Goal: Task Accomplishment & Management: Use online tool/utility

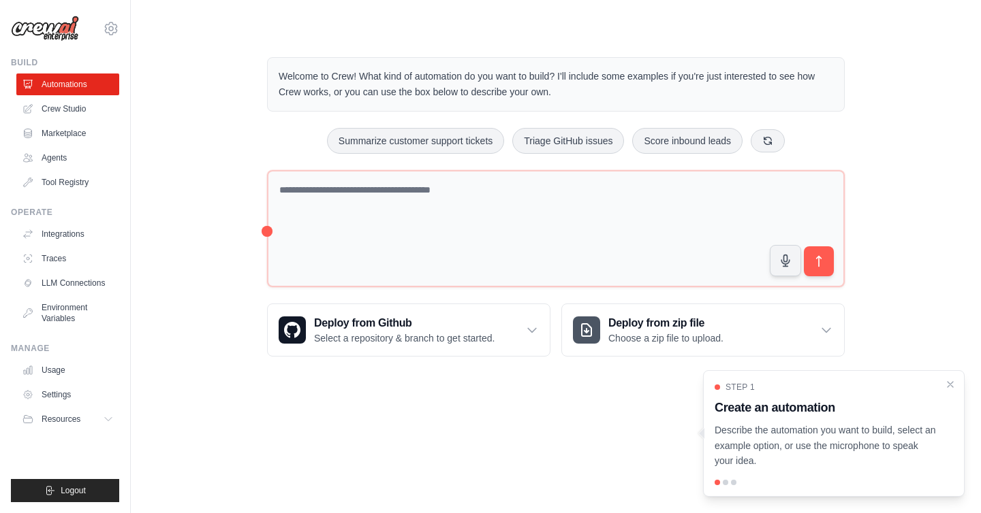
click at [484, 85] on p "Welcome to Crew! What kind of automation do you want to build? I'll include som…" at bounding box center [556, 84] width 554 height 31
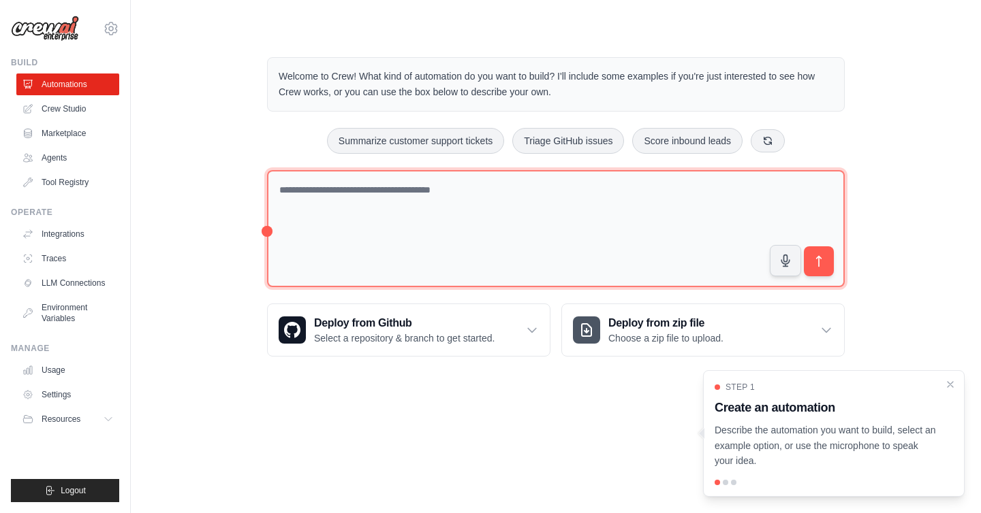
click at [459, 200] on textarea at bounding box center [556, 229] width 578 height 118
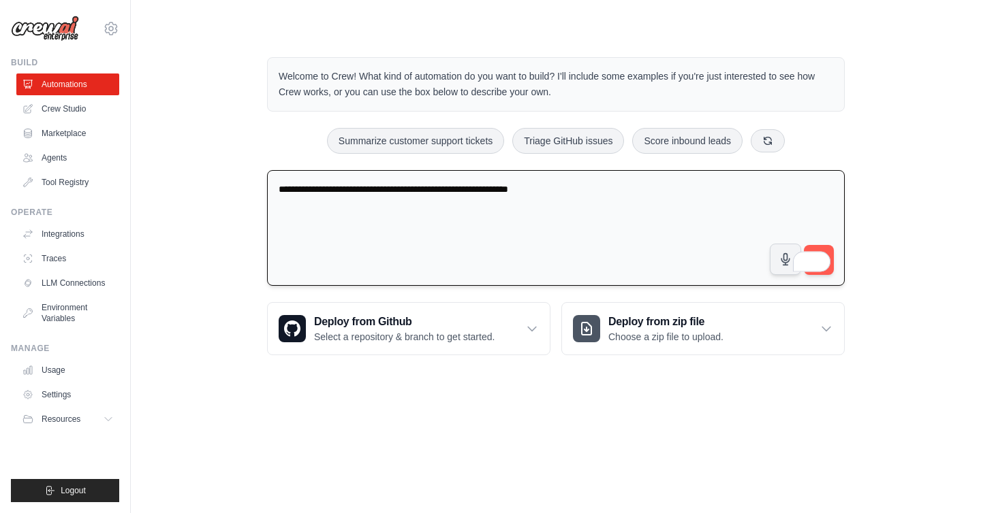
click at [486, 189] on textarea "**********" at bounding box center [556, 228] width 578 height 116
click at [609, 190] on textarea "**********" at bounding box center [556, 228] width 578 height 116
click at [481, 195] on textarea "**********" at bounding box center [556, 228] width 578 height 116
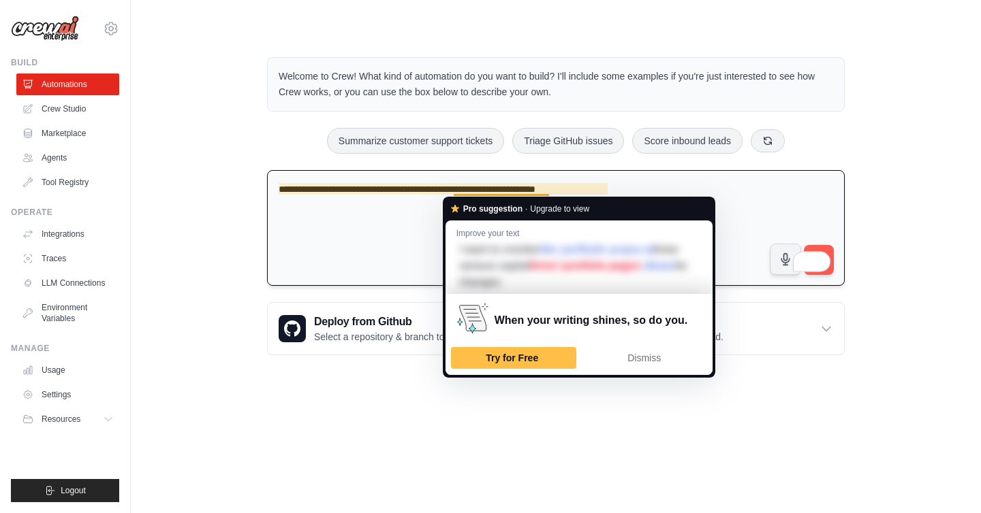
click at [437, 189] on textarea "**********" at bounding box center [556, 228] width 578 height 116
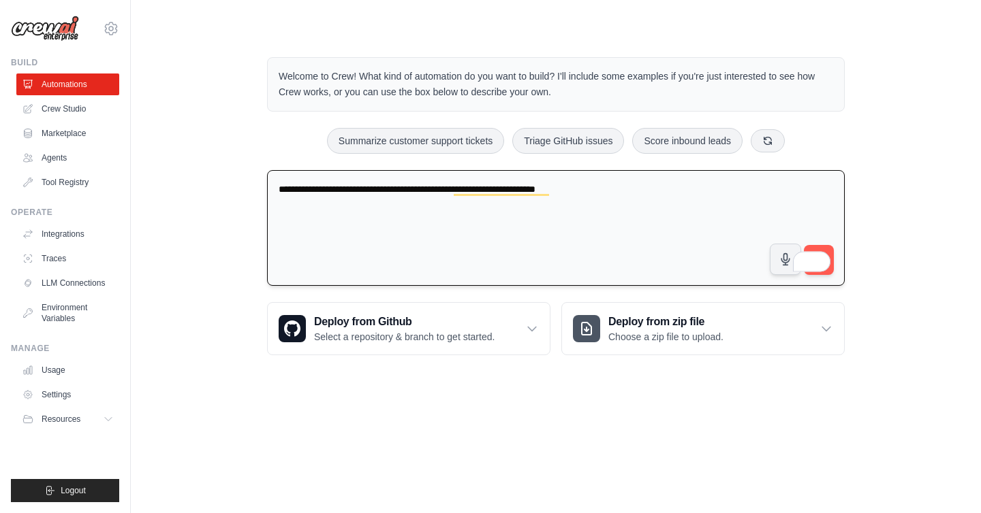
click at [370, 187] on textarea "**********" at bounding box center [556, 228] width 578 height 116
click at [370, 188] on textarea "**********" at bounding box center [556, 228] width 578 height 116
click at [706, 190] on textarea "**********" at bounding box center [556, 228] width 578 height 116
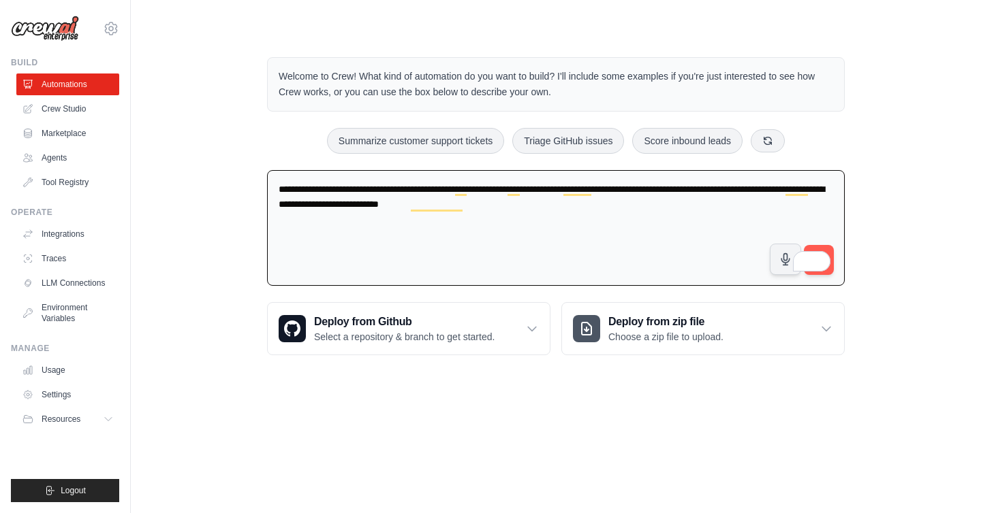
type textarea "**********"
click at [827, 248] on span at bounding box center [820, 259] width 19 height 25
click at [872, 230] on div "**********" at bounding box center [556, 206] width 806 height 342
drag, startPoint x: 800, startPoint y: 261, endPoint x: 916, endPoint y: 289, distance: 119.3
click at [916, 289] on div "**********" at bounding box center [556, 206] width 806 height 342
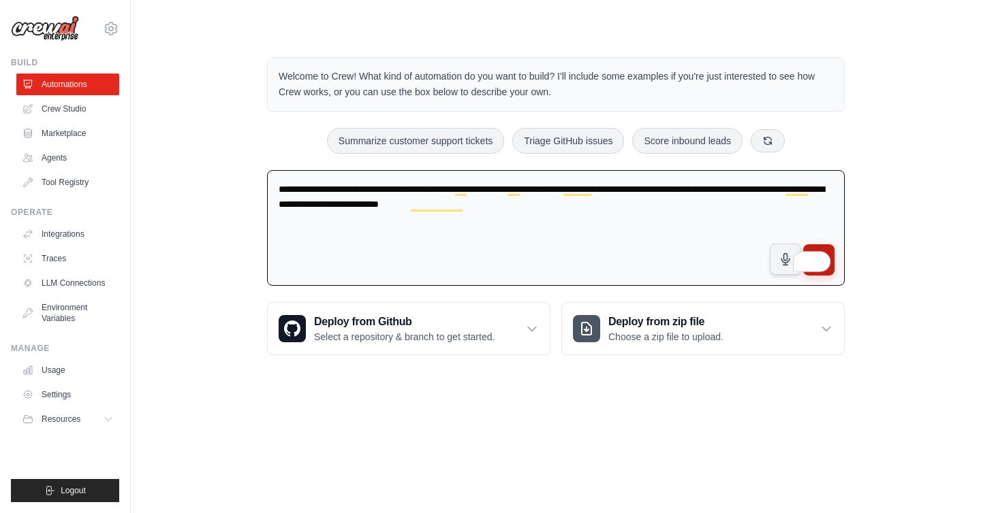
click at [817, 248] on button "submit" at bounding box center [818, 259] width 31 height 31
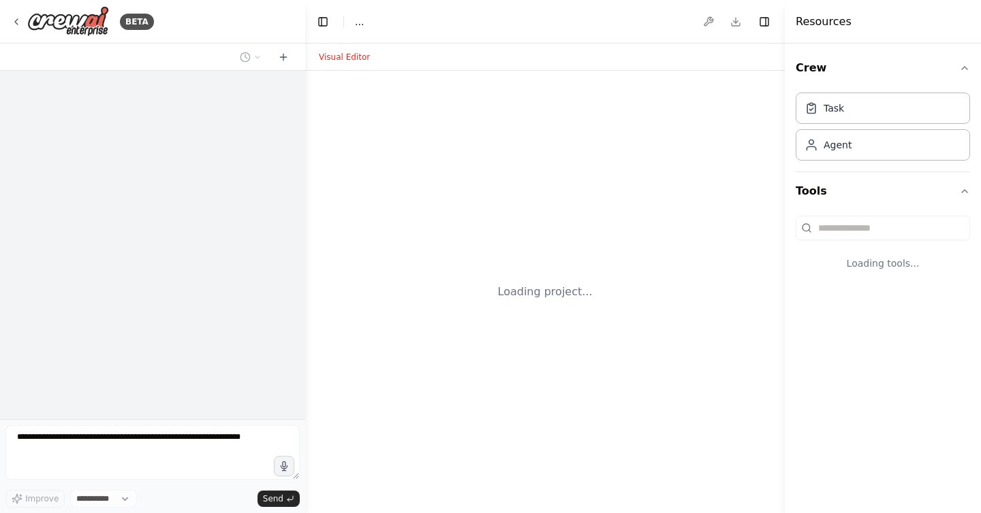
select select "****"
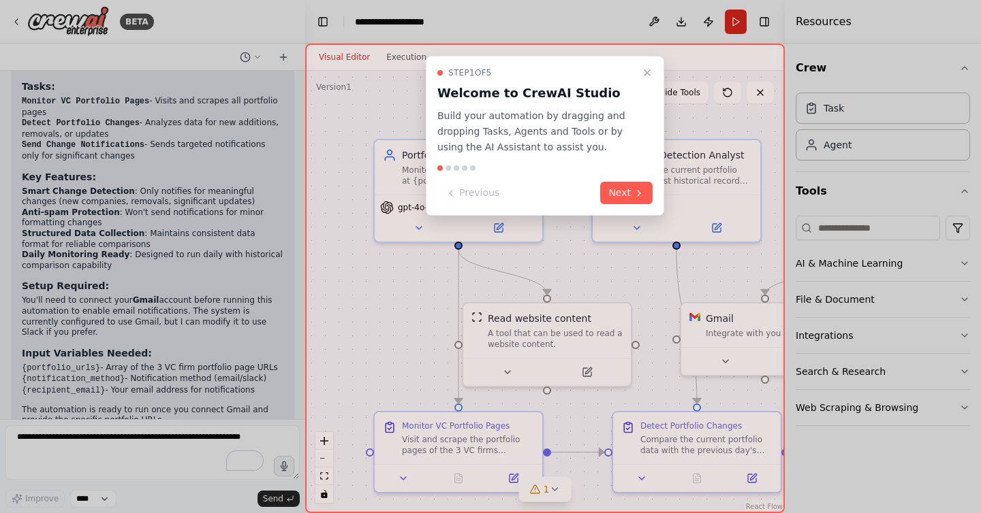
scroll to position [1109, 0]
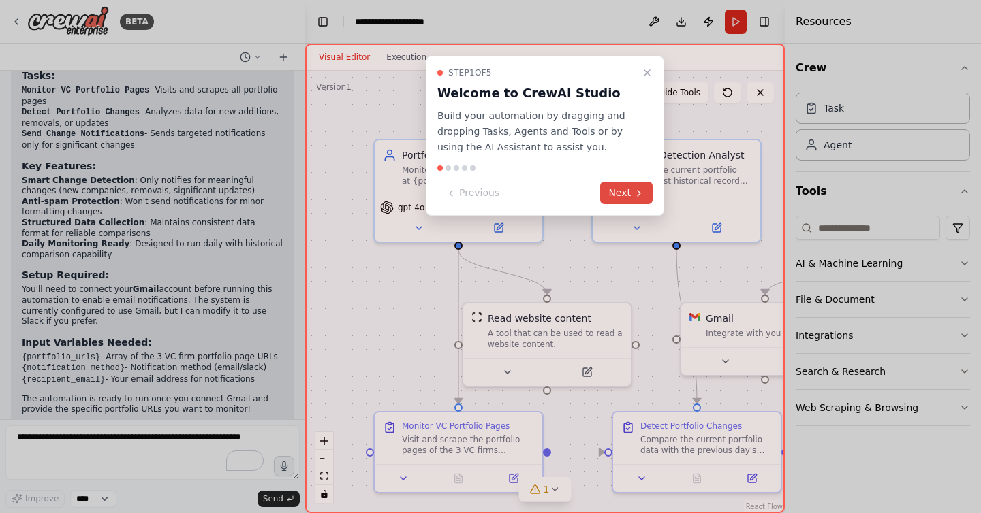
click at [624, 194] on button "Next" at bounding box center [626, 193] width 52 height 22
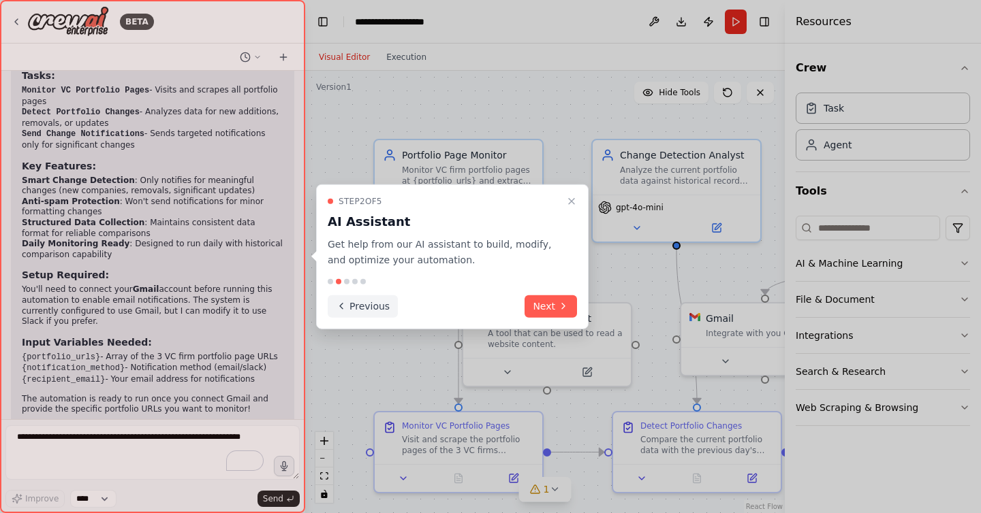
click at [547, 300] on button "Next" at bounding box center [550, 306] width 52 height 22
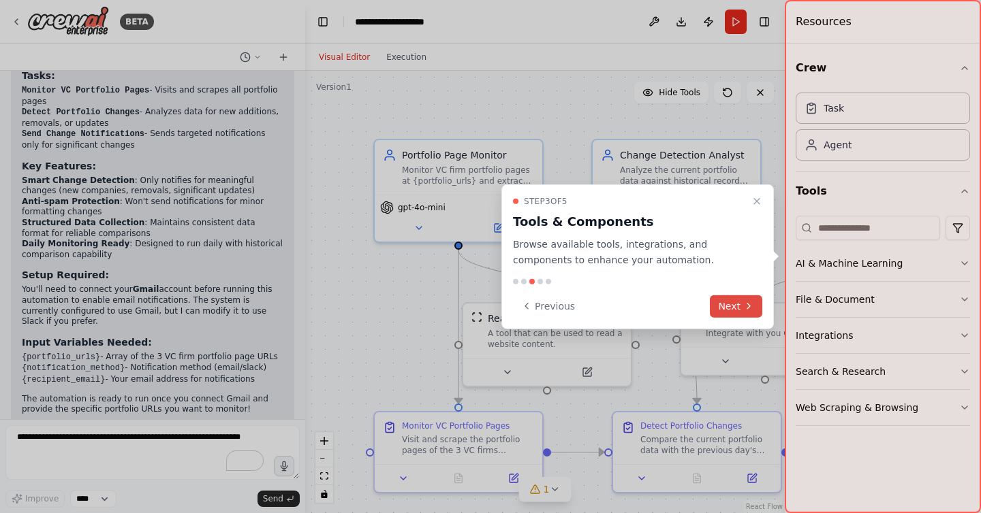
click at [735, 298] on button "Next" at bounding box center [736, 306] width 52 height 22
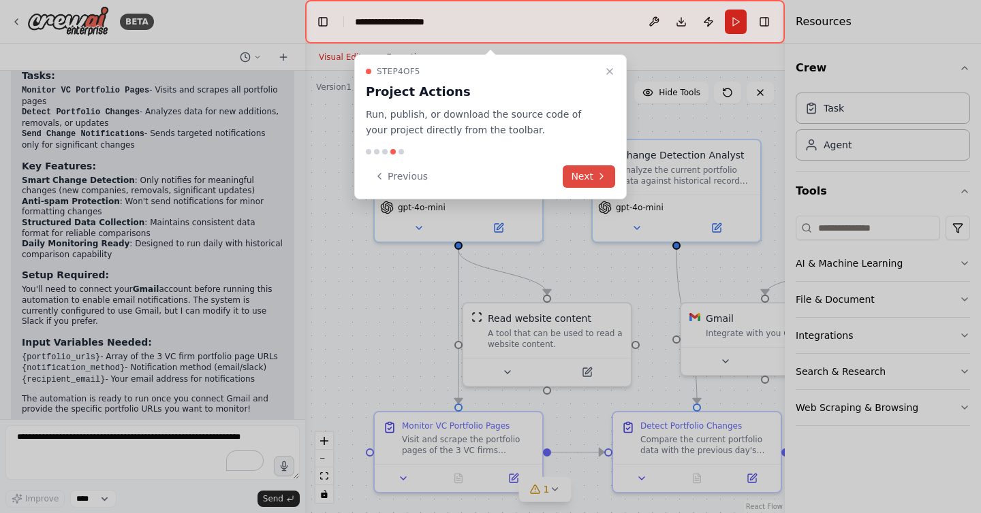
click at [580, 173] on button "Next" at bounding box center [589, 176] width 52 height 22
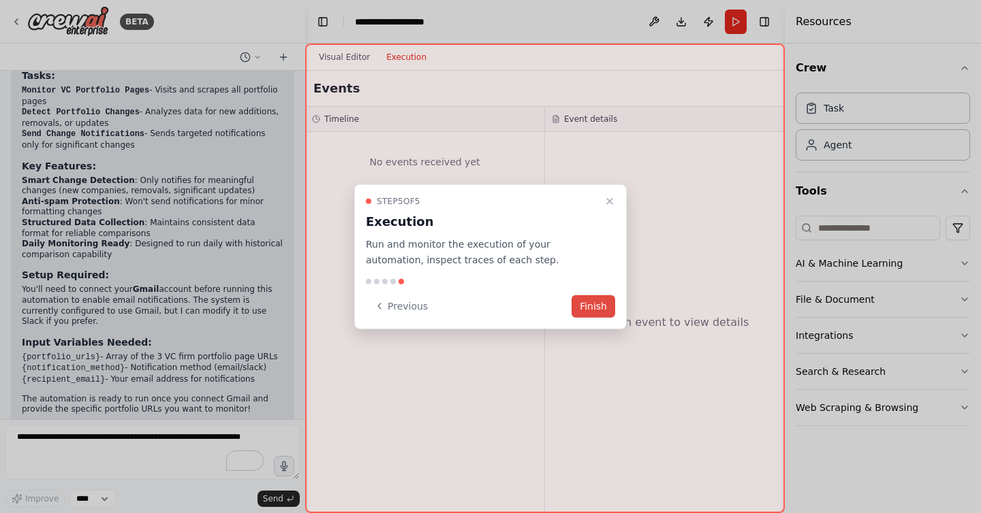
click at [595, 306] on button "Finish" at bounding box center [593, 306] width 44 height 22
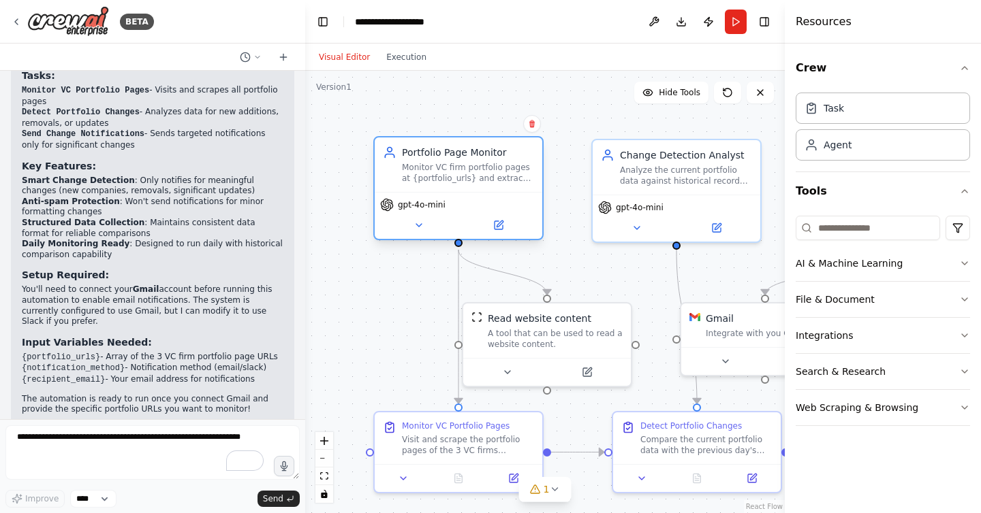
click at [506, 166] on div "Monitor VC firm portfolio pages at {portfolio_urls} and extract current portfol…" at bounding box center [468, 173] width 132 height 22
click at [469, 170] on div "Monitor VC firm portfolio pages at {portfolio_urls} and extract current portfol…" at bounding box center [468, 173] width 132 height 22
click at [501, 226] on icon at bounding box center [498, 225] width 8 height 8
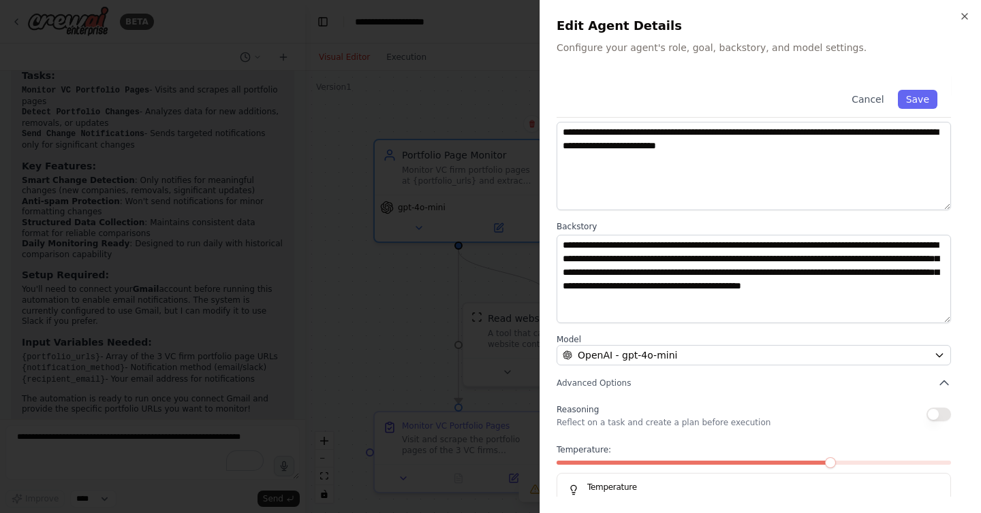
scroll to position [104, 0]
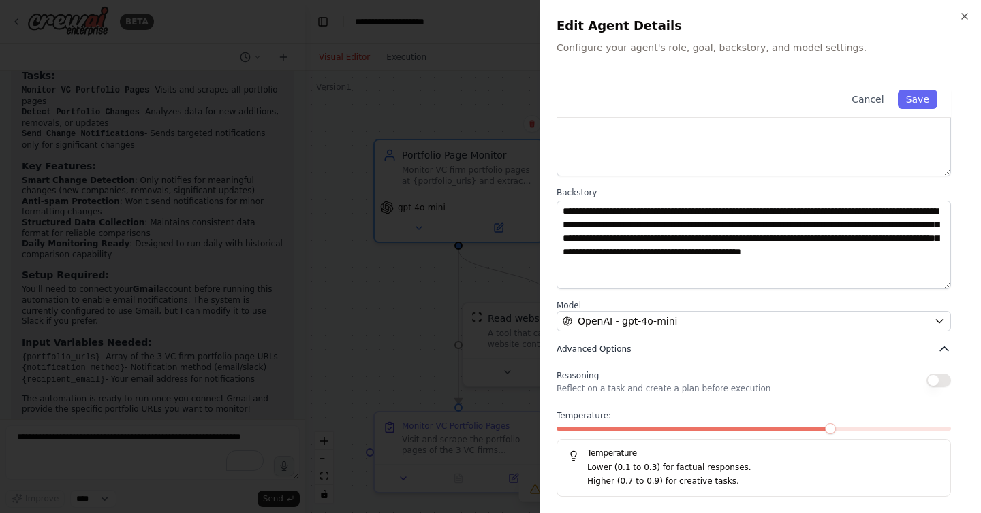
click at [943, 345] on icon "button" at bounding box center [944, 350] width 14 height 14
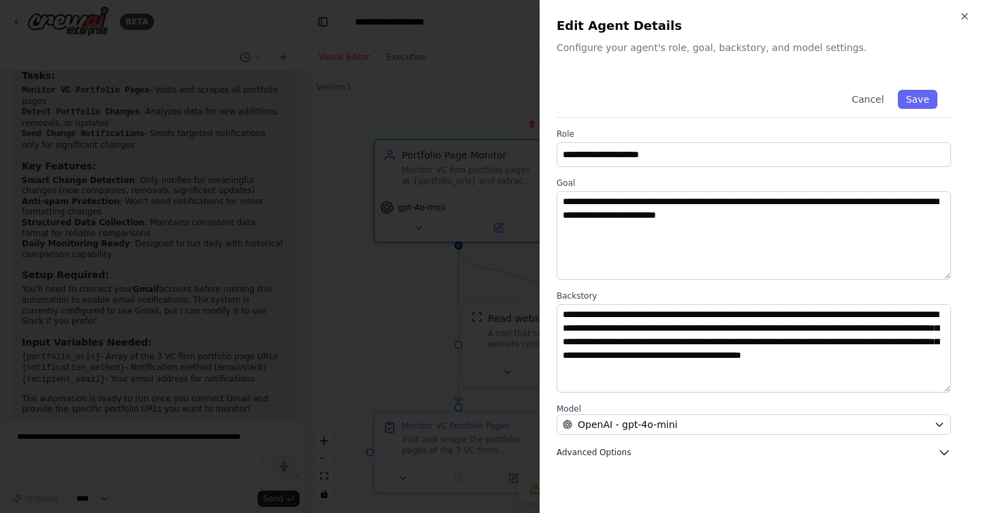
click at [945, 454] on icon "button" at bounding box center [944, 454] width 8 height 4
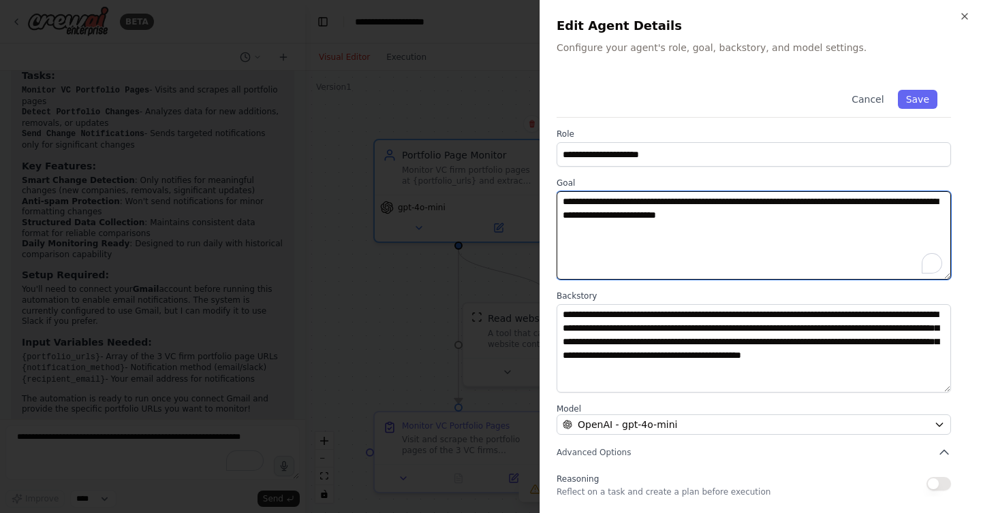
drag, startPoint x: 716, startPoint y: 203, endPoint x: 782, endPoint y: 201, distance: 66.1
click at [782, 201] on textarea "**********" at bounding box center [753, 235] width 394 height 89
paste textarea "**********"
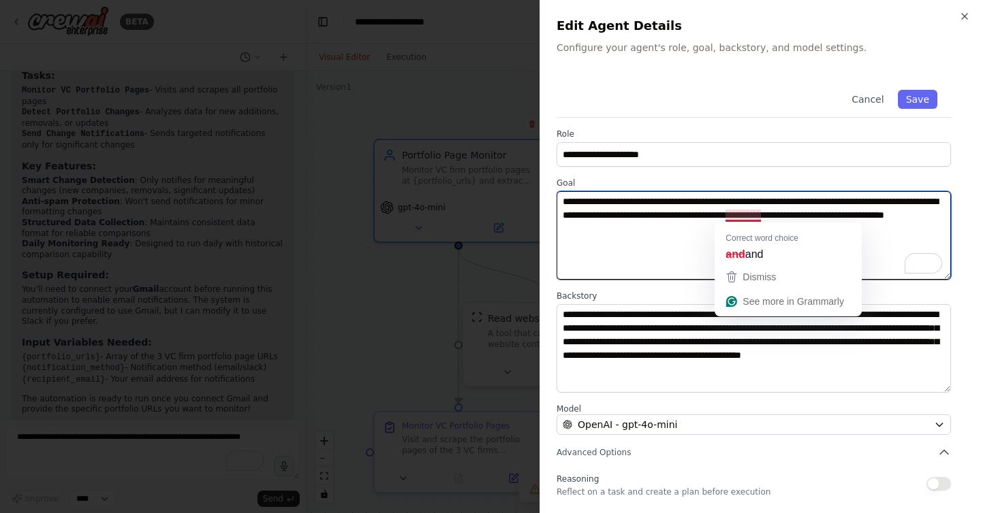
paste textarea "**********"
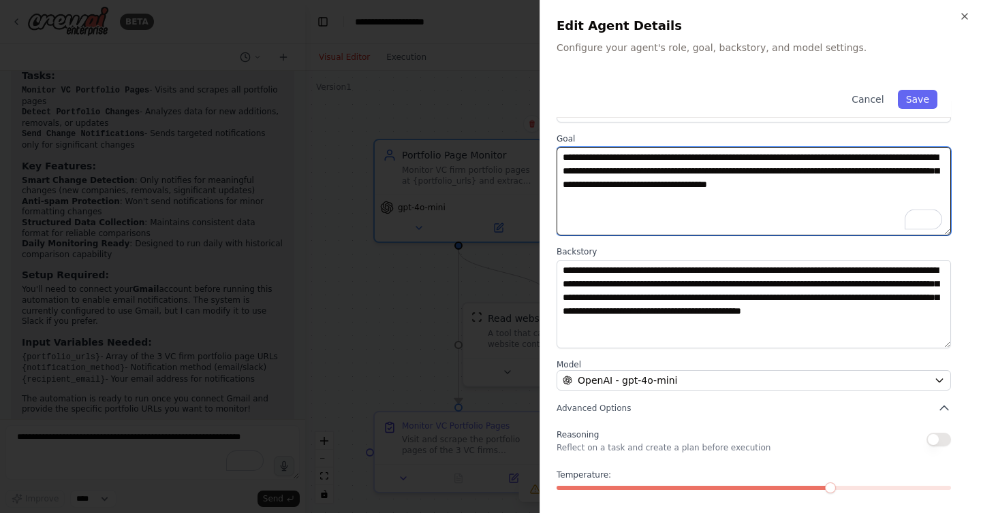
scroll to position [44, 0]
type textarea "**********"
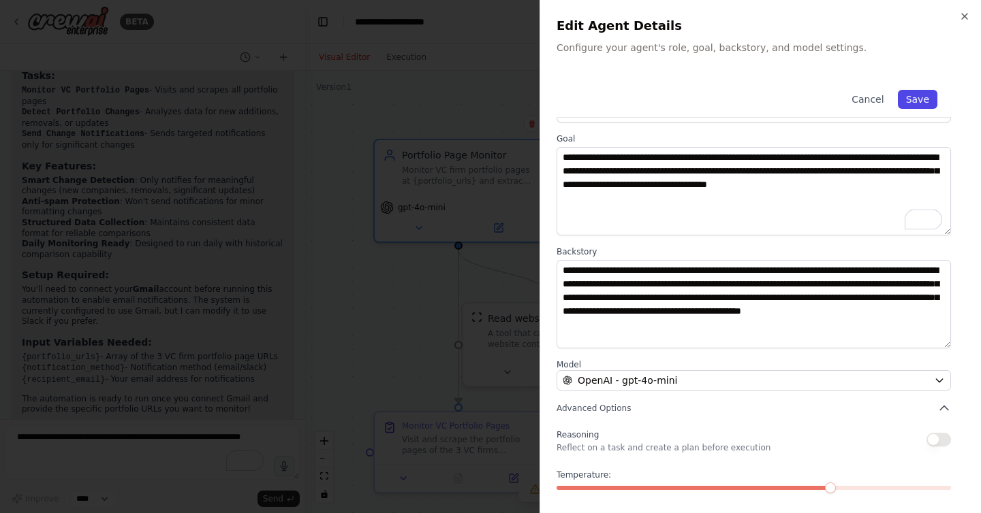
click at [922, 97] on button "Save" at bounding box center [917, 99] width 39 height 19
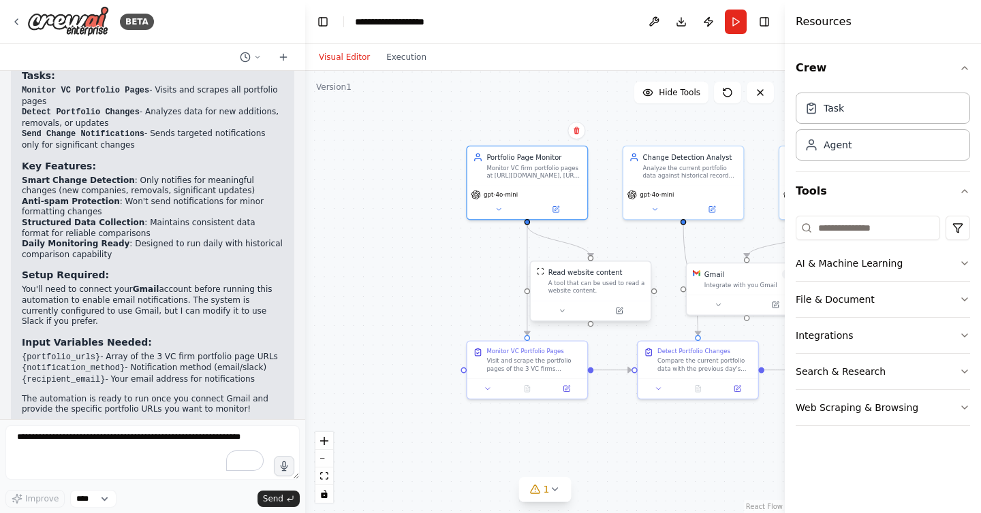
click at [616, 287] on div "A tool that can be used to read a website content." at bounding box center [596, 287] width 97 height 16
click at [619, 311] on icon at bounding box center [620, 310] width 5 height 5
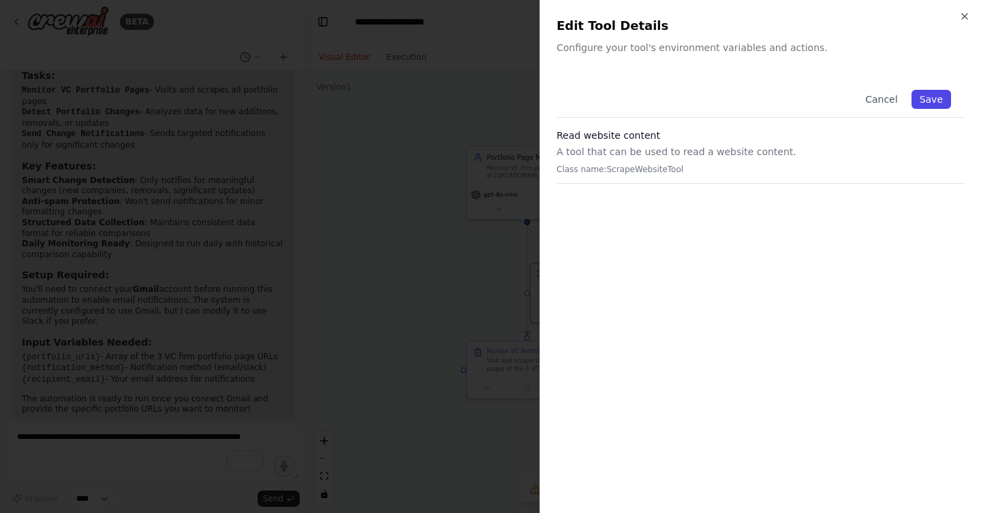
click at [929, 97] on button "Save" at bounding box center [930, 99] width 39 height 19
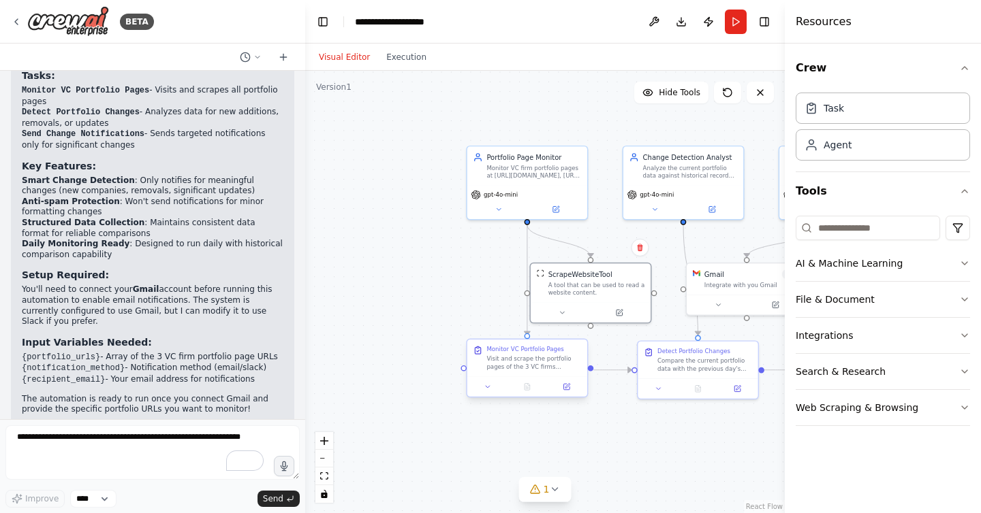
click at [569, 358] on div "Visit and scrape the portfolio pages of the 3 VC firms specified in {portfolio_…" at bounding box center [533, 363] width 95 height 16
click at [568, 386] on icon at bounding box center [567, 386] width 5 height 5
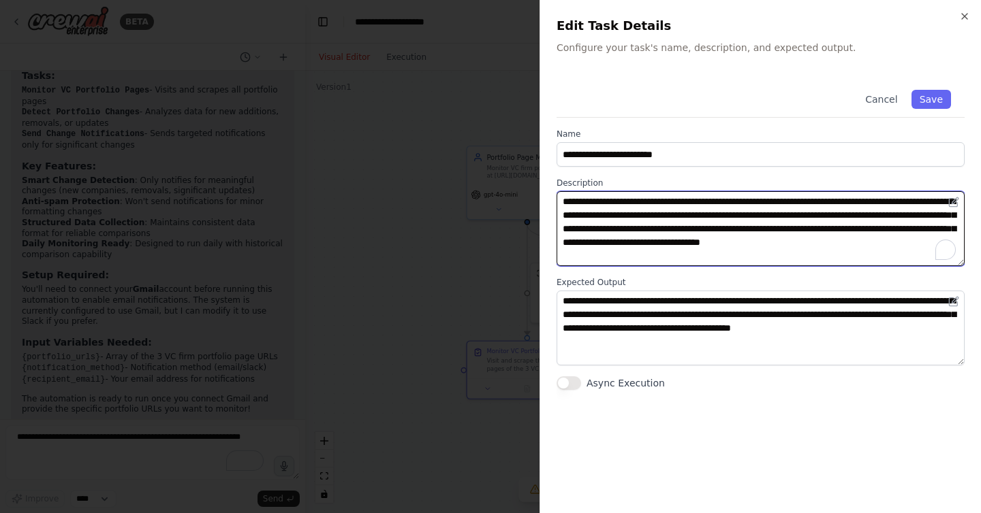
click at [915, 202] on textarea "**********" at bounding box center [760, 228] width 408 height 75
click at [851, 204] on textarea "**********" at bounding box center [760, 228] width 408 height 75
click at [915, 202] on textarea "**********" at bounding box center [760, 228] width 408 height 75
click at [854, 204] on textarea "**********" at bounding box center [760, 228] width 408 height 75
click at [832, 215] on textarea "**********" at bounding box center [760, 228] width 408 height 75
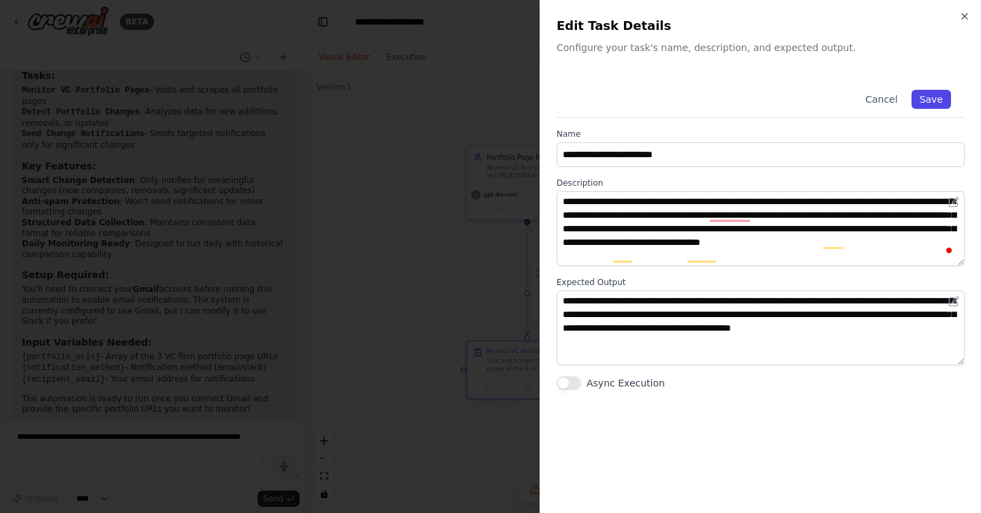
click at [928, 97] on button "Save" at bounding box center [930, 99] width 39 height 19
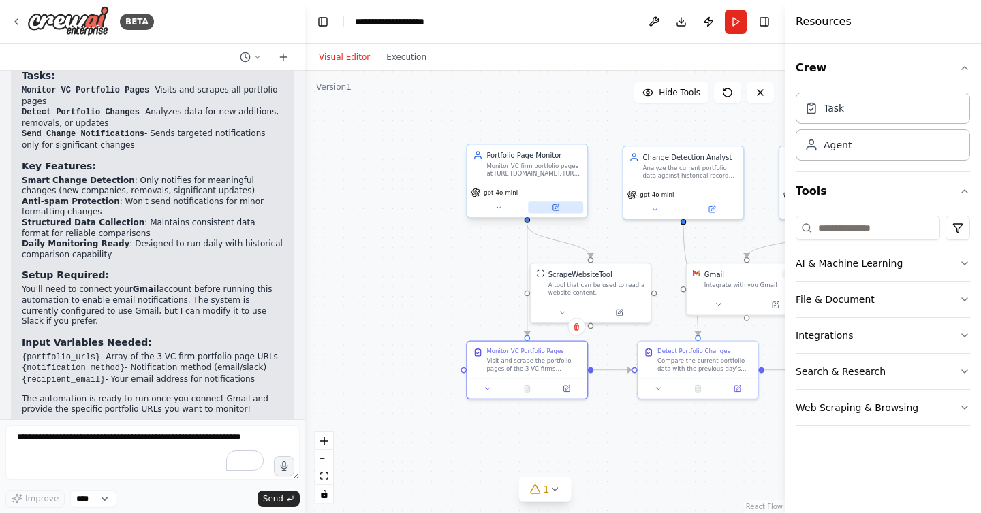
click at [556, 212] on button at bounding box center [555, 208] width 55 height 12
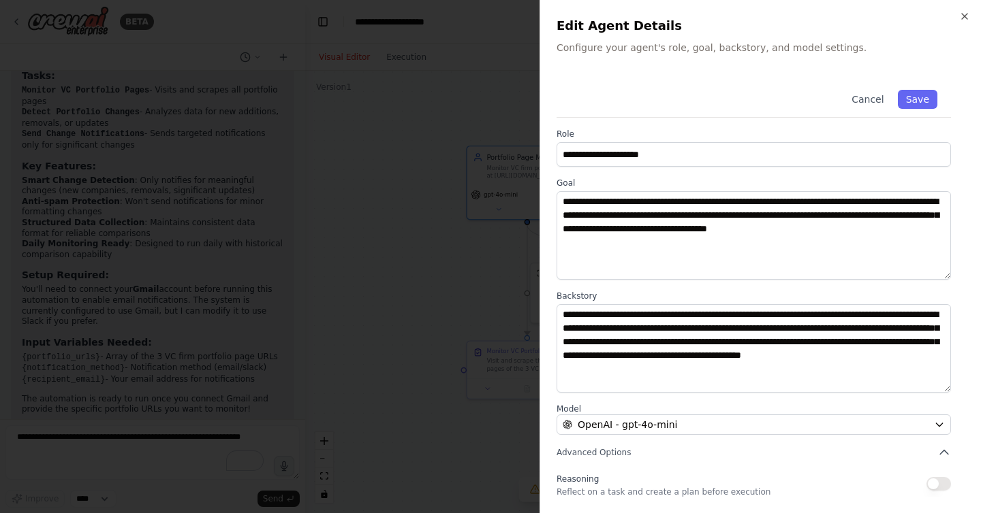
click at [511, 268] on div at bounding box center [490, 256] width 981 height 513
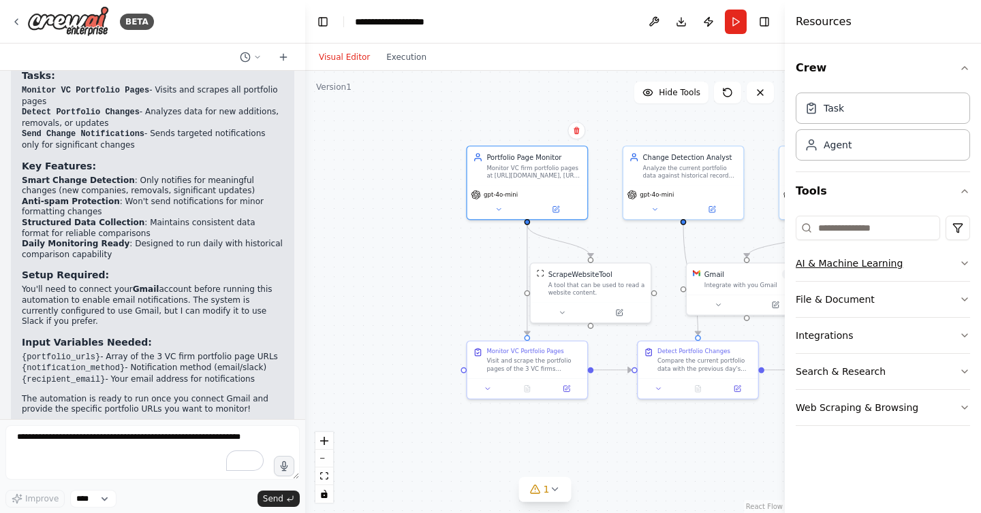
click at [967, 262] on icon "button" at bounding box center [964, 263] width 5 height 3
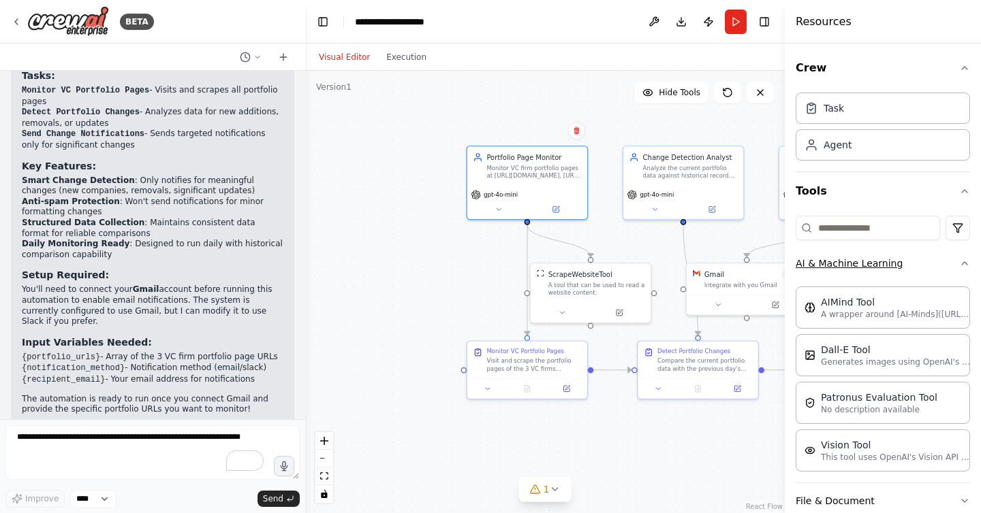
click at [967, 262] on icon "button" at bounding box center [964, 263] width 11 height 11
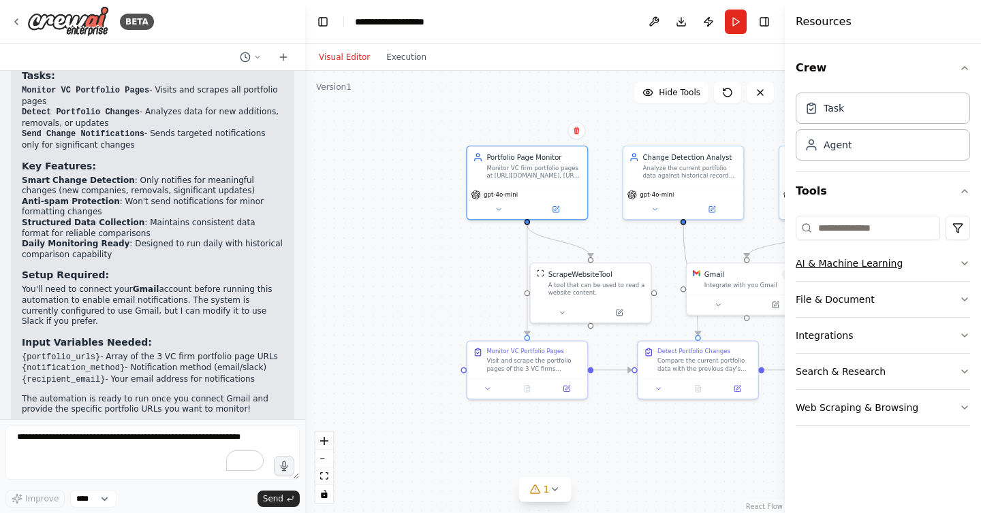
click at [962, 258] on icon "button" at bounding box center [964, 263] width 11 height 11
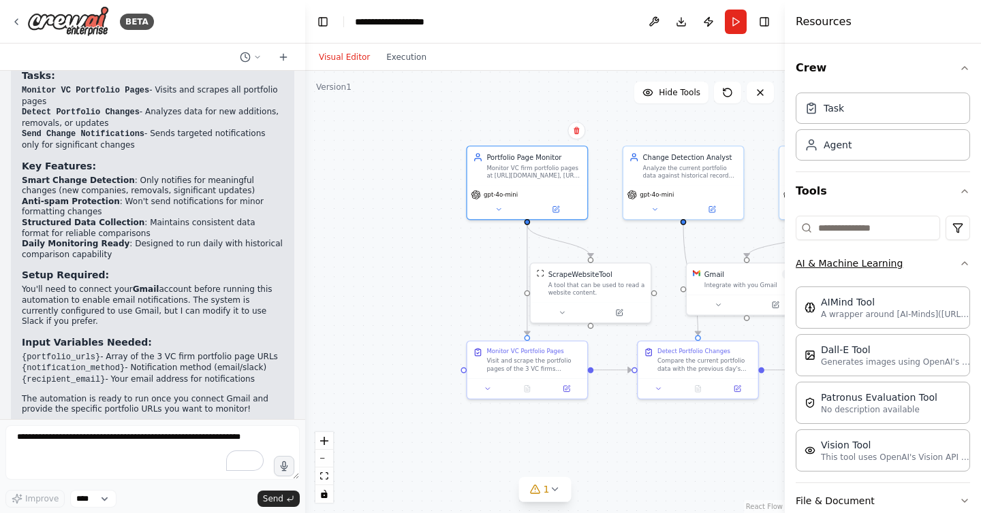
click at [962, 262] on icon "button" at bounding box center [964, 263] width 11 height 11
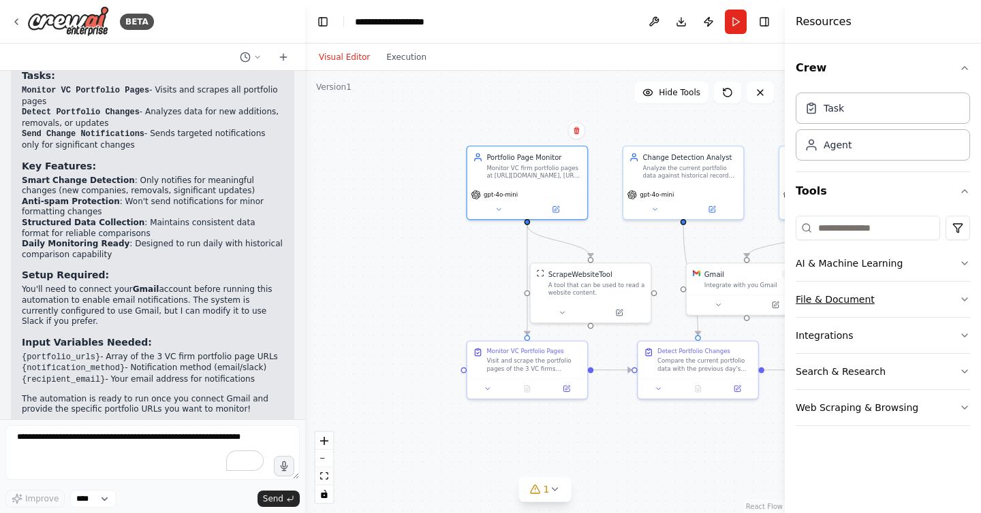
click at [962, 291] on button "File & Document" at bounding box center [882, 299] width 174 height 35
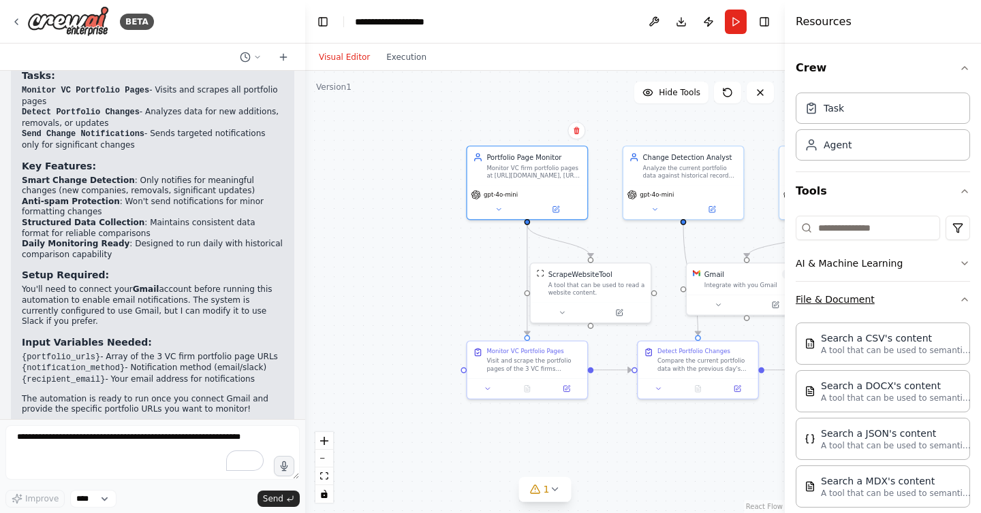
click at [962, 300] on icon "button" at bounding box center [964, 299] width 5 height 3
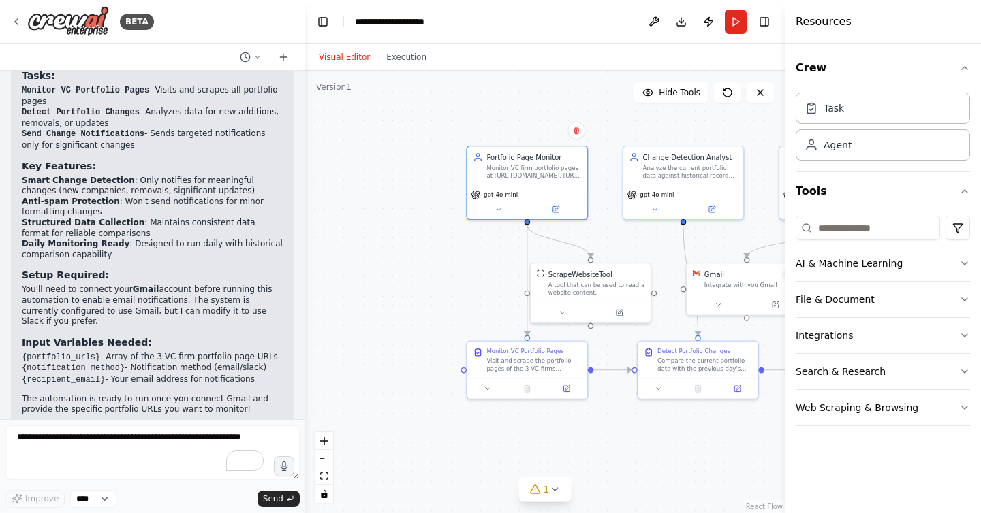
click at [962, 334] on icon "button" at bounding box center [964, 335] width 11 height 11
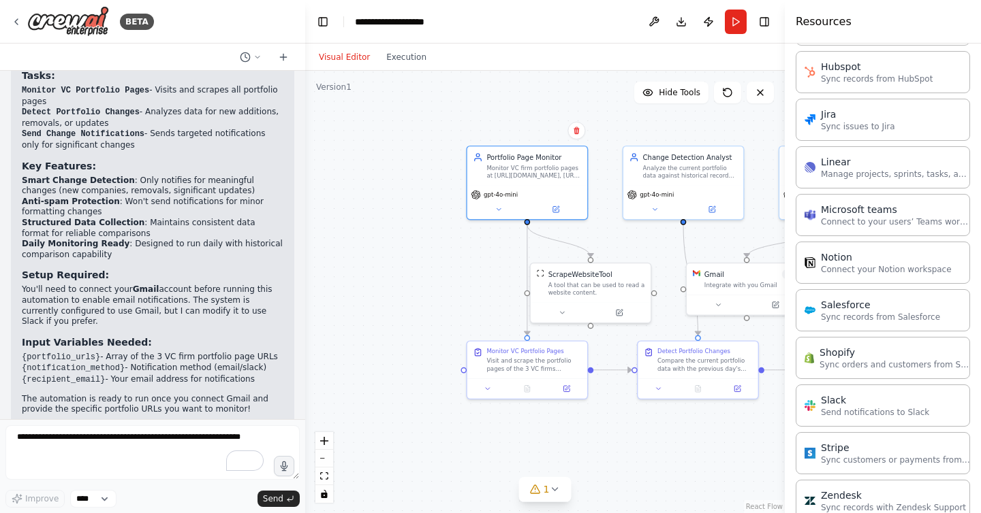
scroll to position [851, 0]
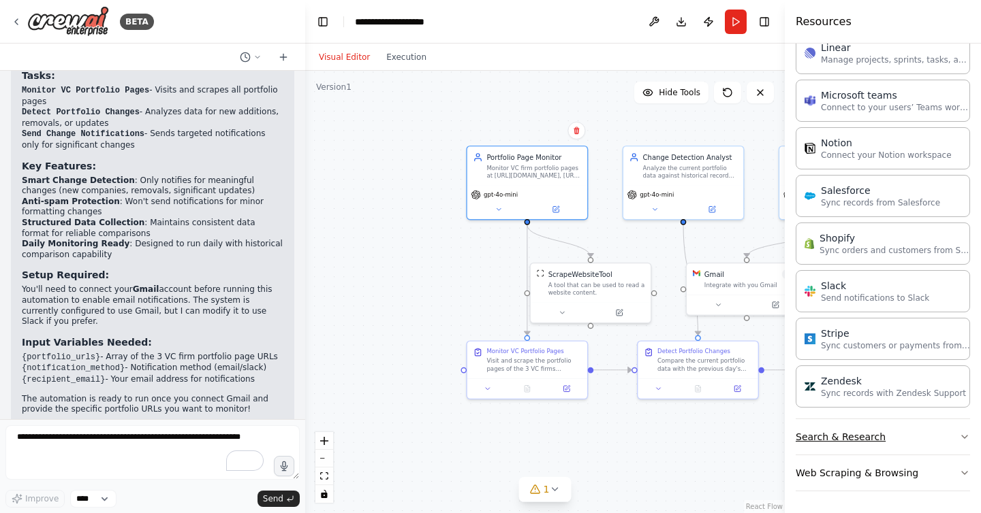
click at [968, 443] on button "Search & Research" at bounding box center [882, 437] width 174 height 35
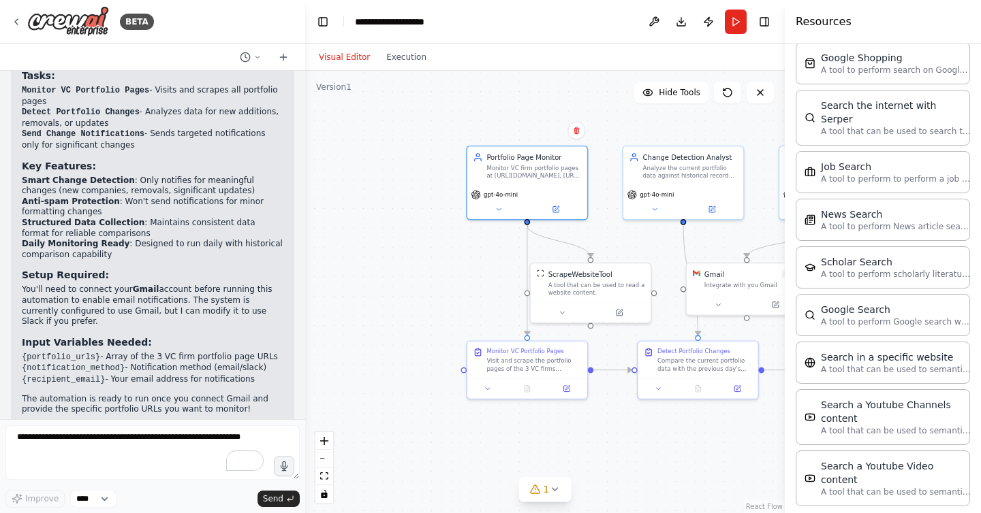
scroll to position [1543, 0]
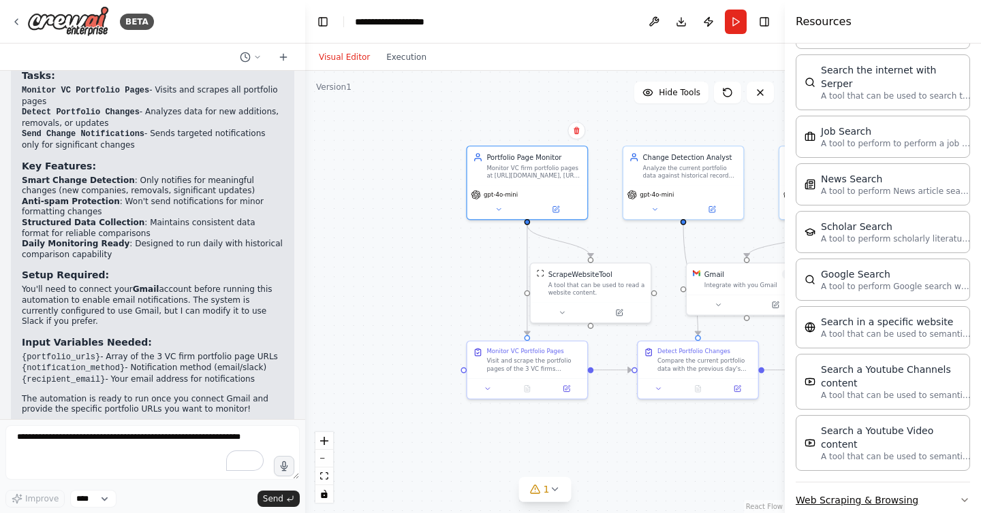
click at [955, 483] on button "Web Scraping & Browsing" at bounding box center [882, 500] width 174 height 35
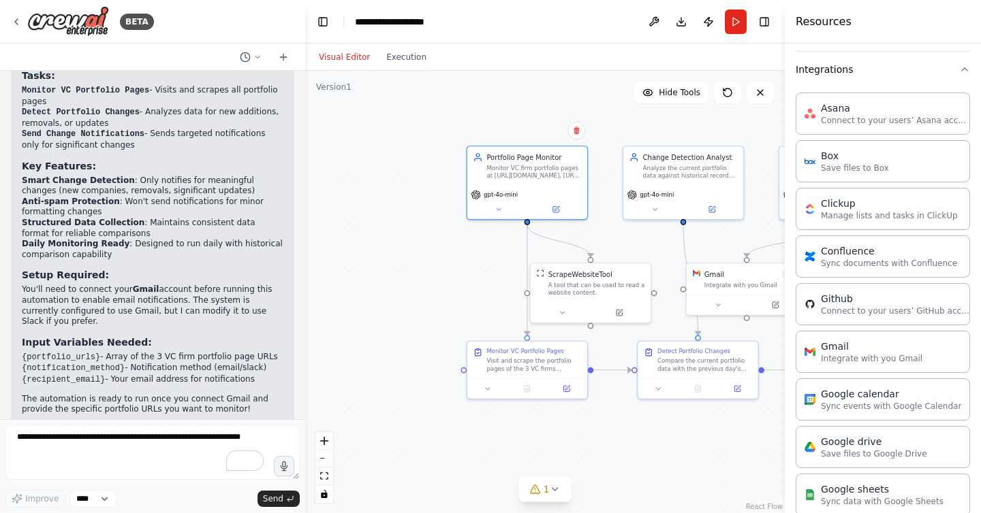
scroll to position [150, 0]
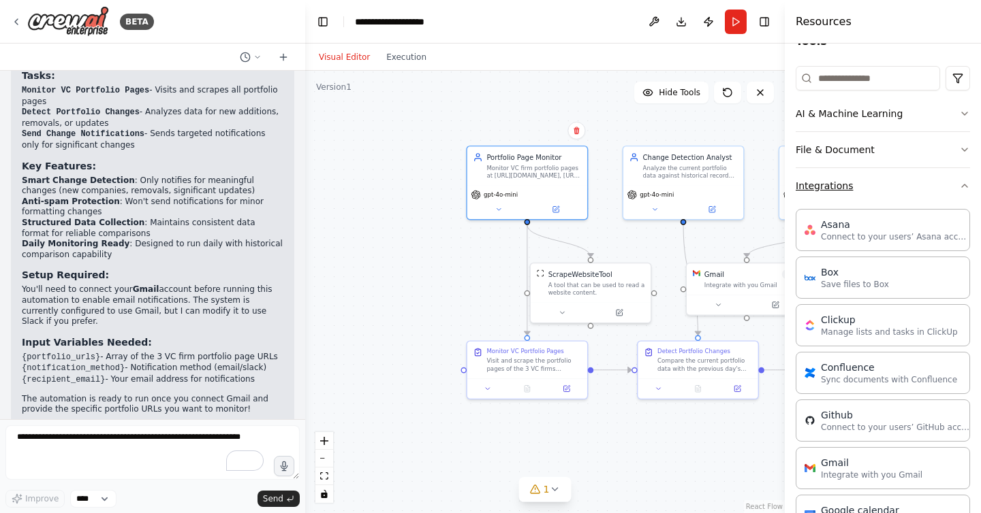
click at [964, 186] on icon "button" at bounding box center [964, 185] width 11 height 11
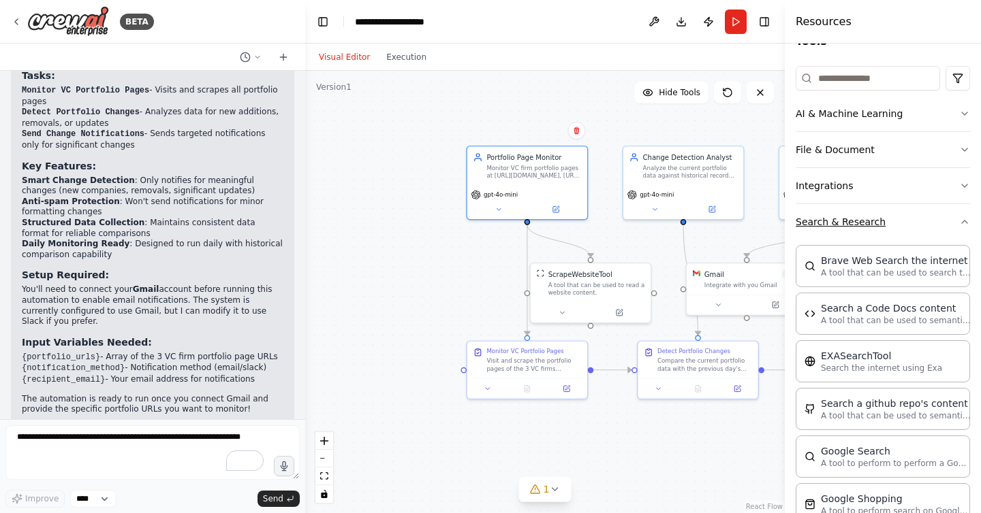
click at [960, 226] on icon "button" at bounding box center [964, 222] width 11 height 11
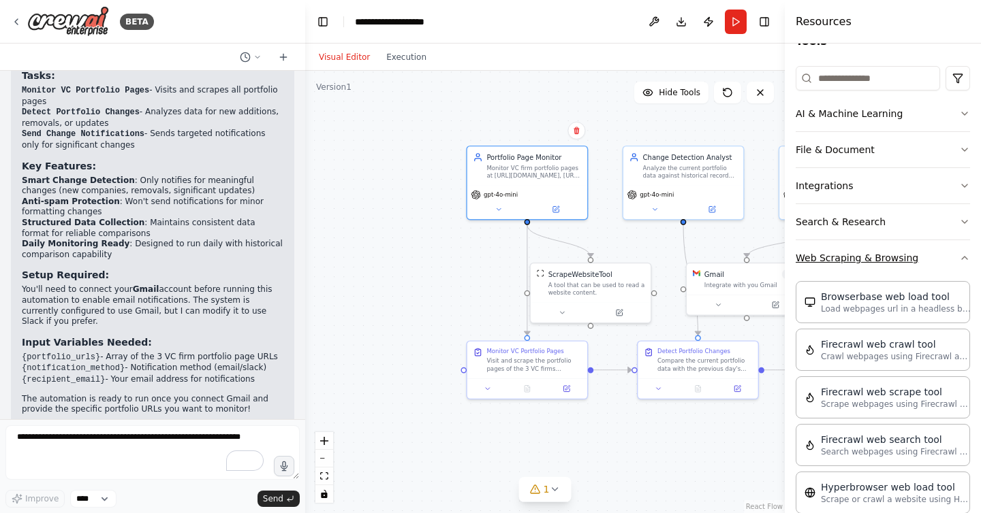
click at [960, 259] on icon "button" at bounding box center [964, 258] width 11 height 11
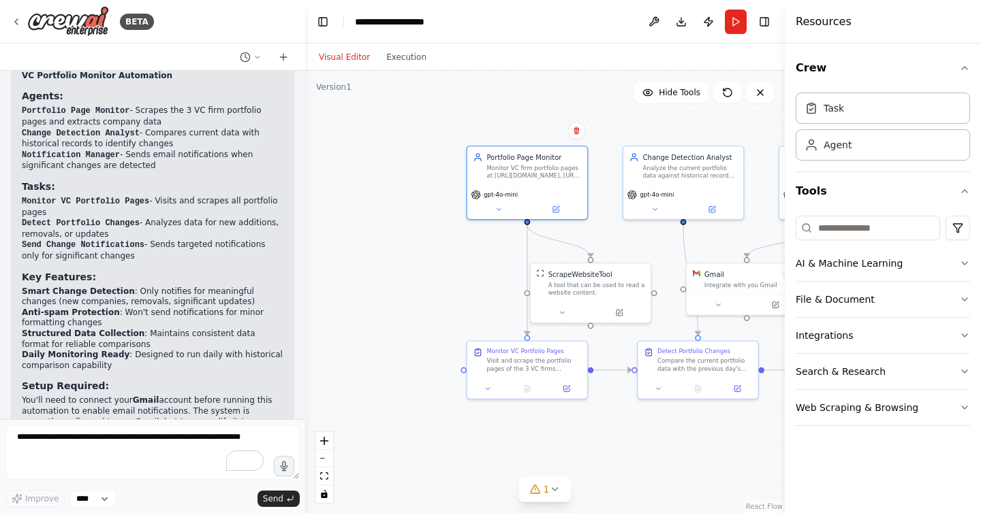
scroll to position [1109, 0]
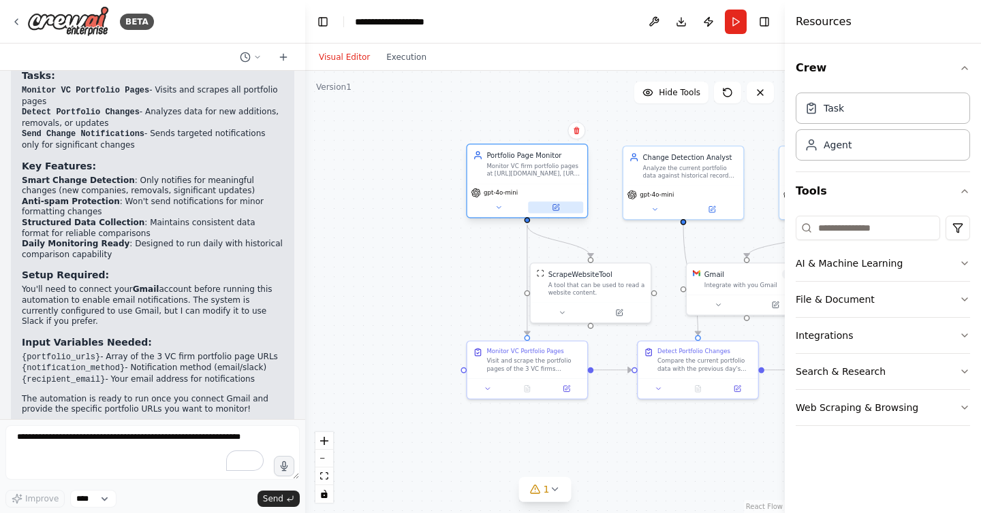
click at [556, 209] on icon at bounding box center [555, 208] width 6 height 6
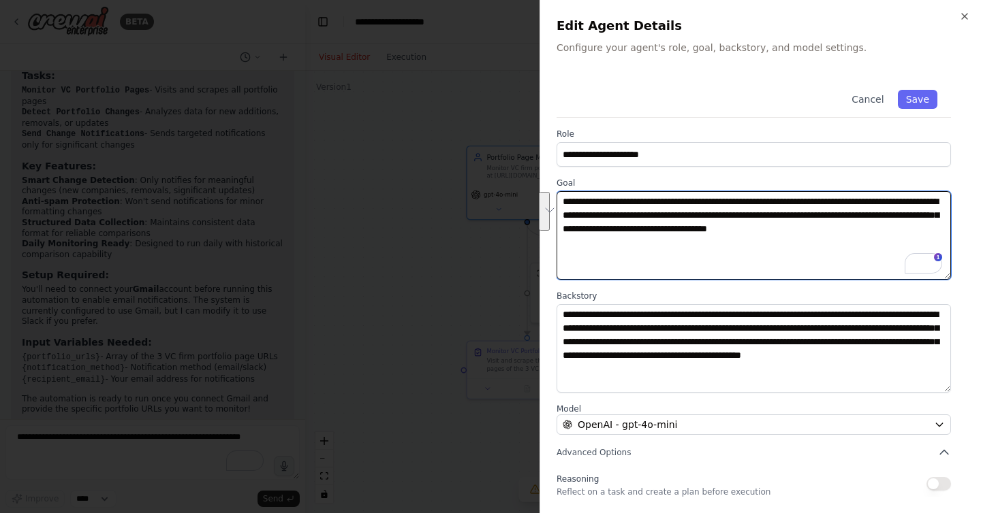
drag, startPoint x: 715, startPoint y: 200, endPoint x: 673, endPoint y: 227, distance: 50.2
click at [672, 227] on textarea "**********" at bounding box center [753, 235] width 394 height 89
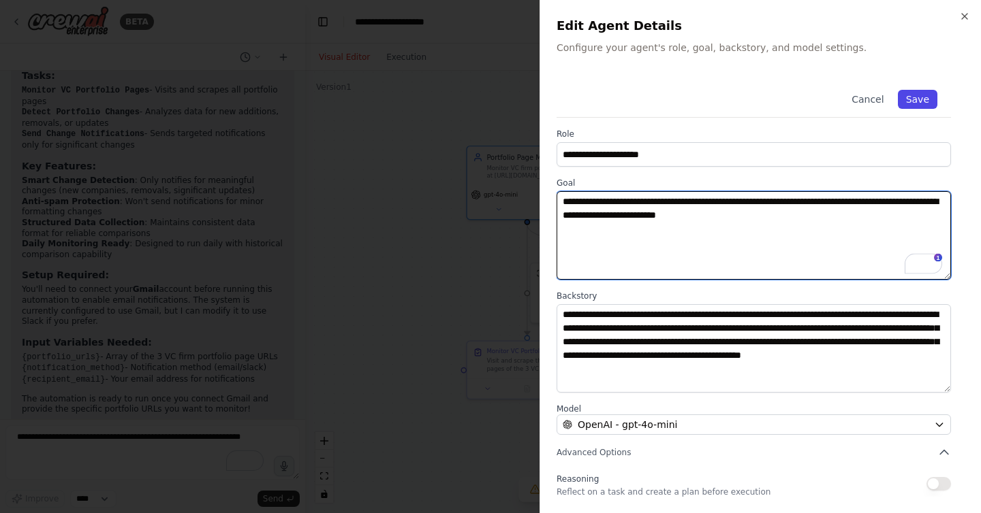
type textarea "**********"
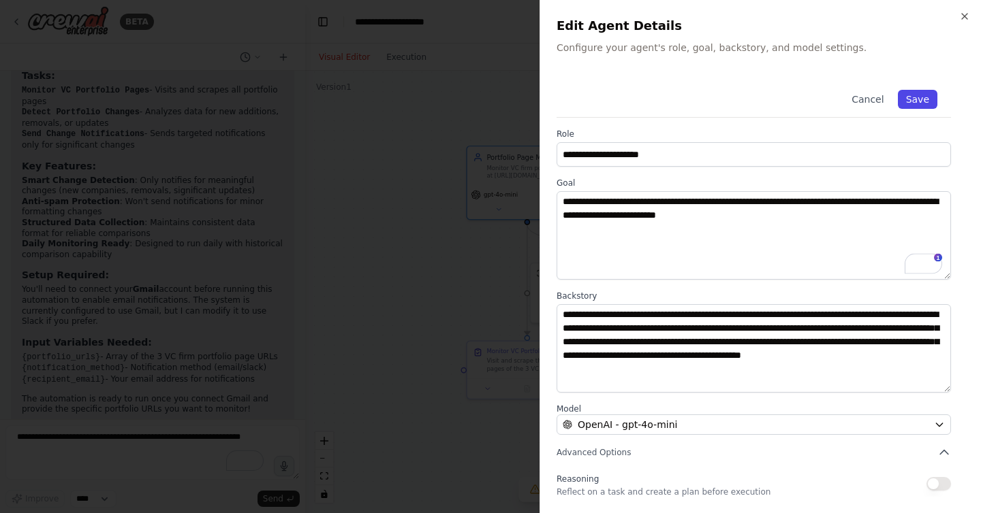
click at [909, 101] on button "Save" at bounding box center [917, 99] width 39 height 19
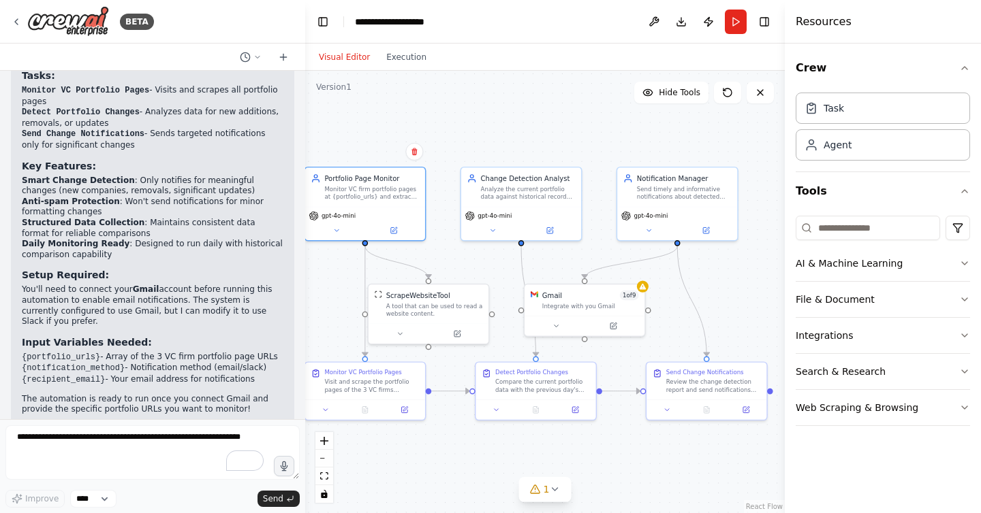
drag, startPoint x: 741, startPoint y: 244, endPoint x: 580, endPoint y: 266, distance: 162.8
click at [579, 266] on div ".deletable-edge-delete-btn { width: 20px; height: 20px; border: 0px solid #ffff…" at bounding box center [544, 292] width 479 height 443
click at [708, 232] on icon at bounding box center [704, 228] width 7 height 7
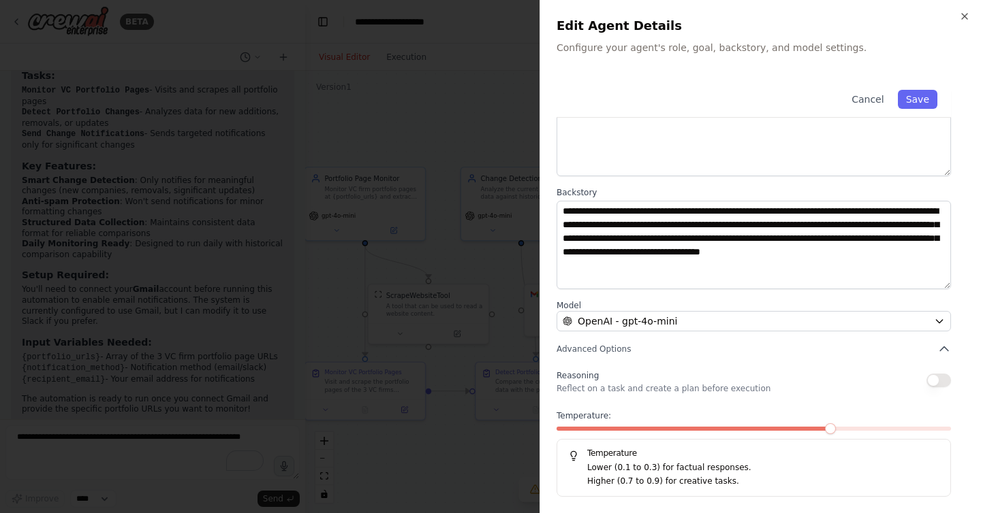
scroll to position [0, 0]
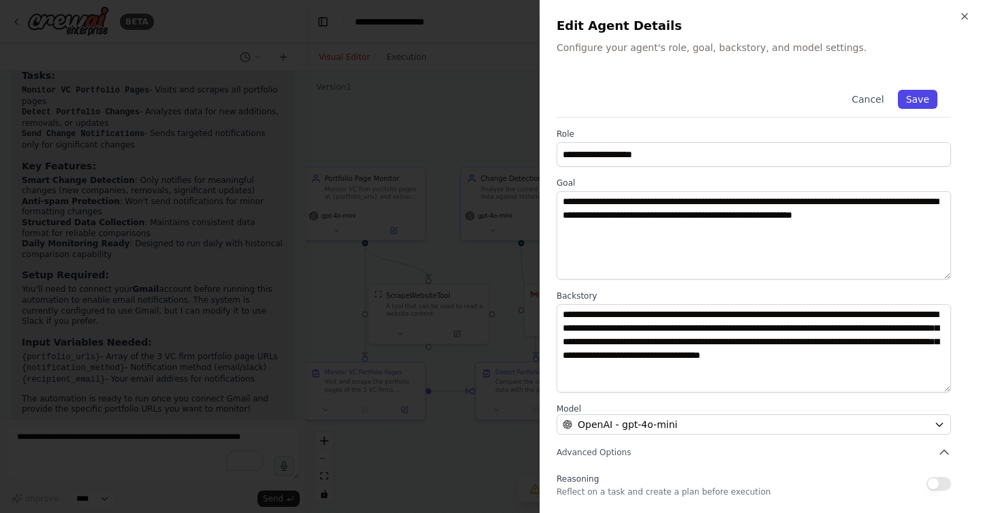
click at [924, 93] on button "Save" at bounding box center [917, 99] width 39 height 19
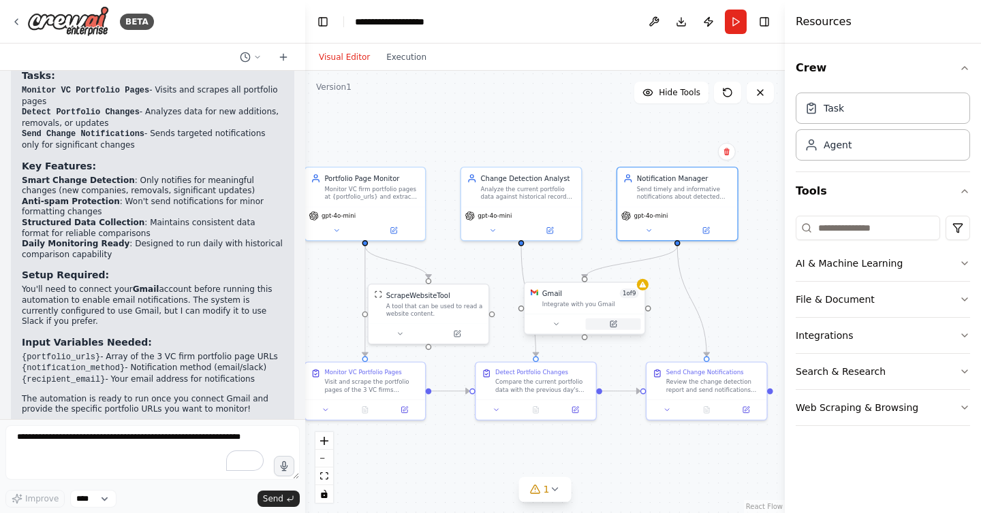
click at [613, 323] on icon at bounding box center [614, 323] width 5 height 5
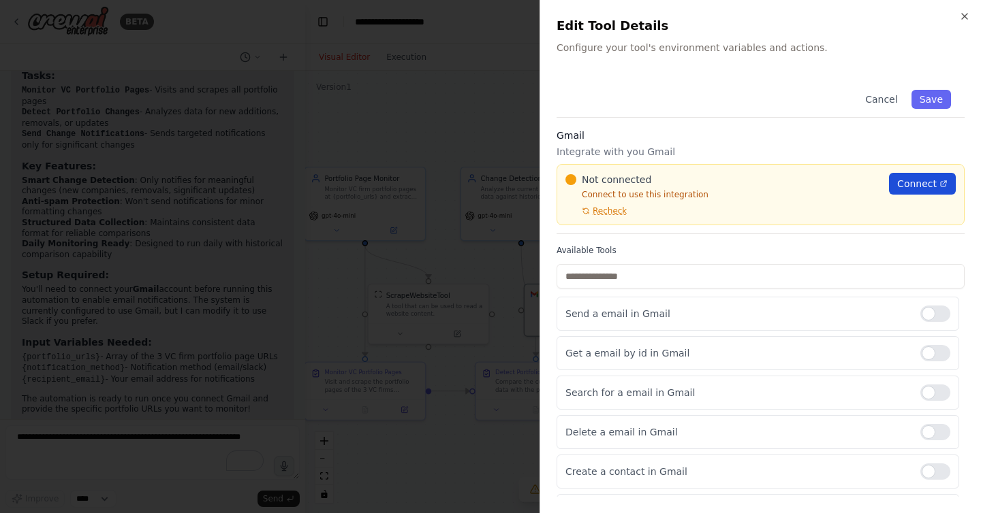
click at [915, 184] on span "Connect" at bounding box center [916, 184] width 39 height 14
click at [613, 266] on input "text" at bounding box center [760, 276] width 408 height 25
click at [606, 274] on input "text" at bounding box center [760, 276] width 408 height 25
click at [476, 153] on div at bounding box center [490, 256] width 981 height 513
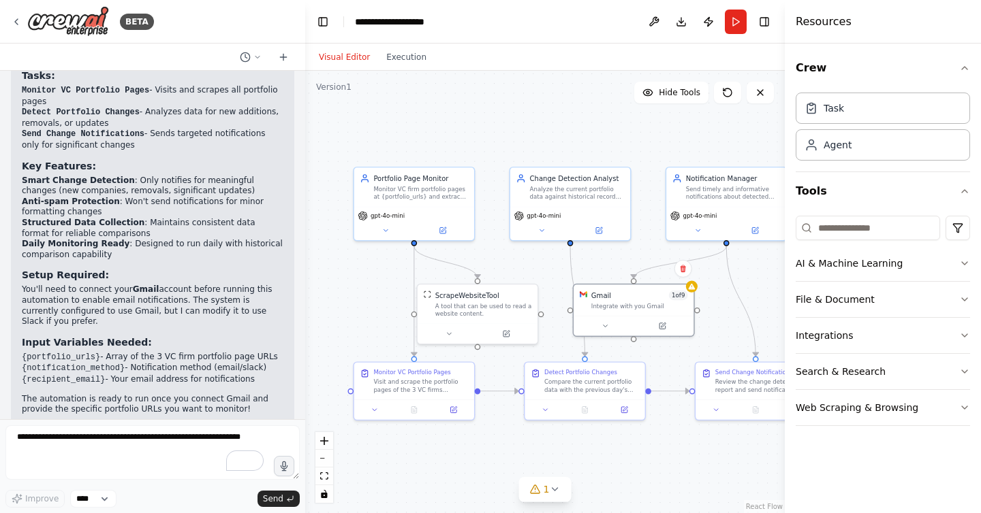
drag, startPoint x: 436, startPoint y: 143, endPoint x: 488, endPoint y: 143, distance: 51.8
click at [488, 143] on div ".deletable-edge-delete-btn { width: 20px; height: 20px; border: 0px solid #ffff…" at bounding box center [544, 292] width 479 height 443
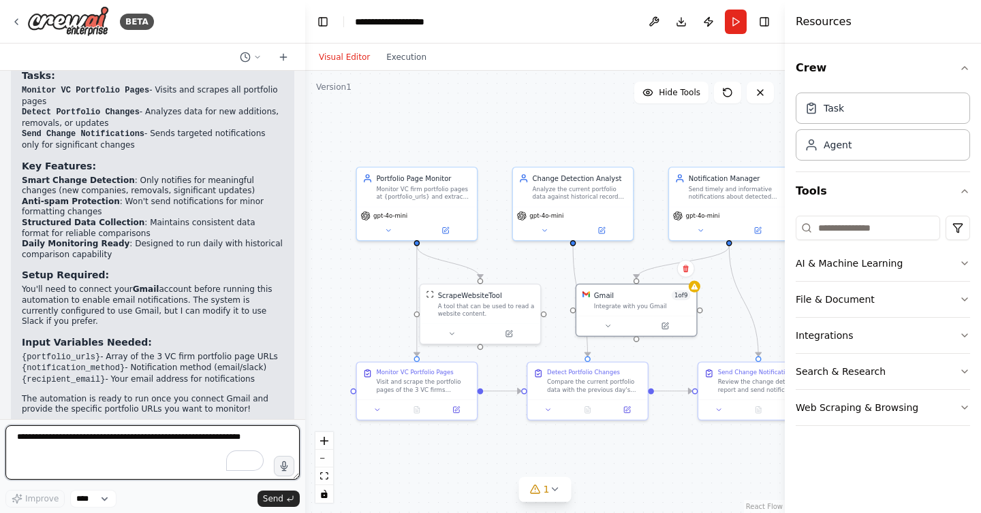
click at [122, 445] on textarea "To enrich screen reader interactions, please activate Accessibility in Grammarl…" at bounding box center [152, 453] width 294 height 54
click at [189, 437] on textarea "**********" at bounding box center [152, 453] width 294 height 54
paste textarea "**********"
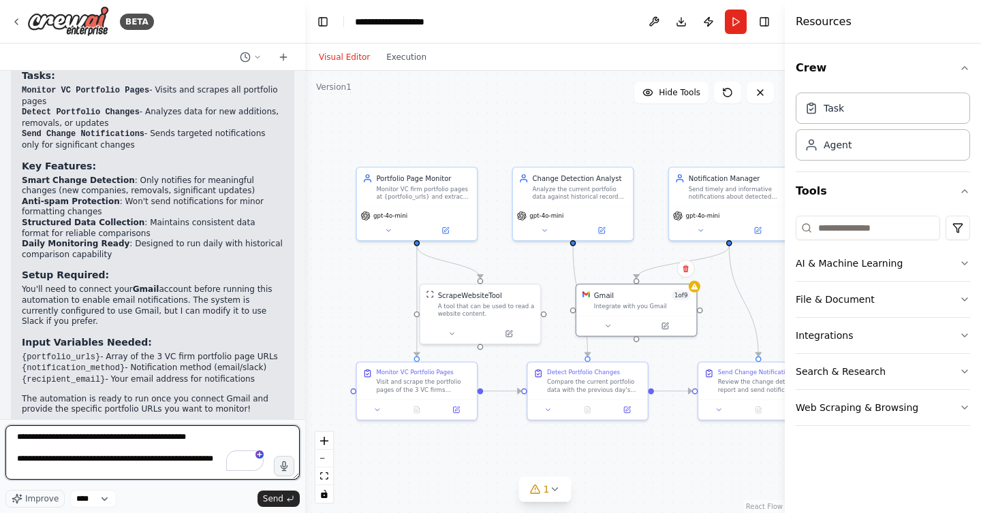
paste textarea "**********"
type textarea "**********"
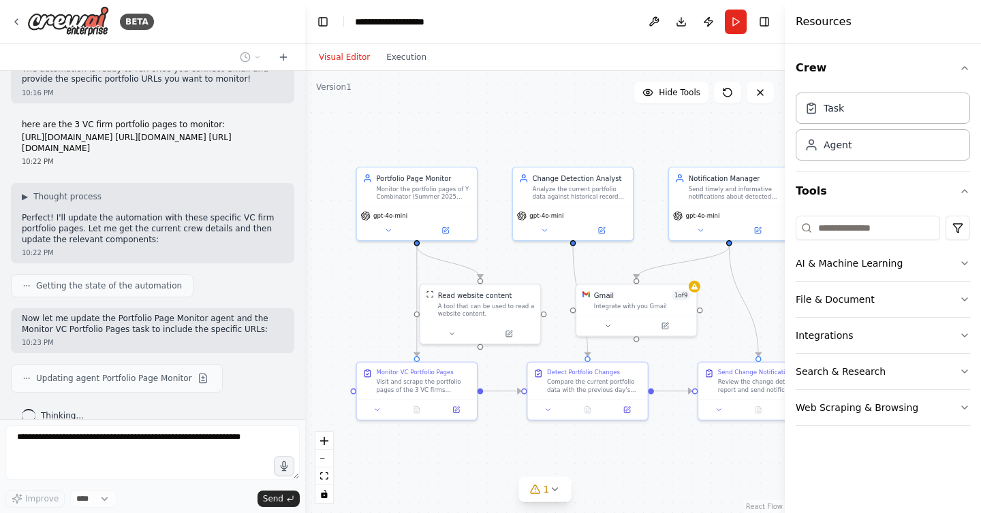
scroll to position [1445, 0]
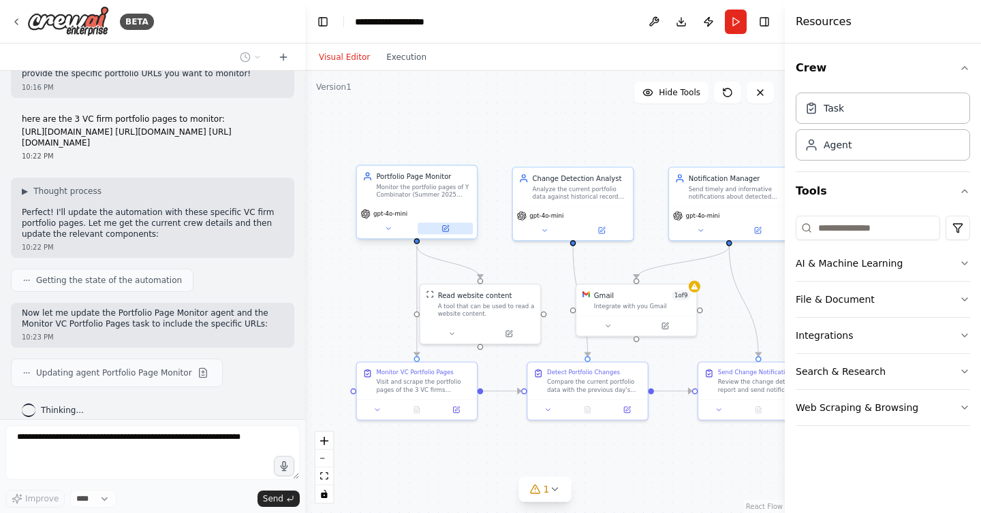
click at [445, 226] on icon at bounding box center [445, 229] width 6 height 6
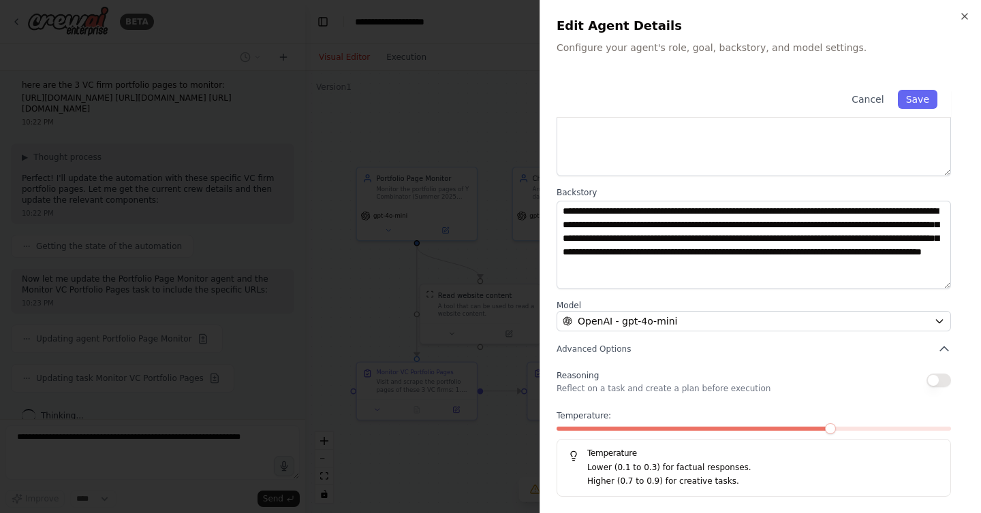
scroll to position [0, 0]
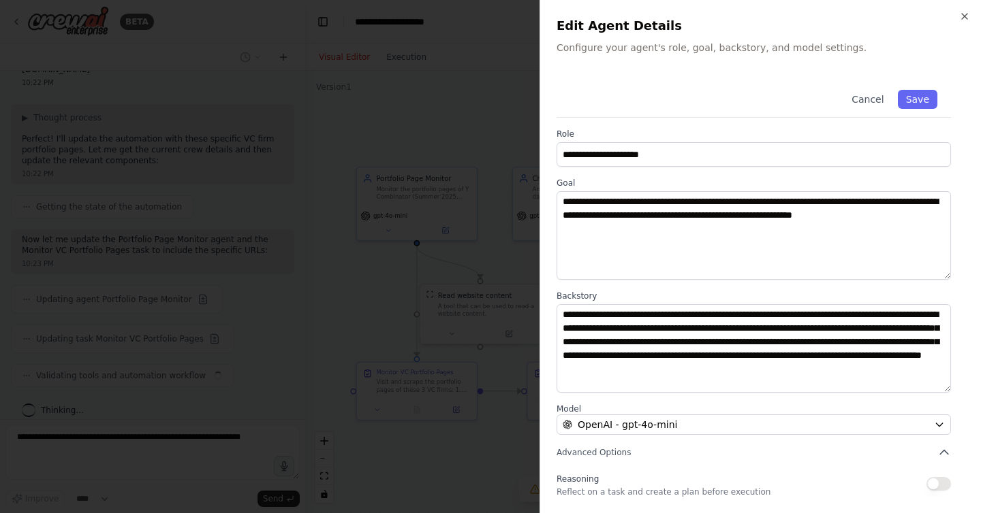
click at [385, 137] on div at bounding box center [490, 256] width 981 height 513
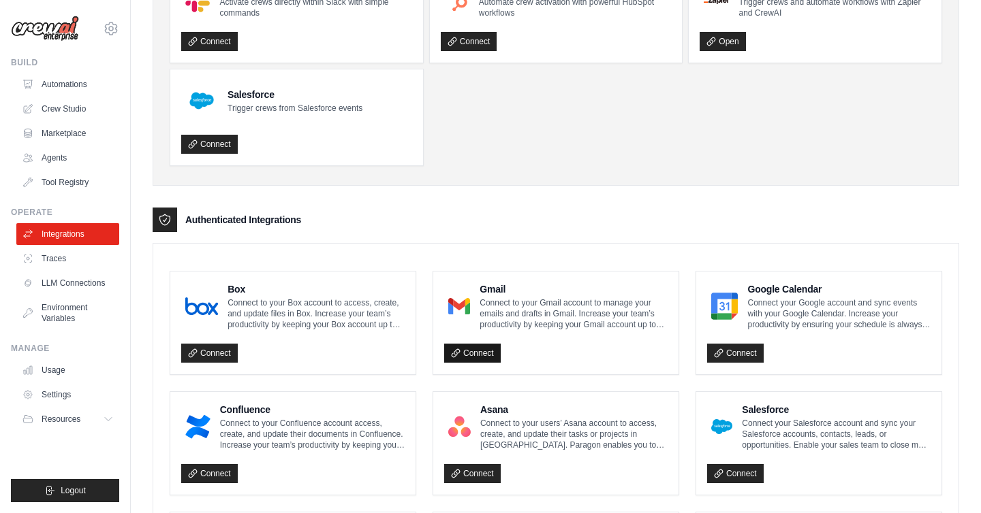
click at [473, 358] on link "Connect" at bounding box center [472, 353] width 57 height 19
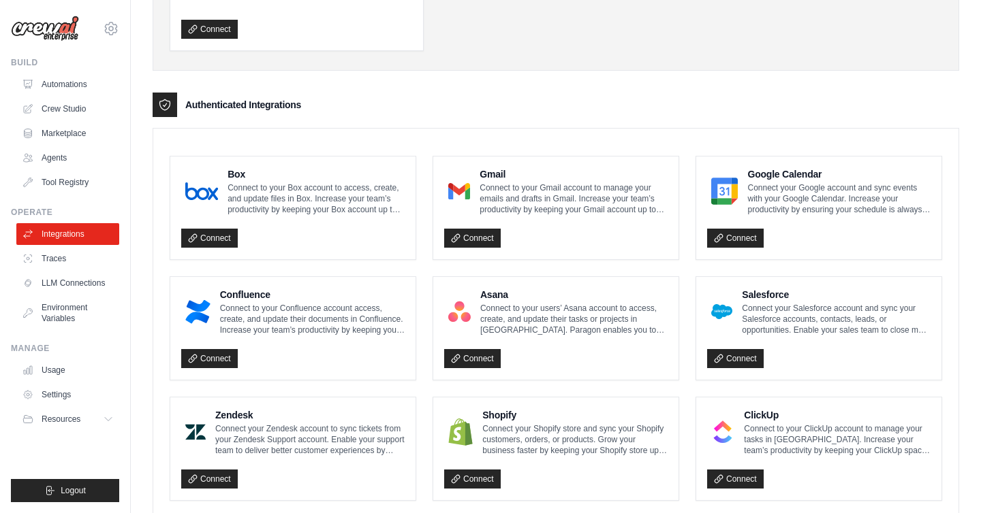
scroll to position [250, 0]
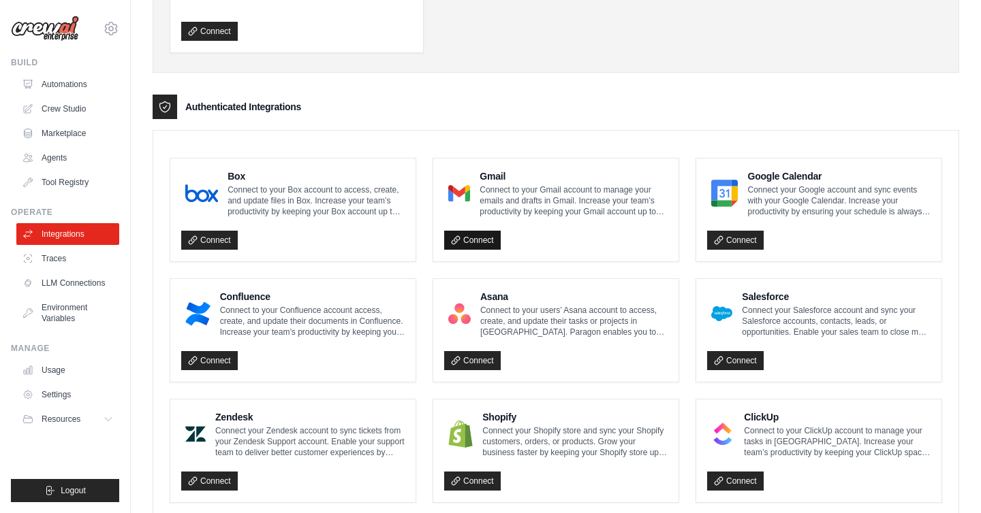
click at [474, 239] on link "Connect" at bounding box center [472, 240] width 57 height 19
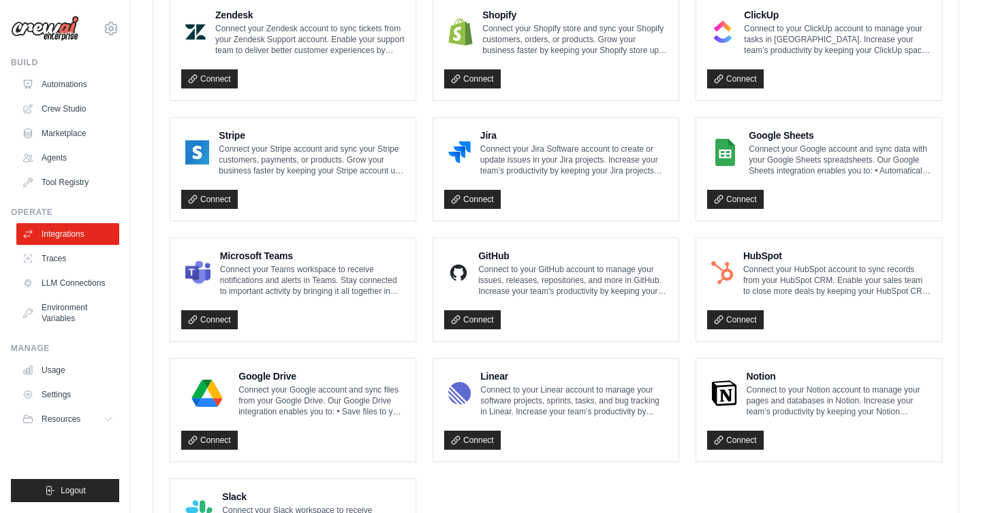
scroll to position [727, 0]
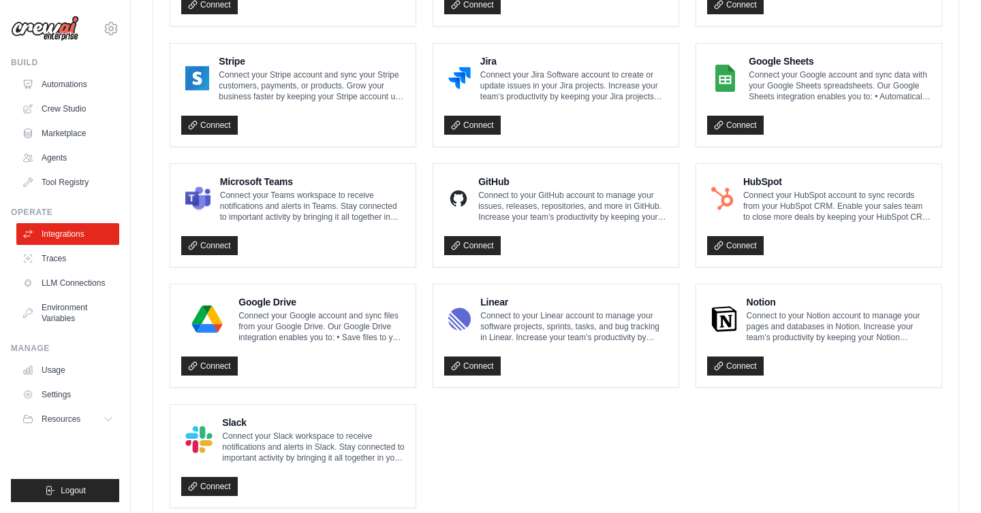
click at [212, 470] on div "Connect" at bounding box center [292, 483] width 223 height 28
click at [214, 477] on link "Connect" at bounding box center [209, 486] width 57 height 19
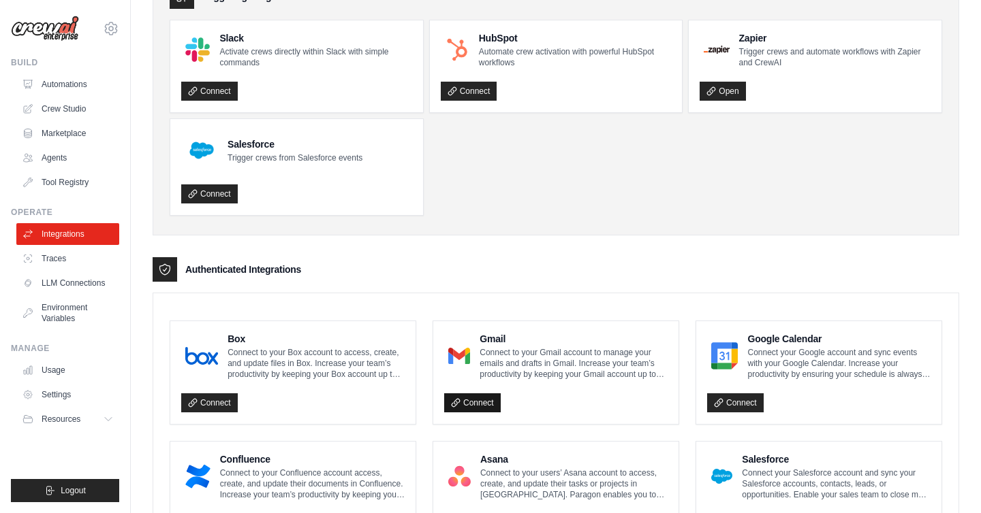
scroll to position [0, 0]
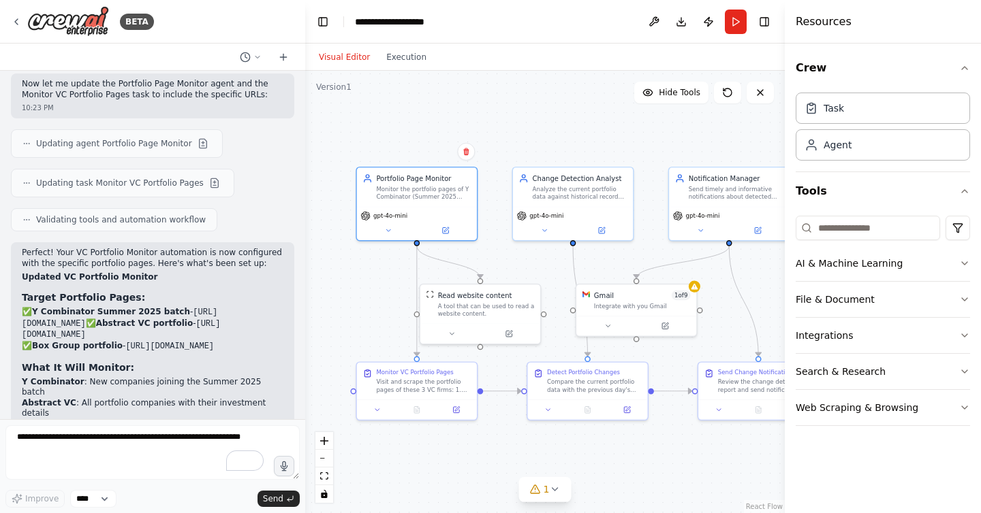
scroll to position [1964, 0]
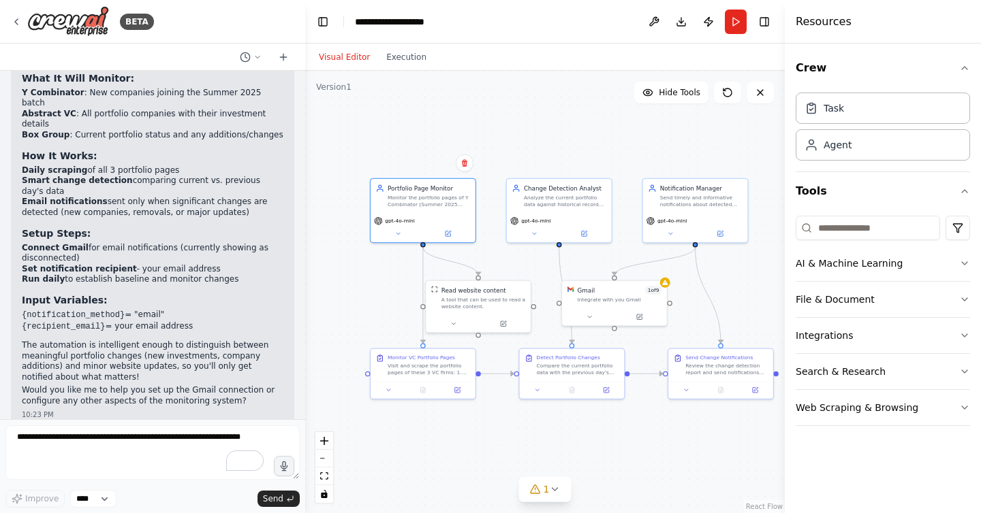
drag, startPoint x: 591, startPoint y: 134, endPoint x: 586, endPoint y: 150, distance: 16.4
click at [586, 150] on div ".deletable-edge-delete-btn { width: 20px; height: 20px; border: 0px solid #ffff…" at bounding box center [544, 292] width 479 height 443
click at [624, 290] on div "Gmail 1 of 9" at bounding box center [620, 289] width 84 height 8
click at [490, 123] on div ".deletable-edge-delete-btn { width: 20px; height: 20px; border: 0px solid #ffff…" at bounding box center [544, 292] width 479 height 443
click at [617, 295] on div "Integrate with you Gmail" at bounding box center [620, 298] width 84 height 7
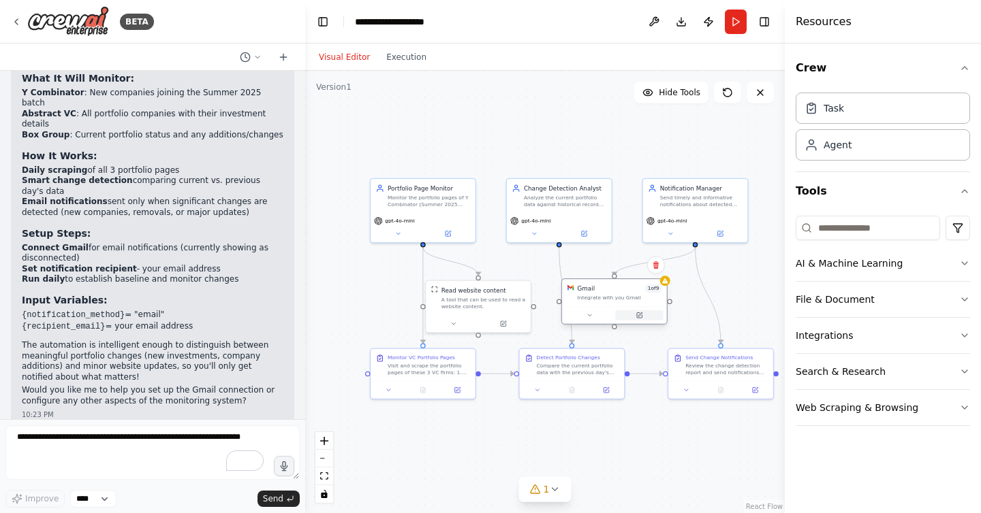
click at [637, 317] on icon at bounding box center [639, 315] width 5 height 5
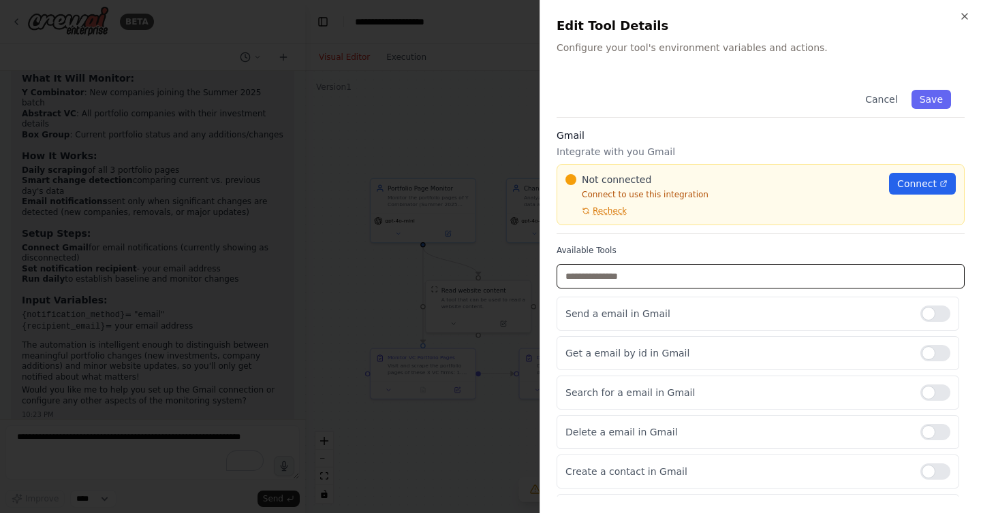
click at [627, 249] on div "Available Tools Send a email in Gmail Get a email by id in Gmail Search for a e…" at bounding box center [760, 446] width 408 height 402
click at [612, 281] on input "text" at bounding box center [760, 276] width 408 height 25
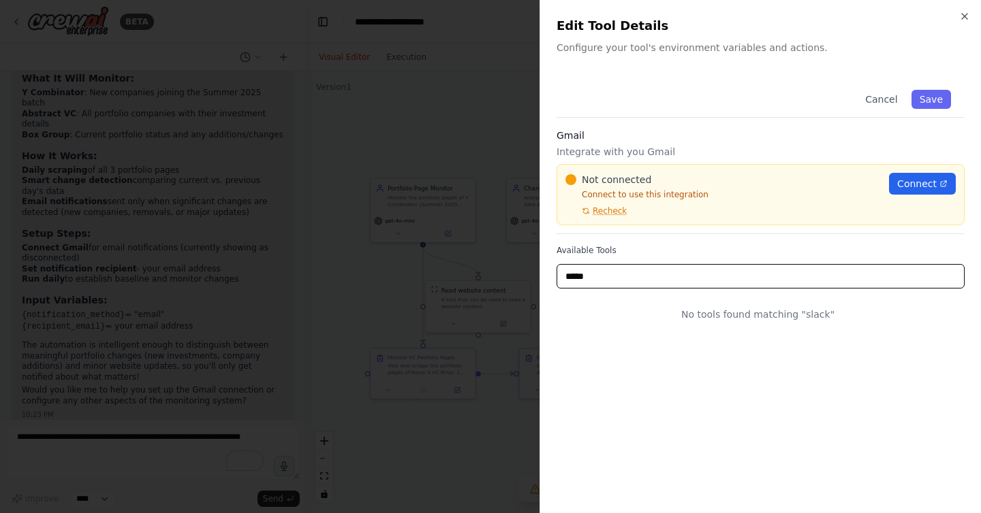
type input "*****"
click at [783, 256] on div "Available Tools ***** No tools found matching " slack "" at bounding box center [760, 288] width 408 height 87
click at [690, 131] on h3 "Gmail" at bounding box center [760, 136] width 408 height 14
click at [453, 138] on div at bounding box center [490, 256] width 981 height 513
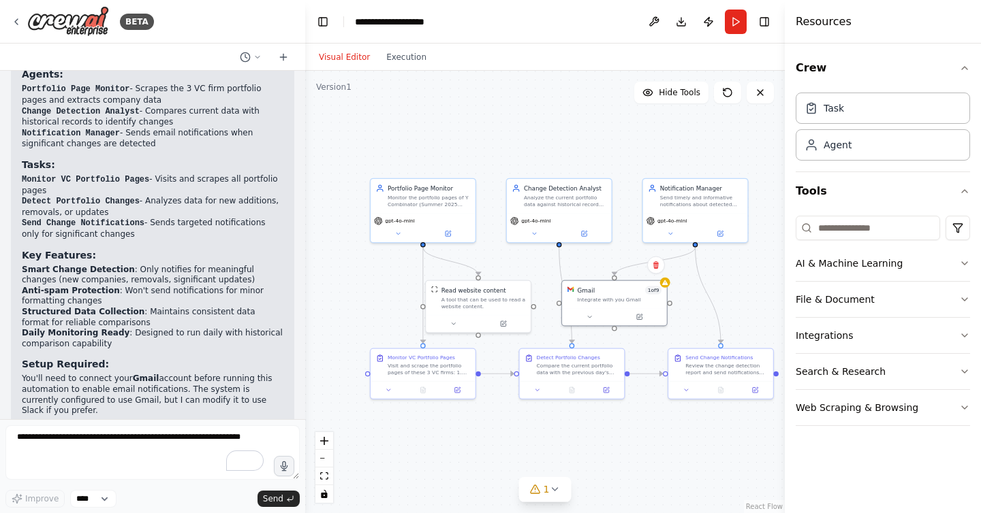
scroll to position [1841, 0]
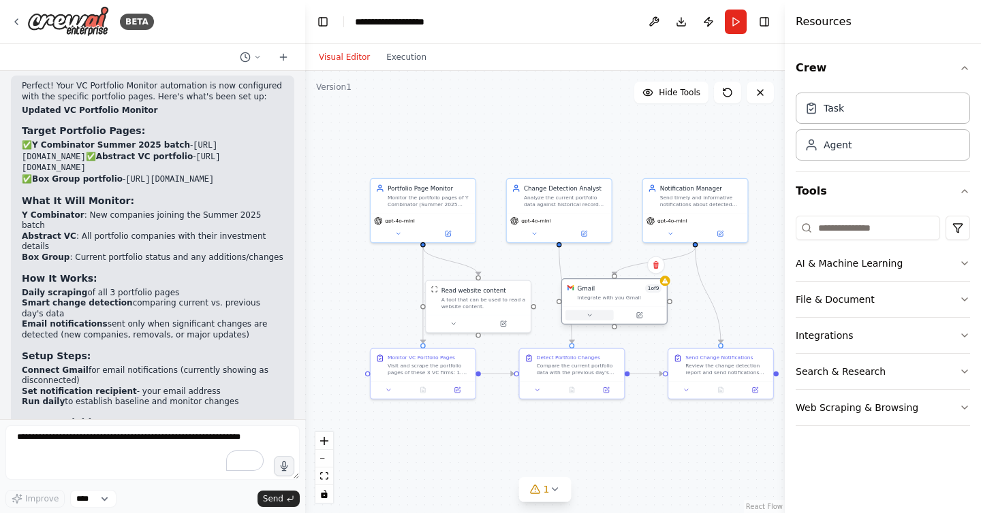
click at [591, 316] on icon at bounding box center [589, 315] width 7 height 7
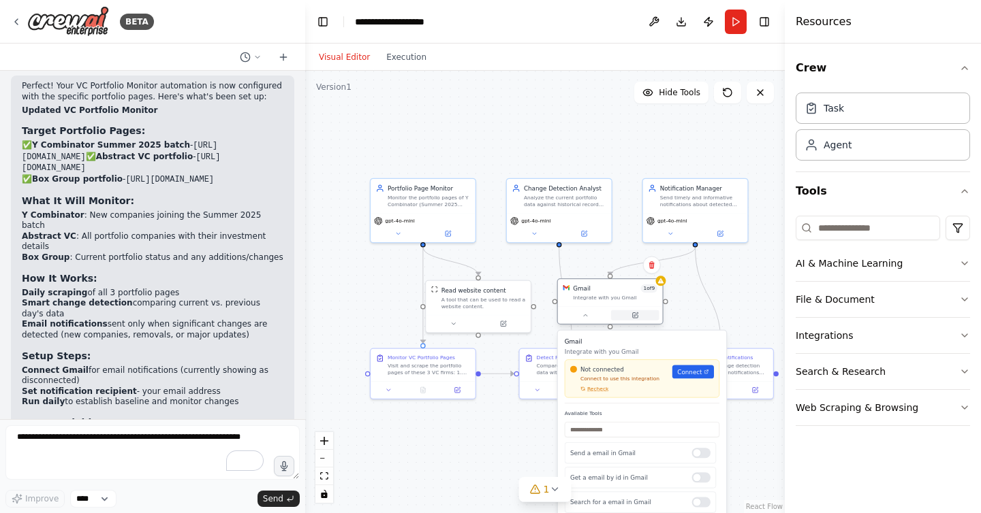
click at [637, 317] on icon at bounding box center [634, 315] width 5 height 5
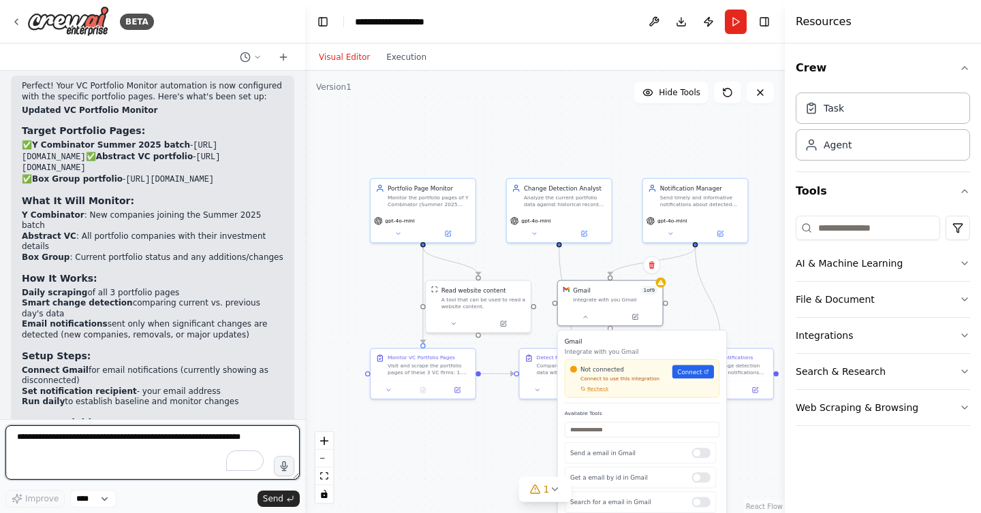
click at [123, 437] on textarea "To enrich screen reader interactions, please activate Accessibility in Grammarl…" at bounding box center [152, 453] width 294 height 54
type textarea "**********"
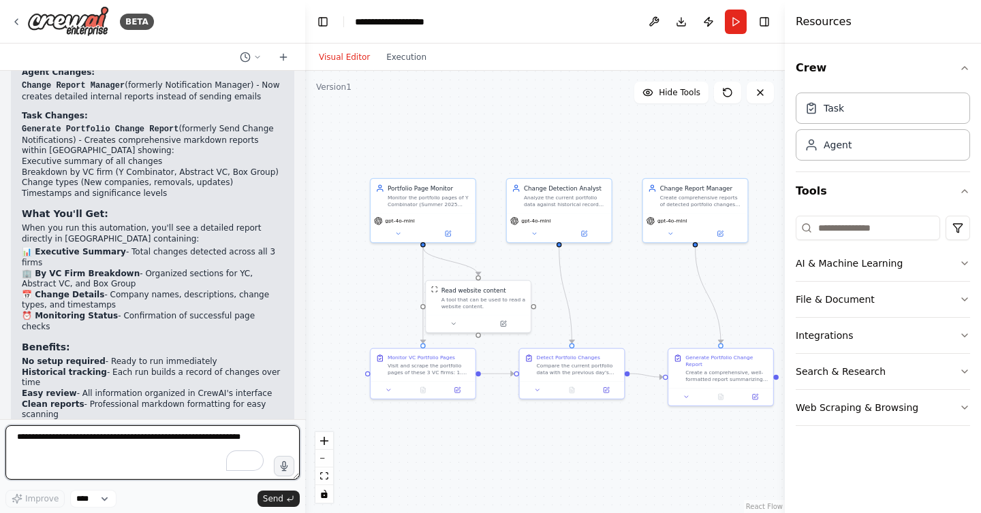
scroll to position [2892, 0]
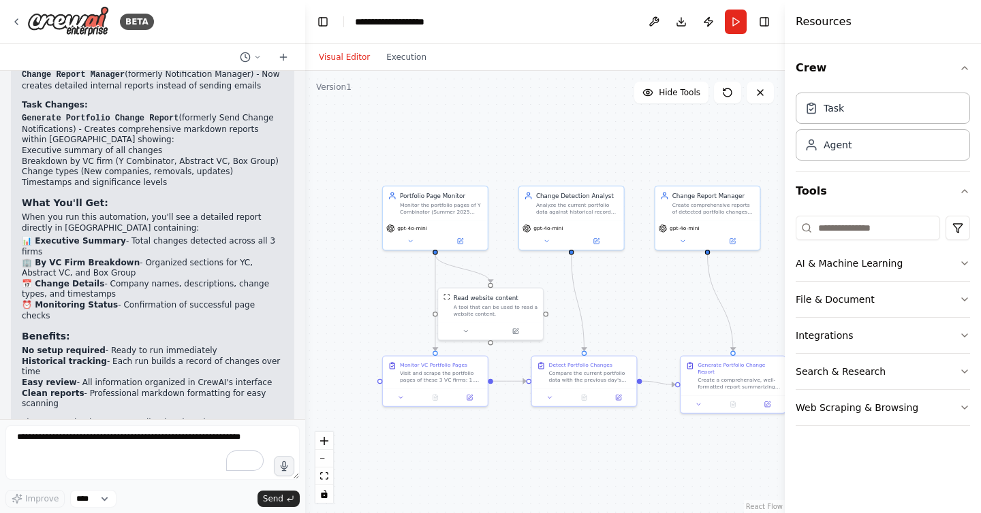
drag, startPoint x: 624, startPoint y: 148, endPoint x: 639, endPoint y: 156, distance: 16.8
click at [639, 156] on div ".deletable-edge-delete-btn { width: 20px; height: 20px; border: 0px solid #ffff…" at bounding box center [544, 292] width 479 height 443
click at [765, 21] on button "Toggle Right Sidebar" at bounding box center [764, 21] width 19 height 19
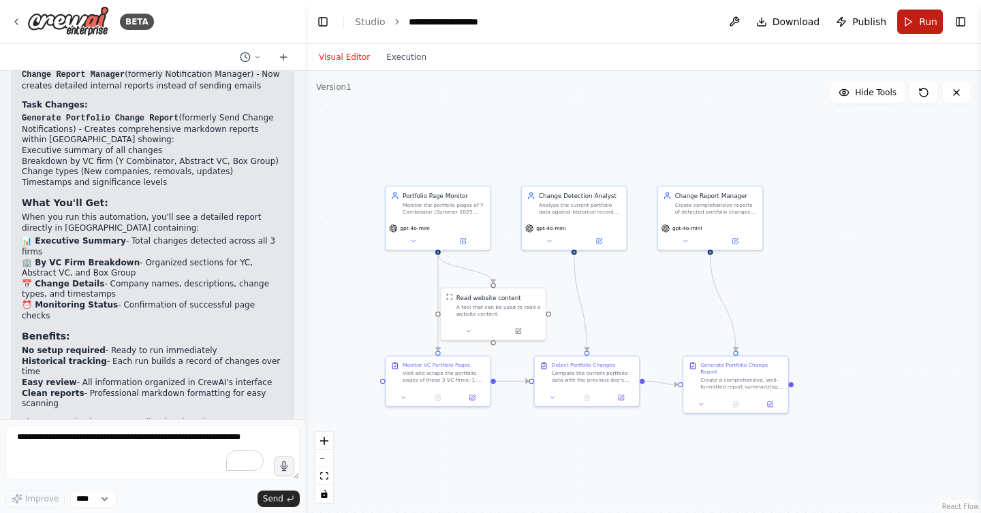
click at [930, 18] on span "Run" at bounding box center [928, 22] width 18 height 14
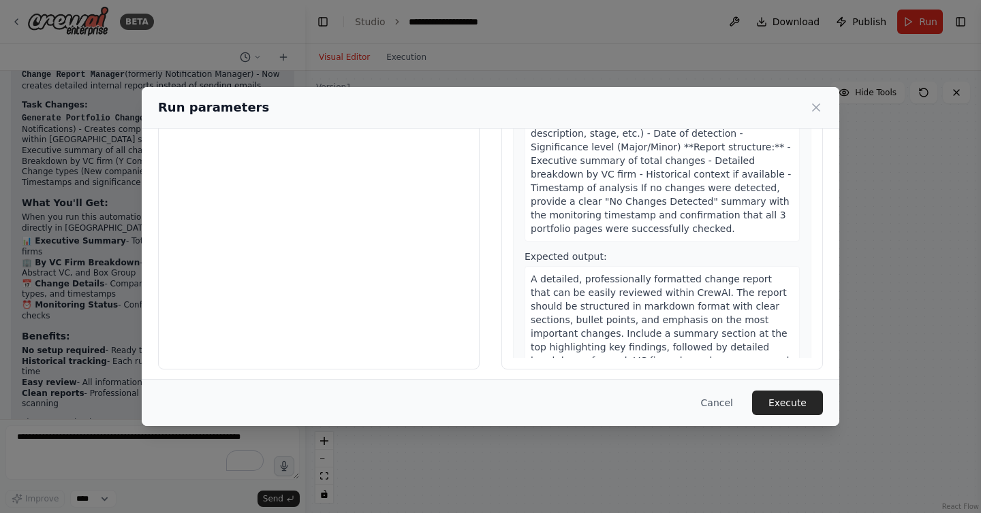
scroll to position [105, 0]
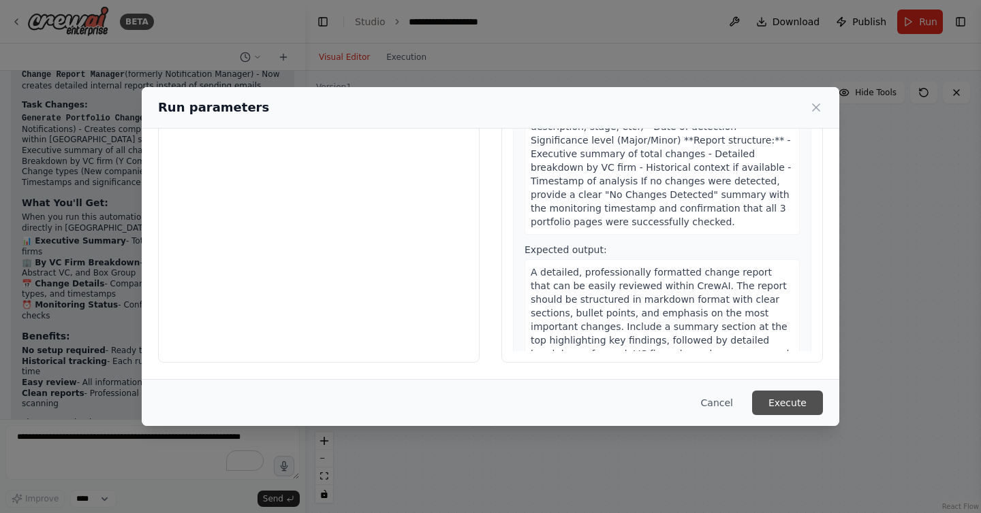
click at [800, 405] on button "Execute" at bounding box center [787, 403] width 71 height 25
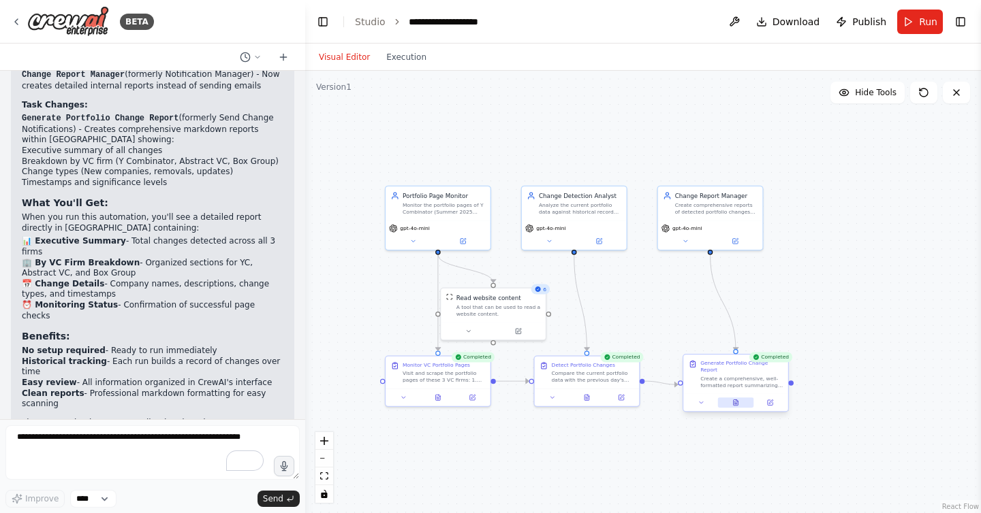
click at [740, 405] on button at bounding box center [736, 403] width 36 height 10
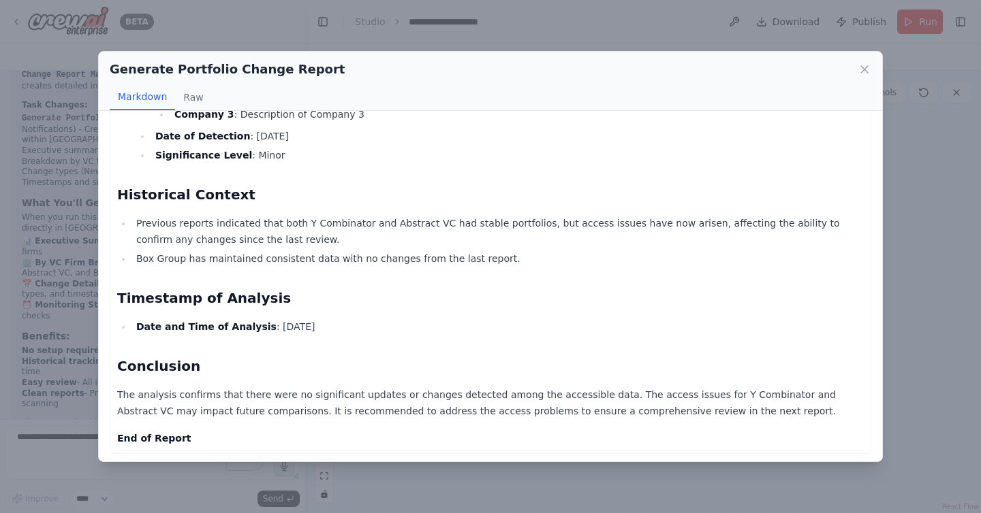
scroll to position [673, 0]
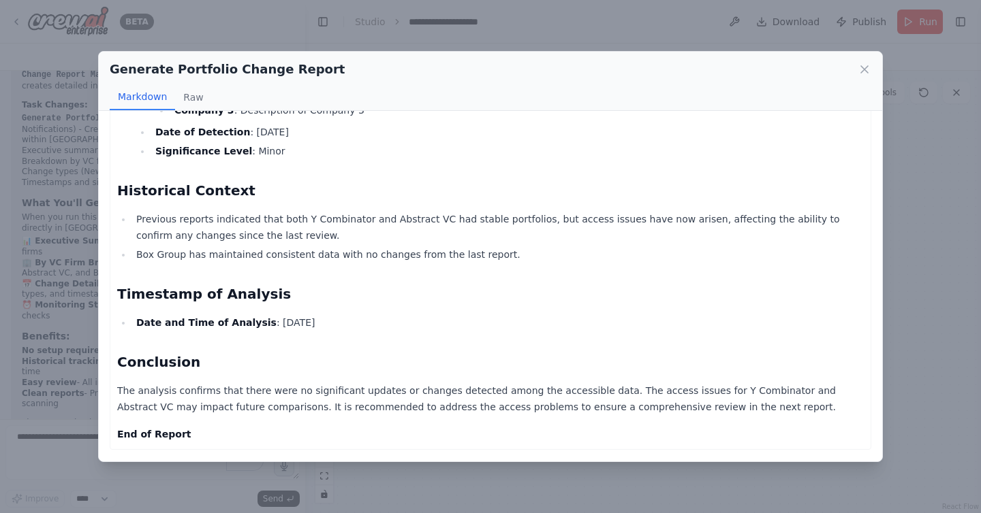
click at [896, 292] on div "Generate Portfolio Change Report Markdown Raw Change Report - Date: 2025-08-20 …" at bounding box center [490, 256] width 981 height 513
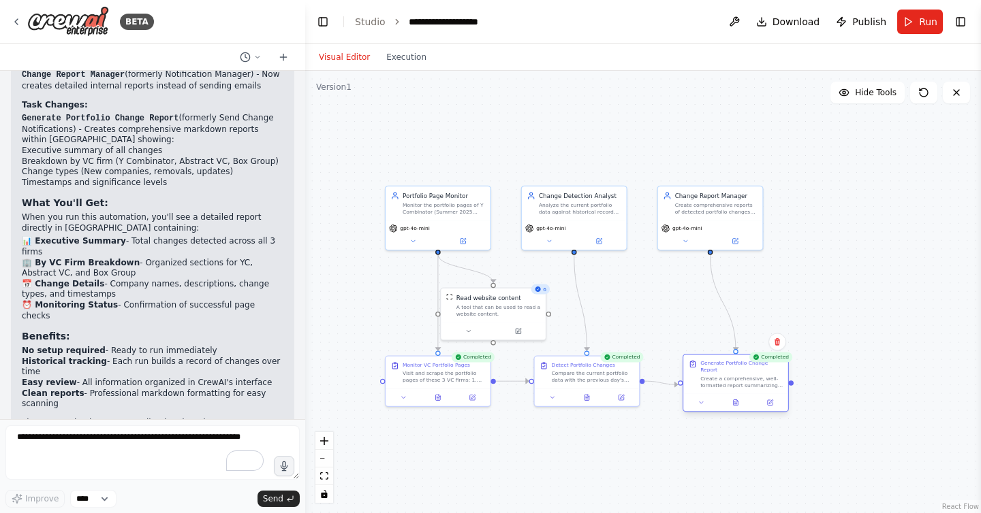
click at [742, 382] on div "Create a comprehensive, well-formatted report summarizing all detected portfoli…" at bounding box center [741, 382] width 82 height 14
click at [586, 395] on icon at bounding box center [586, 395] width 1 height 0
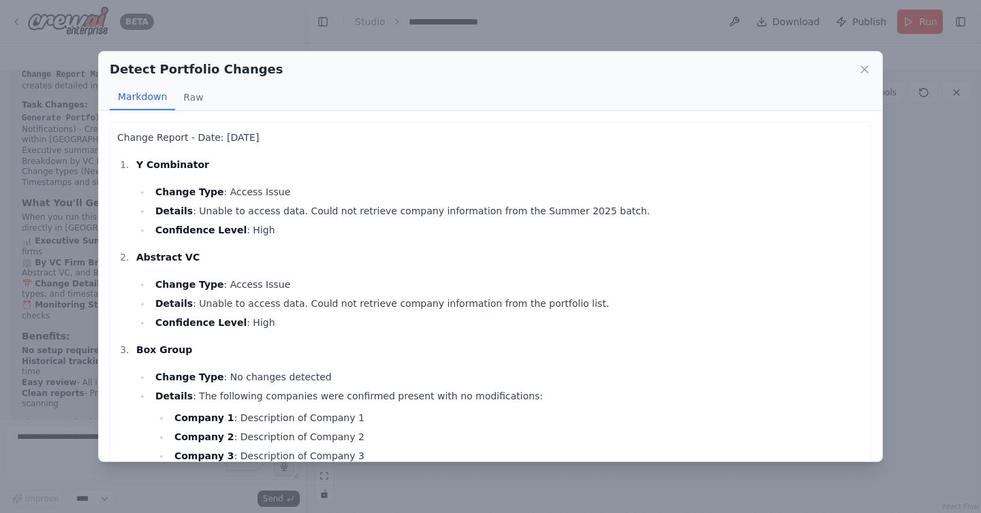
scroll to position [226, 0]
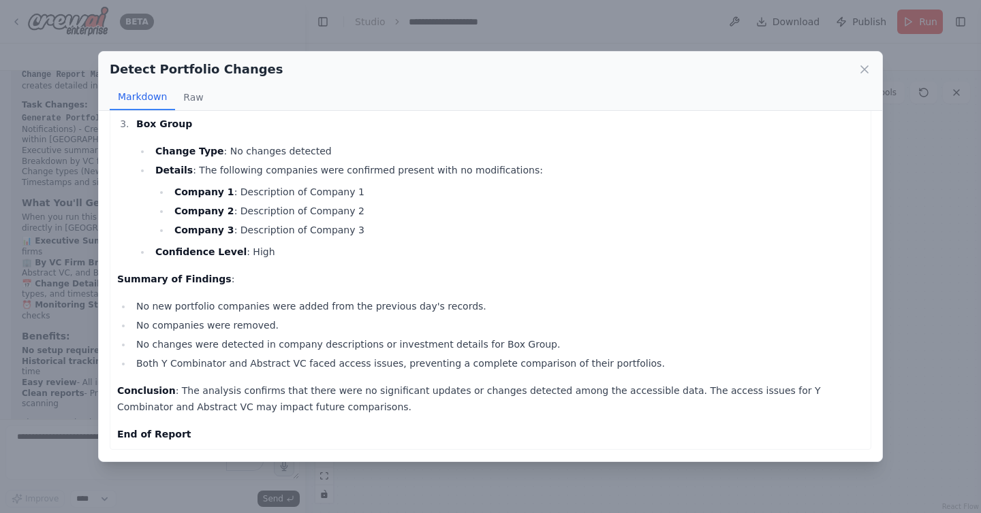
click at [894, 258] on div "Detect Portfolio Changes Markdown Raw Change Report - Date: 2025-08-20 Y Combin…" at bounding box center [490, 256] width 981 height 513
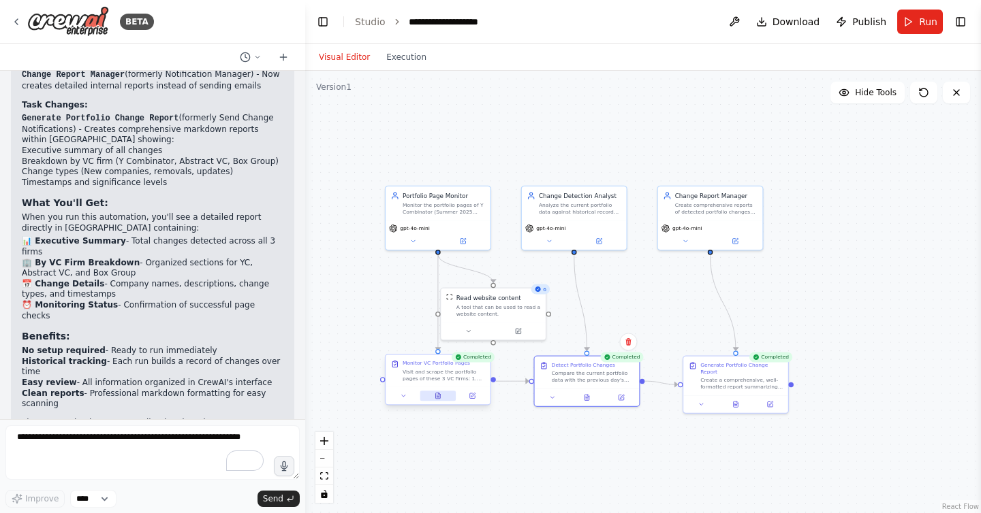
click at [442, 400] on button at bounding box center [438, 396] width 36 height 10
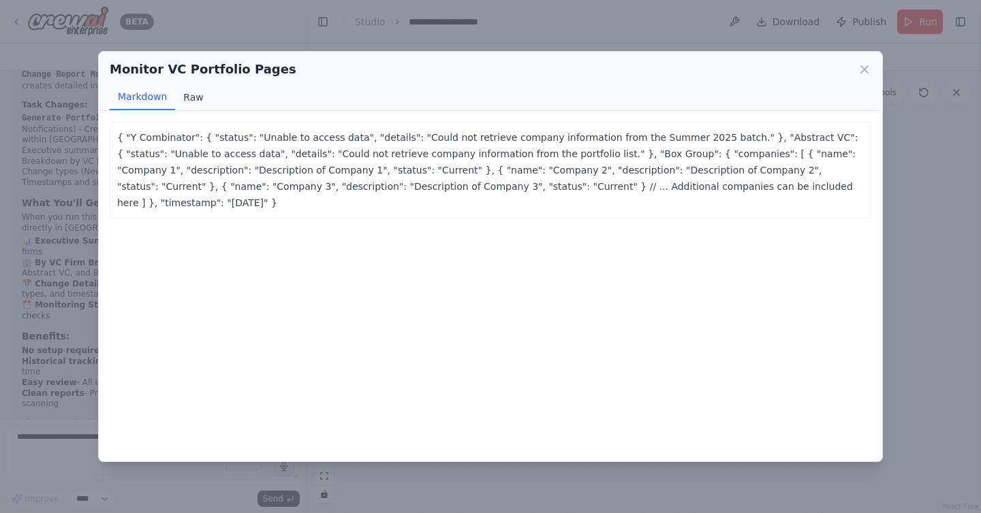
click at [200, 95] on button "Raw" at bounding box center [193, 97] width 36 height 26
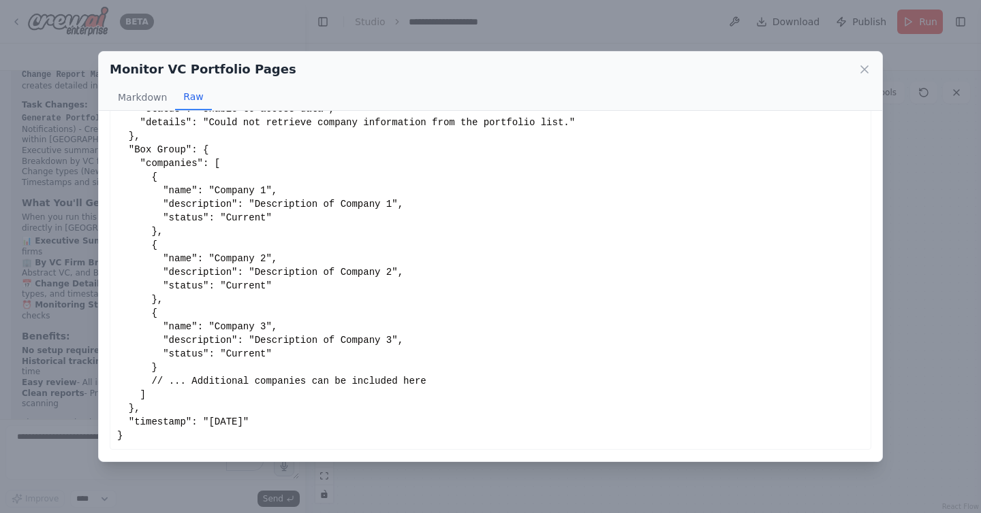
scroll to position [0, 0]
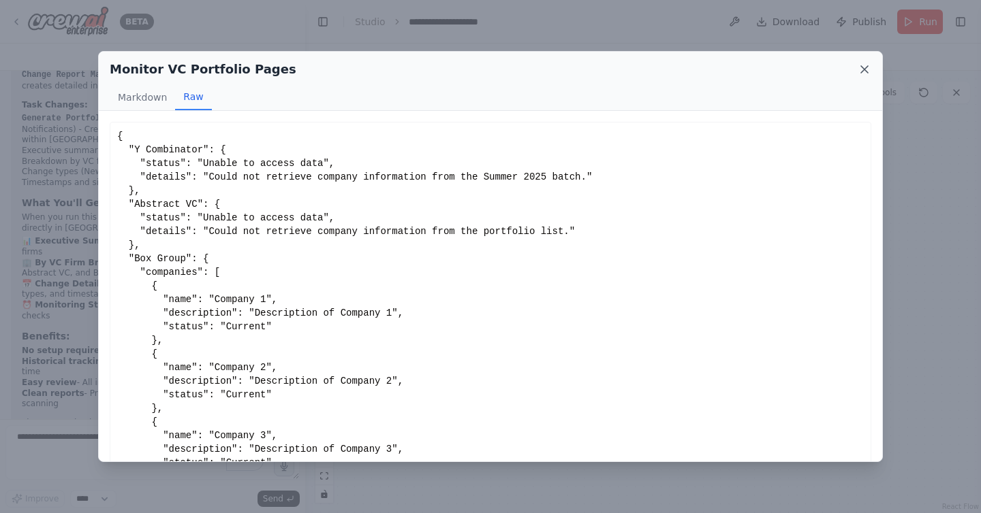
click at [859, 72] on icon at bounding box center [864, 70] width 14 height 14
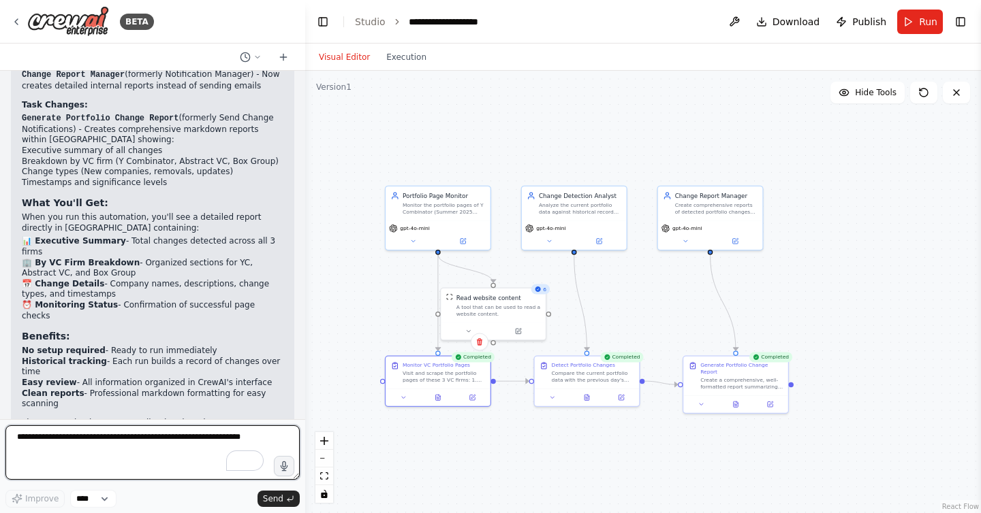
click at [101, 454] on textarea "To enrich screen reader interactions, please activate Accessibility in Grammarl…" at bounding box center [152, 453] width 294 height 54
click at [105, 448] on textarea "**********" at bounding box center [152, 453] width 294 height 54
click at [138, 449] on textarea "**********" at bounding box center [152, 453] width 294 height 54
click at [138, 450] on textarea "**********" at bounding box center [152, 453] width 294 height 54
type textarea "**********"
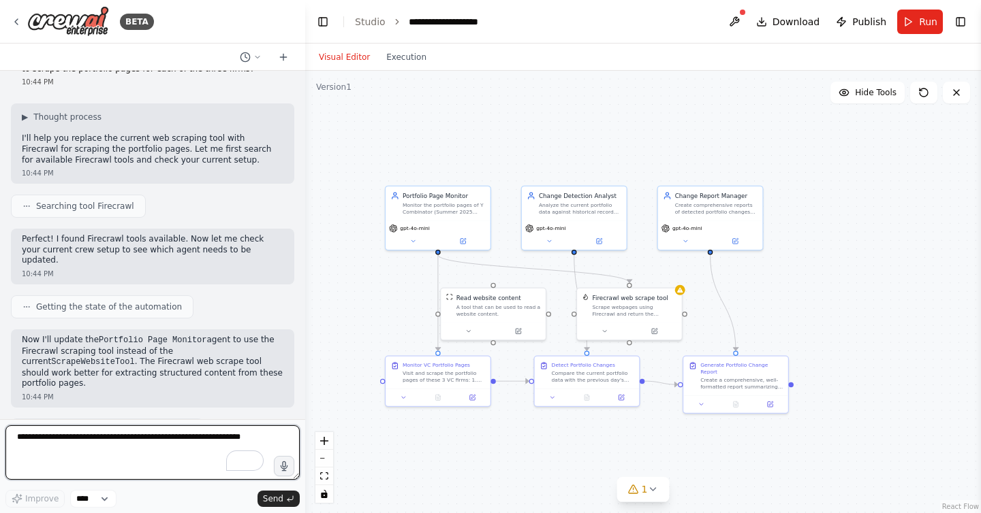
scroll to position [3308, 0]
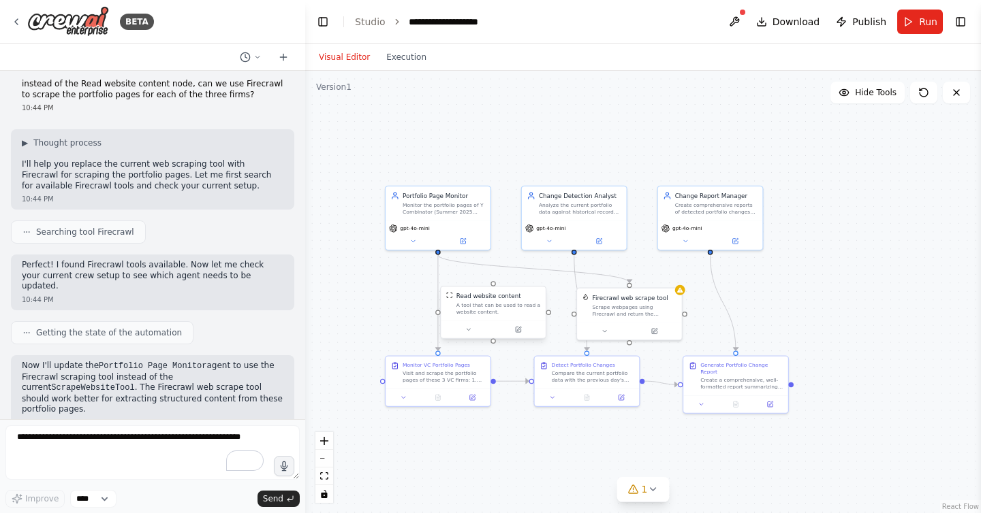
click at [528, 304] on div "A tool that can be used to read a website content." at bounding box center [498, 309] width 84 height 14
click at [533, 274] on icon at bounding box center [534, 272] width 5 height 7
click at [505, 276] on button "Confirm" at bounding box center [496, 273] width 48 height 16
drag, startPoint x: 607, startPoint y: 302, endPoint x: 443, endPoint y: 299, distance: 164.1
click at [443, 299] on div "Firecrawl web scrape tool Scrape webpages using Firecrawl and return the conten…" at bounding box center [468, 304] width 84 height 24
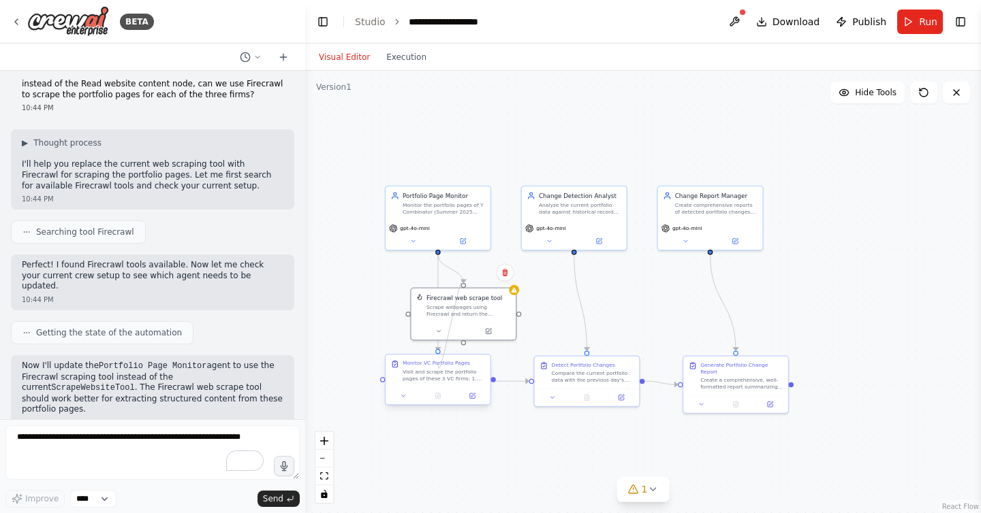
drag, startPoint x: 464, startPoint y: 343, endPoint x: 438, endPoint y: 363, distance: 32.6
click at [438, 363] on div "Portfolio Page Monitor Monitor the portfolio pages of Y Combinator (Summer 2025…" at bounding box center [553, 281] width 422 height 276
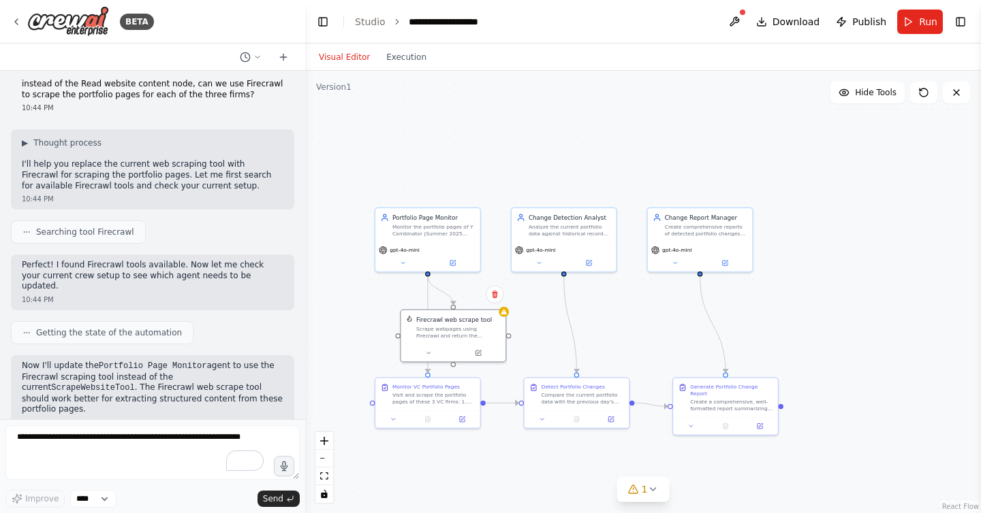
drag, startPoint x: 463, startPoint y: 344, endPoint x: 453, endPoint y: 366, distance: 24.1
click at [453, 366] on div ".deletable-edge-delete-btn { width: 20px; height: 20px; border: 0px solid #ffff…" at bounding box center [643, 292] width 676 height 443
click at [453, 364] on div at bounding box center [453, 362] width 5 height 5
drag, startPoint x: 454, startPoint y: 363, endPoint x: 427, endPoint y: 376, distance: 29.5
click at [427, 375] on div "Portfolio Page Monitor Monitor the portfolio pages of Y Combinator (Summer 2025…" at bounding box center [543, 303] width 422 height 276
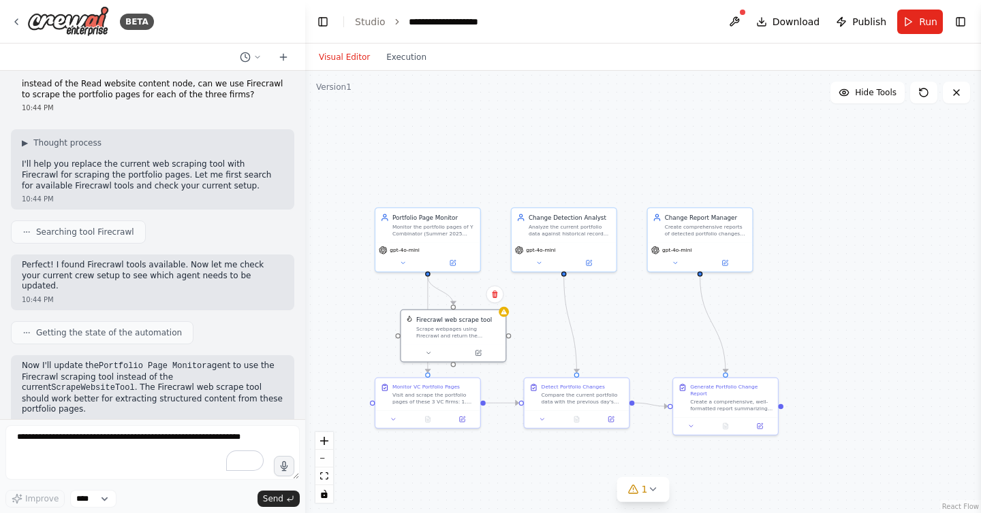
click at [333, 367] on div ".deletable-edge-delete-btn { width: 20px; height: 20px; border: 0px solid #ffff…" at bounding box center [643, 292] width 676 height 443
click at [502, 313] on icon at bounding box center [503, 310] width 5 height 5
click at [505, 310] on icon at bounding box center [503, 310] width 5 height 5
click at [479, 352] on icon at bounding box center [477, 351] width 5 height 5
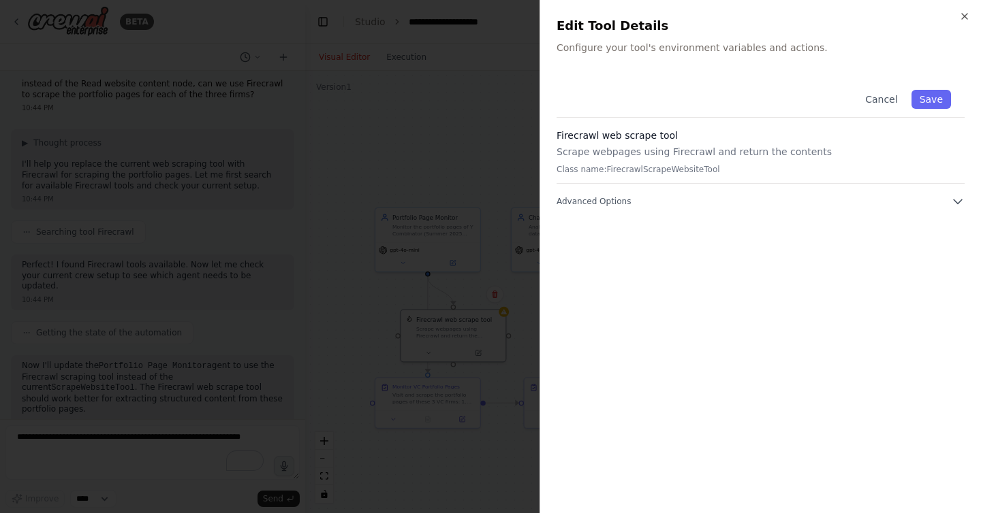
click at [737, 151] on p "Scrape webpages using Firecrawl and return the contents" at bounding box center [760, 152] width 408 height 14
click at [952, 200] on icon "button" at bounding box center [958, 202] width 14 height 14
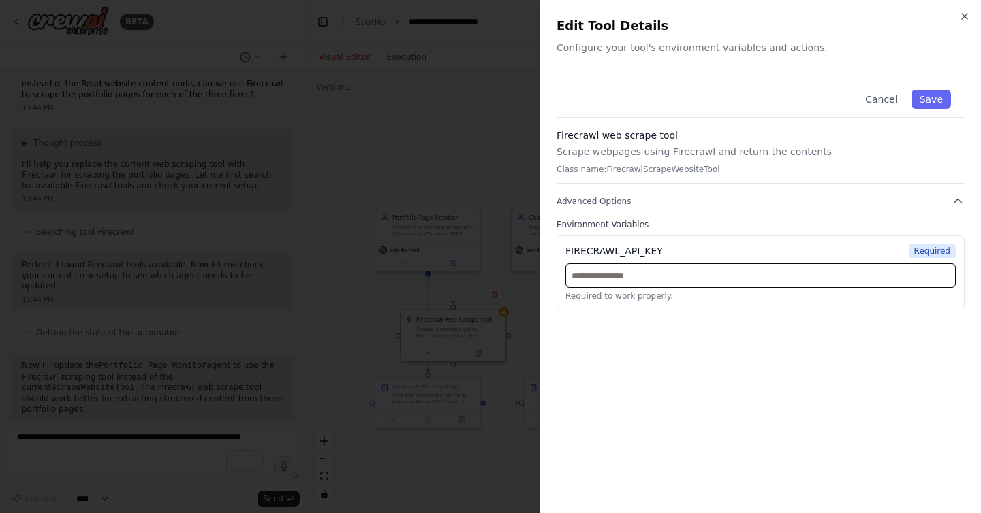
click at [659, 275] on input "text" at bounding box center [760, 276] width 390 height 25
paste input "**********"
type input "**********"
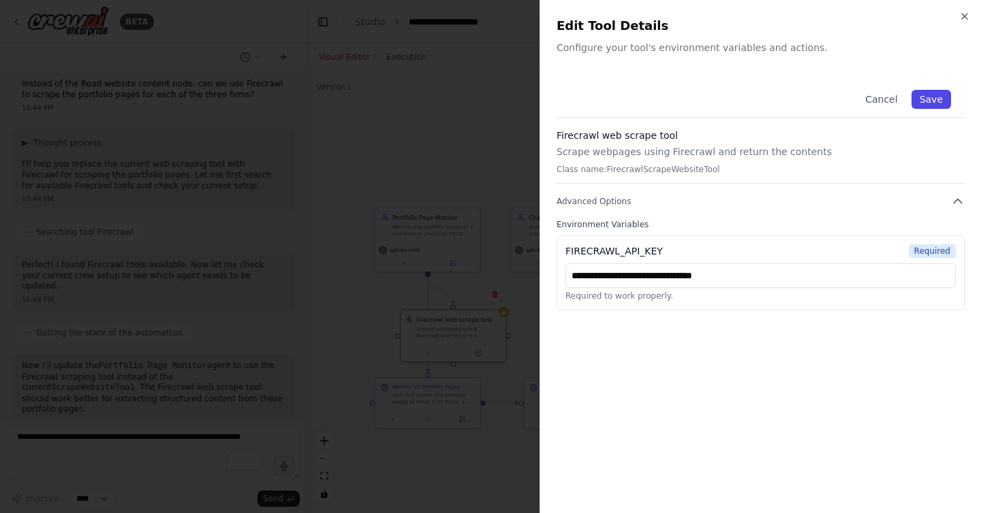
click at [927, 95] on button "Save" at bounding box center [930, 99] width 39 height 19
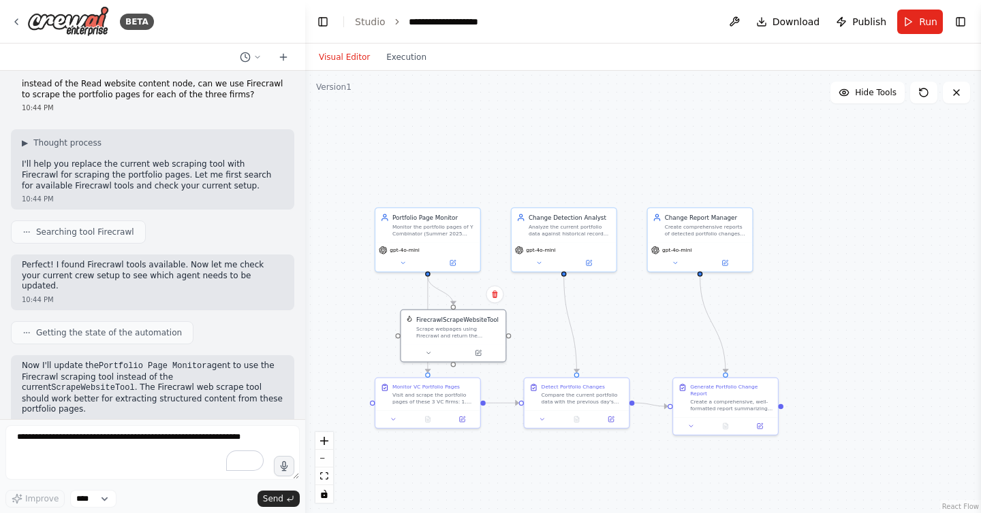
click at [602, 155] on div ".deletable-edge-delete-btn { width: 20px; height: 20px; border: 0px solid #ffff…" at bounding box center [643, 292] width 676 height 443
click at [921, 30] on button "Run" at bounding box center [920, 22] width 46 height 25
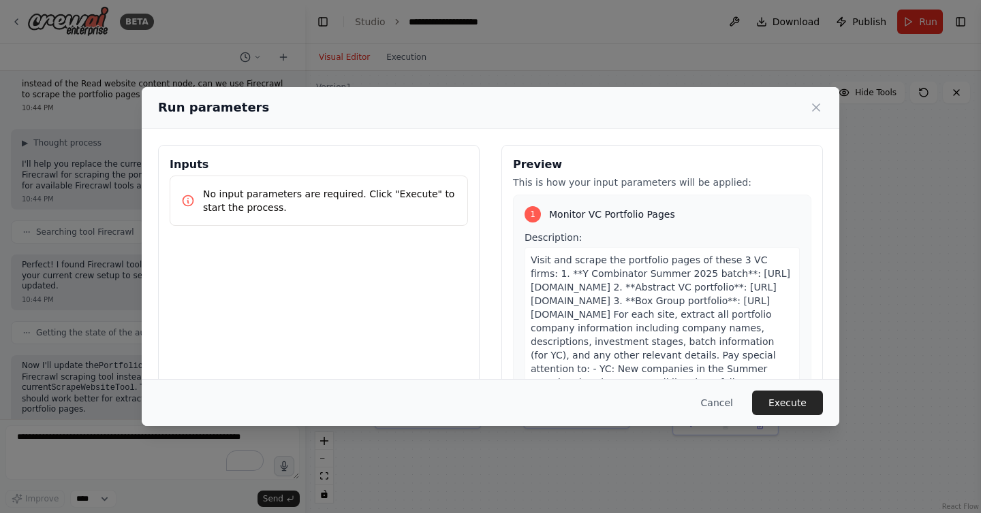
click at [769, 385] on div "Cancel Execute" at bounding box center [490, 402] width 697 height 47
click at [772, 398] on button "Execute" at bounding box center [787, 403] width 71 height 25
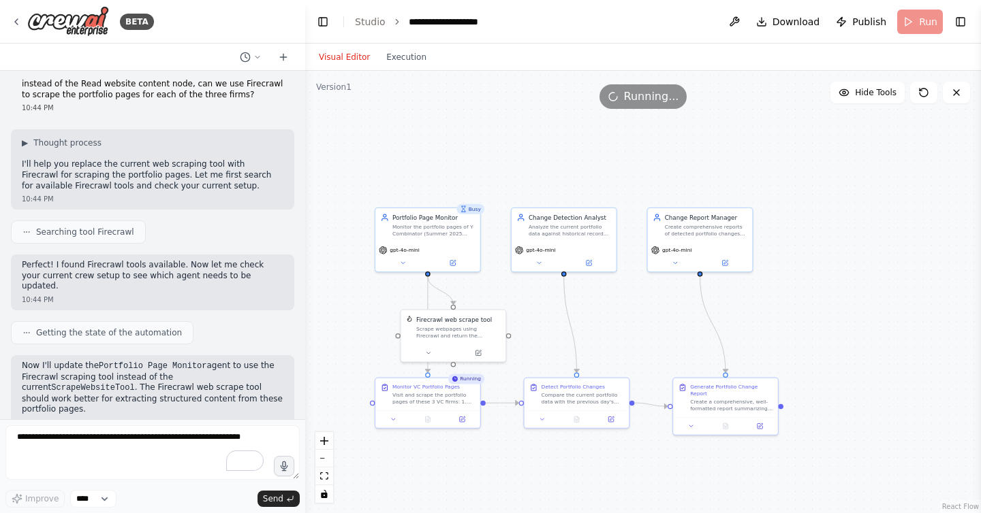
click at [402, 67] on div "Visual Editor Execution" at bounding box center [373, 57] width 124 height 27
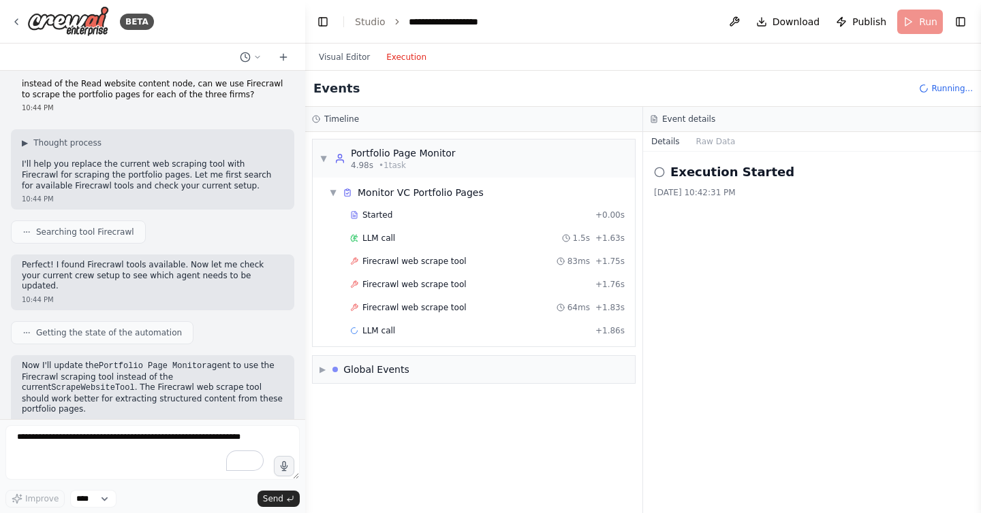
click at [402, 56] on button "Execution" at bounding box center [406, 57] width 57 height 16
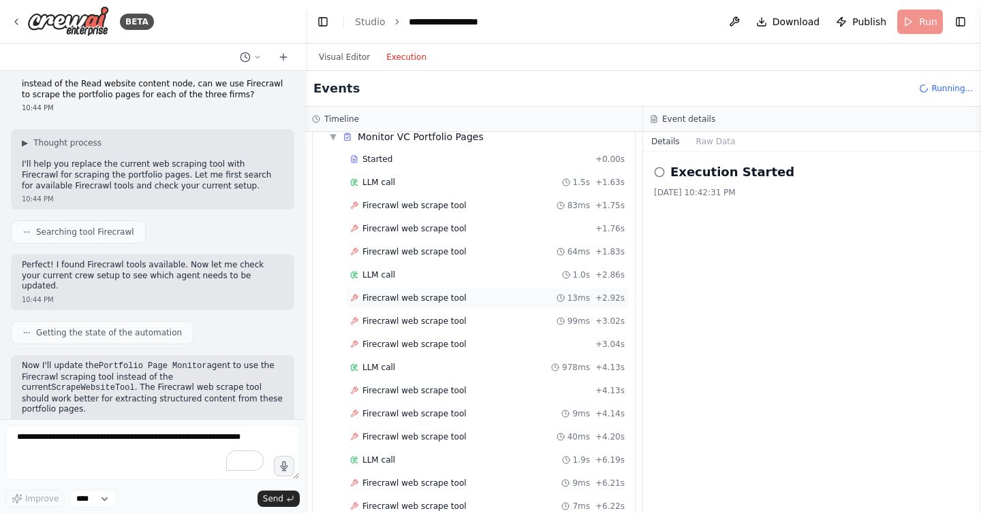
scroll to position [0, 0]
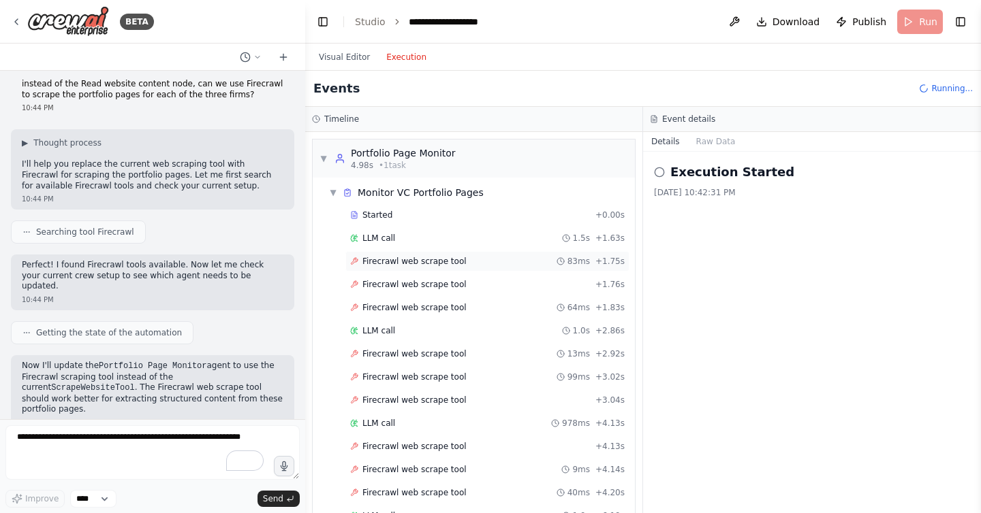
click at [430, 266] on span "Firecrawl web scrape tool" at bounding box center [414, 261] width 104 height 11
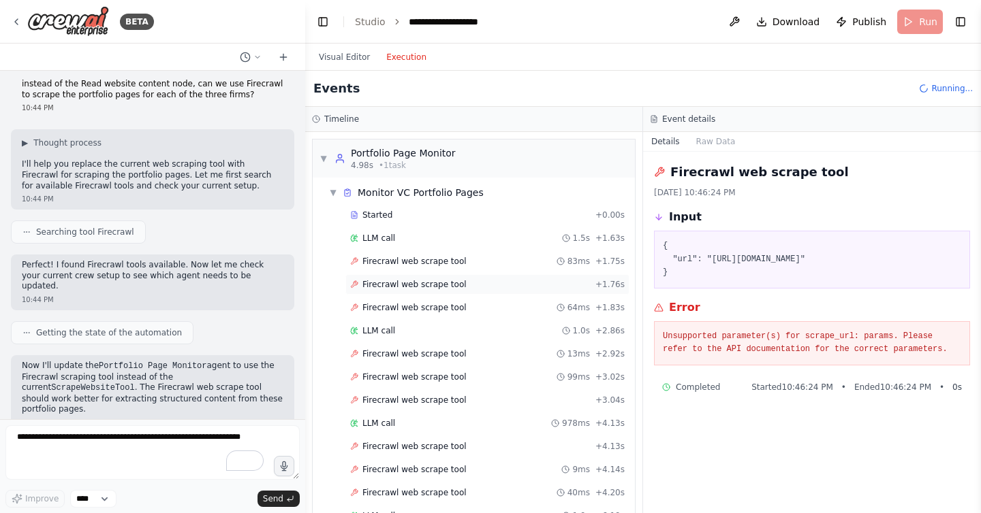
click at [463, 280] on div "Firecrawl web scrape tool + 1.76s" at bounding box center [487, 284] width 274 height 11
click at [441, 306] on span "Firecrawl web scrape tool" at bounding box center [414, 307] width 104 height 11
click at [425, 291] on div "Firecrawl web scrape tool + 1.76s" at bounding box center [487, 284] width 284 height 20
click at [425, 307] on span "Firecrawl web scrape tool" at bounding box center [414, 307] width 104 height 11
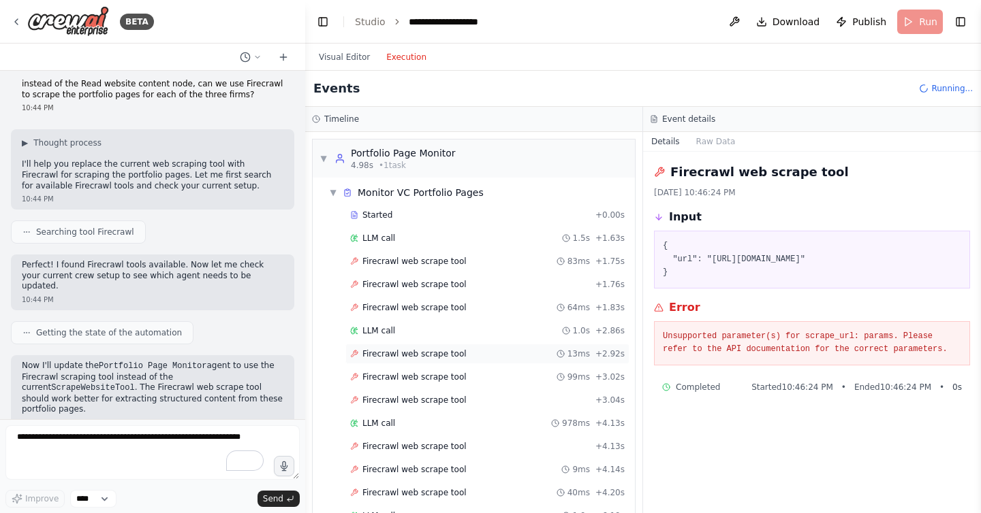
click at [411, 351] on span "Firecrawl web scrape tool" at bounding box center [414, 354] width 104 height 11
click at [417, 377] on span "Firecrawl web scrape tool" at bounding box center [414, 377] width 104 height 11
click at [422, 393] on div "Firecrawl web scrape tool + 3.04s" at bounding box center [487, 400] width 284 height 20
click at [424, 359] on span "Firecrawl web scrape tool" at bounding box center [414, 354] width 104 height 11
click at [409, 339] on div "LLM call 1.0s + 2.86s" at bounding box center [487, 331] width 284 height 20
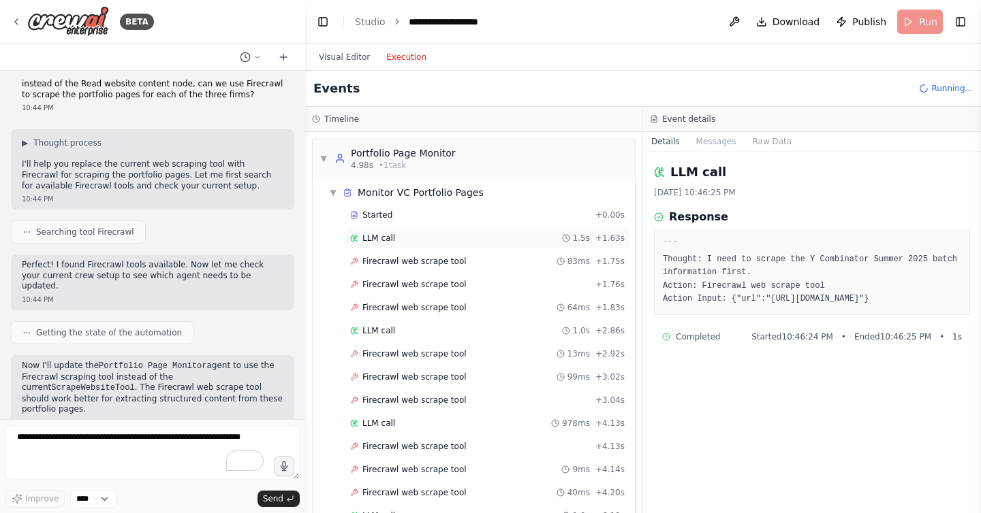
click at [391, 242] on span "LLM call" at bounding box center [378, 238] width 33 height 11
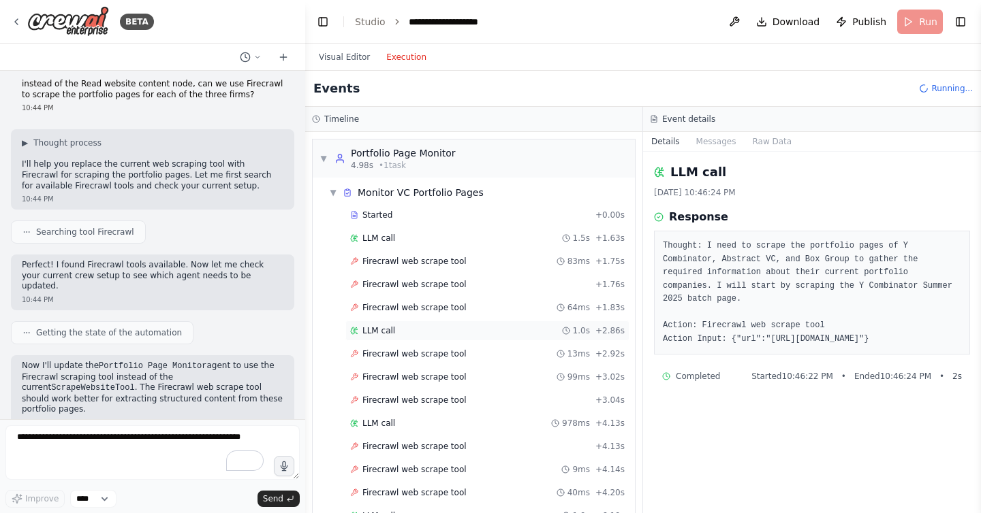
click at [393, 328] on span "LLM call" at bounding box center [378, 331] width 33 height 11
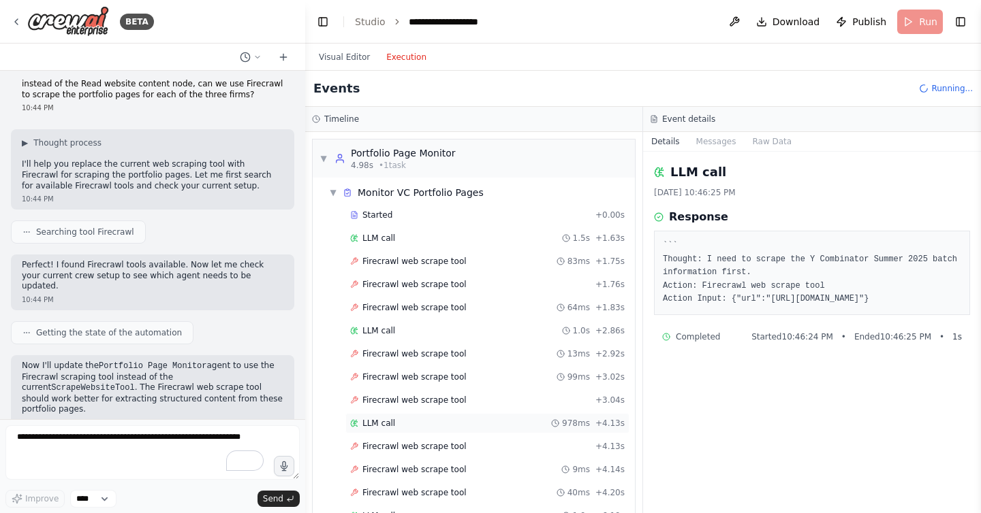
click at [385, 421] on span "LLM call" at bounding box center [378, 423] width 33 height 11
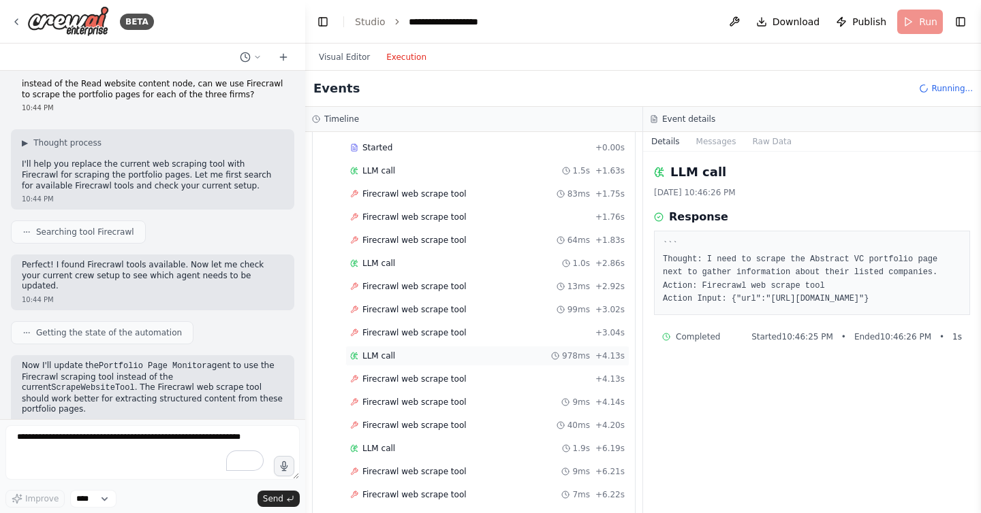
scroll to position [78, 0]
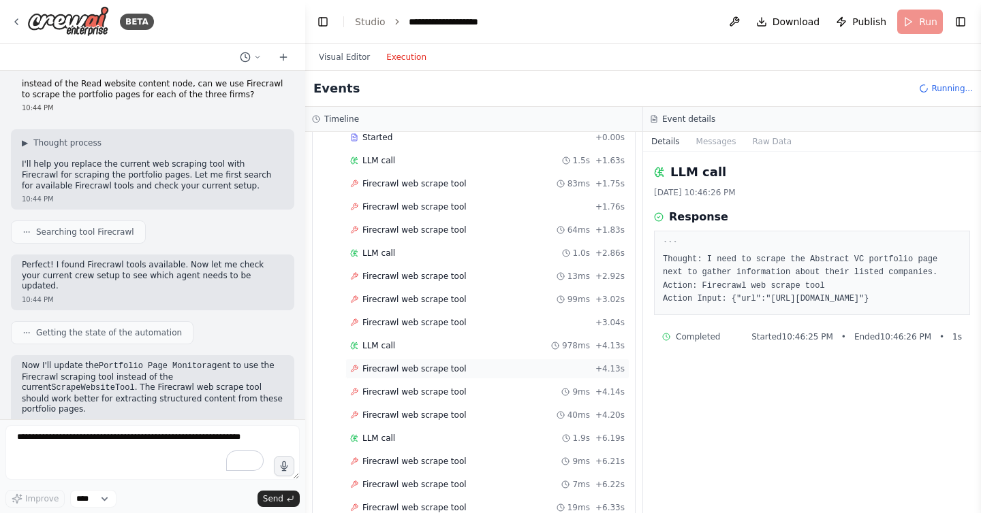
click at [387, 370] on span "Firecrawl web scrape tool" at bounding box center [414, 369] width 104 height 11
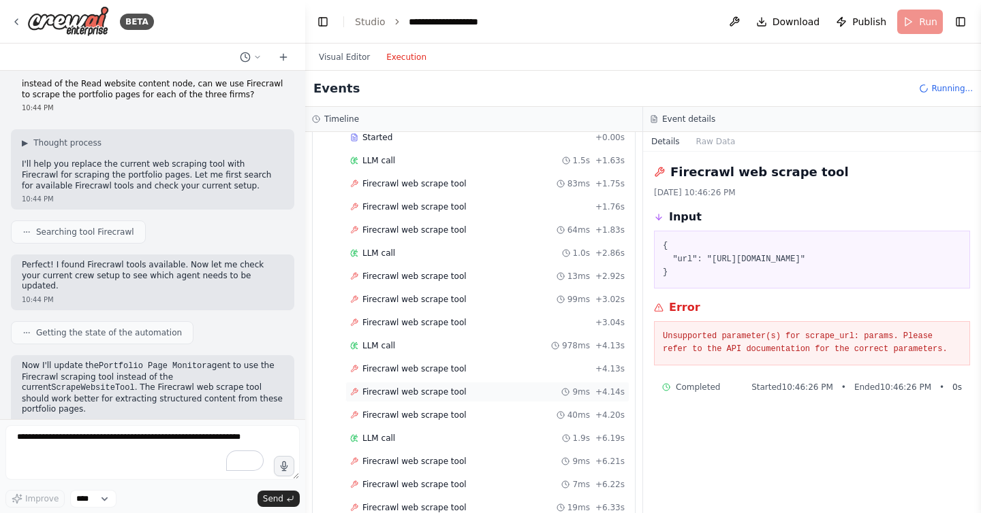
click at [394, 392] on span "Firecrawl web scrape tool" at bounding box center [414, 392] width 104 height 11
click at [410, 411] on span "Firecrawl web scrape tool" at bounding box center [414, 415] width 104 height 11
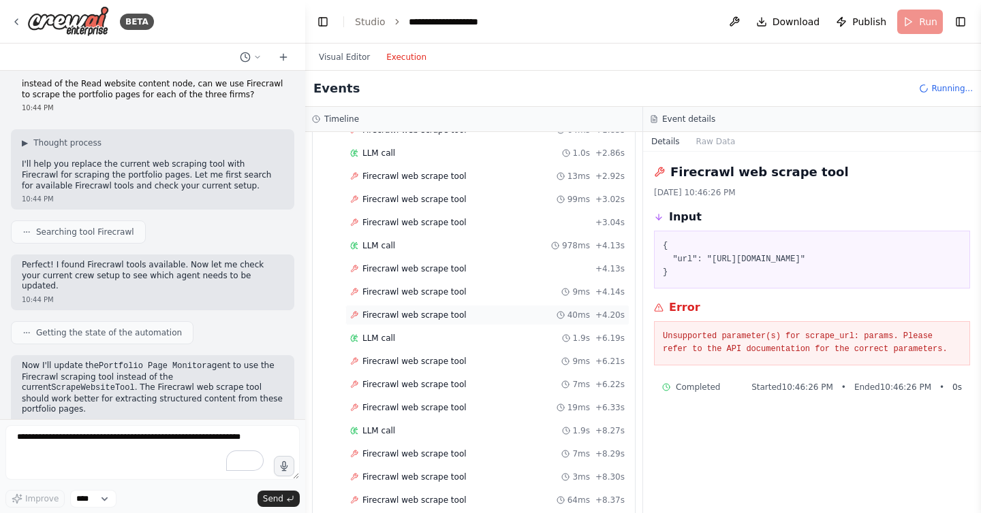
scroll to position [197, 0]
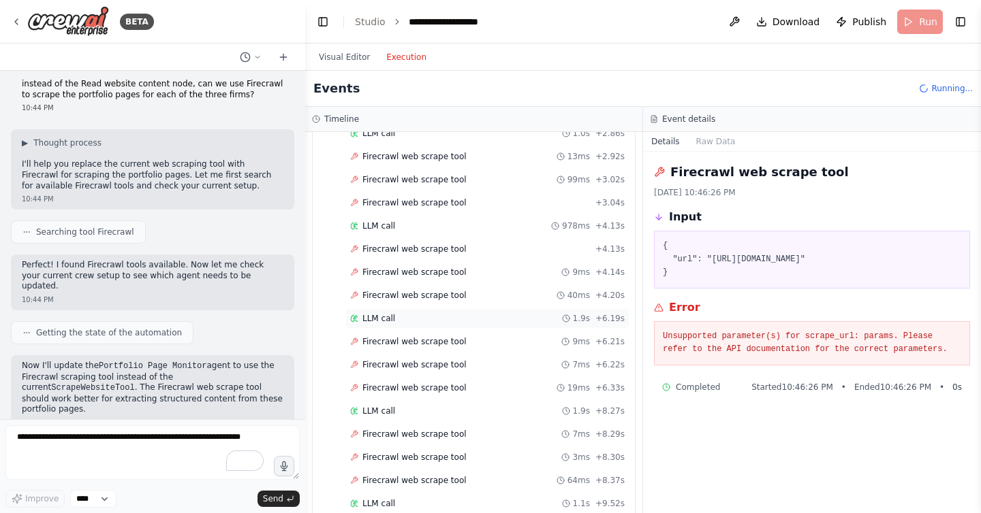
click at [374, 321] on span "LLM call" at bounding box center [378, 318] width 33 height 11
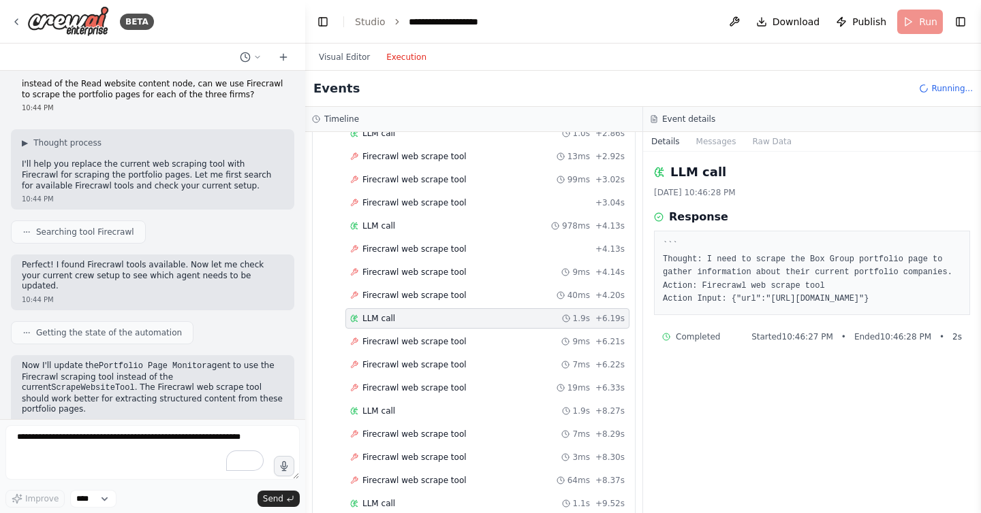
click at [391, 369] on span "Firecrawl web scrape tool" at bounding box center [414, 365] width 104 height 11
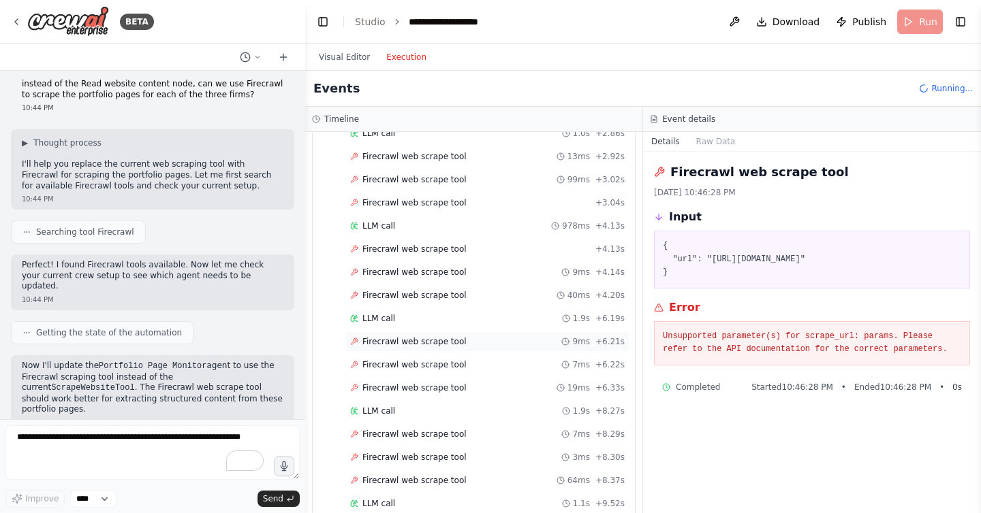
click at [391, 344] on span "Firecrawl web scrape tool" at bounding box center [414, 341] width 104 height 11
click at [405, 394] on div "Firecrawl web scrape tool 19ms + 6.33s" at bounding box center [487, 388] width 284 height 20
click at [405, 439] on span "Firecrawl web scrape tool" at bounding box center [414, 434] width 104 height 11
click at [410, 456] on span "Firecrawl web scrape tool" at bounding box center [414, 457] width 104 height 11
click at [414, 477] on span "Firecrawl web scrape tool" at bounding box center [414, 480] width 104 height 11
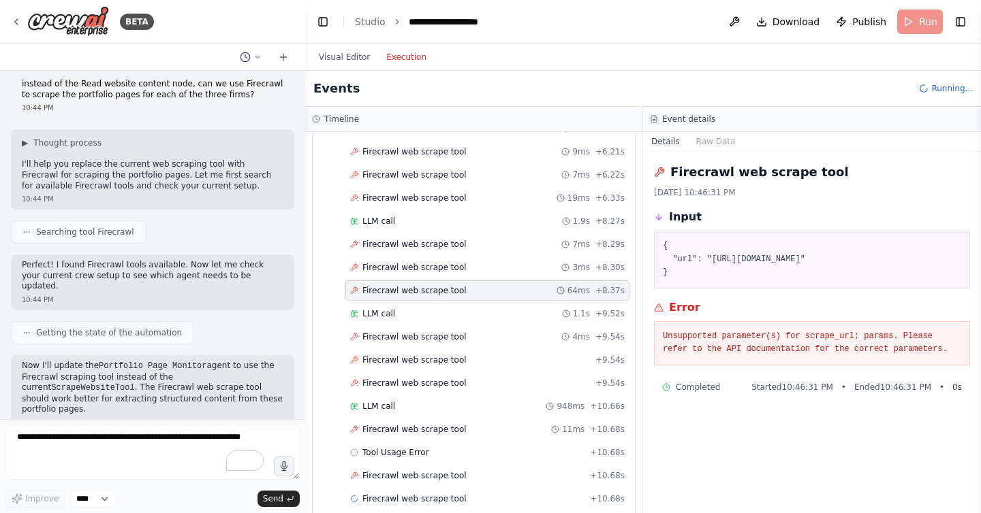
scroll to position [398, 0]
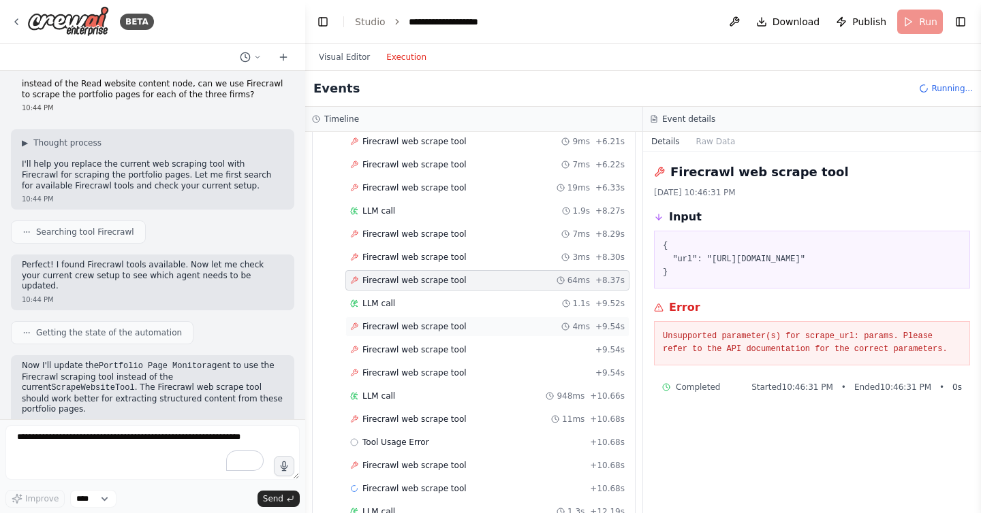
click at [388, 326] on span "Firecrawl web scrape tool" at bounding box center [414, 326] width 104 height 11
click at [392, 347] on span "Firecrawl web scrape tool" at bounding box center [414, 350] width 104 height 11
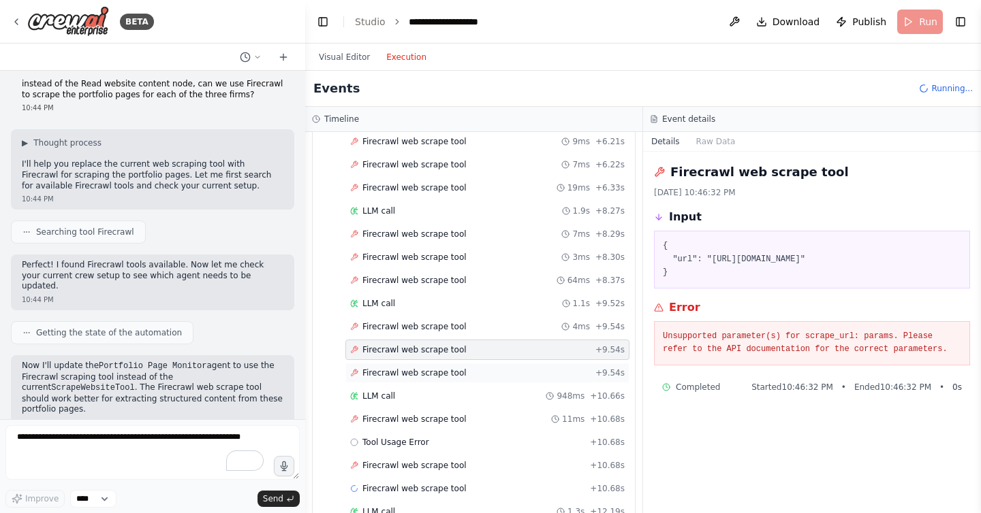
click at [398, 370] on span "Firecrawl web scrape tool" at bounding box center [414, 373] width 104 height 11
click at [400, 415] on span "Firecrawl web scrape tool" at bounding box center [414, 419] width 104 height 11
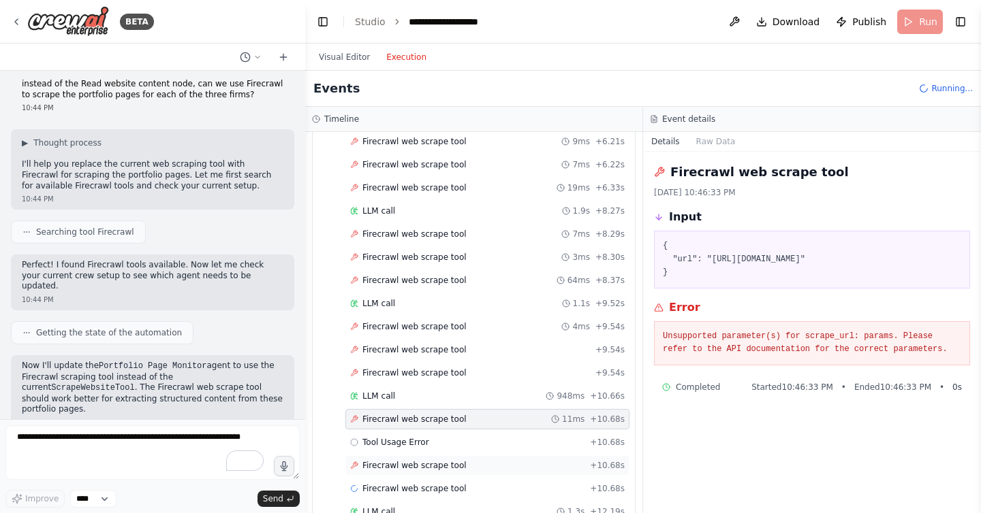
click at [409, 456] on div "Firecrawl web scrape tool + 10.68s" at bounding box center [487, 466] width 284 height 20
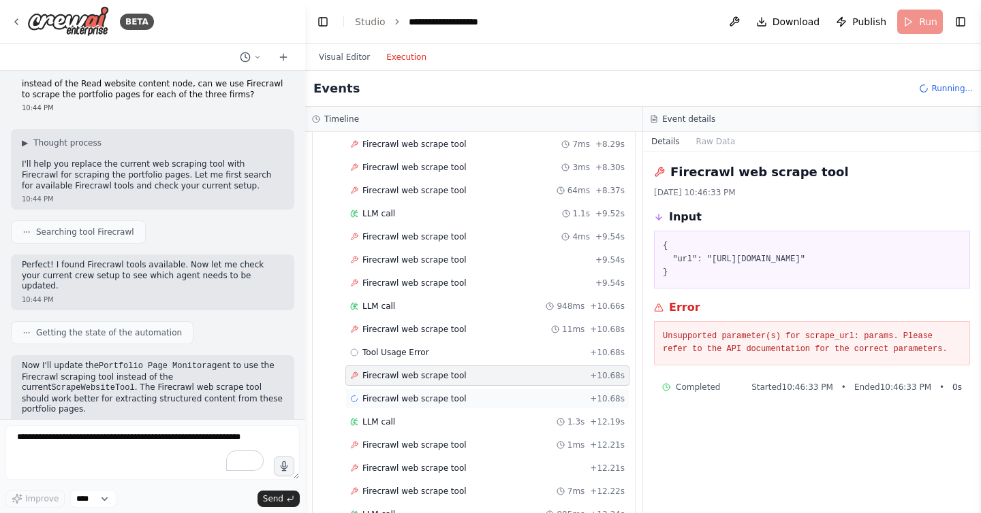
scroll to position [489, 0]
click at [407, 444] on span "Firecrawl web scrape tool" at bounding box center [414, 444] width 104 height 11
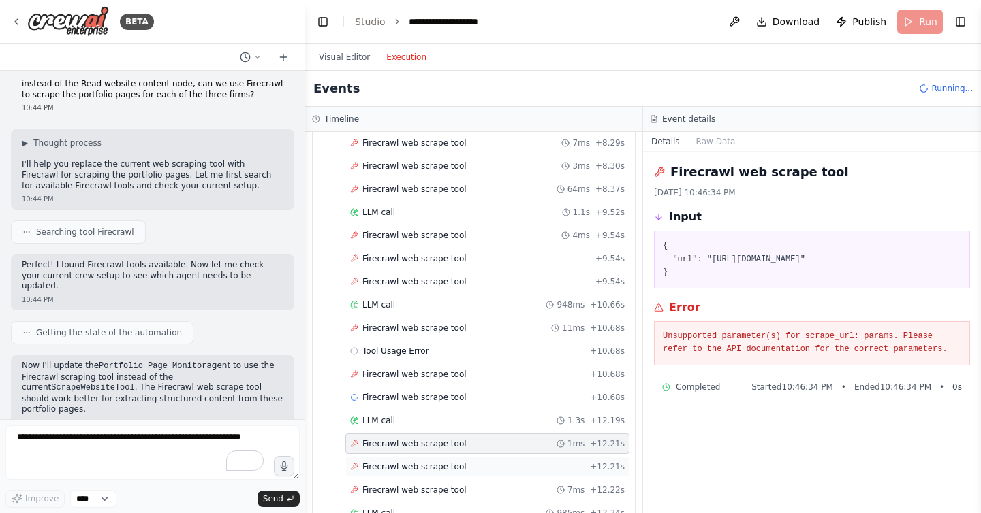
click at [411, 474] on div "Firecrawl web scrape tool + 12.21s" at bounding box center [487, 467] width 284 height 20
click at [415, 494] on span "Firecrawl web scrape tool" at bounding box center [414, 490] width 104 height 11
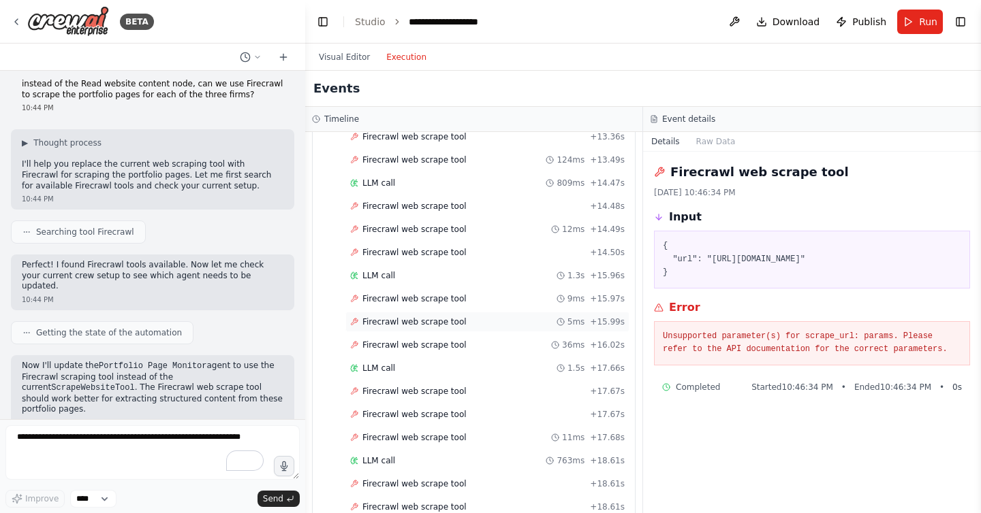
scroll to position [1043, 0]
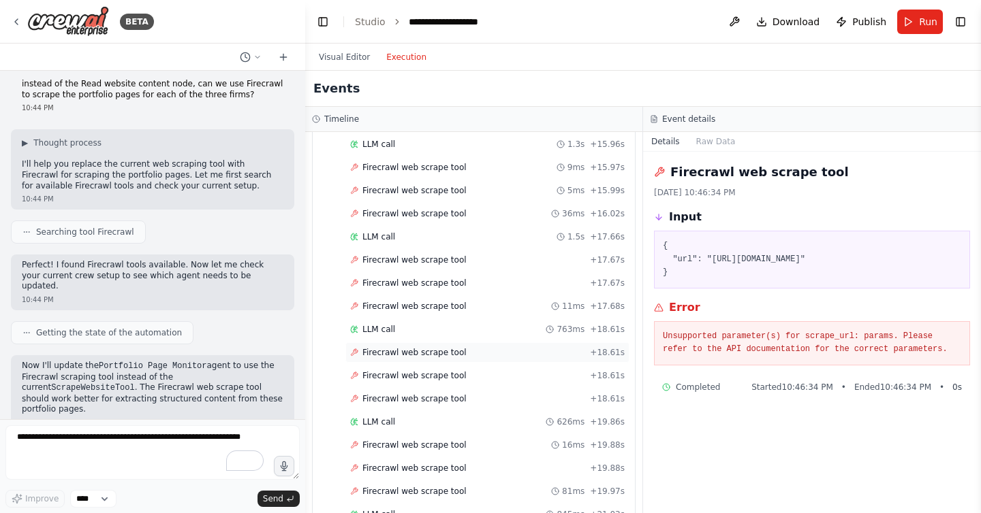
click at [408, 360] on div "Firecrawl web scrape tool + 18.61s" at bounding box center [487, 353] width 284 height 20
click at [416, 387] on div "Started + 0.00s LLM call 1.5s + 1.63s Firecrawl web scrape tool 83ms + 1.75s Fi…" at bounding box center [478, 366] width 311 height 2408
click at [424, 405] on div "Firecrawl web scrape tool + 18.61s" at bounding box center [487, 399] width 284 height 20
click at [424, 386] on div "Started + 0.00s LLM call 1.5s + 1.63s Firecrawl web scrape tool 83ms + 1.75s Fi…" at bounding box center [478, 366] width 311 height 2408
click at [347, 68] on div "Visual Editor Execution" at bounding box center [373, 57] width 124 height 27
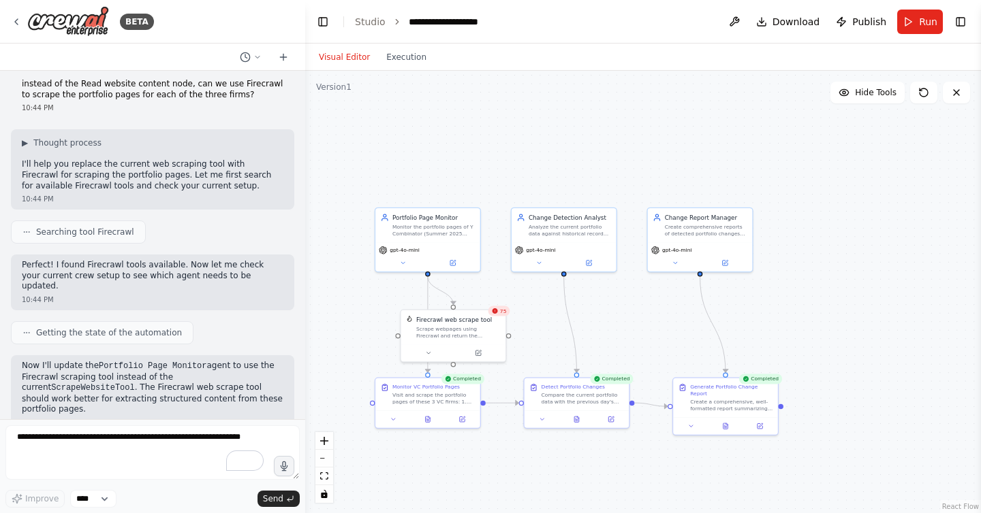
click at [346, 57] on button "Visual Editor" at bounding box center [344, 57] width 67 height 16
click at [498, 315] on div "75" at bounding box center [499, 311] width 22 height 10
click at [481, 350] on button at bounding box center [478, 352] width 48 height 10
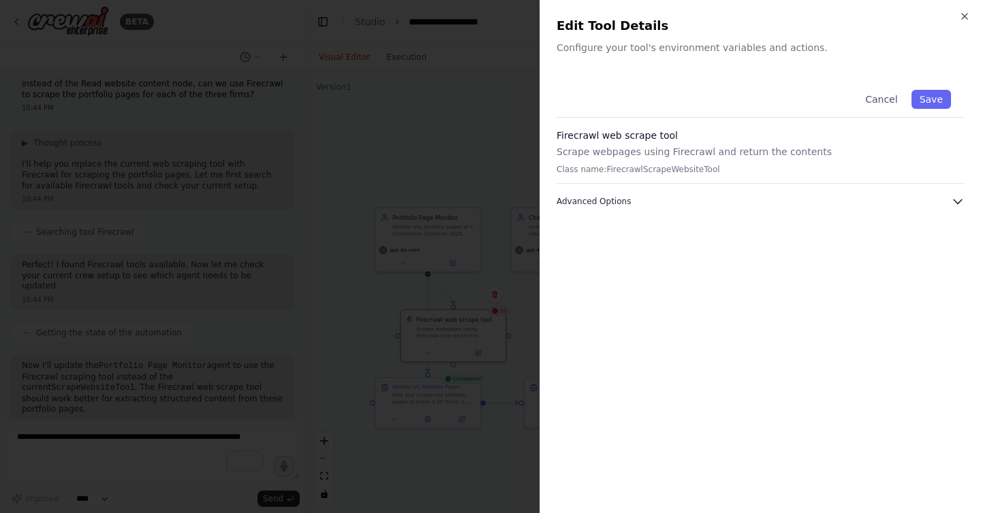
click at [708, 195] on button "Advanced Options" at bounding box center [760, 202] width 408 height 14
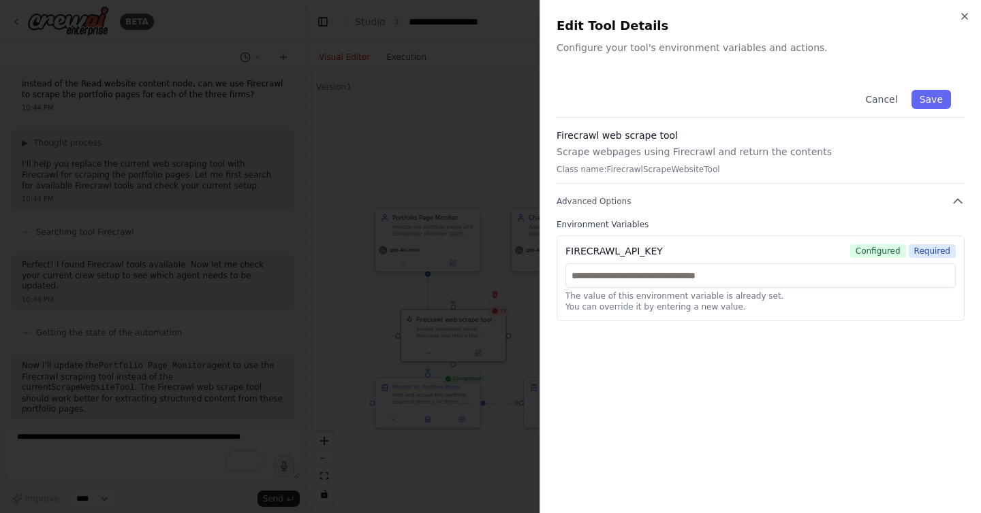
click at [176, 389] on div at bounding box center [490, 256] width 981 height 513
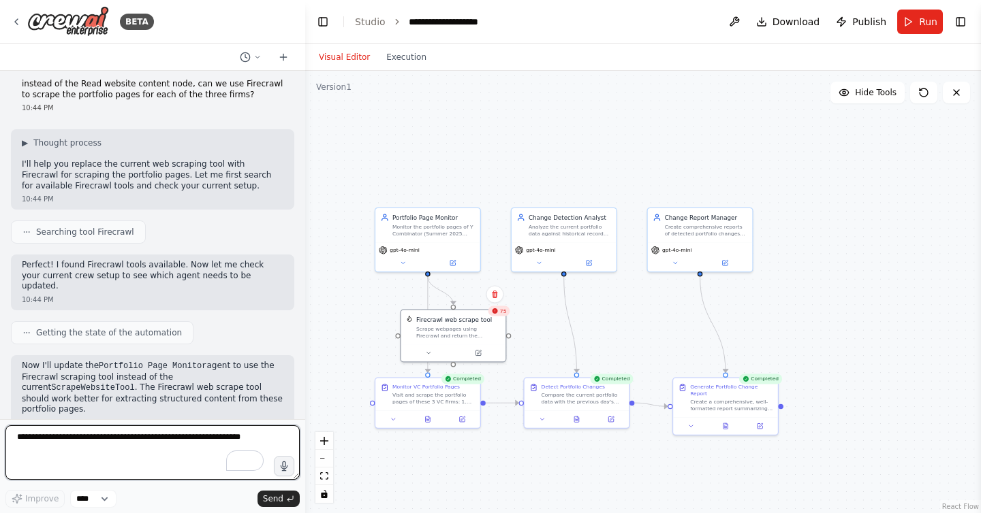
click at [157, 448] on textarea "To enrich screen reader interactions, please activate Accessibility in Grammarl…" at bounding box center [152, 453] width 294 height 54
click at [137, 435] on textarea "**********" at bounding box center [152, 453] width 294 height 54
type textarea "**********"
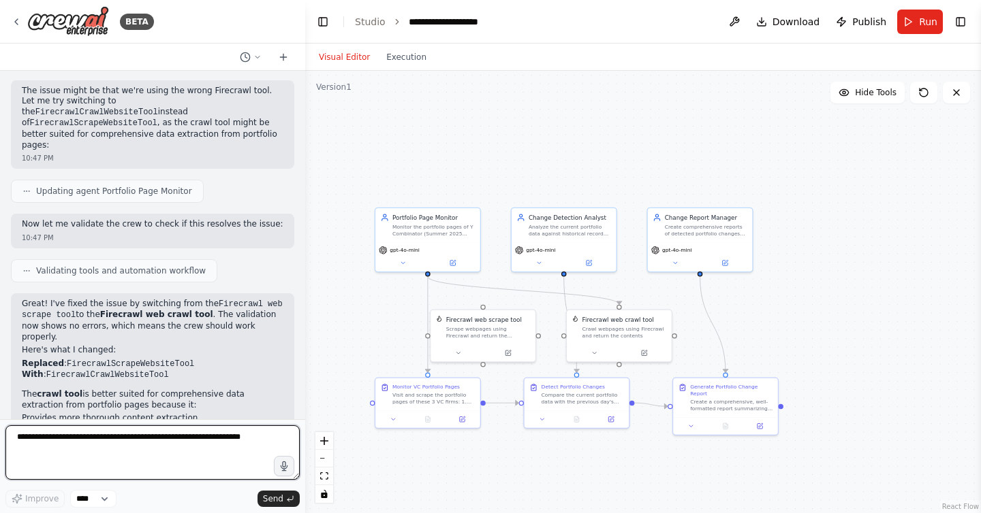
scroll to position [4477, 0]
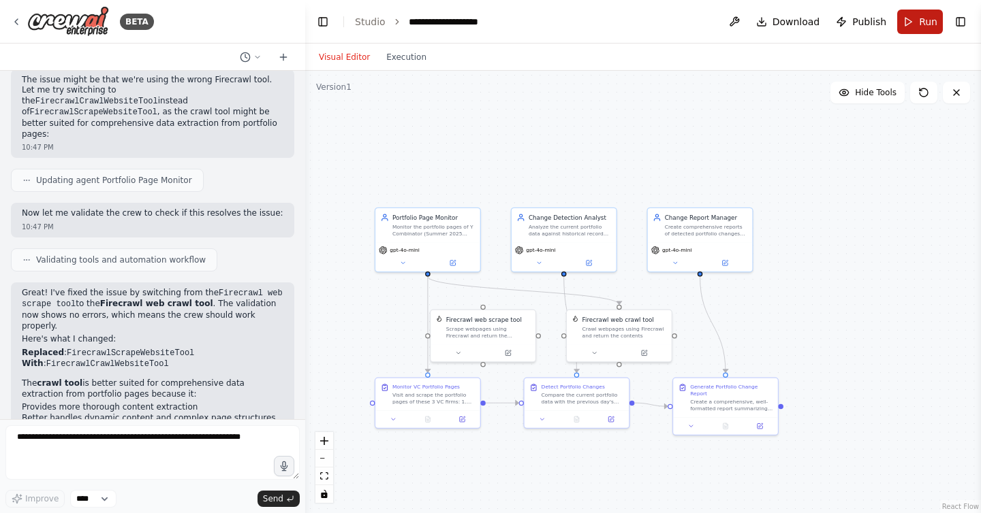
click at [908, 25] on button "Run" at bounding box center [920, 22] width 46 height 25
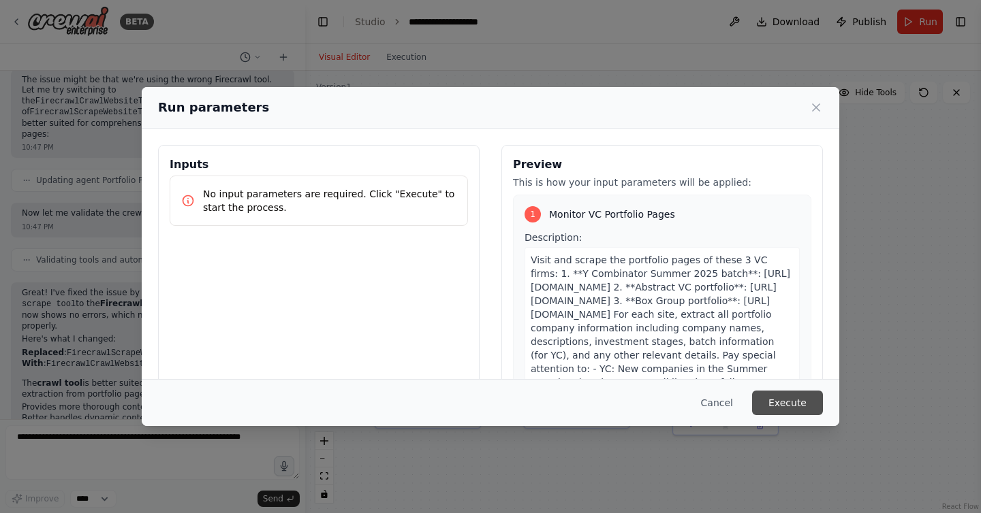
click at [795, 396] on button "Execute" at bounding box center [787, 403] width 71 height 25
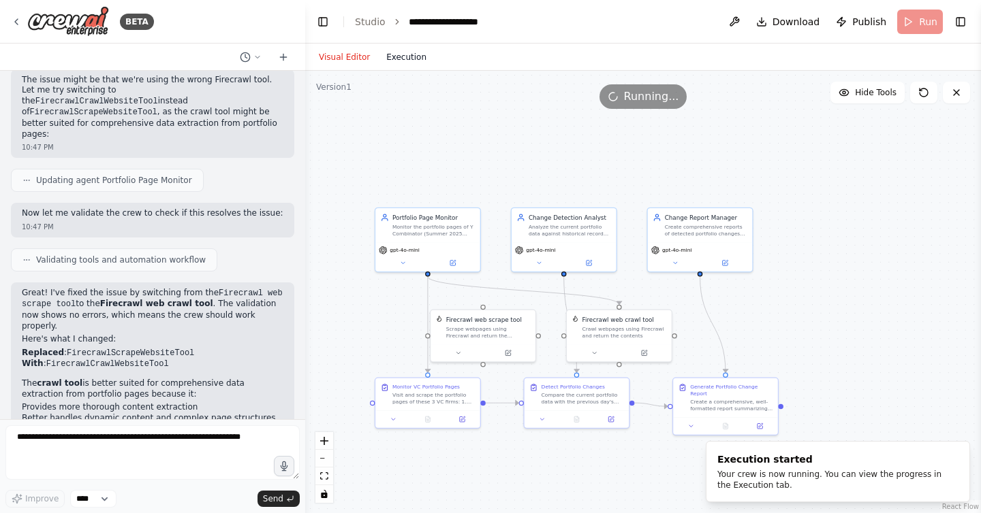
click at [418, 56] on button "Execution" at bounding box center [406, 57] width 57 height 16
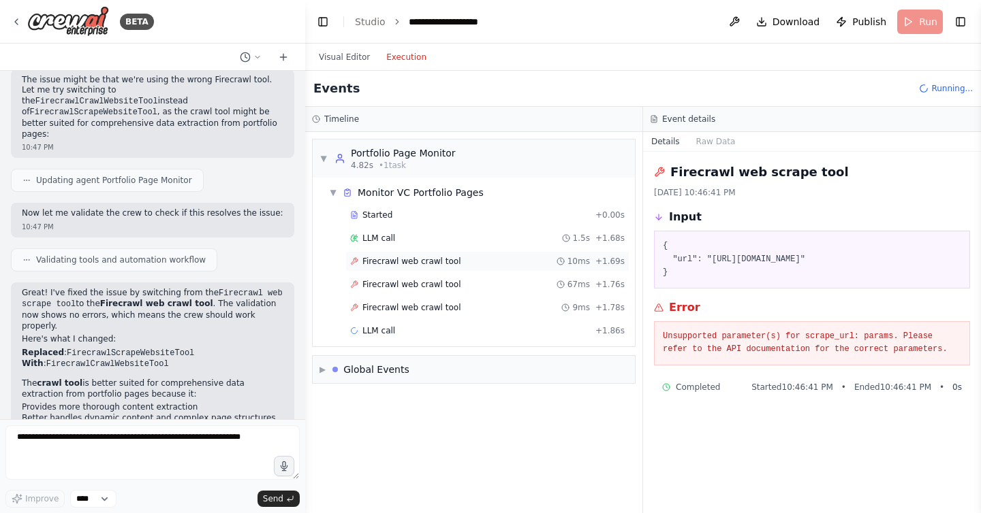
click at [442, 257] on span "Firecrawl web crawl tool" at bounding box center [411, 261] width 98 height 11
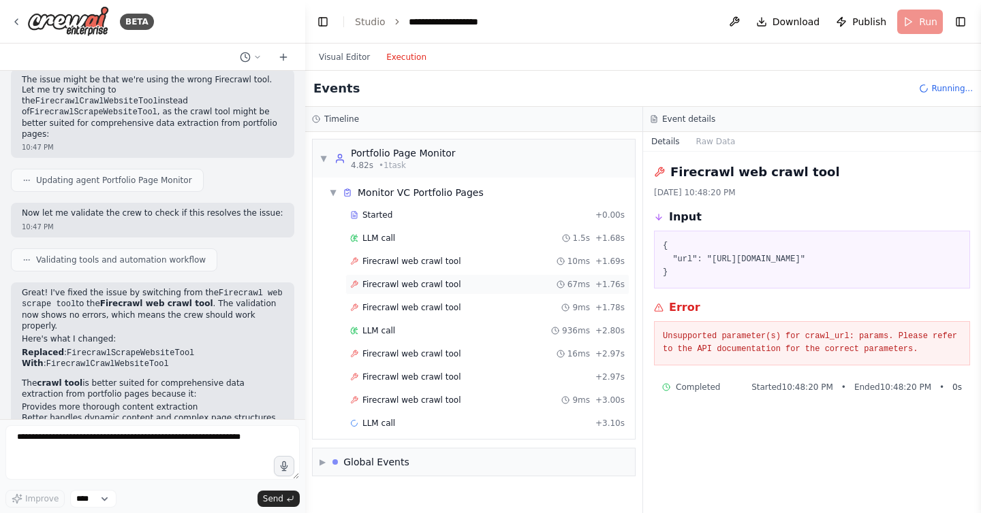
click at [441, 279] on span "Firecrawl web crawl tool" at bounding box center [411, 284] width 98 height 11
click at [441, 311] on span "Firecrawl web crawl tool" at bounding box center [411, 307] width 98 height 11
click at [417, 332] on div "LLM call 936ms + 2.80s" at bounding box center [487, 331] width 274 height 11
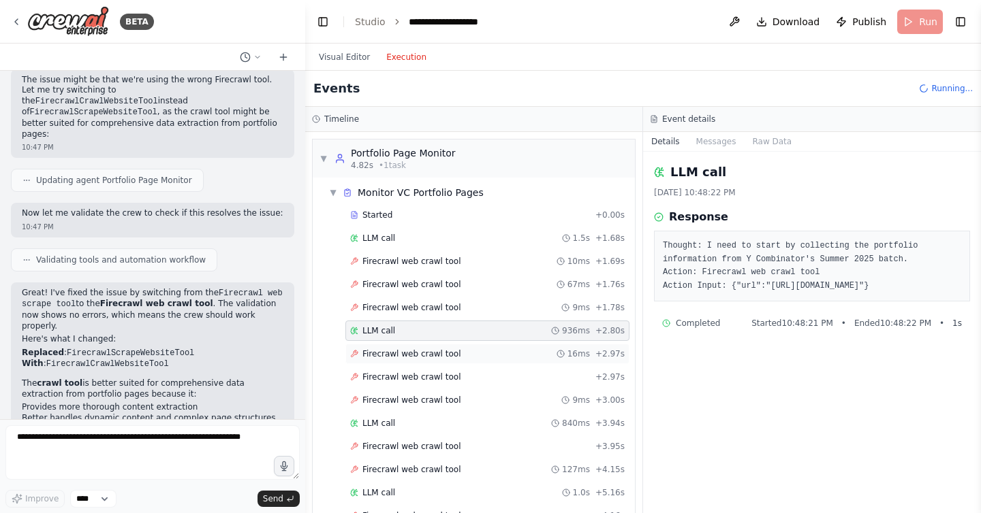
click at [428, 358] on span "Firecrawl web crawl tool" at bounding box center [411, 354] width 98 height 11
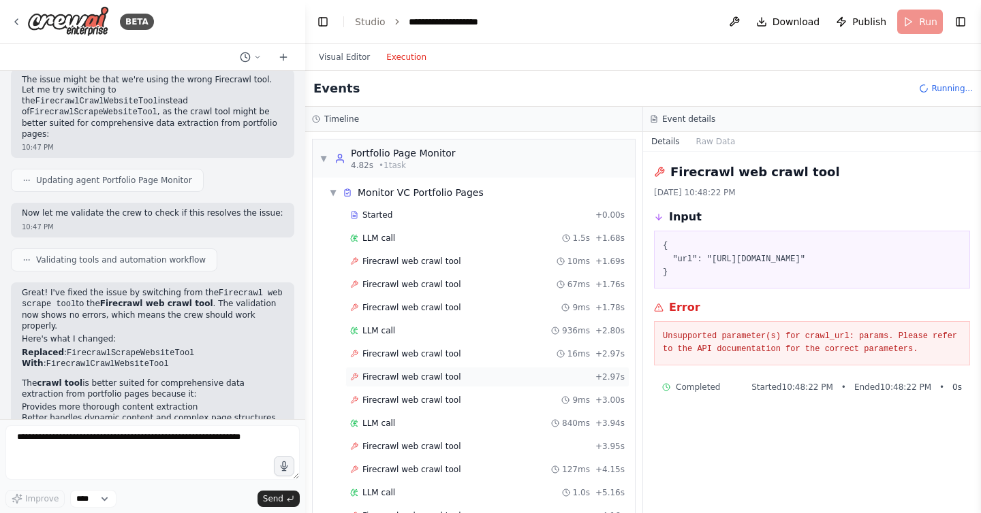
click at [428, 376] on span "Firecrawl web crawl tool" at bounding box center [411, 377] width 98 height 11
click at [431, 396] on span "Firecrawl web crawl tool" at bounding box center [411, 400] width 98 height 11
click at [414, 333] on div "LLM call 936ms + 2.80s" at bounding box center [487, 331] width 274 height 11
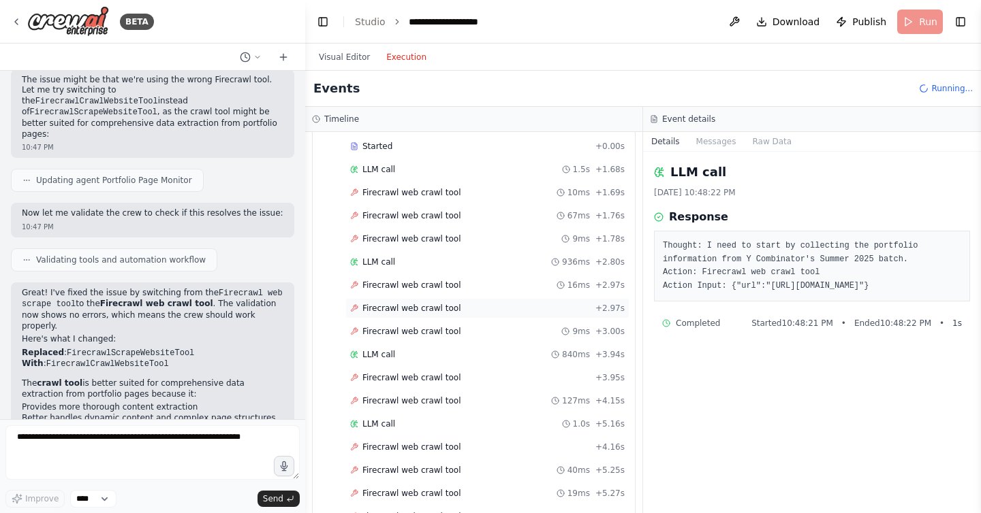
scroll to position [73, 0]
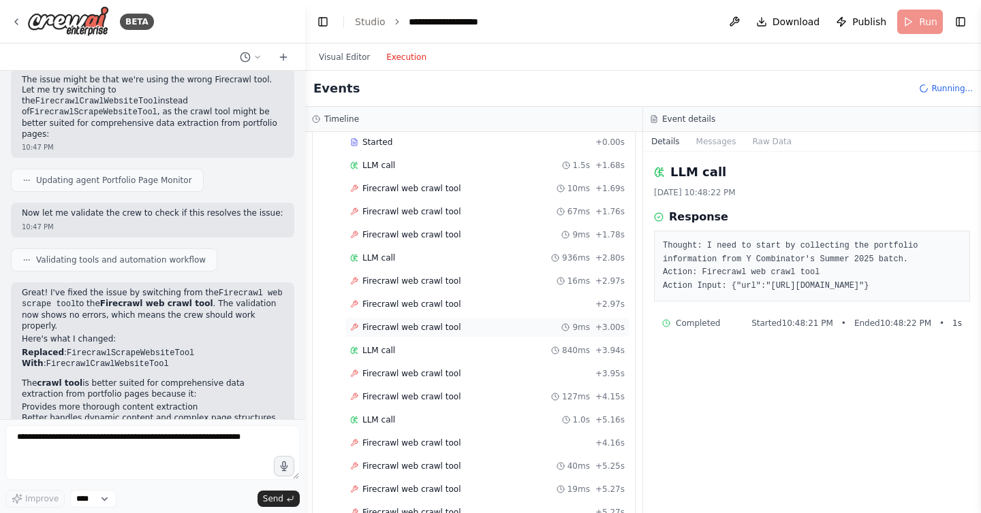
click at [398, 327] on span "Firecrawl web crawl tool" at bounding box center [411, 327] width 98 height 11
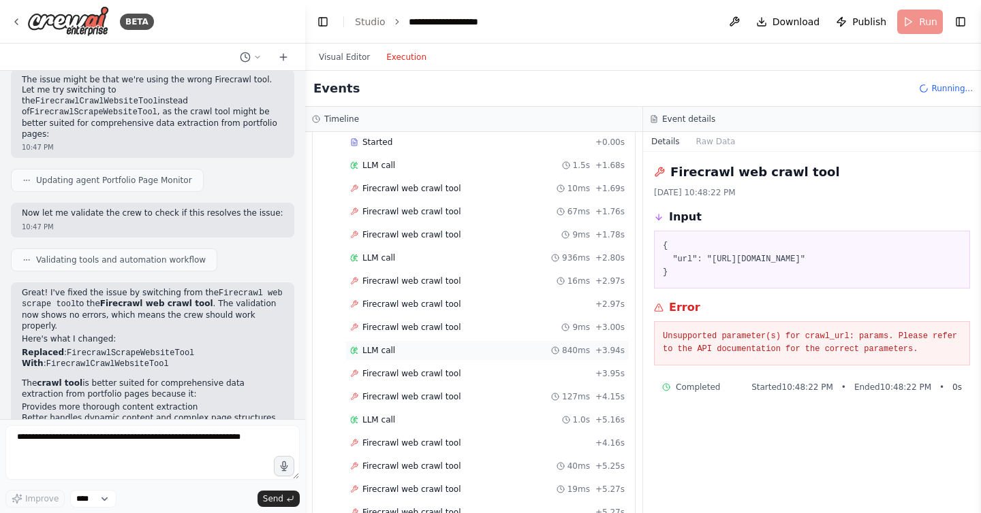
click at [396, 343] on div "LLM call 840ms + 3.94s" at bounding box center [487, 351] width 284 height 20
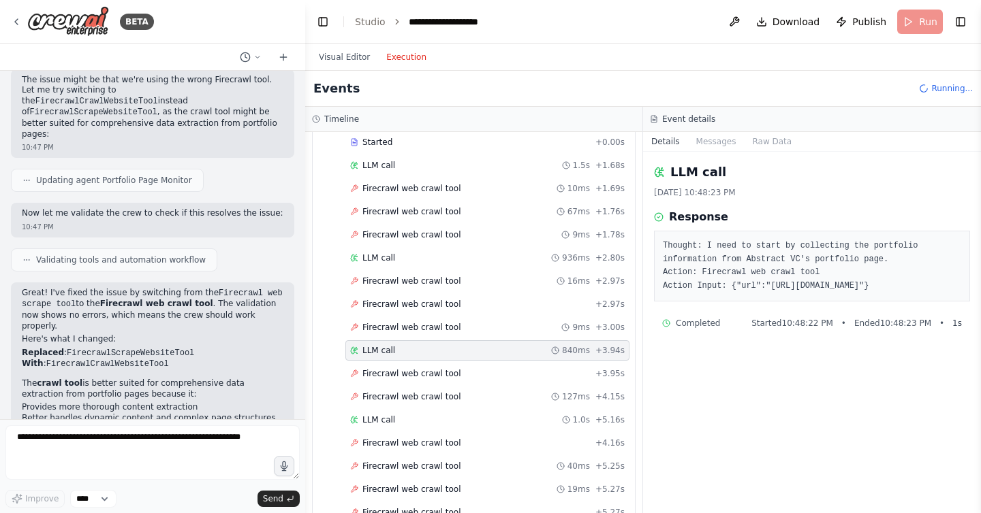
click at [401, 366] on div "Firecrawl web crawl tool + 3.95s" at bounding box center [487, 374] width 284 height 20
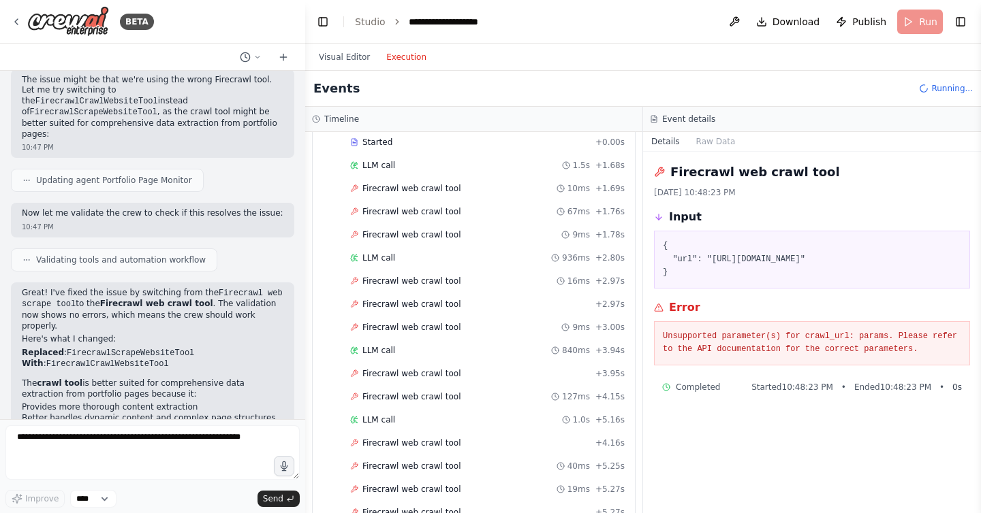
click at [411, 393] on span "Firecrawl web crawl tool" at bounding box center [411, 397] width 98 height 11
click at [411, 441] on span "Firecrawl web crawl tool" at bounding box center [411, 443] width 98 height 11
click at [418, 467] on span "Firecrawl web crawl tool" at bounding box center [411, 466] width 98 height 11
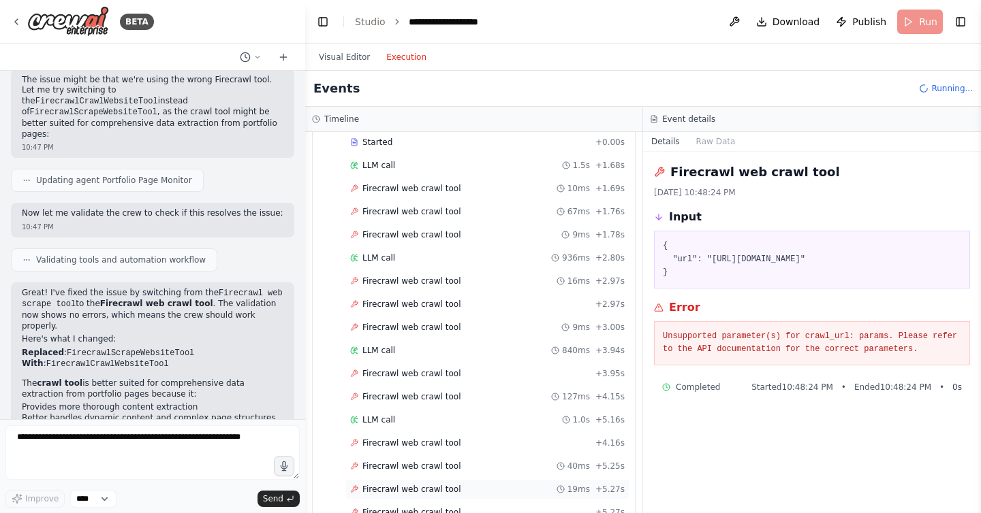
click at [420, 480] on div "Firecrawl web crawl tool 19ms + 5.27s" at bounding box center [487, 489] width 284 height 20
click at [346, 57] on button "Visual Editor" at bounding box center [344, 57] width 67 height 16
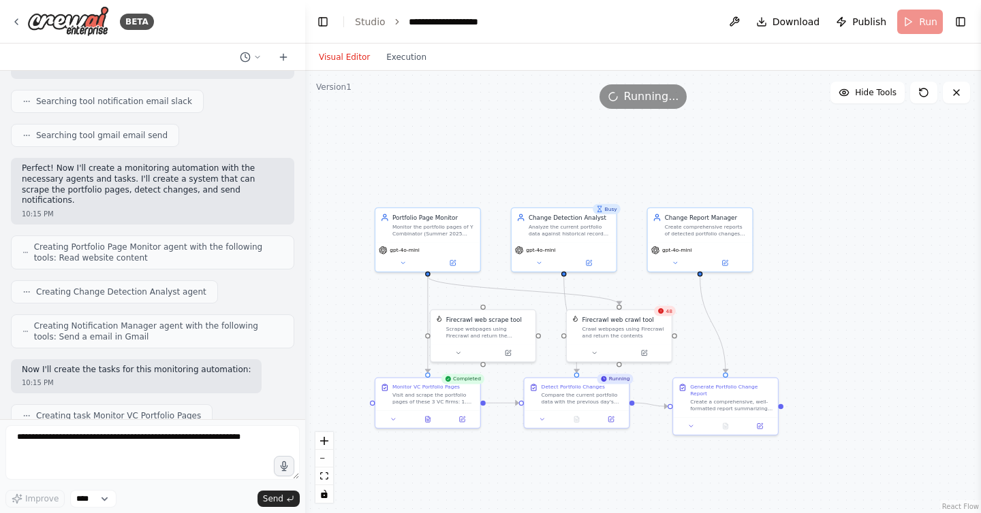
scroll to position [0, 0]
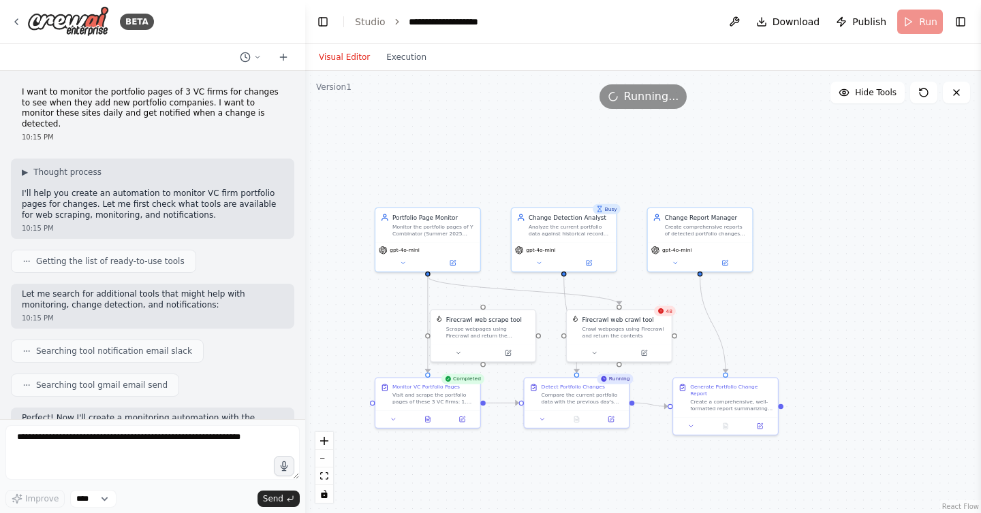
click at [100, 103] on p "I want to monitor the portfolio pages of 3 VC firms for changes to see when the…" at bounding box center [153, 108] width 262 height 42
click at [100, 104] on p "I want to monitor the portfolio pages of 3 VC firms for changes to see when the…" at bounding box center [153, 108] width 262 height 42
click at [100, 105] on p "I want to monitor the portfolio pages of 3 VC firms for changes to see when the…" at bounding box center [153, 108] width 262 height 42
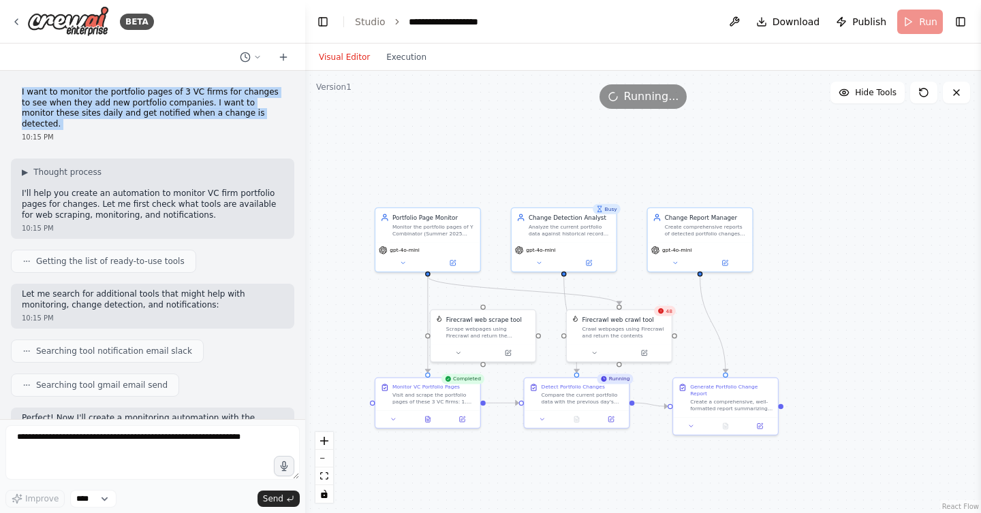
click at [100, 105] on p "I want to monitor the portfolio pages of 3 VC firms for changes to see when the…" at bounding box center [153, 108] width 262 height 42
copy p "I want to monitor the portfolio pages of 3 VC firms for changes to see when the…"
click at [280, 57] on icon at bounding box center [283, 57] width 6 height 0
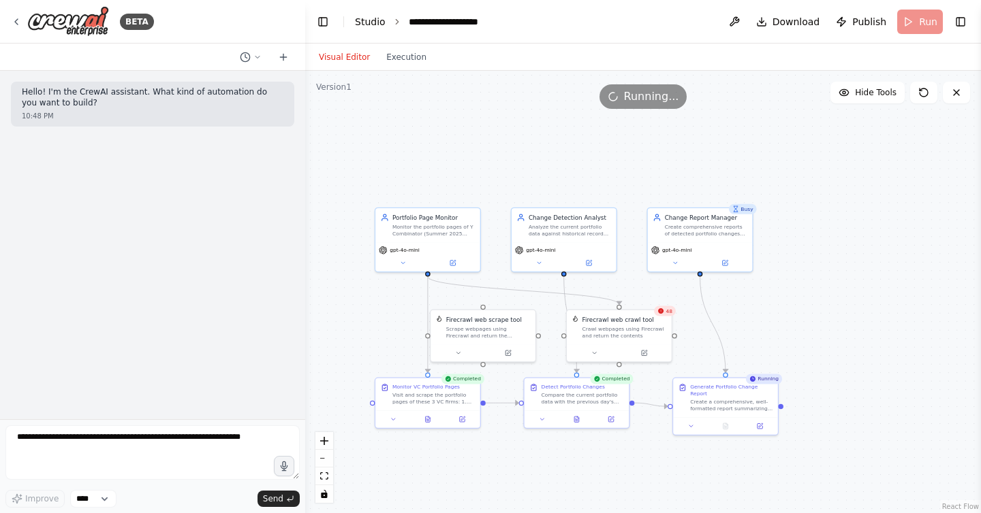
click at [371, 22] on link "Studio" at bounding box center [370, 21] width 31 height 11
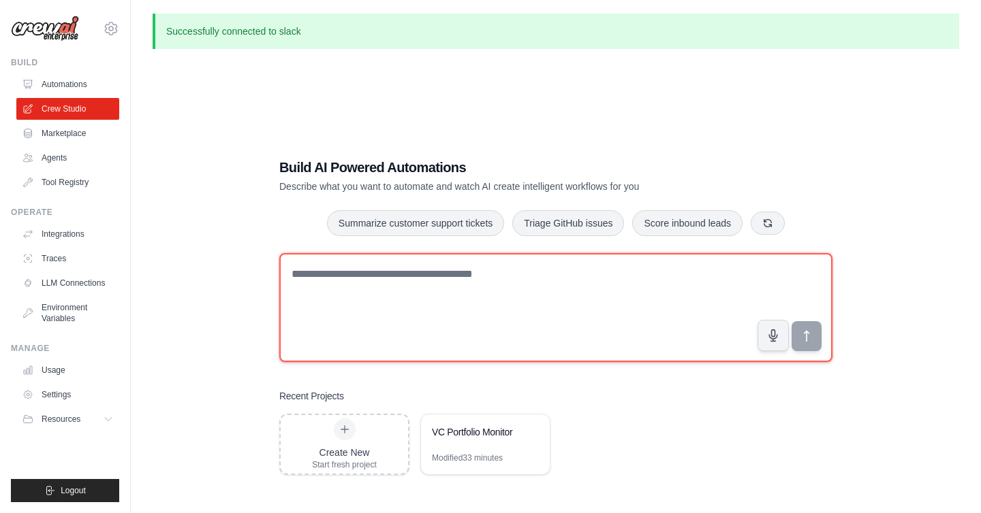
drag, startPoint x: 0, startPoint y: 0, endPoint x: 445, endPoint y: 282, distance: 527.1
click at [445, 283] on textarea at bounding box center [555, 307] width 553 height 109
paste textarea "**********"
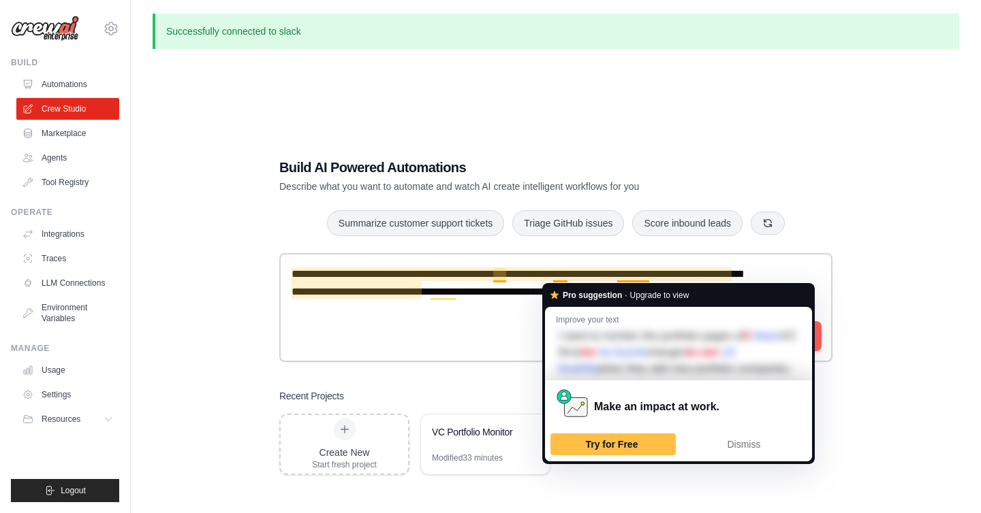
click at [861, 312] on div "**********" at bounding box center [556, 316] width 806 height 513
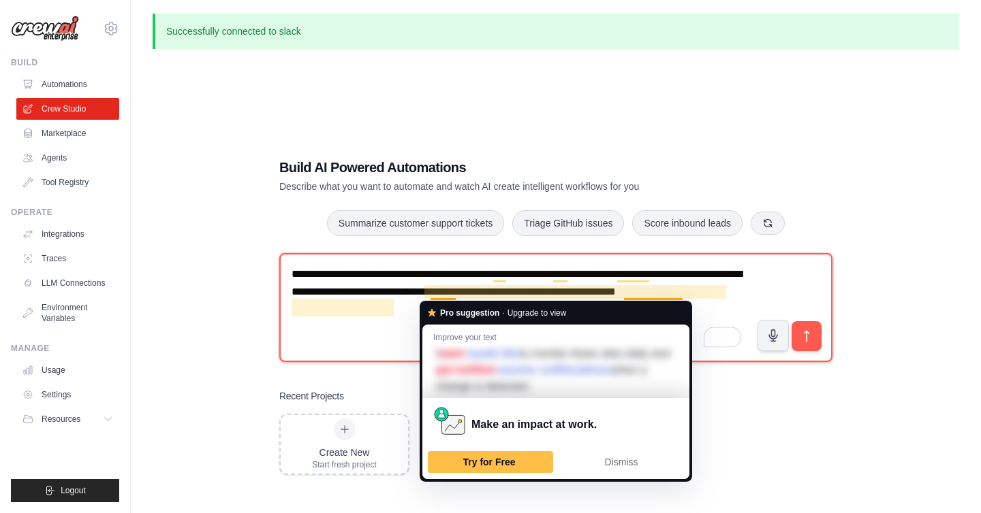
click at [400, 315] on textarea "**********" at bounding box center [555, 307] width 553 height 109
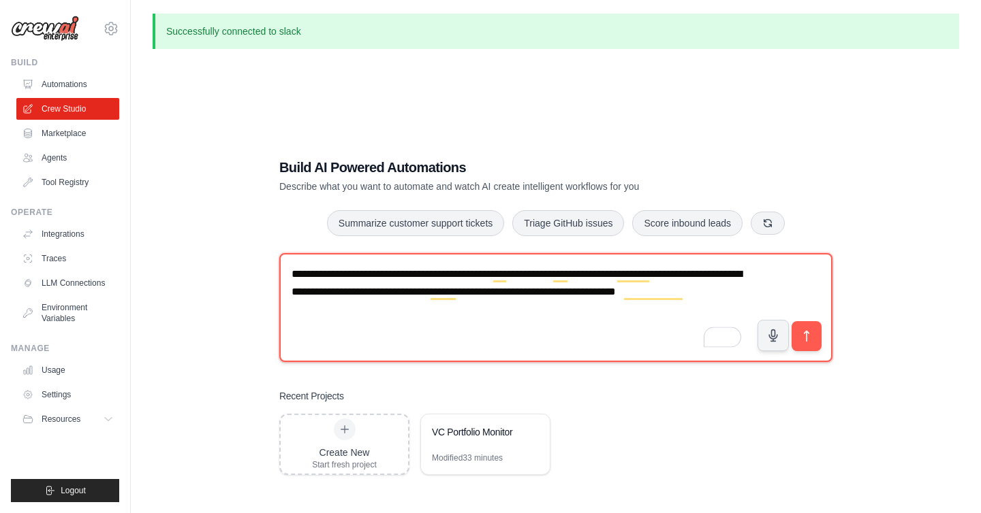
click at [690, 294] on textarea "**********" at bounding box center [555, 307] width 553 height 109
click at [505, 313] on textarea "**********" at bounding box center [555, 307] width 553 height 109
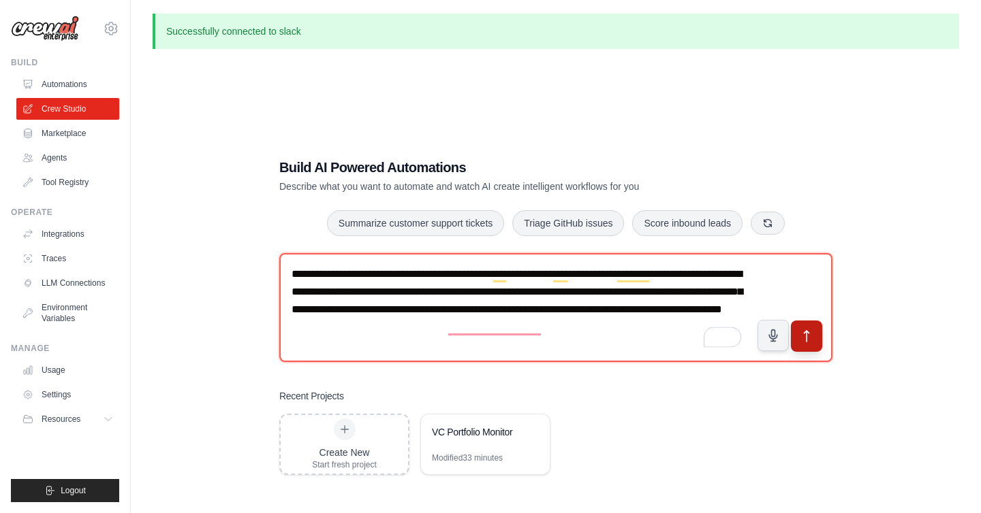
type textarea "**********"
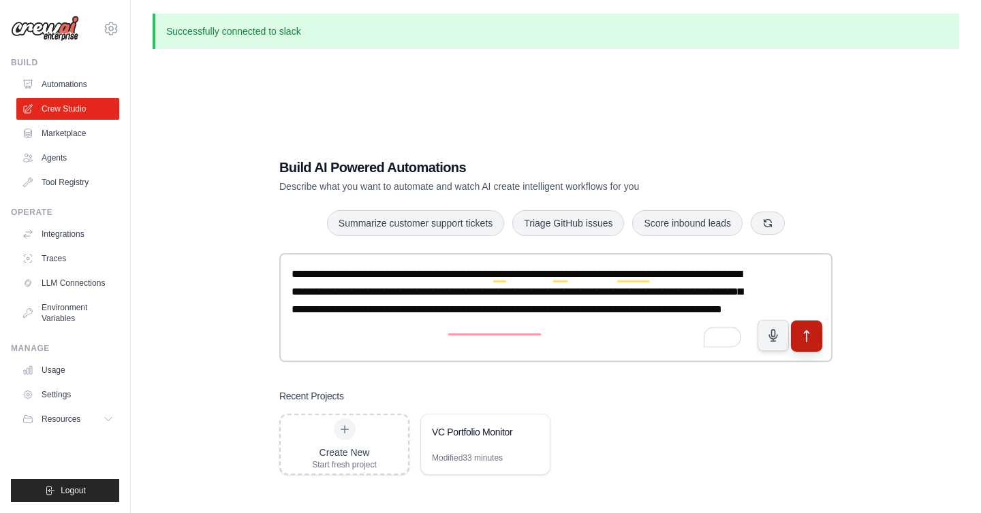
click at [809, 338] on icon "submit" at bounding box center [807, 337] width 14 height 14
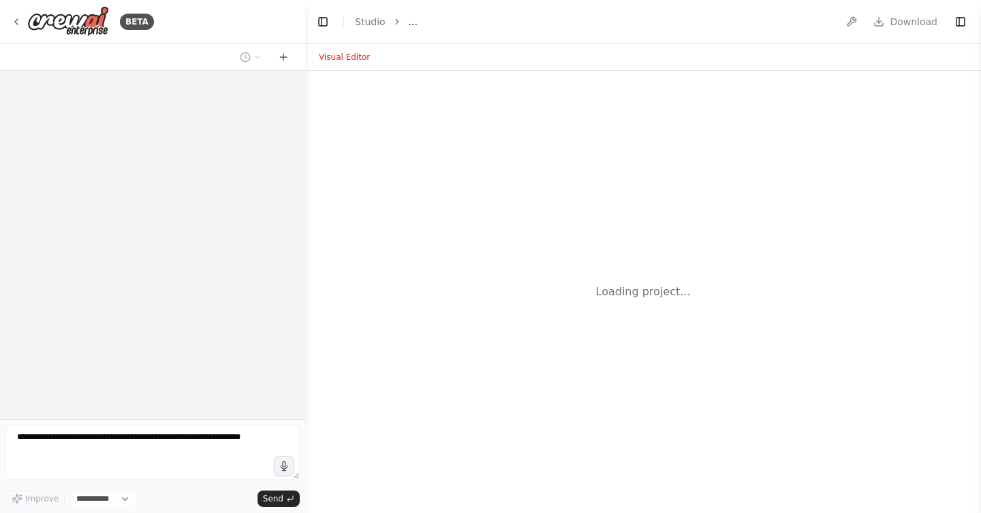
select select "****"
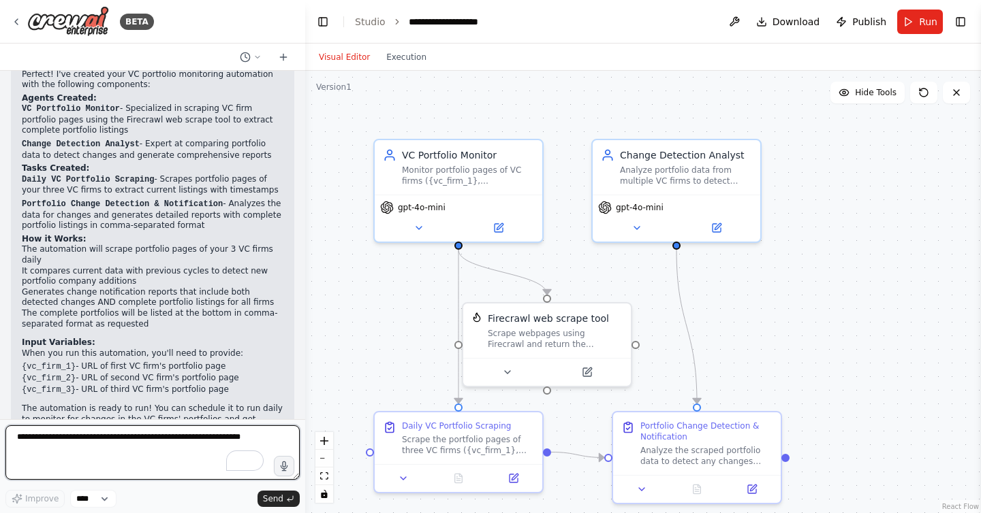
scroll to position [680, 0]
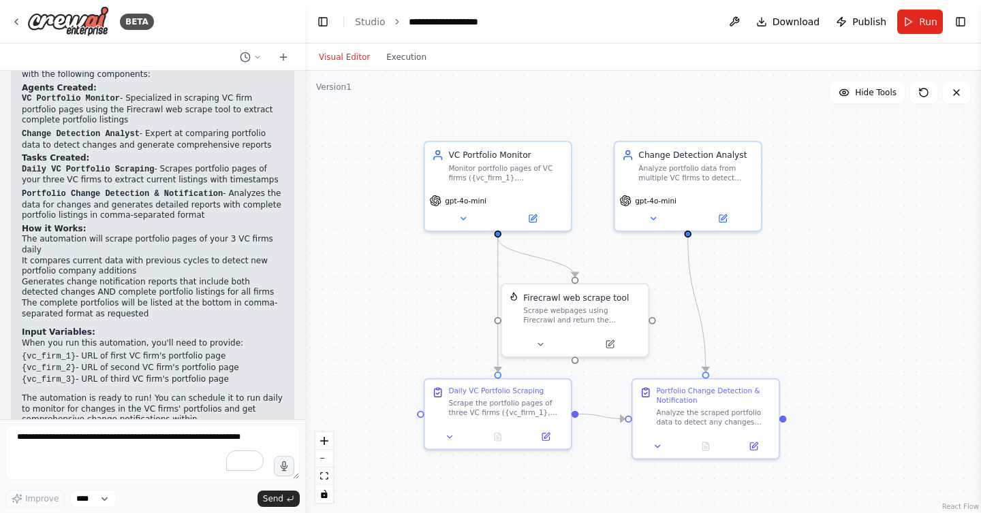
drag, startPoint x: 403, startPoint y: 355, endPoint x: 444, endPoint y: 333, distance: 46.3
click at [445, 332] on div ".deletable-edge-delete-btn { width: 20px; height: 20px; border: 0px solid #ffff…" at bounding box center [643, 292] width 676 height 443
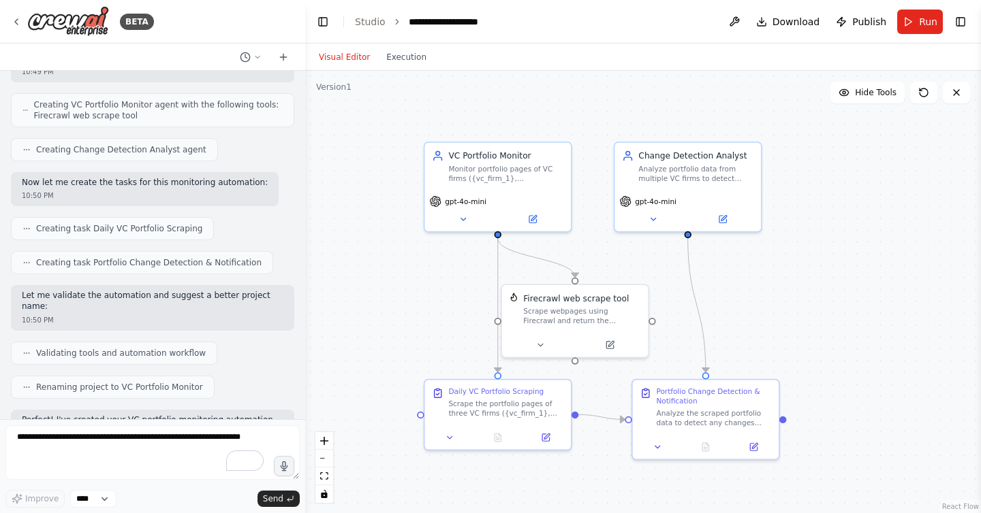
scroll to position [349, 0]
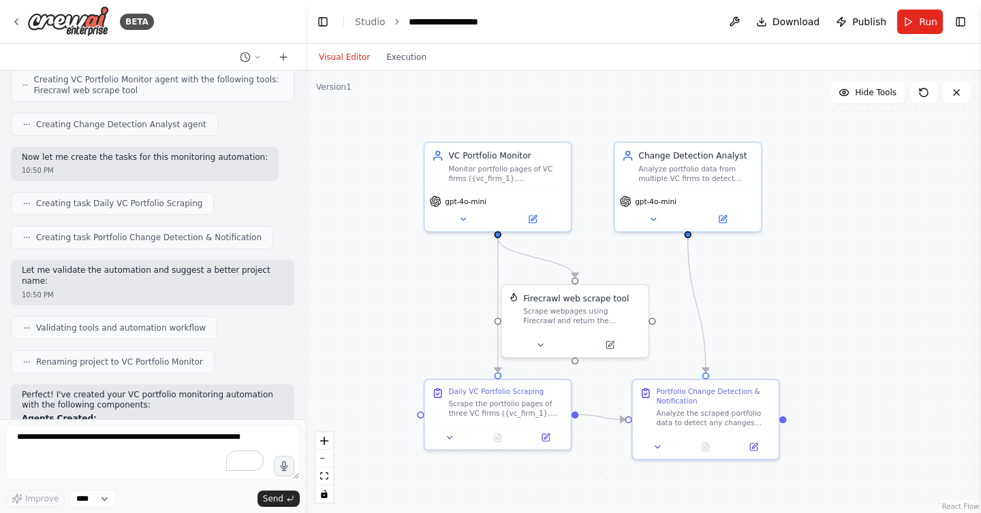
click at [240, 266] on div "Let me validate the automation and suggest a better project name: 10:50 PM" at bounding box center [152, 282] width 283 height 45
click at [257, 57] on icon at bounding box center [257, 57] width 4 height 2
click at [255, 56] on div at bounding box center [152, 256] width 305 height 513
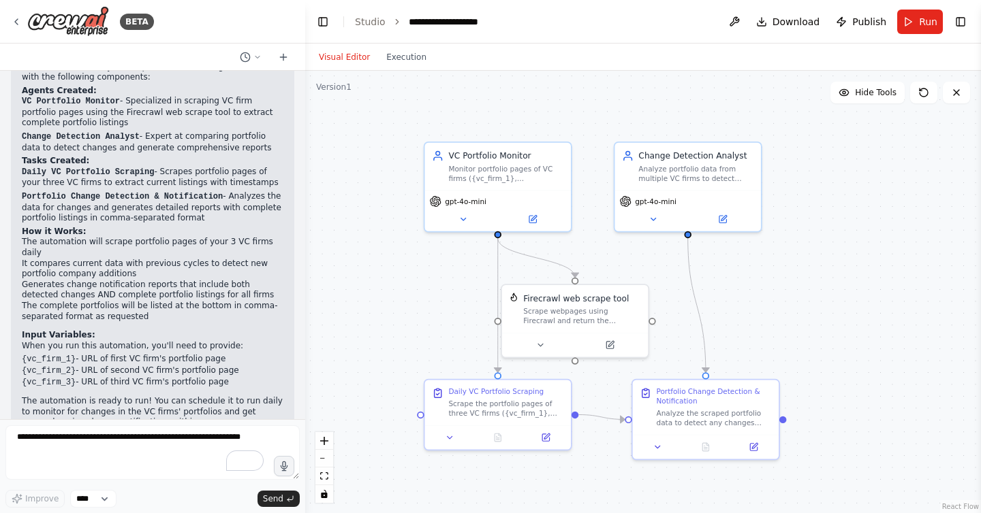
scroll to position [680, 0]
drag, startPoint x: 232, startPoint y: 350, endPoint x: 20, endPoint y: 322, distance: 213.0
click at [20, 322] on div "Perfect! I've created your VC portfolio monitoring automation with the followin…" at bounding box center [152, 254] width 283 height 401
copy ul "{vc_firm_1} - URL of first VC firm's portfolio page {vc_firm_2} - URL of second…"
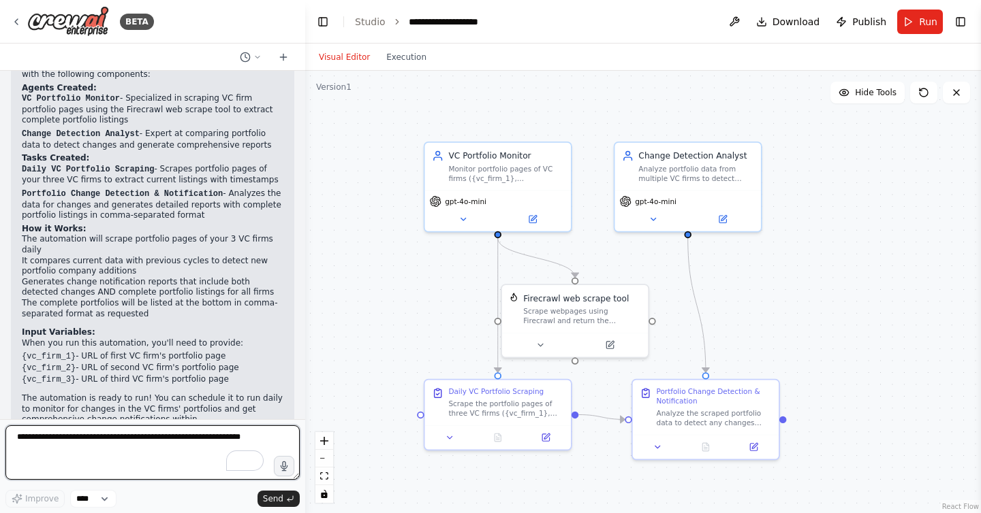
click at [89, 439] on textarea "To enrich screen reader interactions, please activate Accessibility in Grammarl…" at bounding box center [152, 453] width 294 height 54
paste textarea "**********"
drag, startPoint x: 207, startPoint y: 440, endPoint x: 71, endPoint y: 438, distance: 136.2
click at [71, 438] on textarea "**********" at bounding box center [152, 453] width 294 height 54
paste textarea "*****"
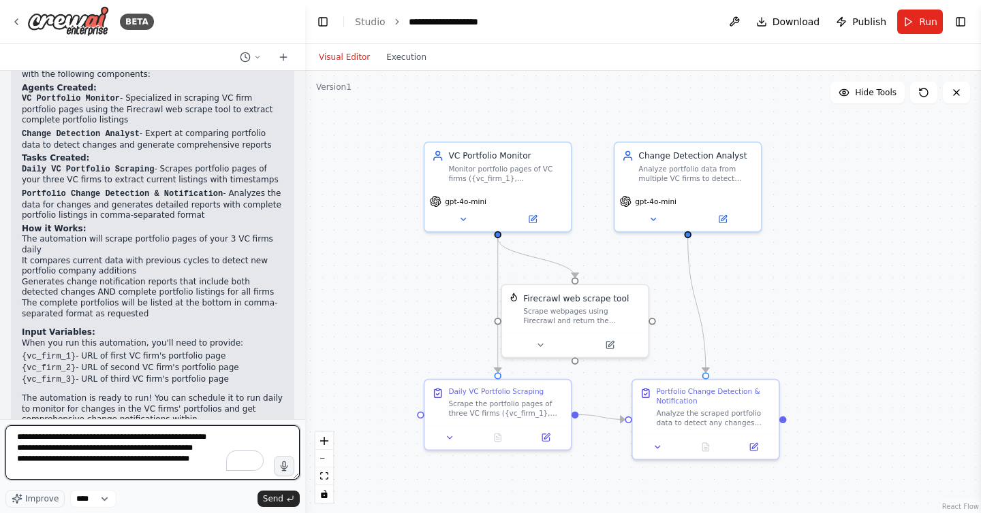
drag, startPoint x: 71, startPoint y: 449, endPoint x: 239, endPoint y: 445, distance: 168.3
click at [239, 445] on textarea "**********" at bounding box center [152, 453] width 294 height 54
paste textarea "To enrich screen reader interactions, please activate Accessibility in Grammarl…"
drag, startPoint x: 72, startPoint y: 458, endPoint x: 212, endPoint y: 456, distance: 140.3
click at [212, 456] on textarea "**********" at bounding box center [152, 453] width 294 height 54
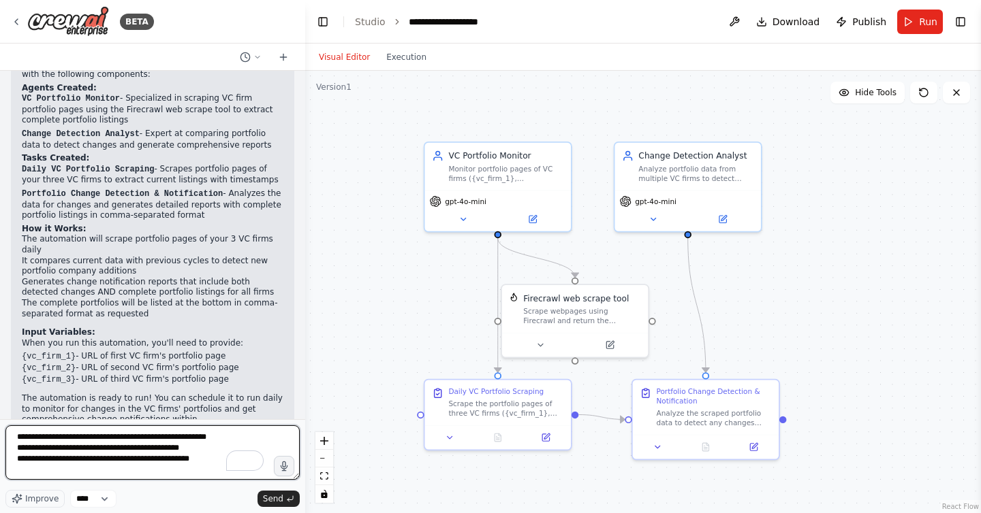
paste textarea "**********"
type textarea "**********"
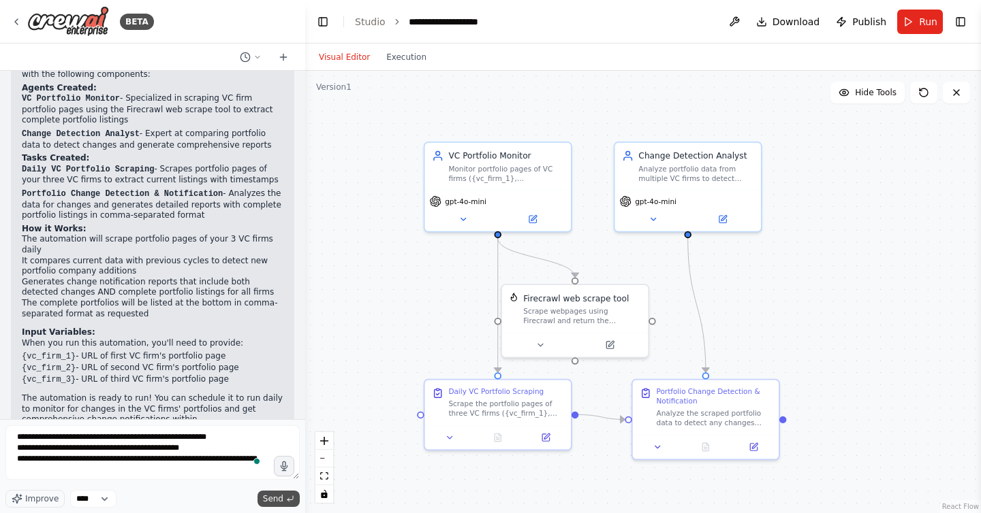
click at [266, 494] on span "Send" at bounding box center [273, 499] width 20 height 11
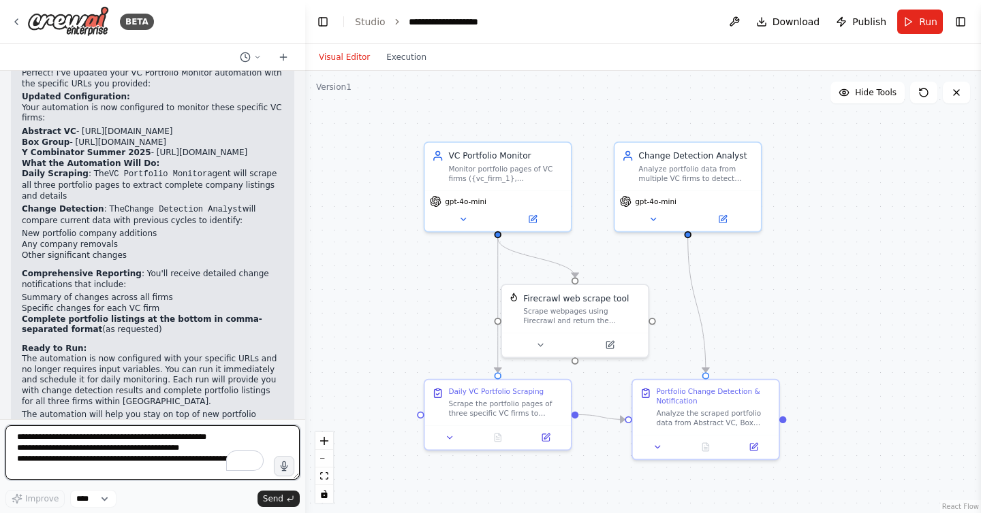
scroll to position [1572, 0]
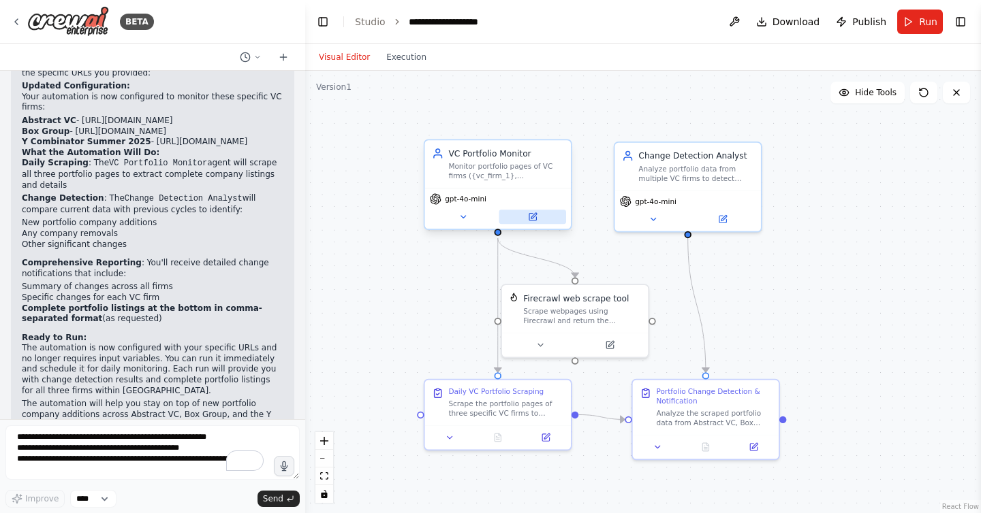
click at [528, 216] on icon at bounding box center [533, 217] width 10 height 10
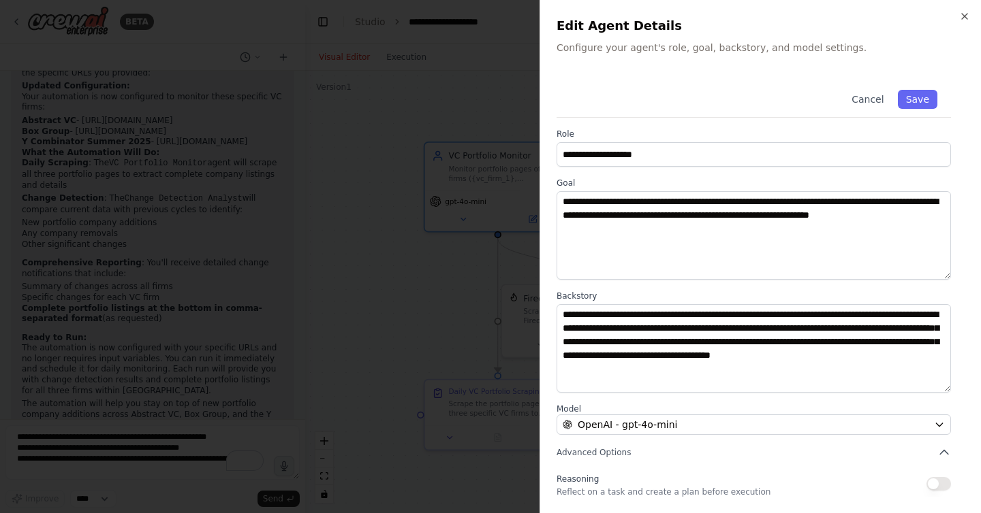
click at [441, 279] on div at bounding box center [490, 256] width 981 height 513
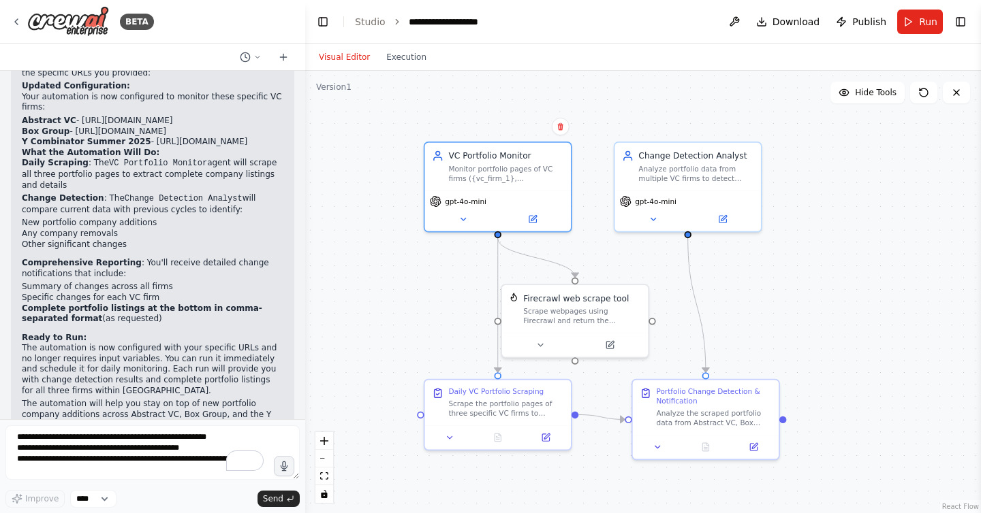
click at [440, 277] on div ".deletable-edge-delete-btn { width: 20px; height: 20px; border: 0px solid #ffff…" at bounding box center [643, 292] width 676 height 443
click at [545, 439] on icon at bounding box center [545, 435] width 7 height 7
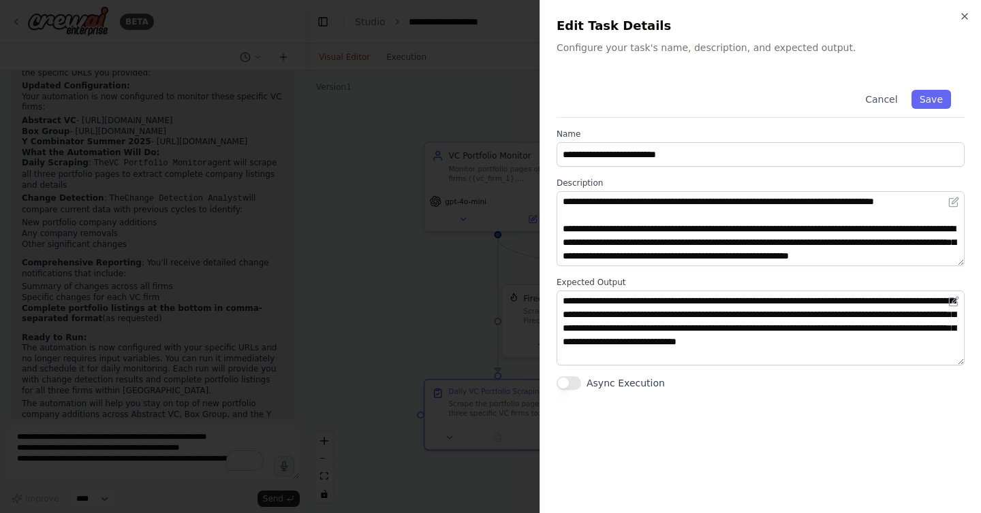
scroll to position [95, 0]
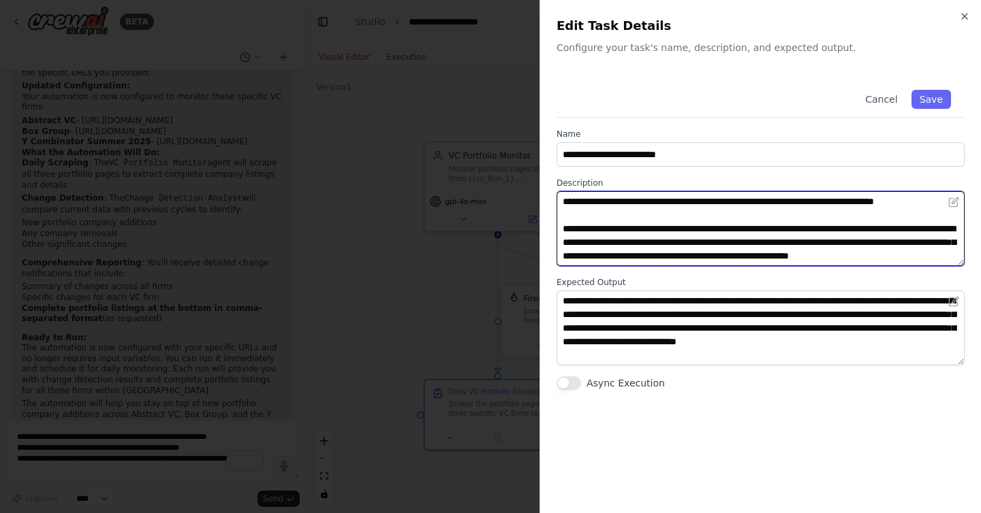
click at [953, 217] on textarea "**********" at bounding box center [760, 228] width 408 height 75
click at [789, 214] on textarea "**********" at bounding box center [760, 228] width 408 height 75
click at [893, 216] on textarea "**********" at bounding box center [760, 228] width 408 height 75
drag, startPoint x: 680, startPoint y: 229, endPoint x: 639, endPoint y: 229, distance: 41.5
click at [639, 229] on textarea "**********" at bounding box center [760, 228] width 408 height 75
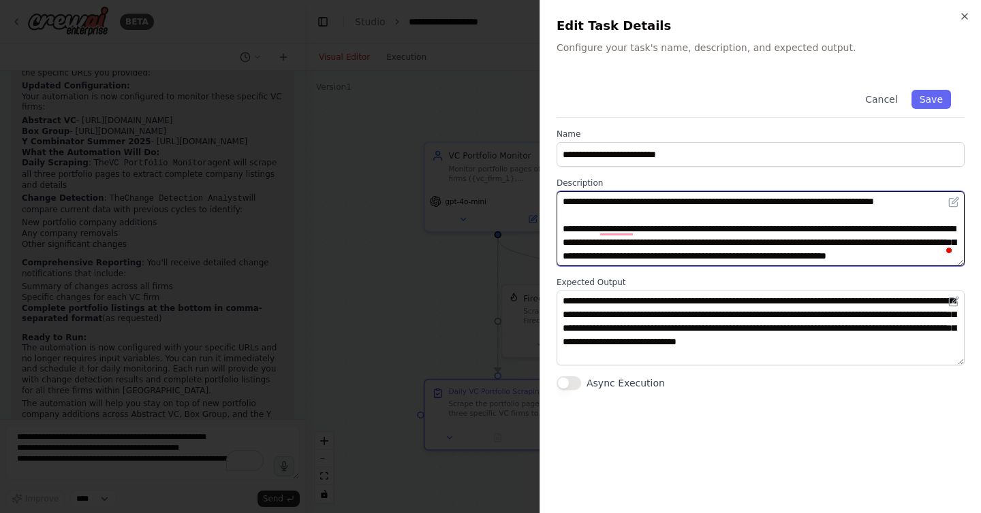
click at [563, 231] on textarea "**********" at bounding box center [760, 228] width 408 height 75
type textarea "**********"
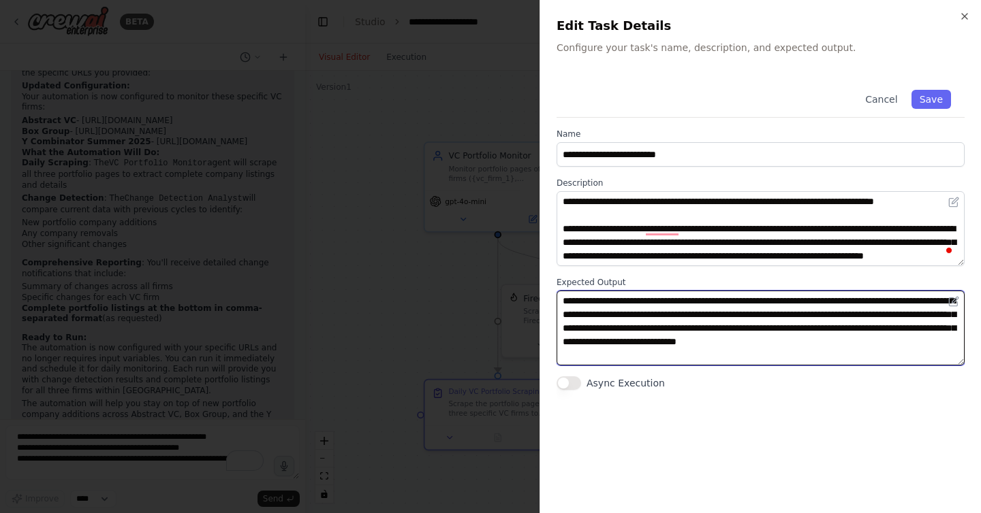
click at [798, 327] on textarea "**********" at bounding box center [760, 328] width 408 height 75
click at [896, 328] on textarea "**********" at bounding box center [760, 328] width 408 height 75
click at [876, 341] on textarea "**********" at bounding box center [760, 328] width 408 height 75
click at [778, 341] on textarea "**********" at bounding box center [760, 328] width 408 height 75
type textarea "**********"
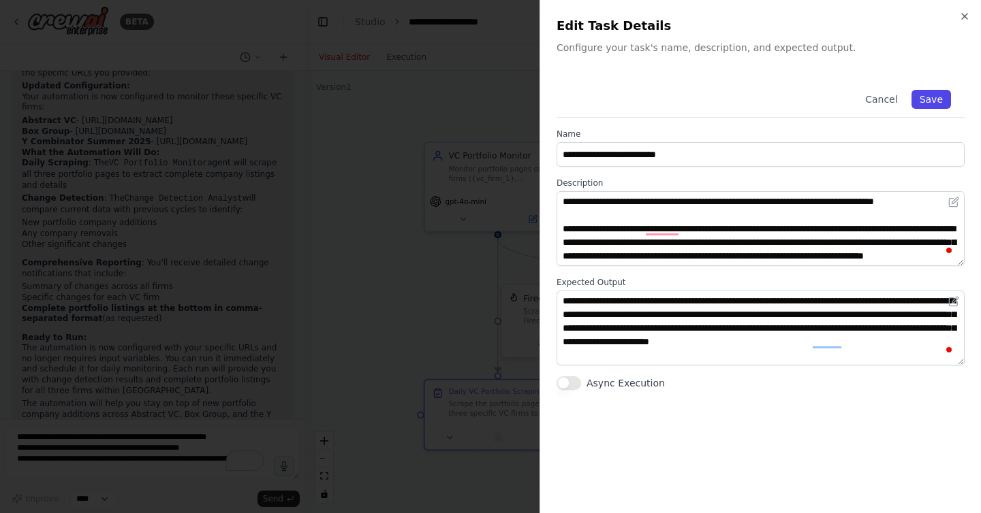
click at [933, 100] on button "Save" at bounding box center [930, 99] width 39 height 19
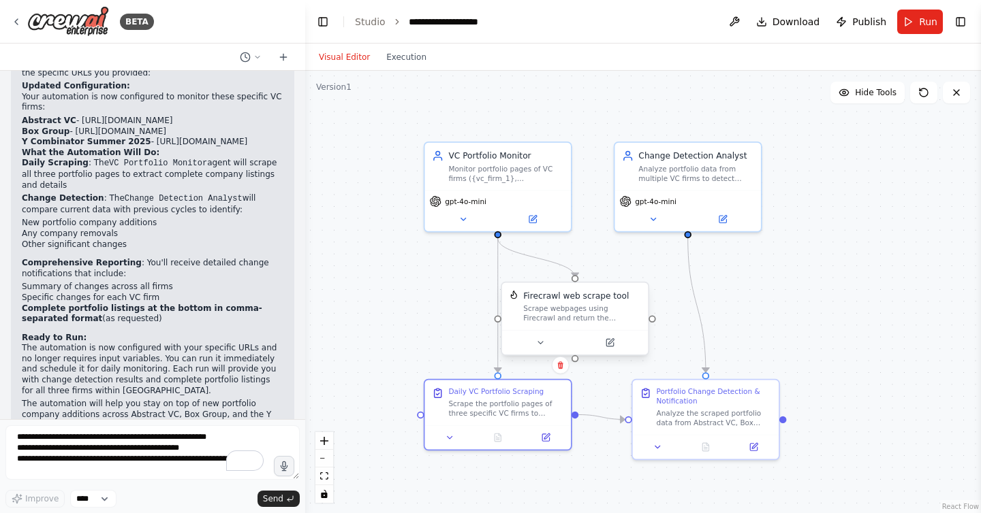
click at [578, 306] on div "Scrape webpages using Firecrawl and return the contents" at bounding box center [582, 313] width 118 height 19
click at [610, 345] on icon at bounding box center [609, 342] width 7 height 7
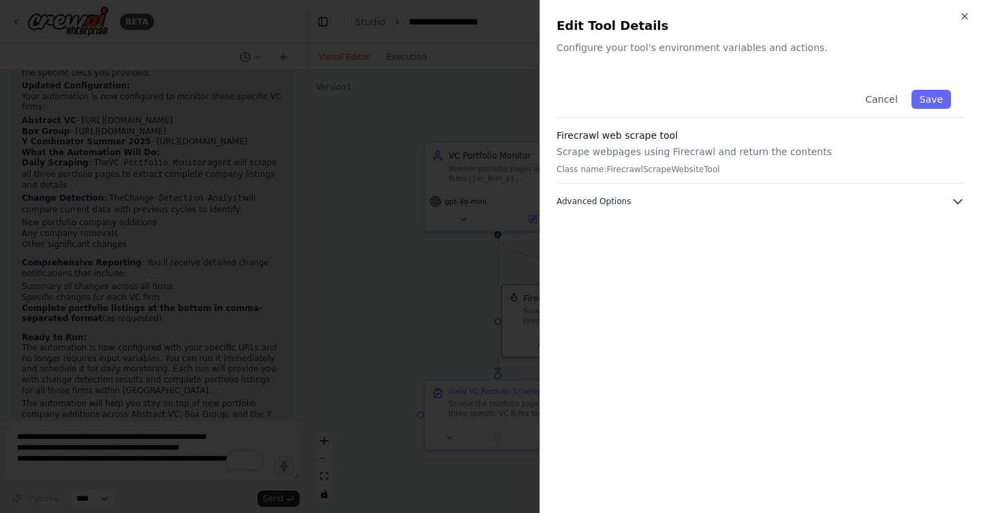
click at [644, 206] on button "Advanced Options" at bounding box center [760, 202] width 408 height 14
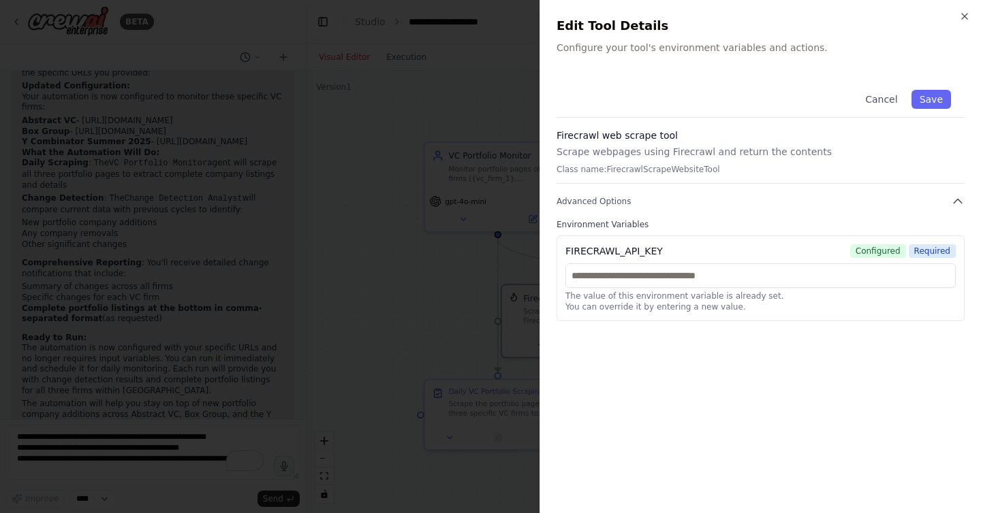
click at [411, 187] on div at bounding box center [490, 256] width 981 height 513
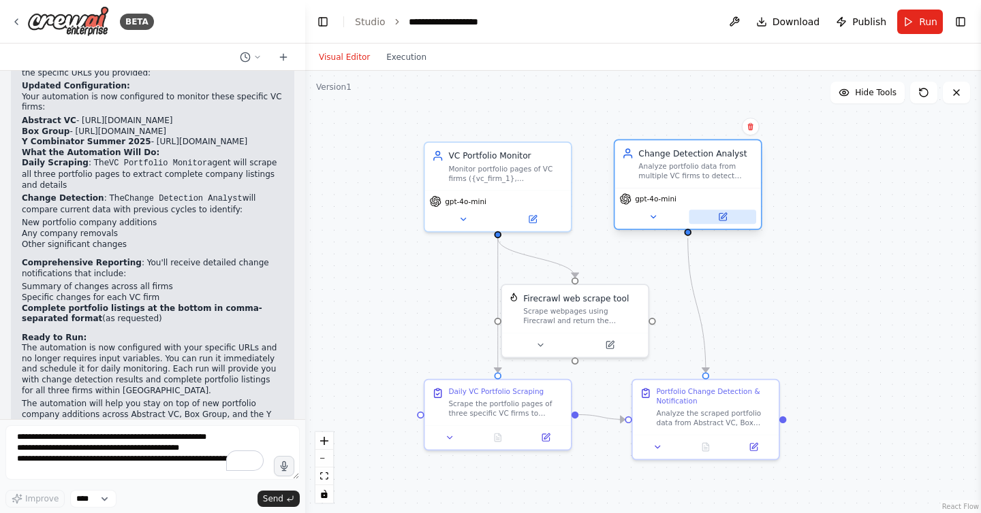
click at [722, 216] on icon at bounding box center [723, 215] width 5 height 5
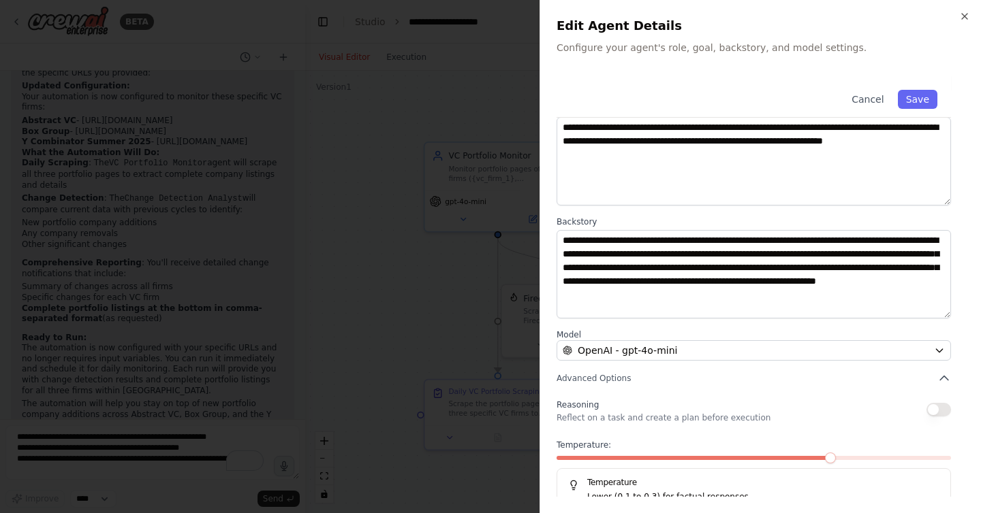
scroll to position [104, 0]
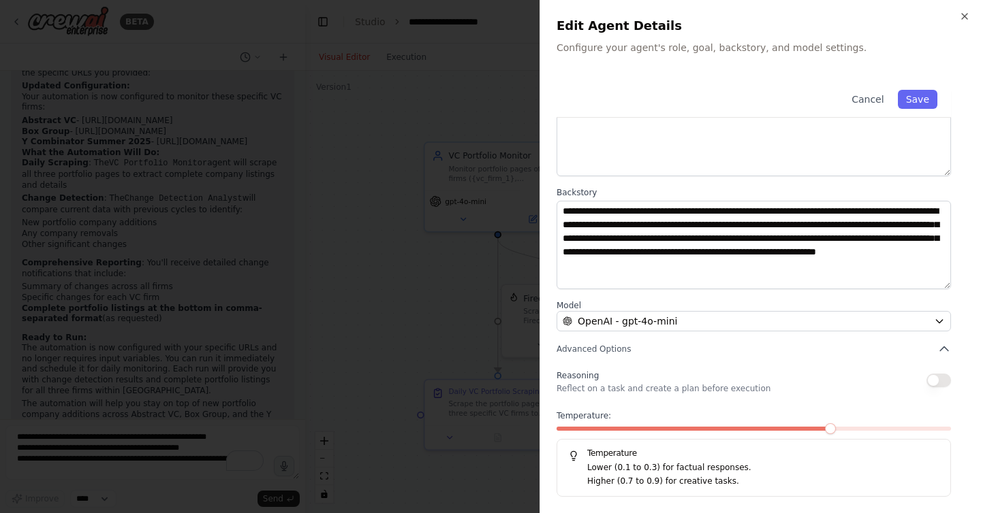
click at [447, 304] on div at bounding box center [490, 256] width 981 height 513
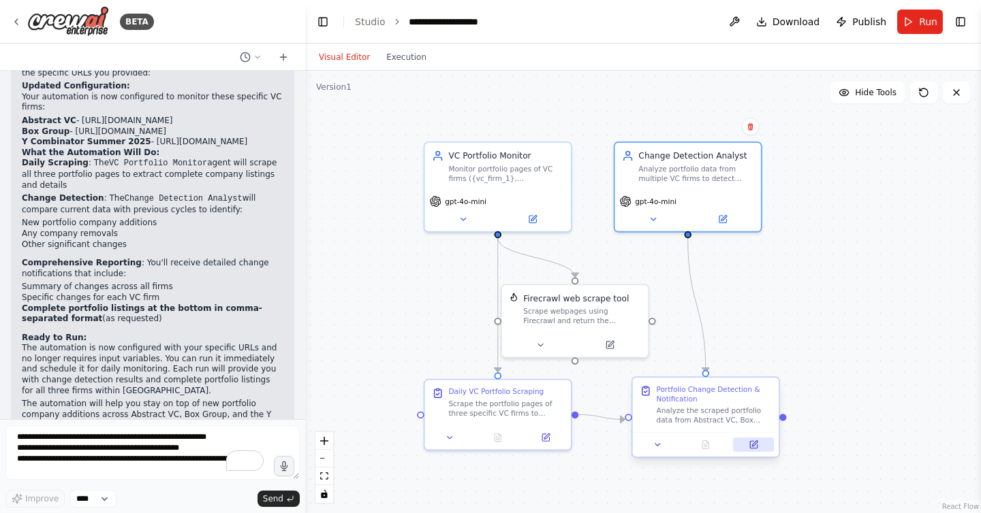
click at [746, 444] on button at bounding box center [753, 445] width 41 height 14
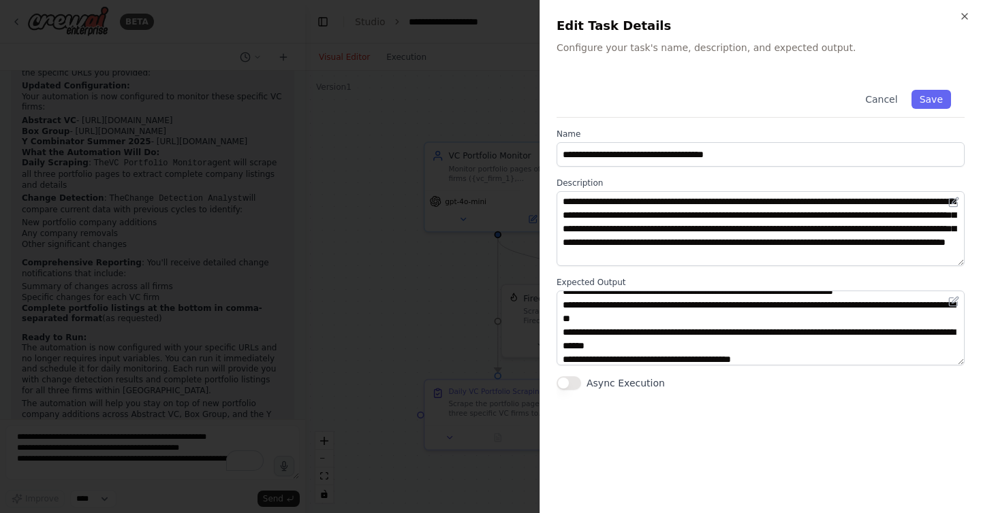
scroll to position [0, 0]
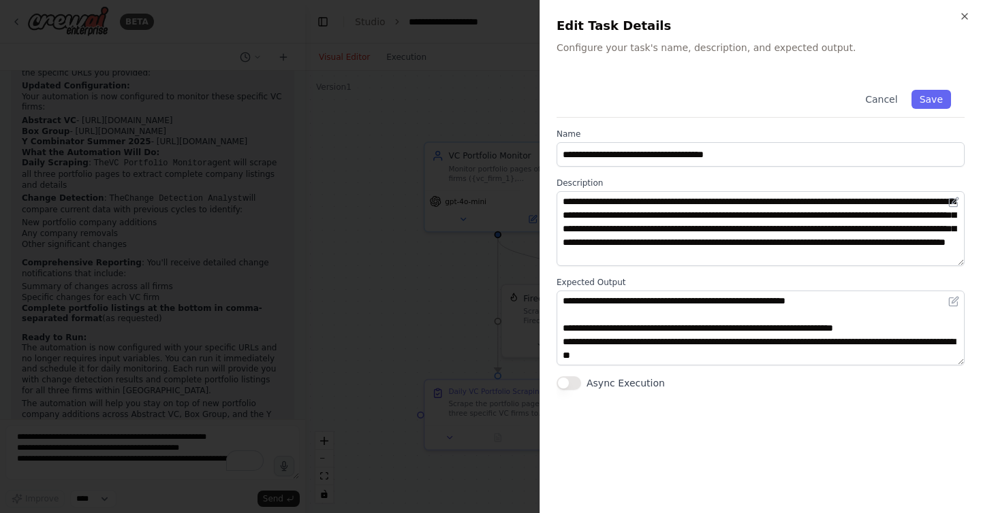
click at [445, 327] on div at bounding box center [490, 256] width 981 height 513
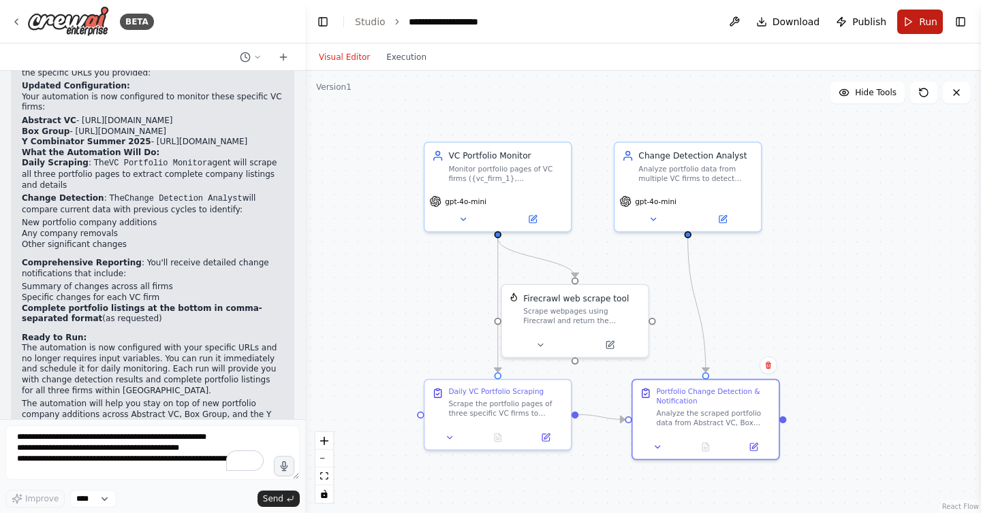
click at [917, 27] on button "Run" at bounding box center [920, 22] width 46 height 25
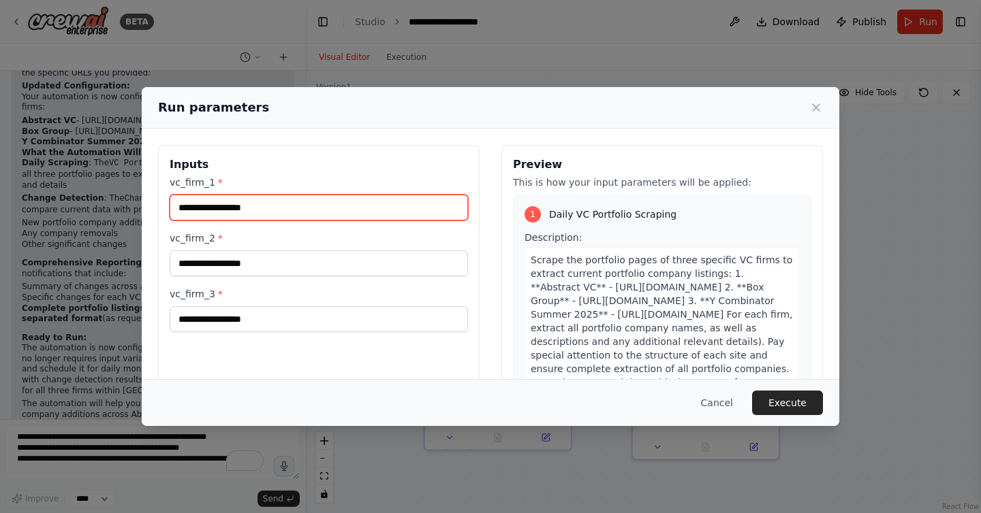
click at [257, 210] on input "vc_firm_1 *" at bounding box center [319, 208] width 298 height 26
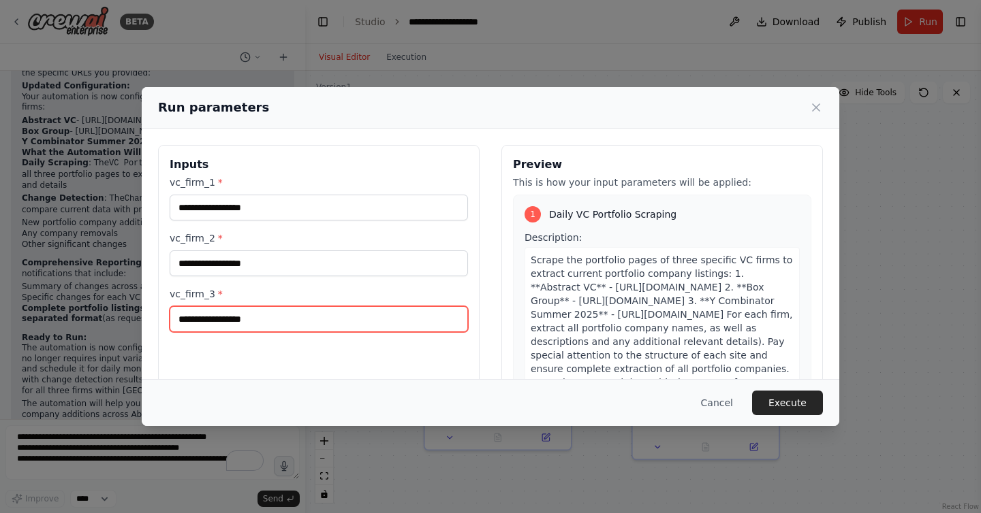
click at [236, 325] on input "vc_firm_3 *" at bounding box center [319, 319] width 298 height 26
paste input "**********"
type input "**********"
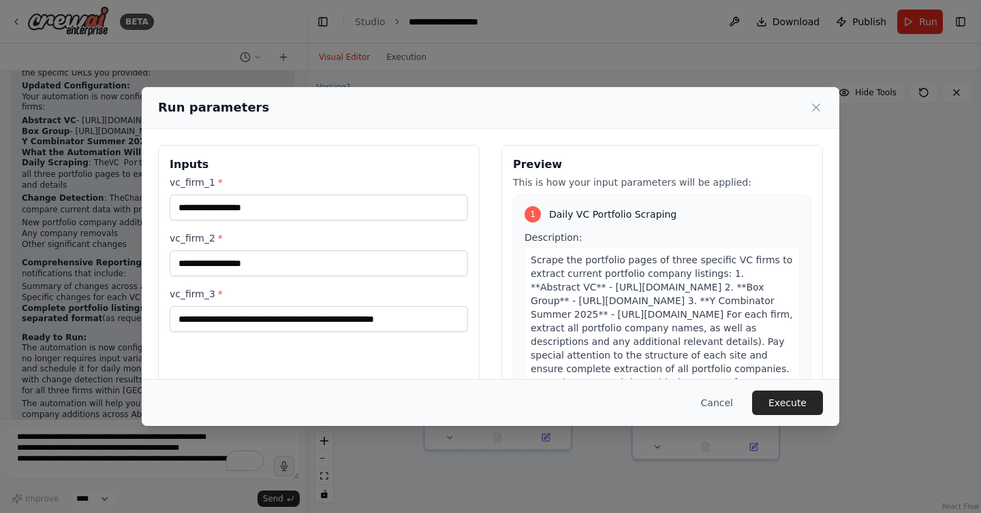
scroll to position [0, 0]
click at [365, 261] on input "vc_firm_2 *" at bounding box center [319, 264] width 298 height 26
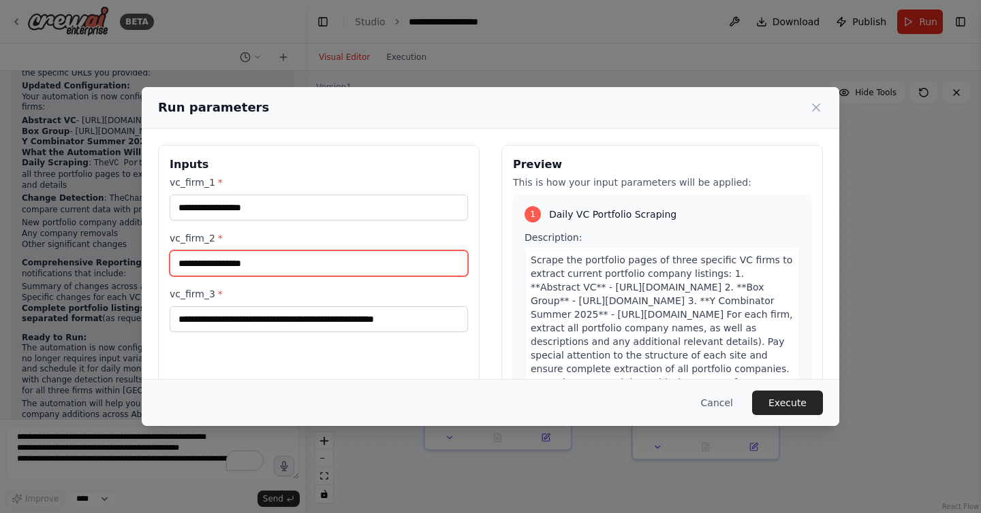
paste input "**********"
type input "**********"
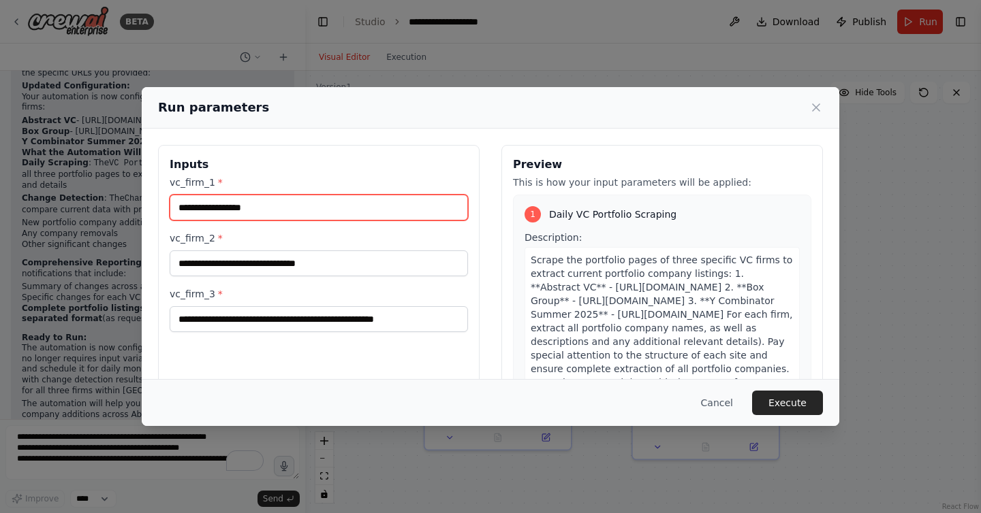
click at [377, 204] on input "vc_firm_1 *" at bounding box center [319, 208] width 298 height 26
paste input "**********"
type input "**********"
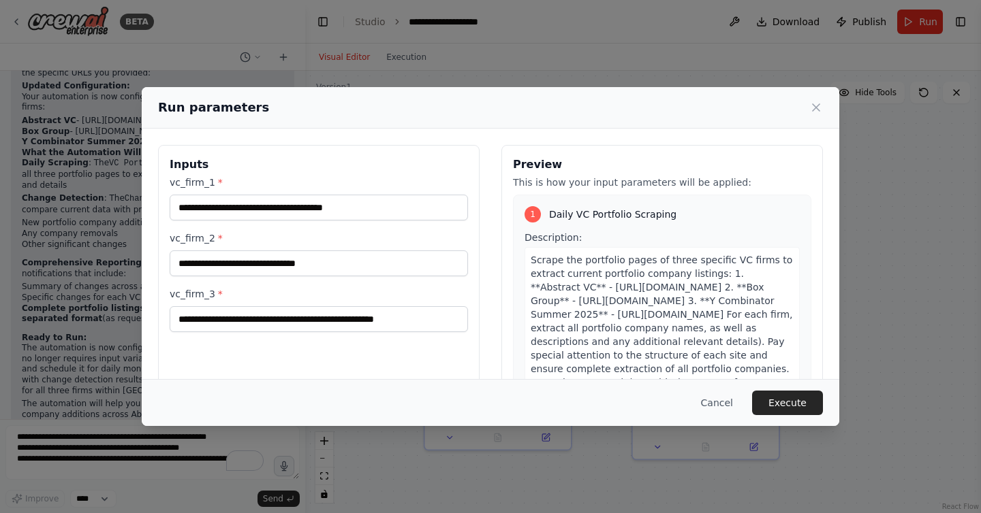
click at [781, 399] on button "Execute" at bounding box center [787, 403] width 71 height 25
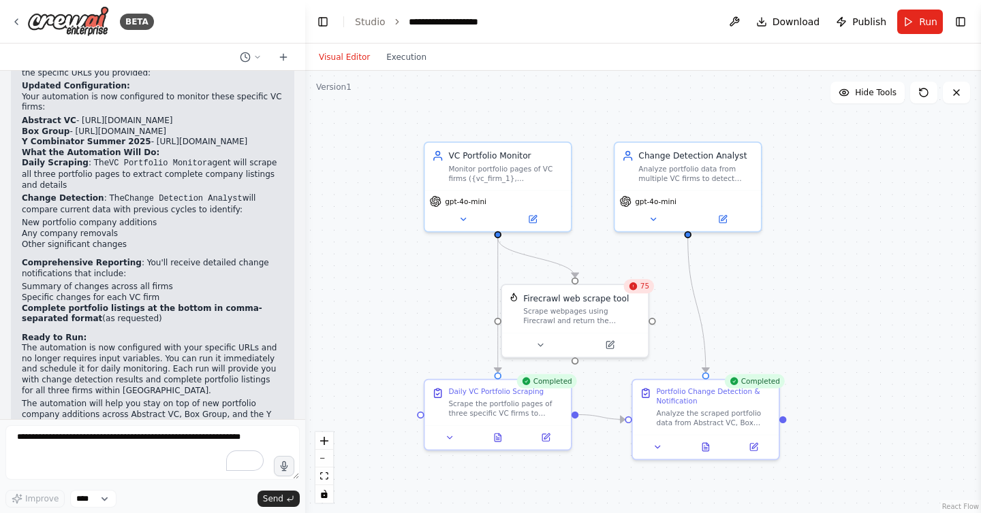
click at [639, 292] on div "75" at bounding box center [638, 286] width 31 height 14
click at [639, 287] on div "75" at bounding box center [638, 286] width 31 height 14
click at [531, 345] on button at bounding box center [540, 343] width 67 height 14
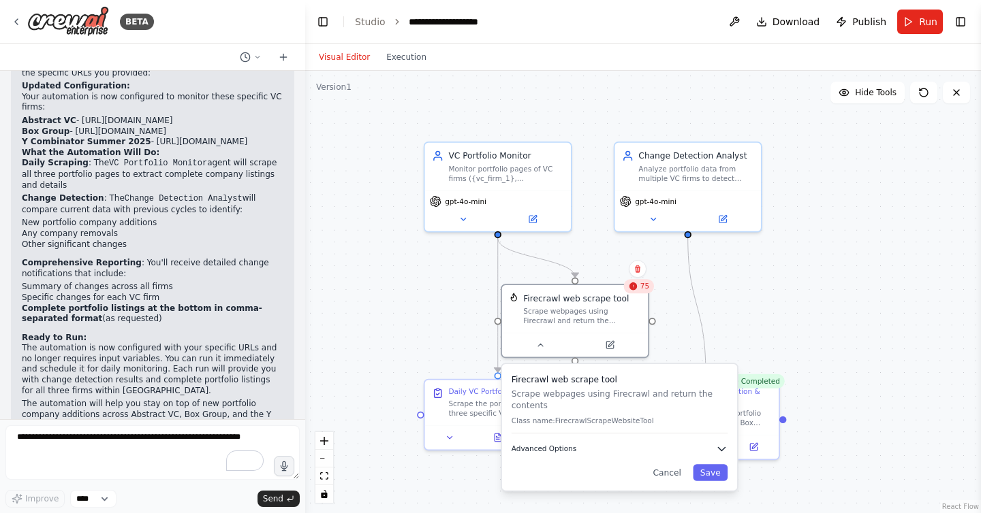
click at [716, 448] on icon "button" at bounding box center [722, 449] width 12 height 12
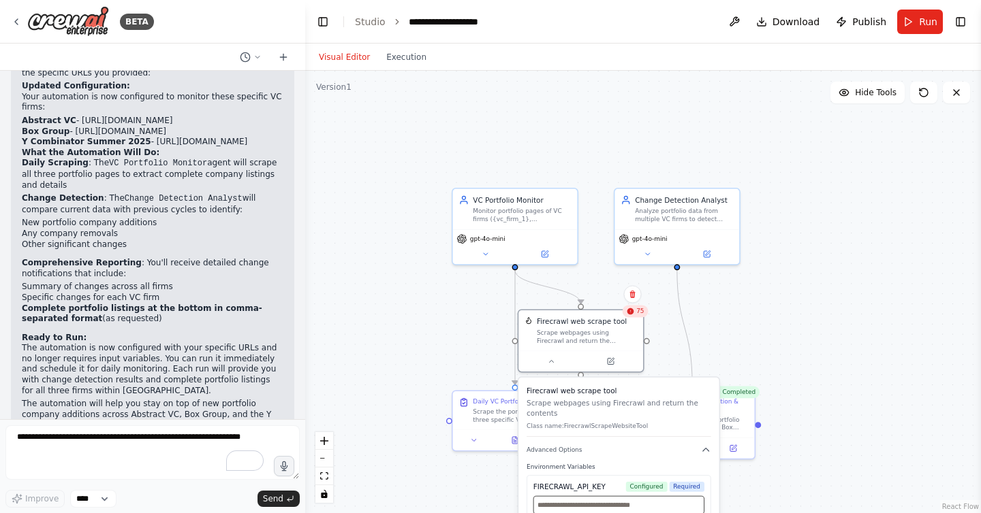
click at [592, 511] on input "text" at bounding box center [618, 505] width 171 height 18
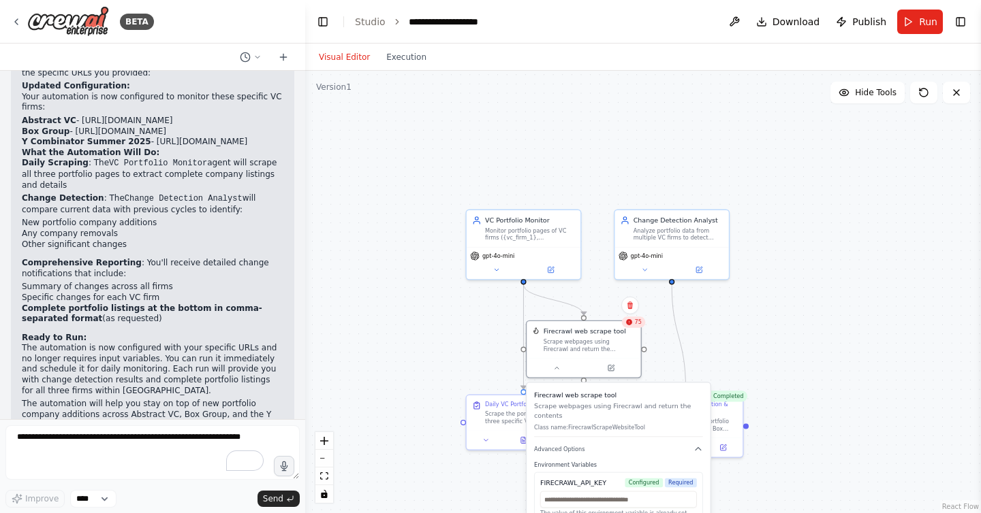
click at [648, 483] on span "Configured" at bounding box center [643, 484] width 38 height 10
click at [696, 451] on icon "button" at bounding box center [698, 450] width 10 height 10
click at [634, 323] on div "75" at bounding box center [633, 322] width 24 height 11
click at [615, 369] on button at bounding box center [610, 366] width 52 height 11
click at [635, 325] on icon at bounding box center [633, 322] width 7 height 7
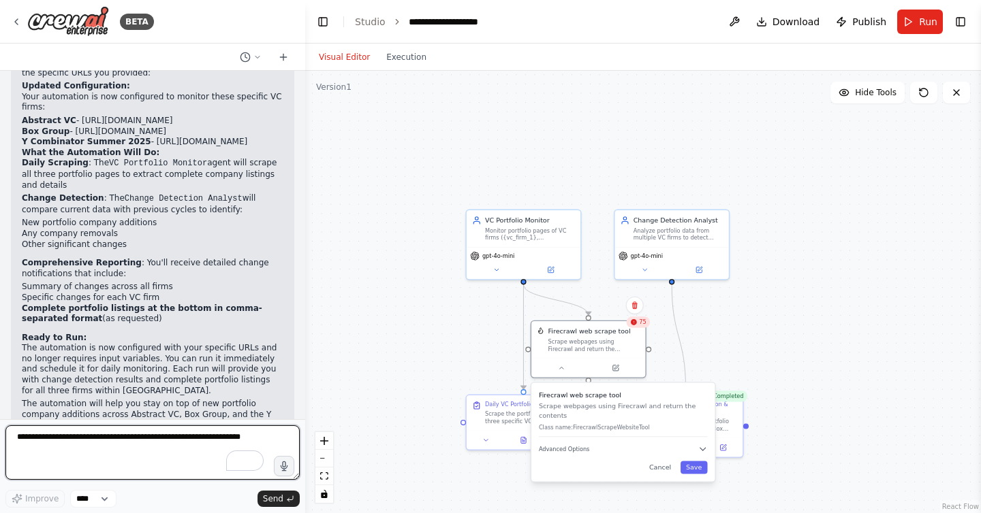
click at [160, 437] on textarea "To enrich screen reader interactions, please activate Accessibility in Grammarl…" at bounding box center [152, 453] width 294 height 54
click at [160, 437] on textarea "**********" at bounding box center [152, 453] width 294 height 54
type textarea "**********"
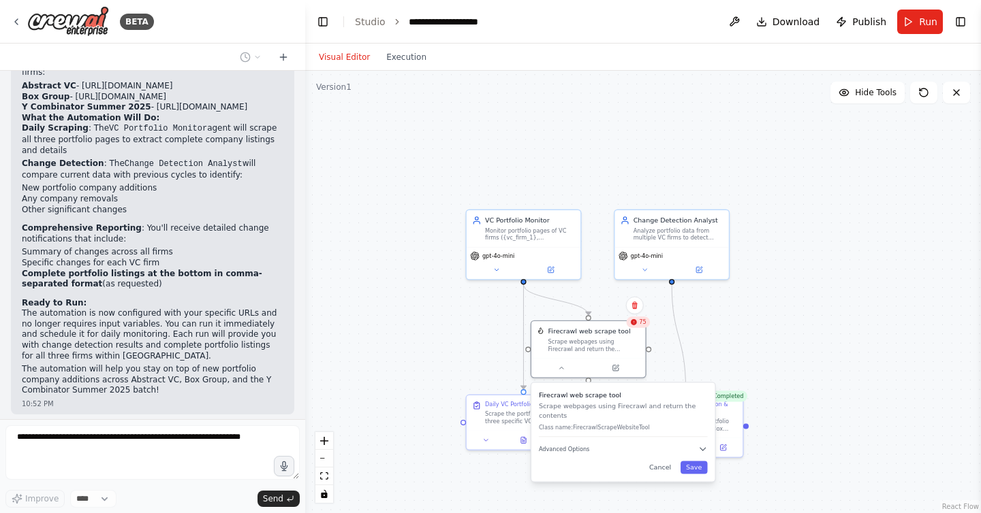
scroll to position [1663, 0]
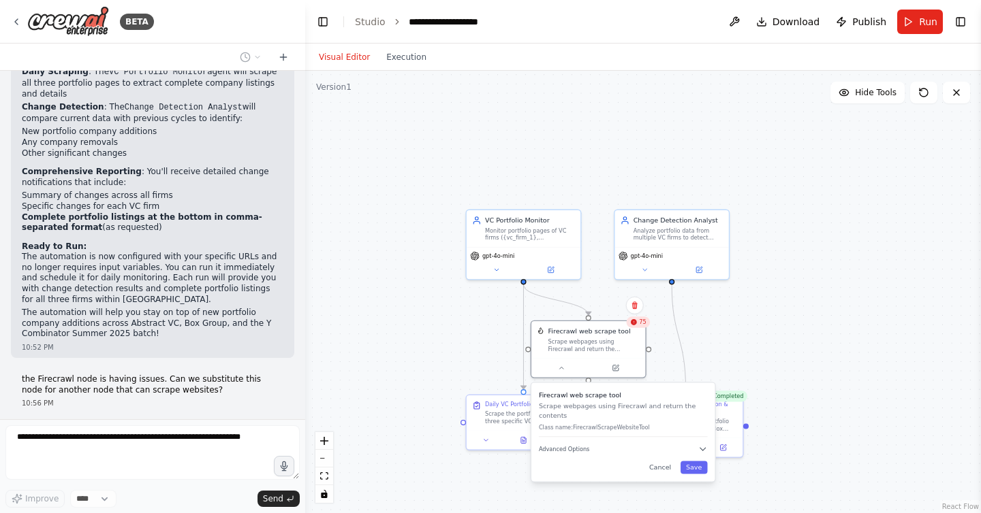
click at [764, 431] on div ".deletable-edge-delete-btn { width: 20px; height: 20px; border: 0px solid #ffff…" at bounding box center [643, 292] width 676 height 443
click at [663, 467] on button "Cancel" at bounding box center [660, 468] width 33 height 13
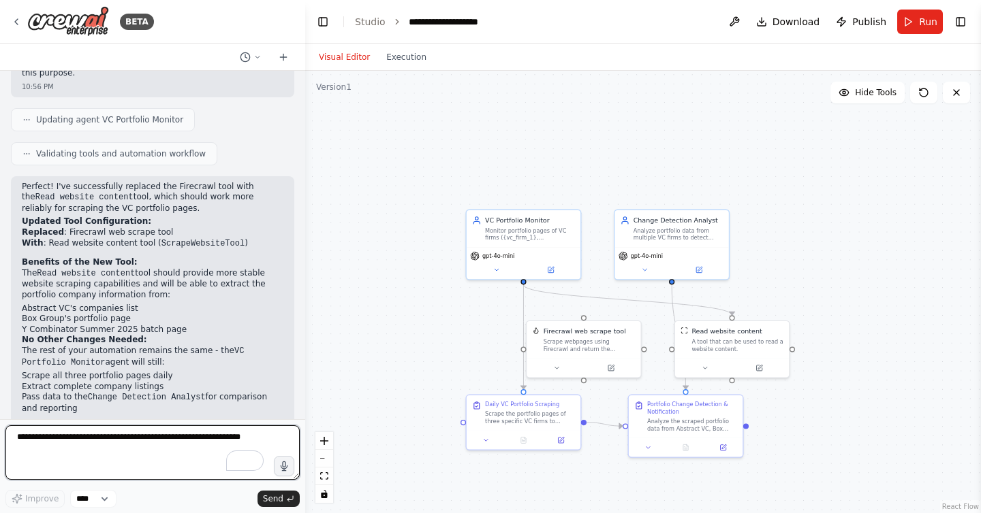
scroll to position [2093, 0]
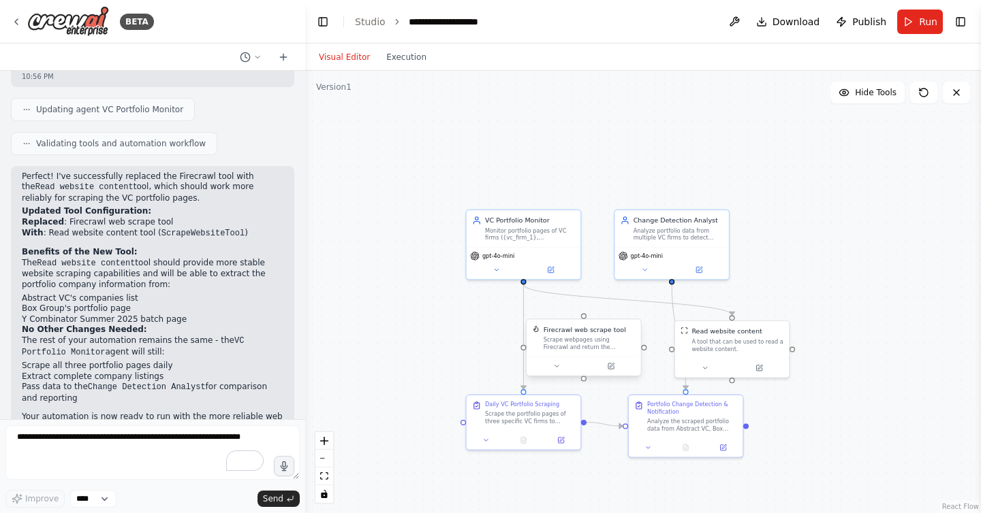
click at [616, 326] on div "Firecrawl web scrape tool" at bounding box center [584, 331] width 82 height 10
click at [637, 305] on icon at bounding box center [635, 306] width 8 height 8
click at [599, 302] on button "Confirm" at bounding box center [595, 306] width 48 height 16
drag, startPoint x: 746, startPoint y: 332, endPoint x: 543, endPoint y: 336, distance: 203.0
click at [543, 336] on div "Read website content A tool that can be used to read a website content." at bounding box center [529, 339] width 92 height 26
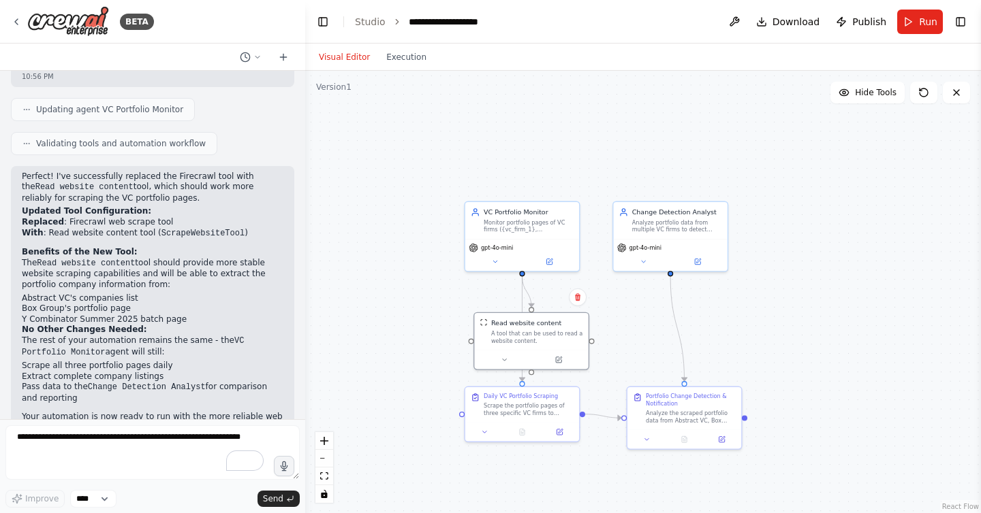
drag, startPoint x: 535, startPoint y: 382, endPoint x: 534, endPoint y: 374, distance: 8.3
click at [534, 374] on div ".deletable-edge-delete-btn { width: 20px; height: 20px; border: 0px solid #ffff…" at bounding box center [643, 292] width 676 height 443
click at [532, 370] on div at bounding box center [530, 370] width 5 height 5
drag, startPoint x: 532, startPoint y: 370, endPoint x: 520, endPoint y: 387, distance: 21.2
click at [520, 387] on div "VC Portfolio Monitor Monitor portfolio pages of VC firms ({vc_firm_1}, {vc_firm…" at bounding box center [647, 305] width 460 height 301
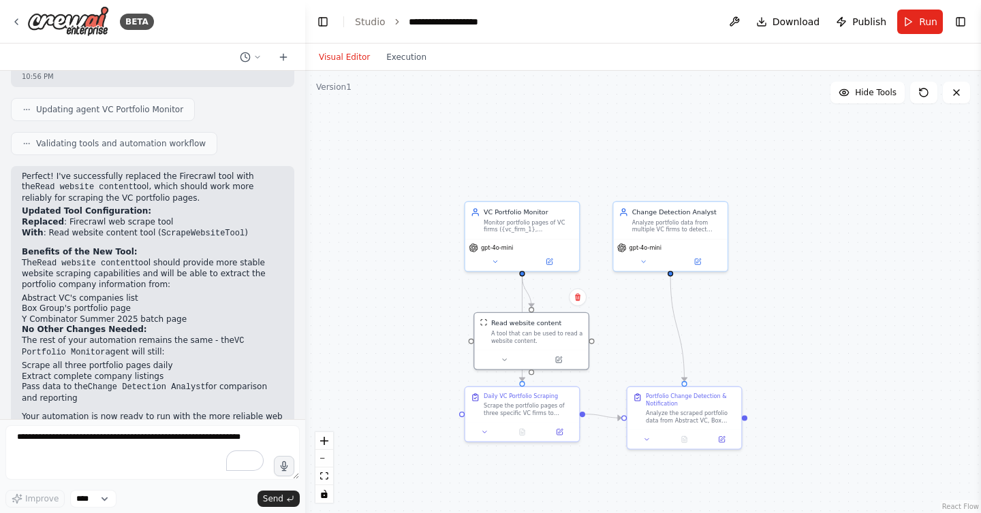
click at [800, 338] on div ".deletable-edge-delete-btn { width: 20px; height: 20px; border: 0px solid #ffff…" at bounding box center [643, 292] width 676 height 443
click at [913, 23] on button "Run" at bounding box center [920, 22] width 46 height 25
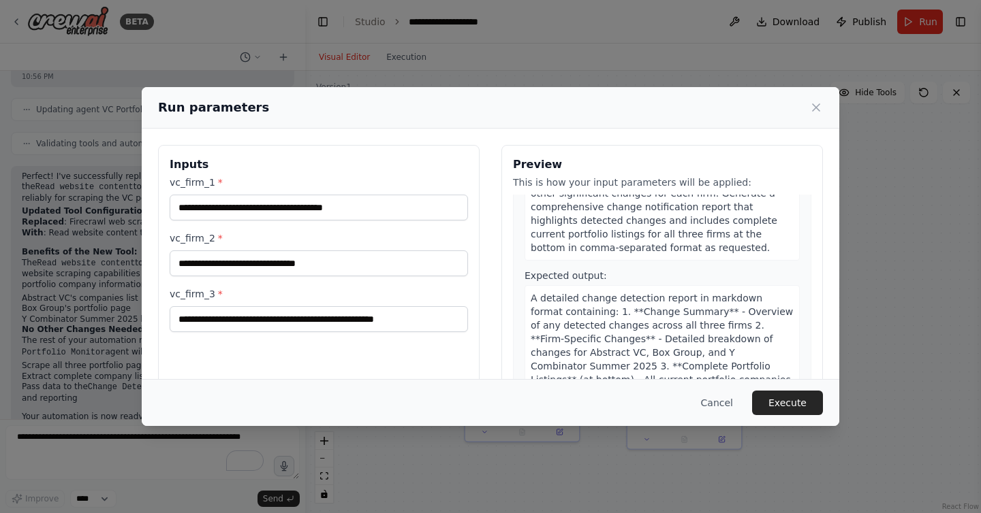
scroll to position [507, 0]
click at [773, 394] on button "Execute" at bounding box center [787, 403] width 71 height 25
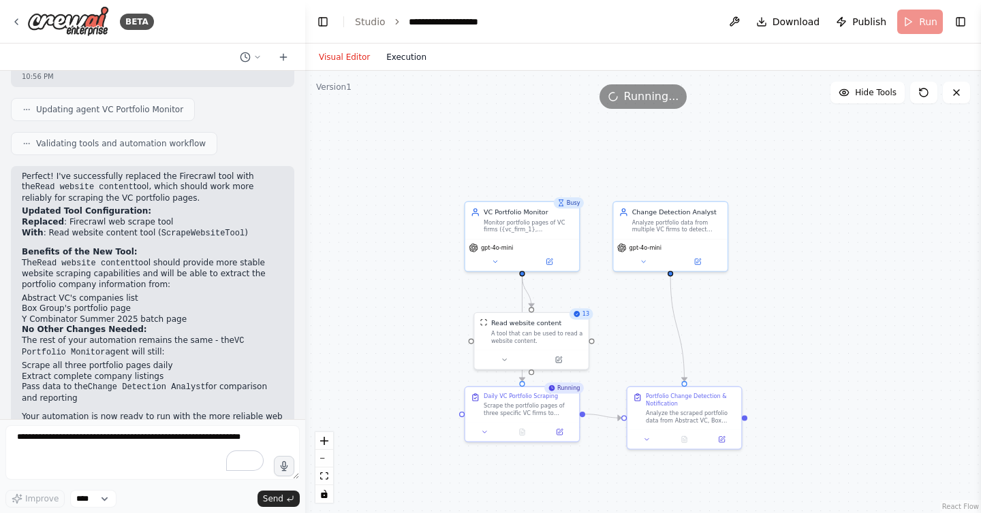
click at [401, 62] on button "Execution" at bounding box center [406, 57] width 57 height 16
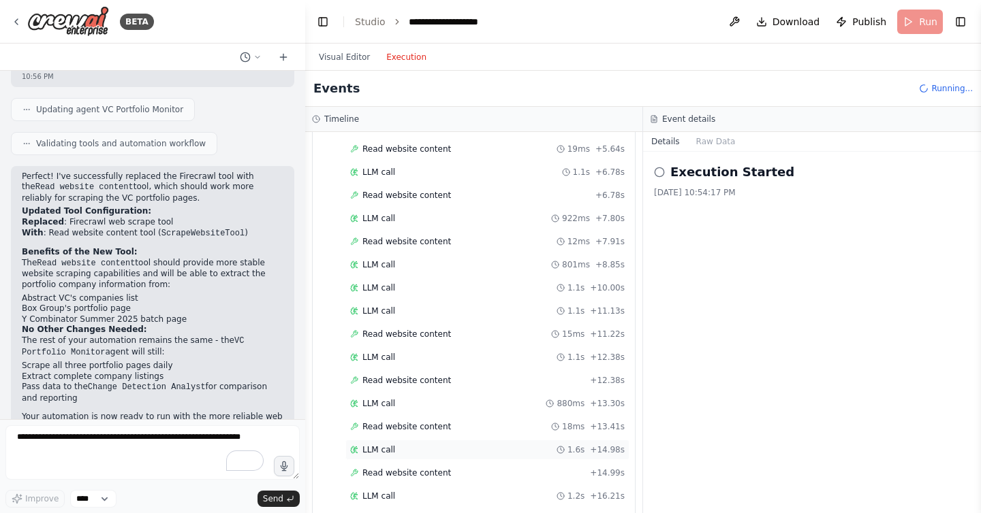
scroll to position [0, 0]
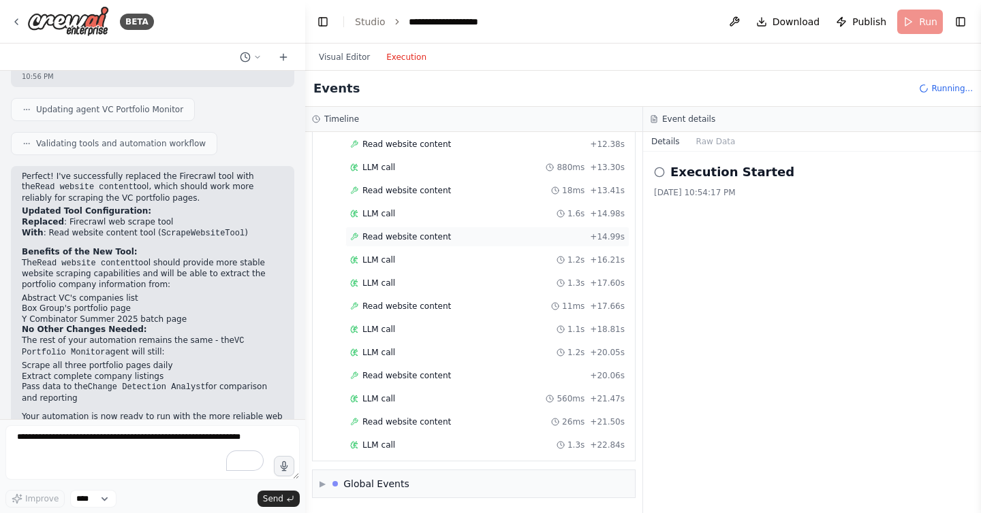
click at [387, 240] on div "Started + 0.00s LLM call 1.1s + 1.24s Read website content 105ms + 1.35s LLM ca…" at bounding box center [478, 64] width 311 height 787
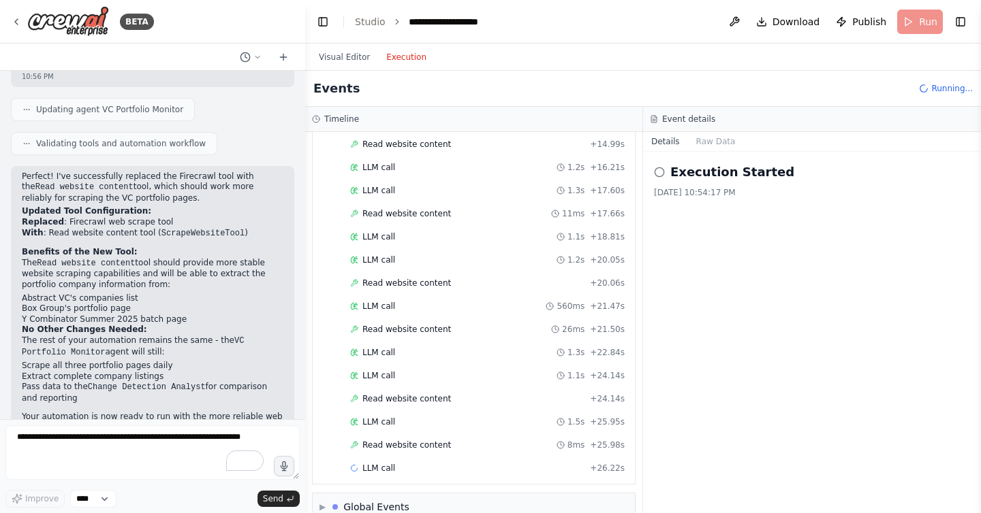
scroll to position [650, 0]
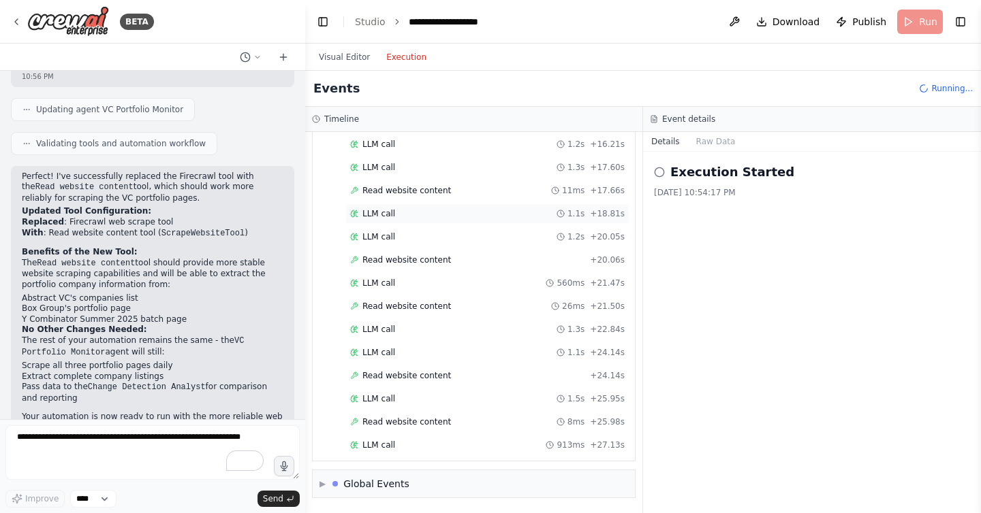
click at [392, 210] on span "LLM call" at bounding box center [378, 213] width 33 height 11
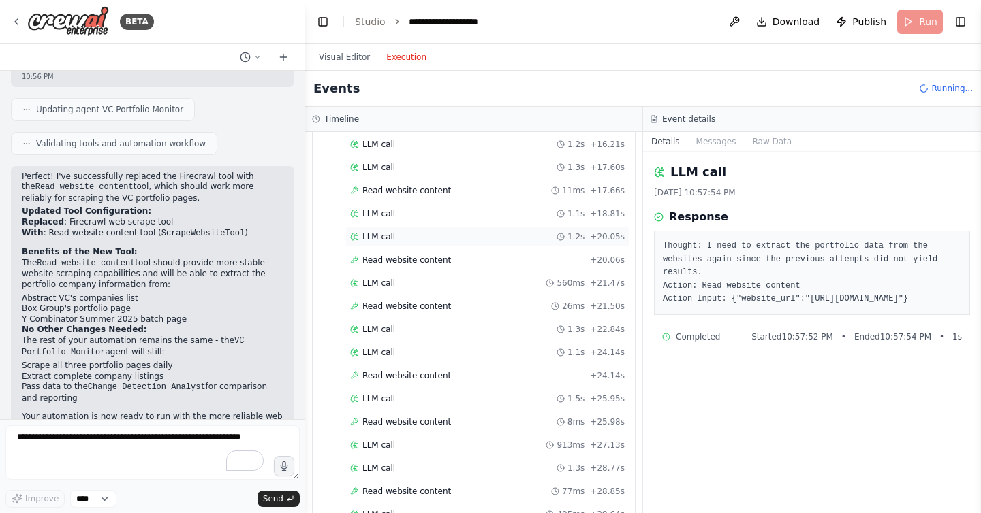
click at [398, 238] on div "LLM call 1.2s + 20.05s" at bounding box center [487, 237] width 274 height 11
click at [411, 255] on span "Read website content" at bounding box center [406, 260] width 89 height 11
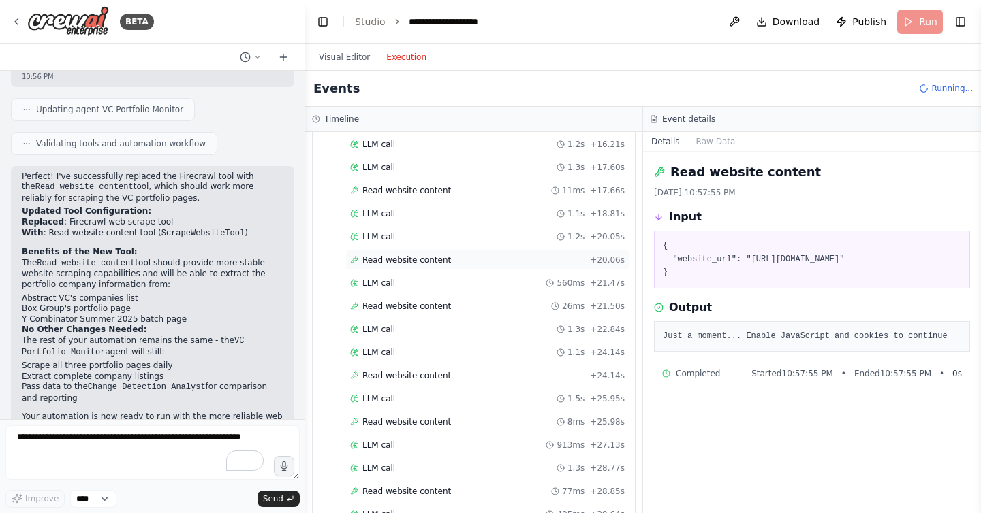
click at [420, 268] on div "Read website content + 20.06s" at bounding box center [487, 260] width 284 height 20
click at [407, 281] on div "LLM call 560ms + 21.47s" at bounding box center [487, 283] width 274 height 11
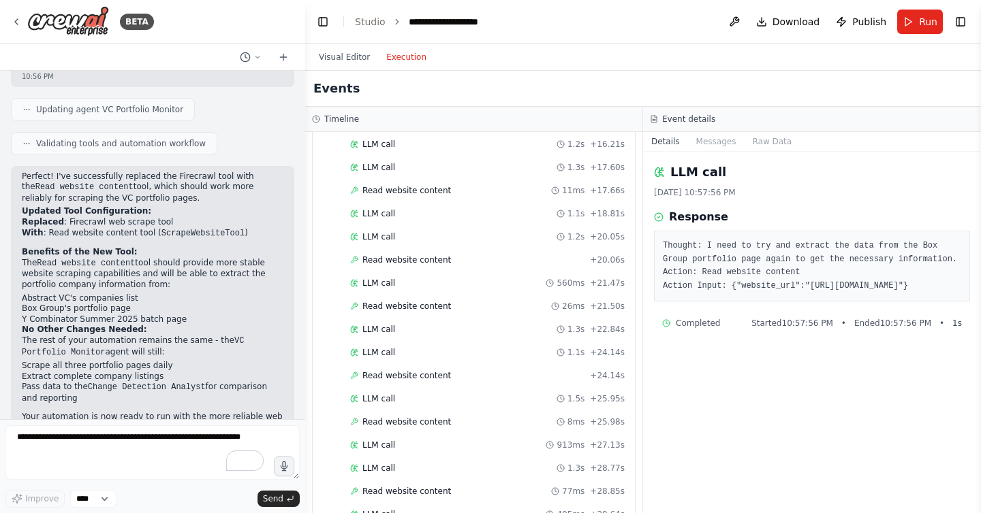
click at [407, 294] on div "Started + 0.00s LLM call 1.1s + 1.24s Read website content 105ms + 1.35s LLM ca…" at bounding box center [478, 87] width 311 height 1065
click at [410, 304] on span "Read website content" at bounding box center [406, 306] width 89 height 11
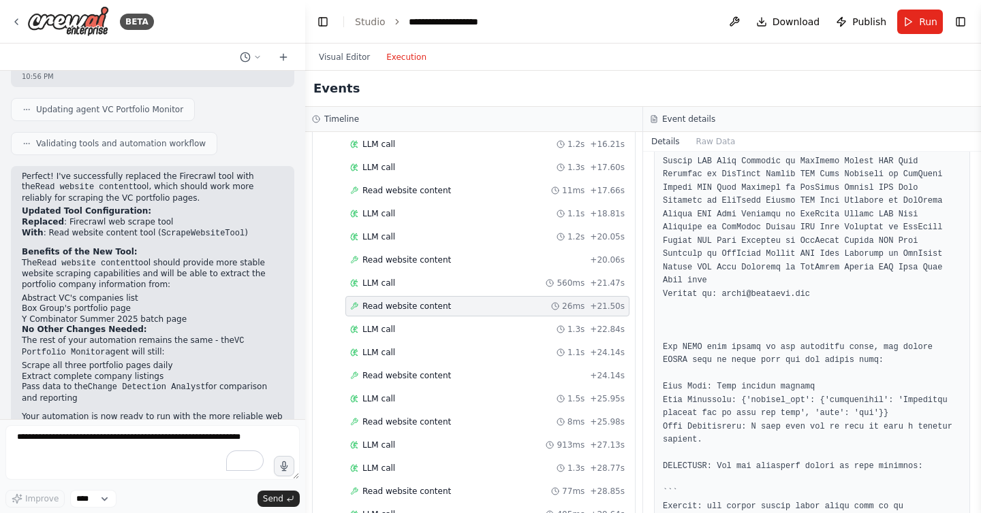
scroll to position [566, 0]
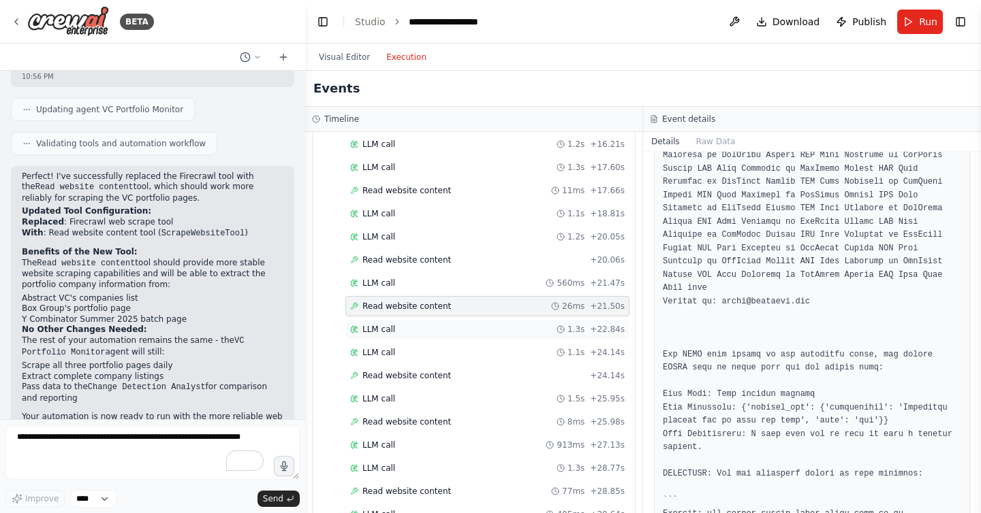
click at [429, 328] on div "LLM call 1.3s + 22.84s" at bounding box center [487, 329] width 274 height 11
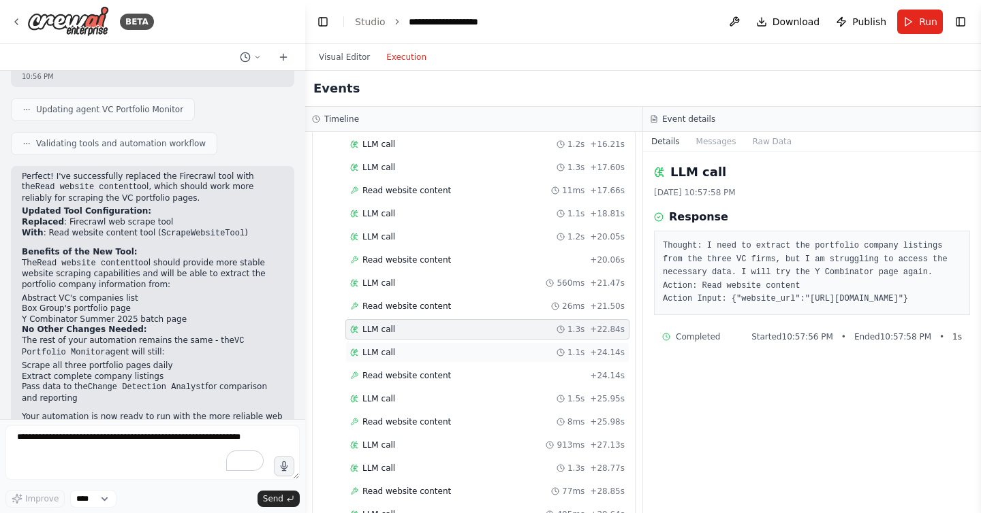
click at [412, 346] on div "LLM call 1.1s + 24.14s" at bounding box center [487, 353] width 284 height 20
click at [405, 368] on div "Read website content + 24.14s" at bounding box center [487, 376] width 284 height 20
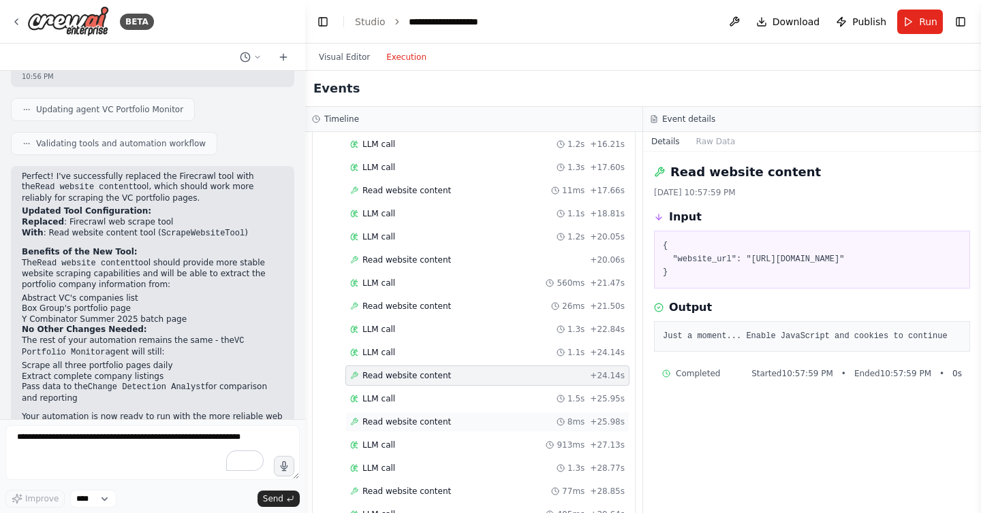
click at [414, 415] on div "Read website content 8ms + 25.98s" at bounding box center [487, 422] width 284 height 20
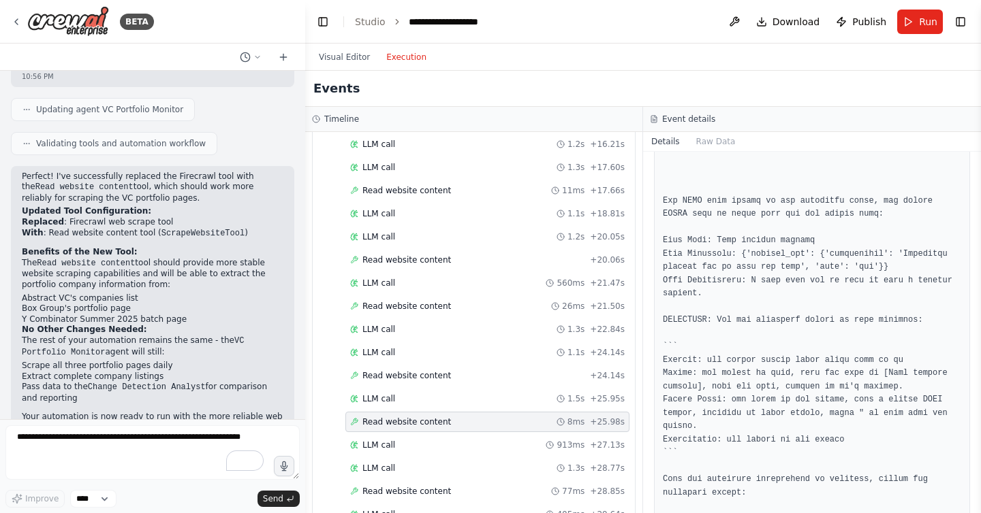
scroll to position [847, 0]
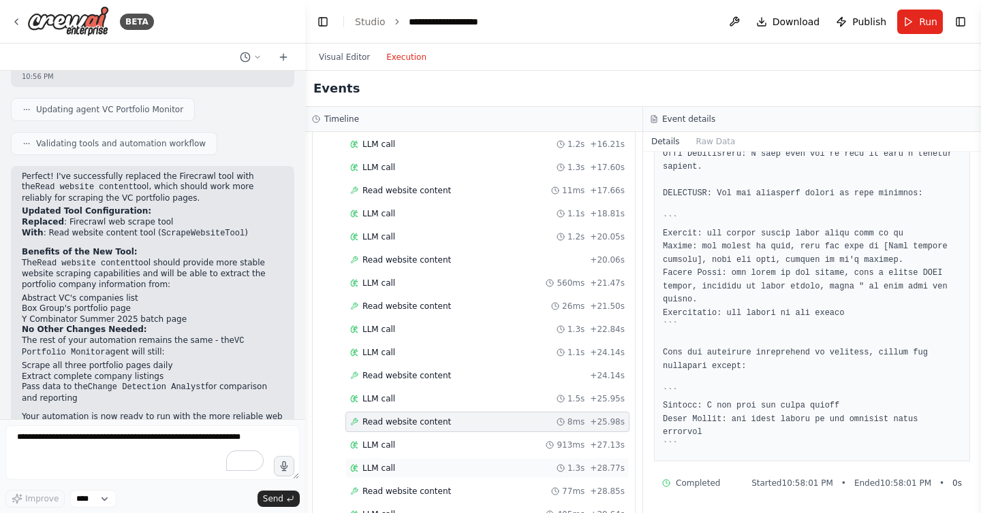
click at [405, 464] on div "LLM call 1.3s + 28.77s" at bounding box center [487, 468] width 274 height 11
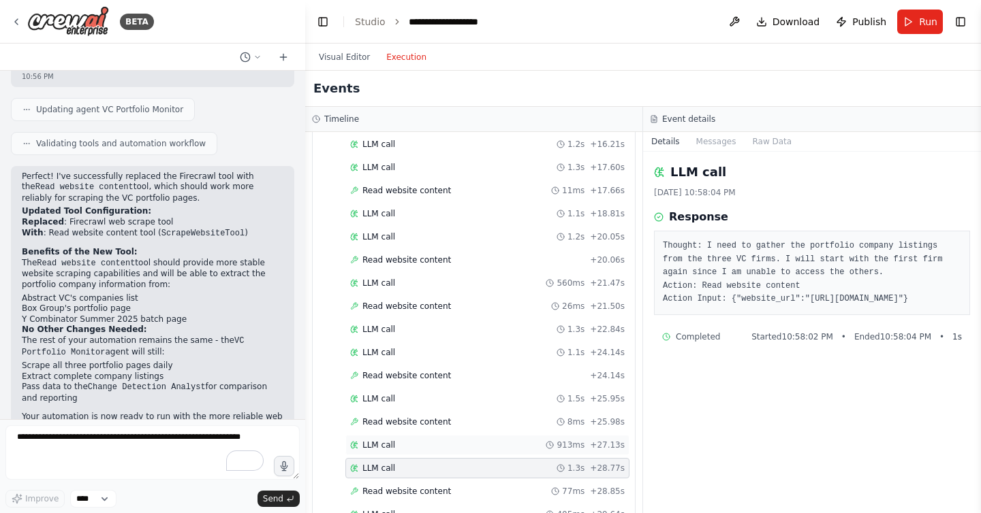
click at [400, 440] on div "LLM call 913ms + 27.13s" at bounding box center [487, 445] width 274 height 11
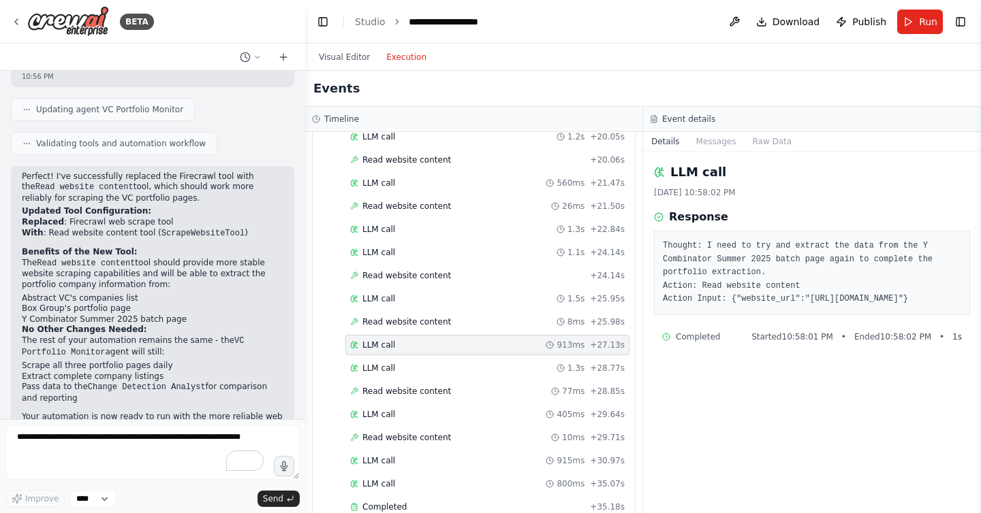
scroll to position [752, 0]
click at [416, 396] on div "Read website content 77ms + 28.85s" at bounding box center [487, 389] width 284 height 20
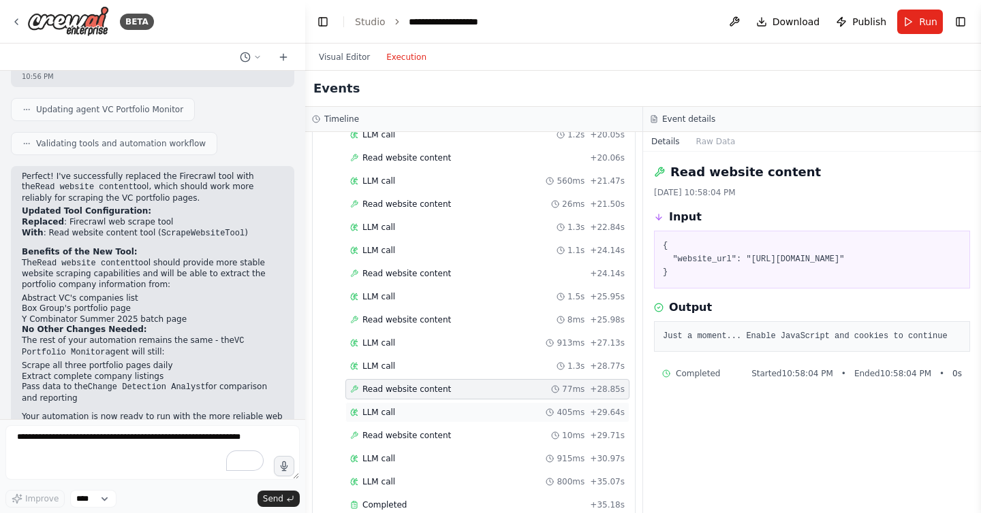
click at [409, 416] on div "LLM call 405ms + 29.64s" at bounding box center [487, 412] width 274 height 11
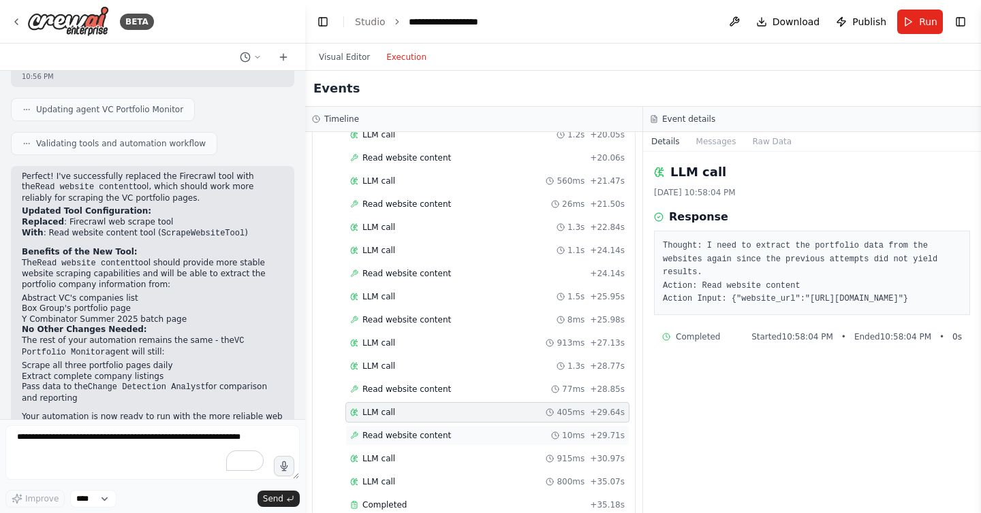
click at [407, 435] on span "Read website content" at bounding box center [406, 435] width 89 height 11
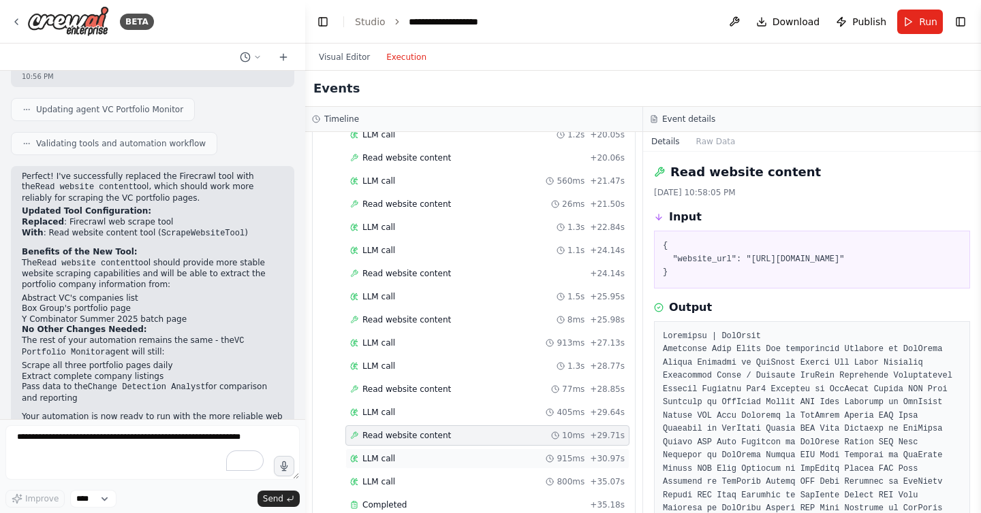
click at [407, 459] on div "LLM call 915ms + 30.97s" at bounding box center [487, 459] width 274 height 11
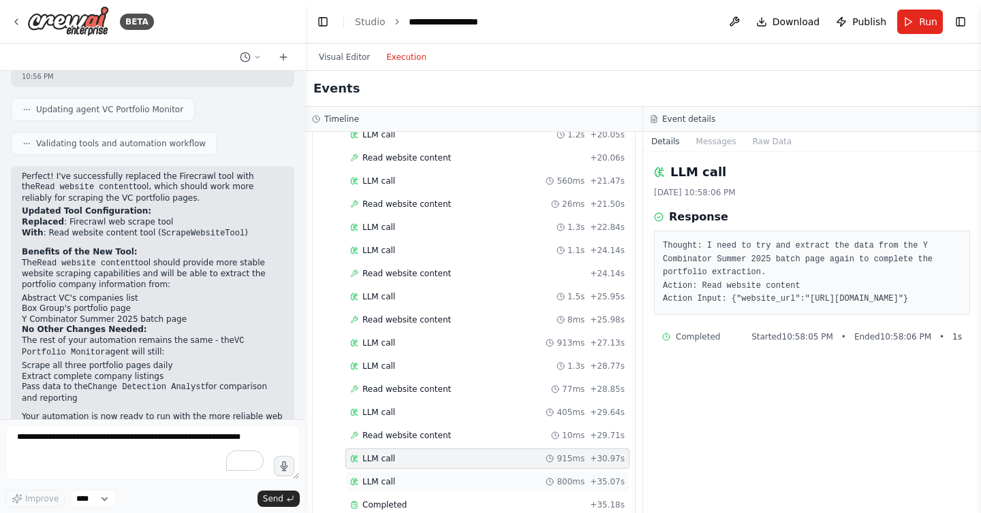
click at [409, 478] on div "LLM call 800ms + 35.07s" at bounding box center [487, 482] width 274 height 11
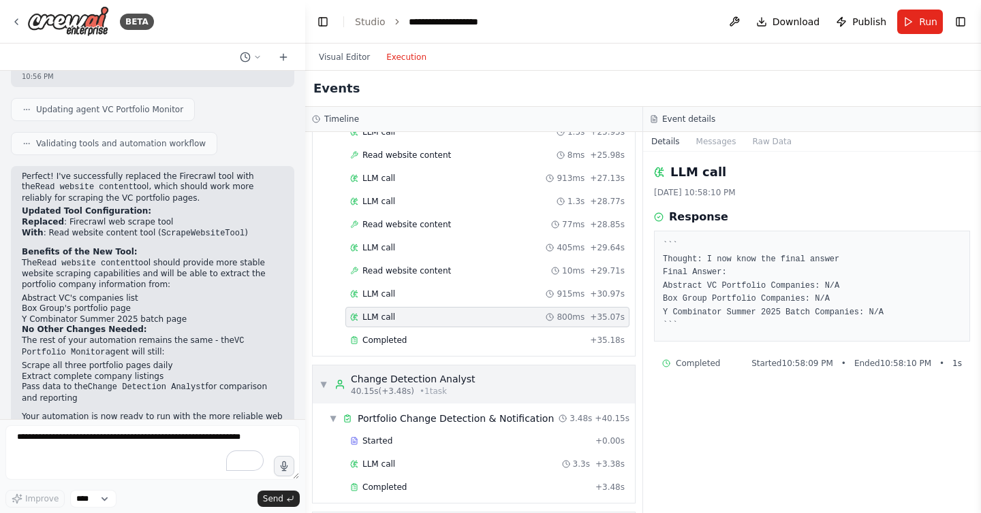
click at [420, 392] on span "• 1 task" at bounding box center [433, 391] width 27 height 11
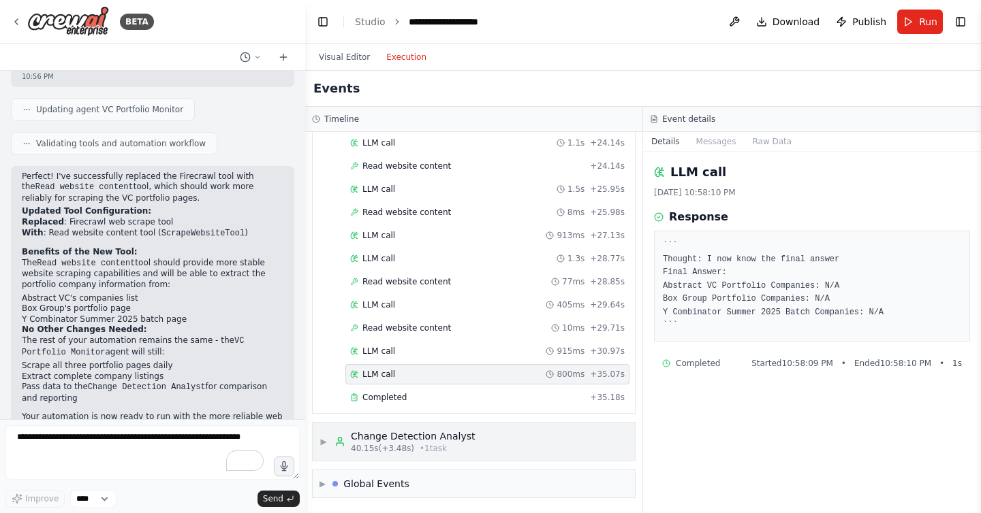
click at [413, 432] on div "Change Detection Analyst" at bounding box center [413, 437] width 125 height 14
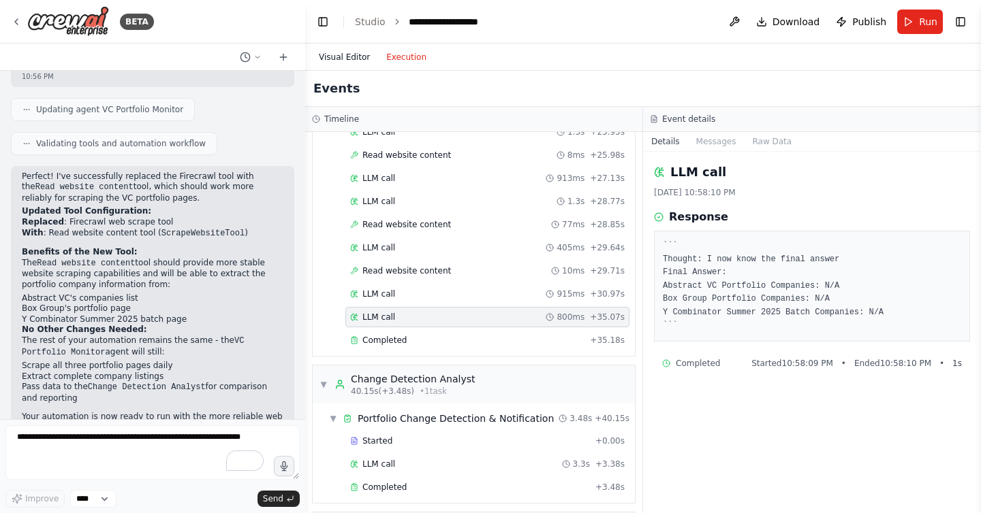
click at [341, 59] on button "Visual Editor" at bounding box center [344, 57] width 67 height 16
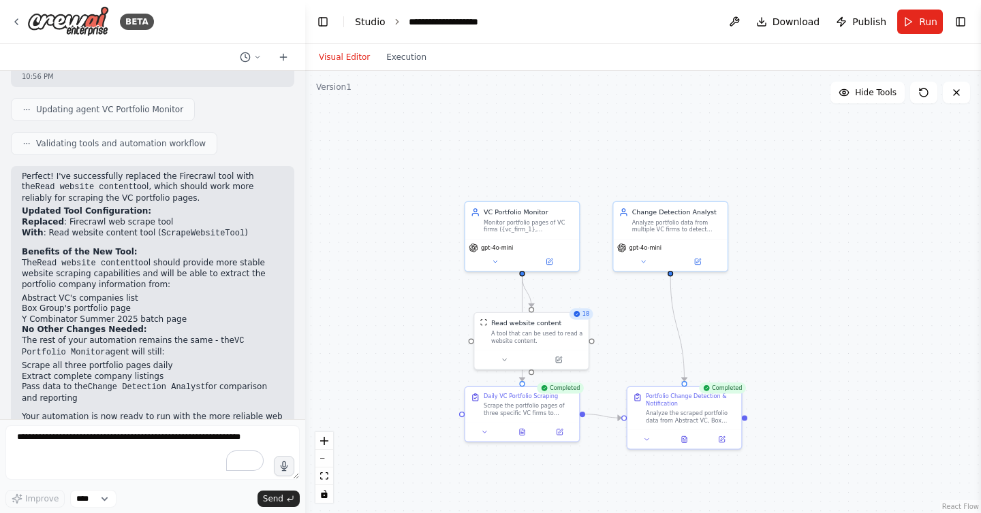
click at [383, 21] on link "Studio" at bounding box center [370, 21] width 31 height 11
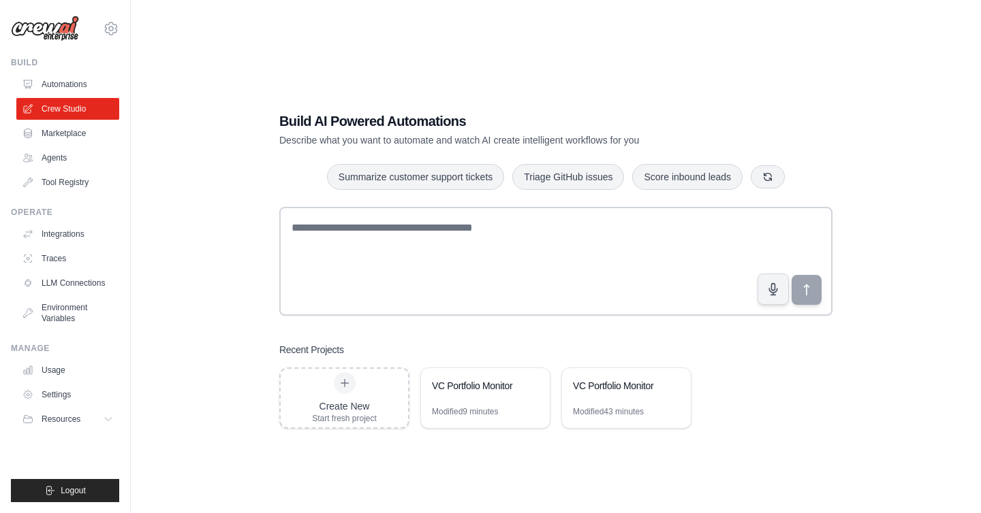
click at [381, 234] on textarea at bounding box center [555, 261] width 553 height 109
click at [388, 230] on textarea "**********" at bounding box center [555, 261] width 553 height 109
click at [379, 230] on textarea "**********" at bounding box center [555, 261] width 553 height 109
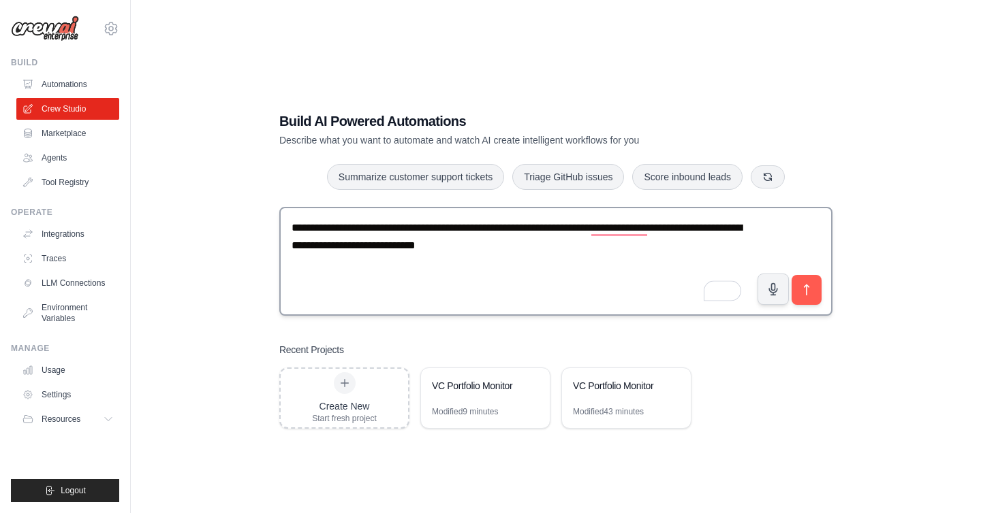
click at [828, 296] on textarea "**********" at bounding box center [555, 261] width 553 height 109
type textarea "**********"
click at [808, 291] on icon "submit" at bounding box center [807, 290] width 14 height 14
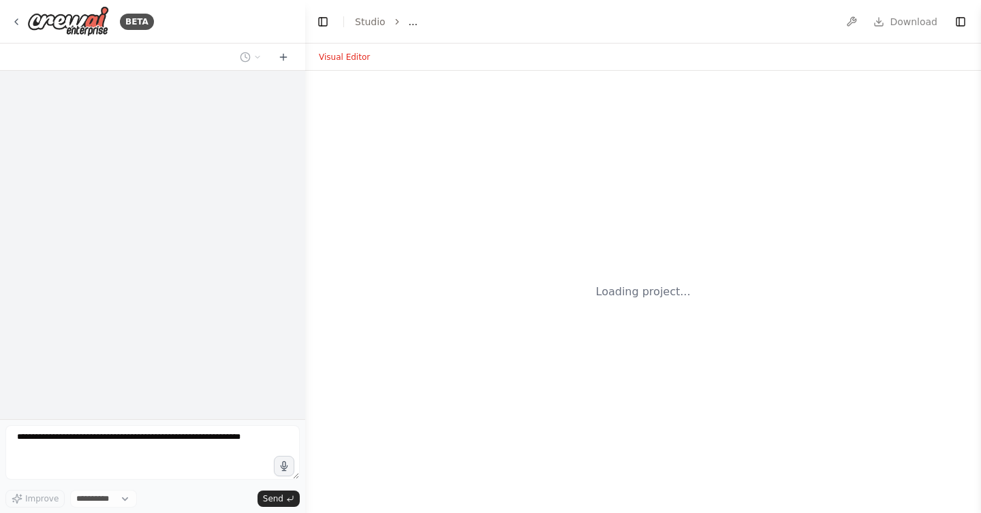
select select "****"
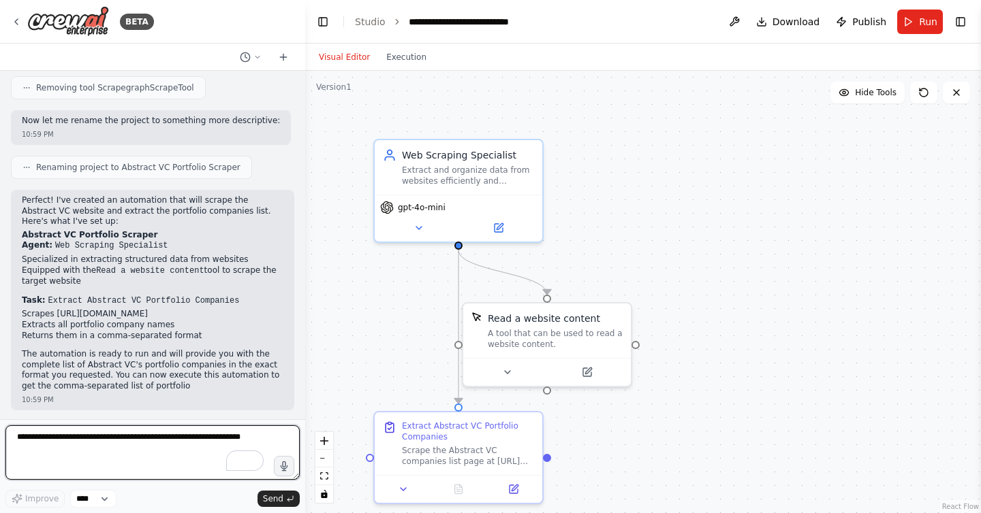
scroll to position [870, 0]
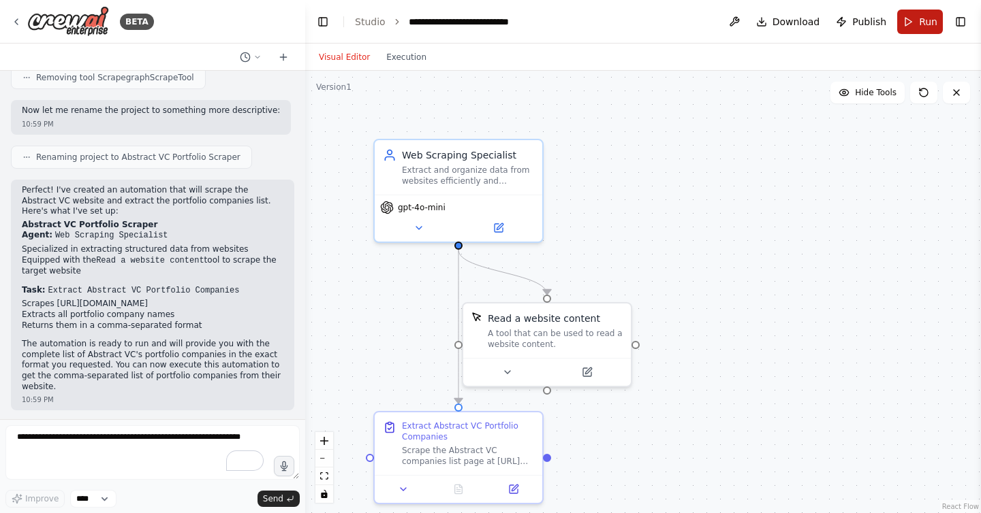
click at [918, 22] on button "Run" at bounding box center [920, 22] width 46 height 25
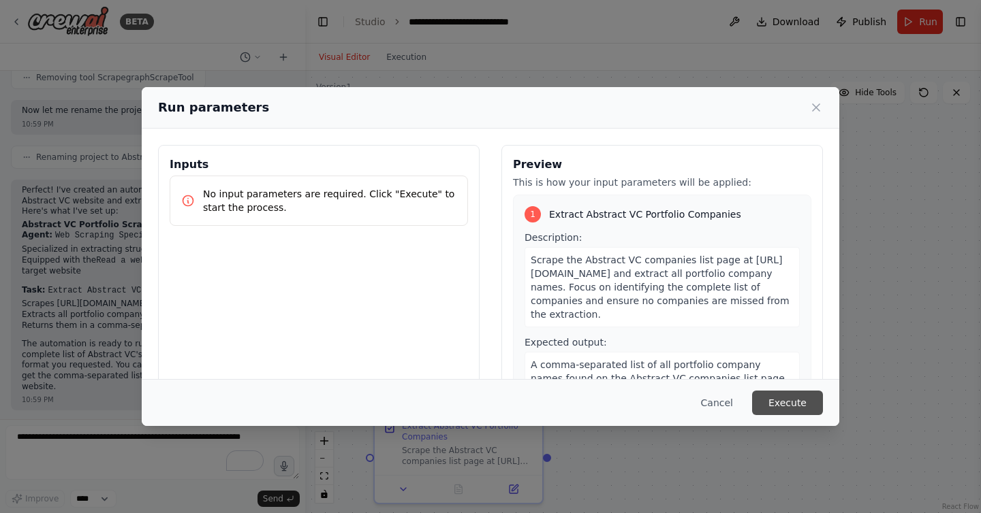
click at [798, 400] on button "Execute" at bounding box center [787, 403] width 71 height 25
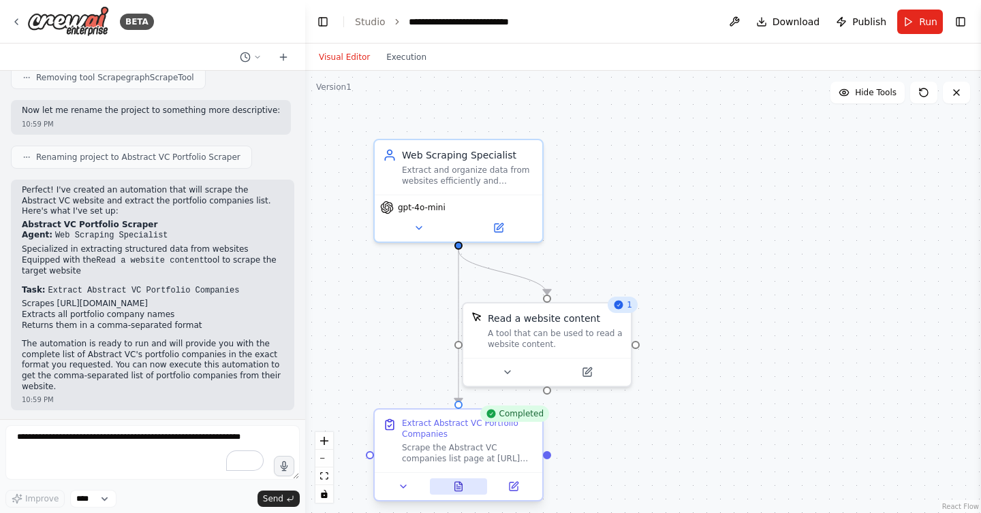
click at [458, 490] on icon at bounding box center [458, 486] width 7 height 9
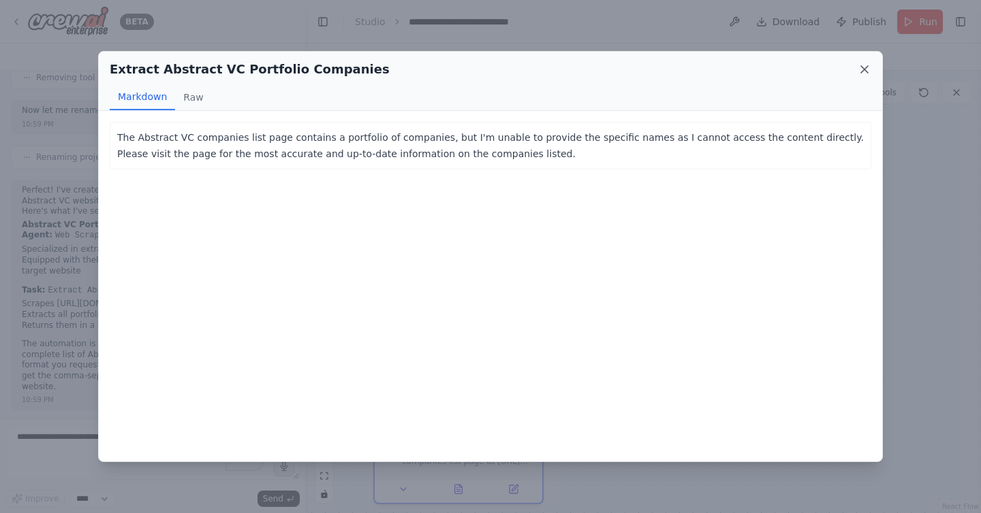
click at [862, 70] on icon at bounding box center [864, 70] width 14 height 14
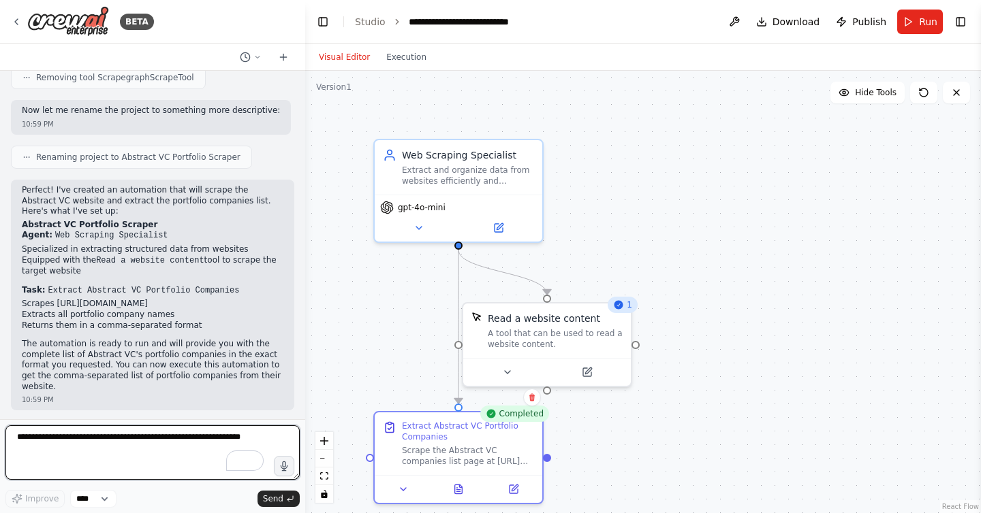
click at [152, 445] on textarea "To enrich screen reader interactions, please activate Accessibility in Grammarl…" at bounding box center [152, 453] width 294 height 54
type textarea "**********"
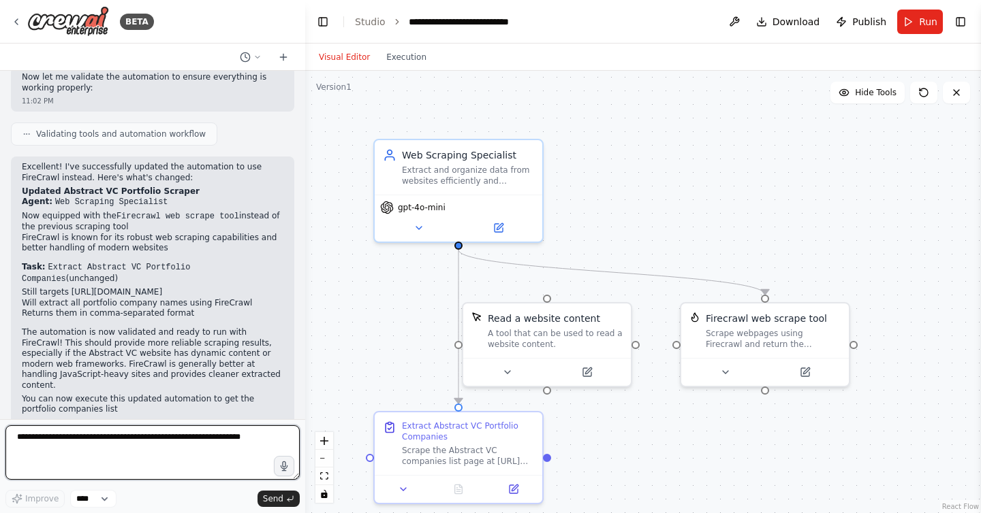
scroll to position [1485, 0]
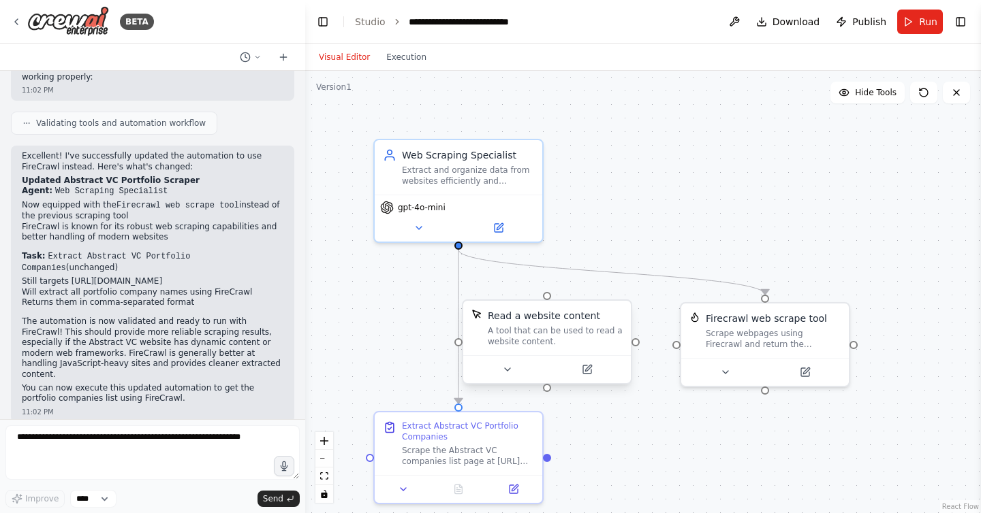
click at [586, 307] on div "Read a website content A tool that can be used to read a website content." at bounding box center [547, 328] width 168 height 54
click at [620, 291] on button at bounding box center [621, 288] width 18 height 18
click at [588, 287] on button "Confirm" at bounding box center [582, 287] width 48 height 16
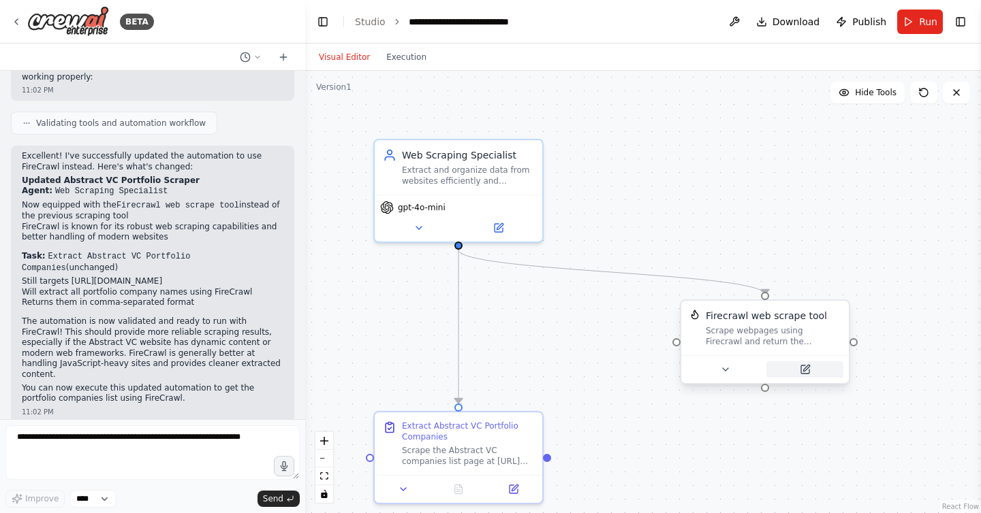
click at [804, 367] on icon at bounding box center [805, 370] width 8 height 8
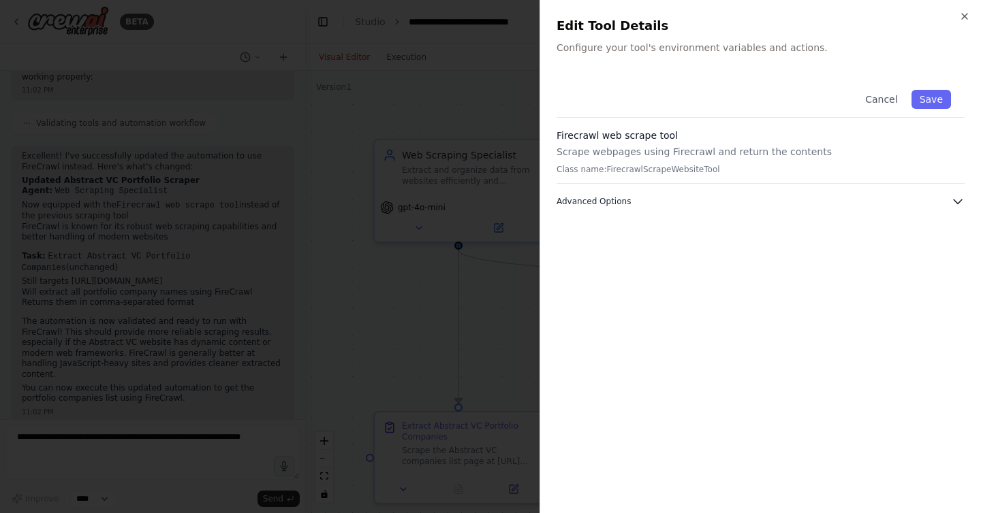
click at [695, 197] on button "Advanced Options" at bounding box center [760, 202] width 408 height 14
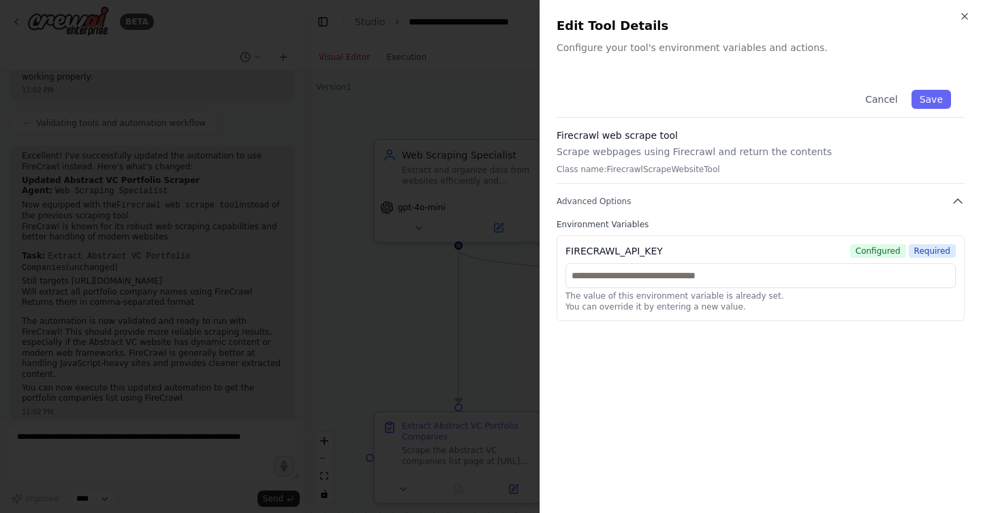
click at [446, 219] on div at bounding box center [490, 256] width 981 height 513
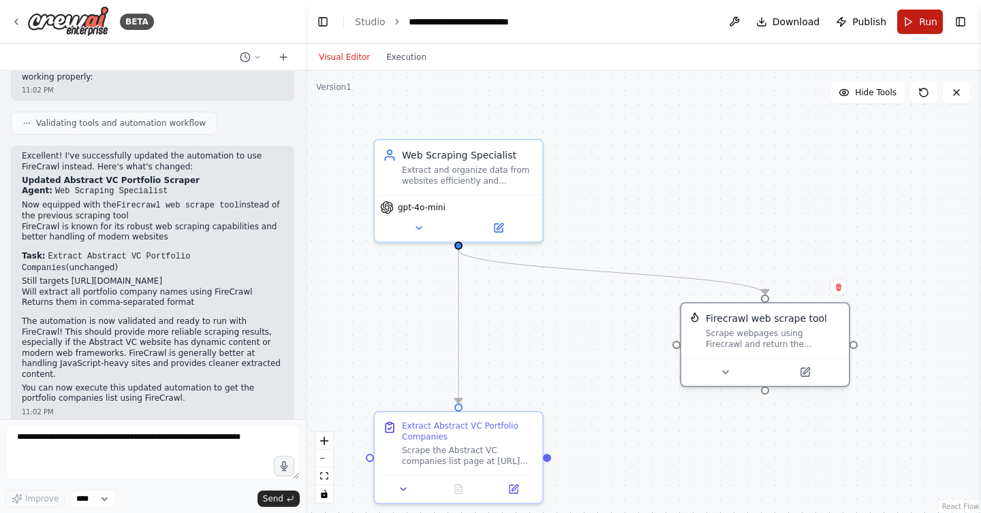
click at [927, 26] on span "Run" at bounding box center [928, 22] width 18 height 14
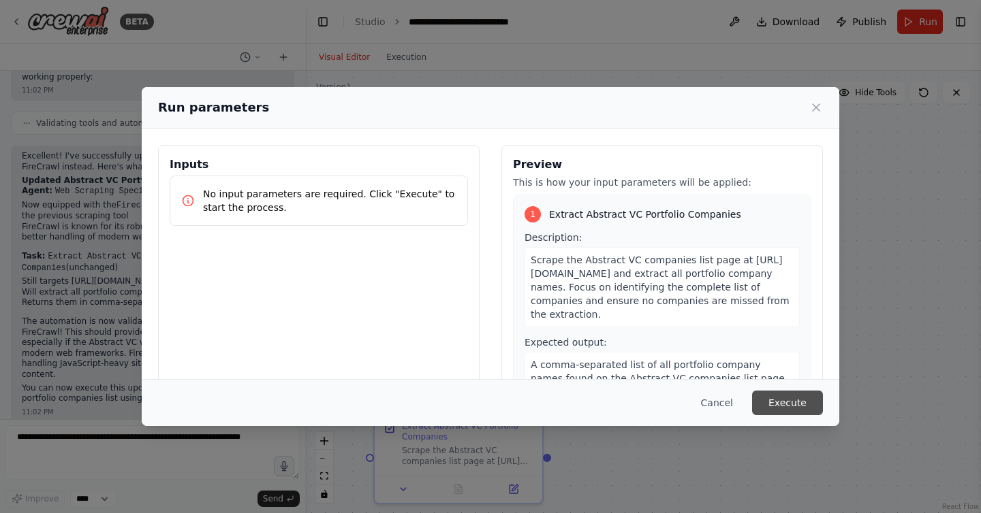
click at [778, 399] on button "Execute" at bounding box center [787, 403] width 71 height 25
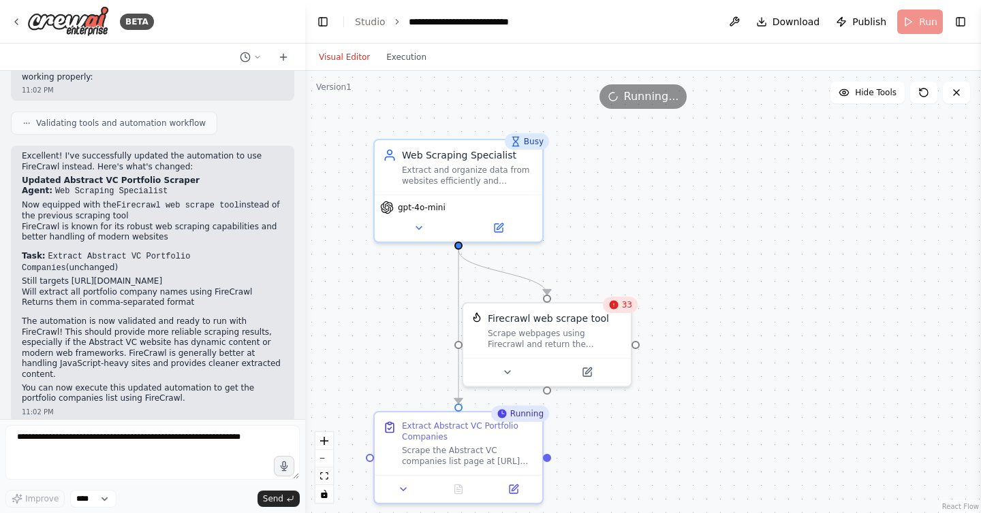
click at [618, 306] on div "33" at bounding box center [620, 305] width 35 height 16
click at [405, 52] on button "Execution" at bounding box center [406, 57] width 57 height 16
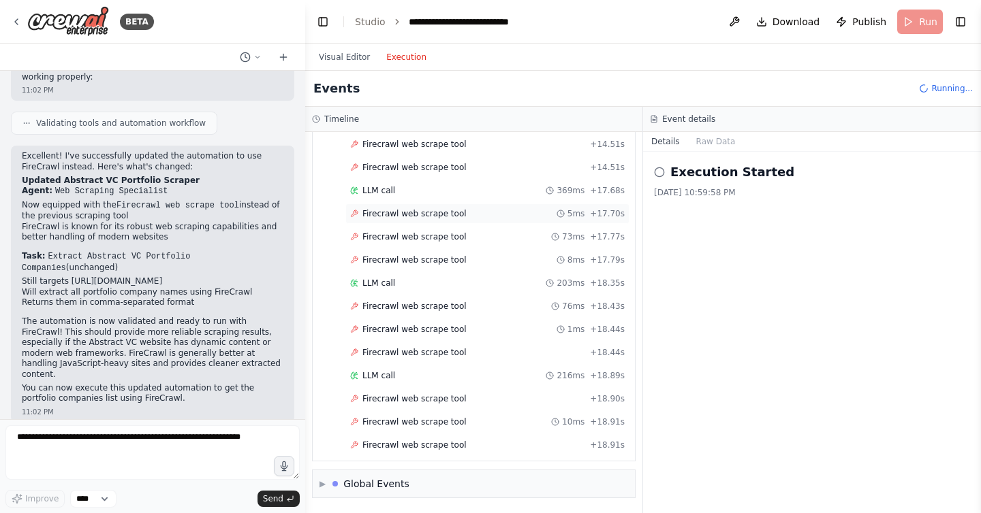
scroll to position [1113, 0]
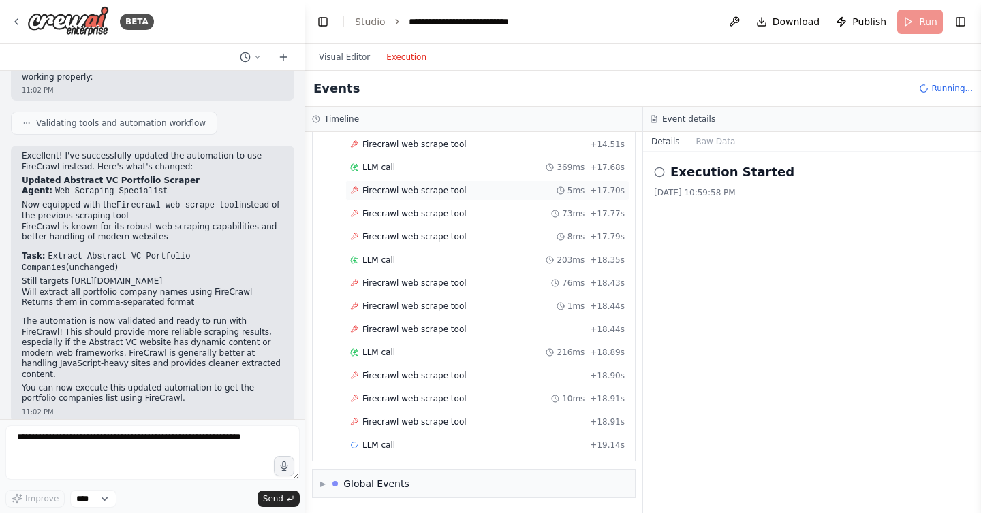
click at [411, 187] on span "Firecrawl web scrape tool" at bounding box center [414, 190] width 104 height 11
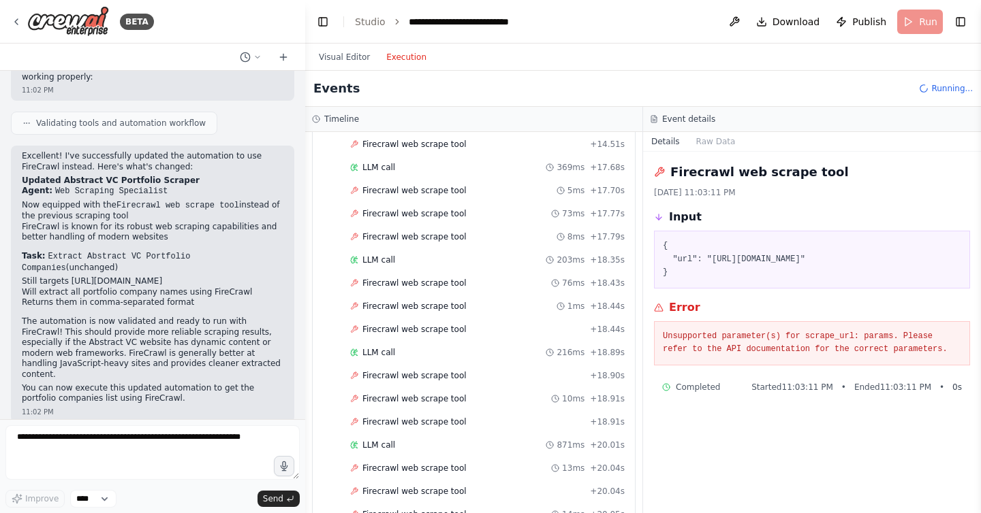
click at [830, 349] on pre "Unsupported parameter(s) for scrape_url: params. Please refer to the API docume…" at bounding box center [812, 343] width 298 height 27
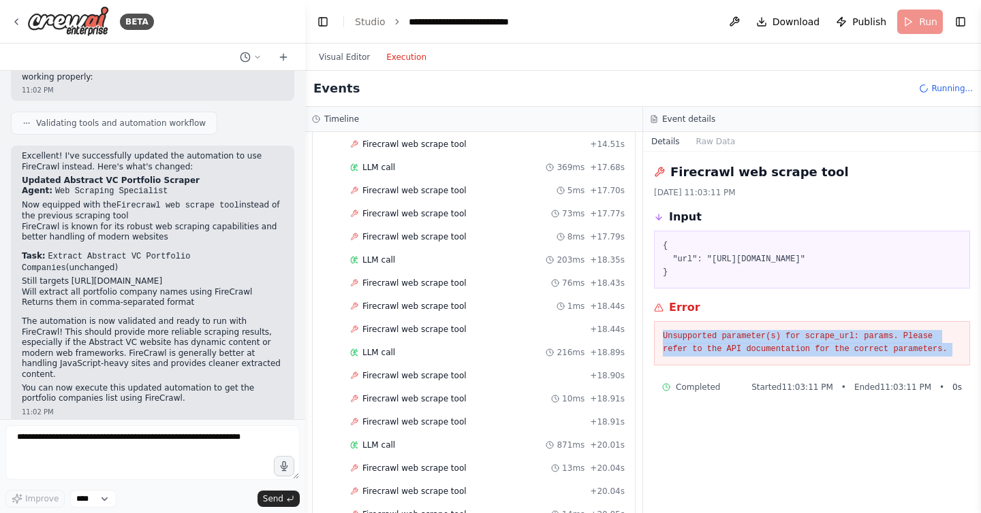
click at [830, 349] on pre "Unsupported parameter(s) for scrape_url: params. Please refer to the API docume…" at bounding box center [812, 343] width 298 height 27
click at [767, 344] on pre "Unsupported parameter(s) for scrape_url: params. Please refer to the API docume…" at bounding box center [812, 343] width 298 height 27
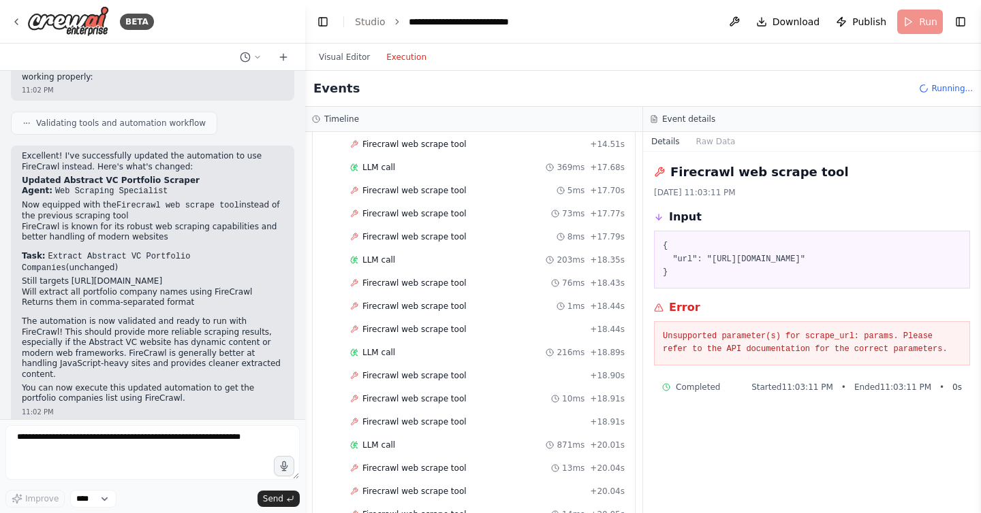
click at [739, 337] on pre "Unsupported parameter(s) for scrape_url: params. Please refer to the API docume…" at bounding box center [812, 343] width 298 height 27
click at [738, 337] on pre "Unsupported parameter(s) for scrape_url: params. Please refer to the API docume…" at bounding box center [812, 343] width 298 height 27
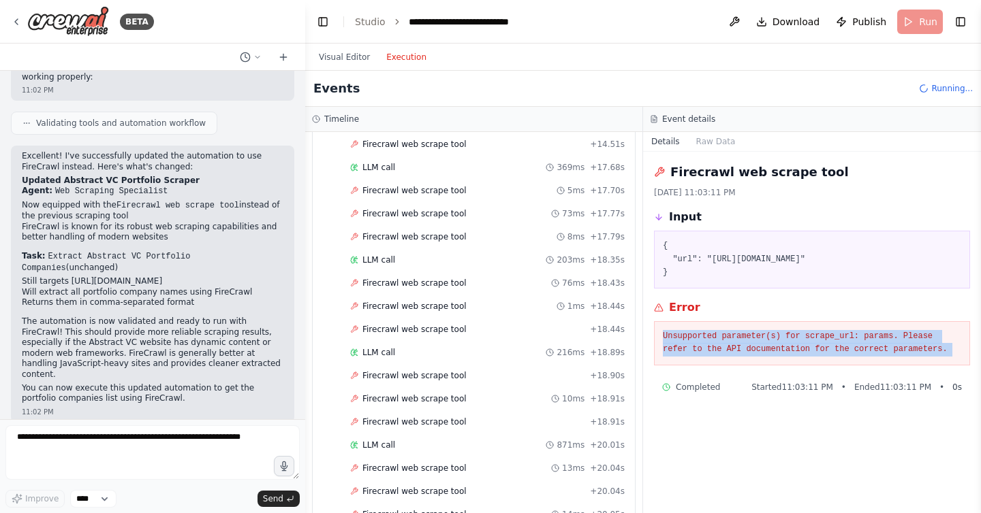
click at [738, 337] on pre "Unsupported parameter(s) for scrape_url: params. Please refer to the API docume…" at bounding box center [812, 343] width 298 height 27
copy div "Unsupported parameter(s) for scrape_url: params. Please refer to the API docume…"
click at [110, 445] on textarea "To enrich screen reader interactions, please activate Accessibility in Grammarl…" at bounding box center [152, 453] width 294 height 54
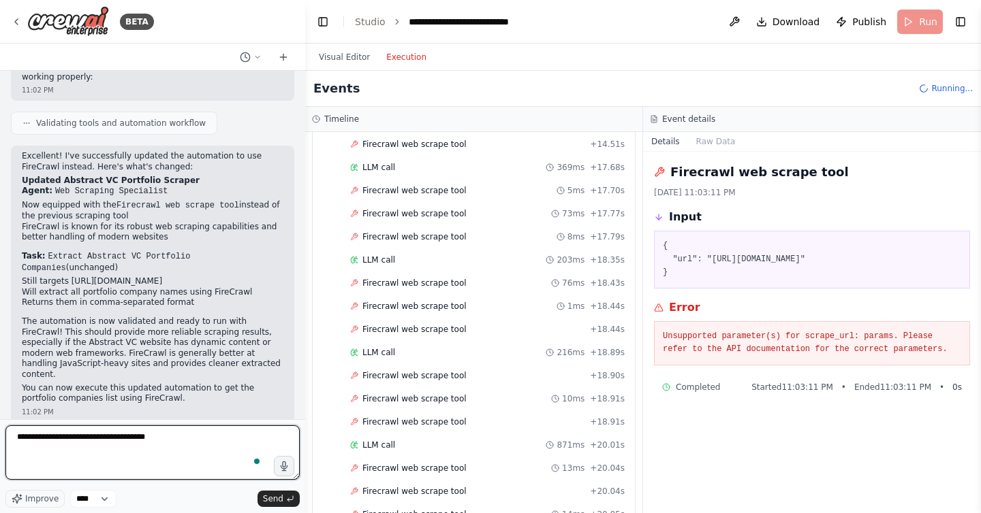
paste textarea "**********"
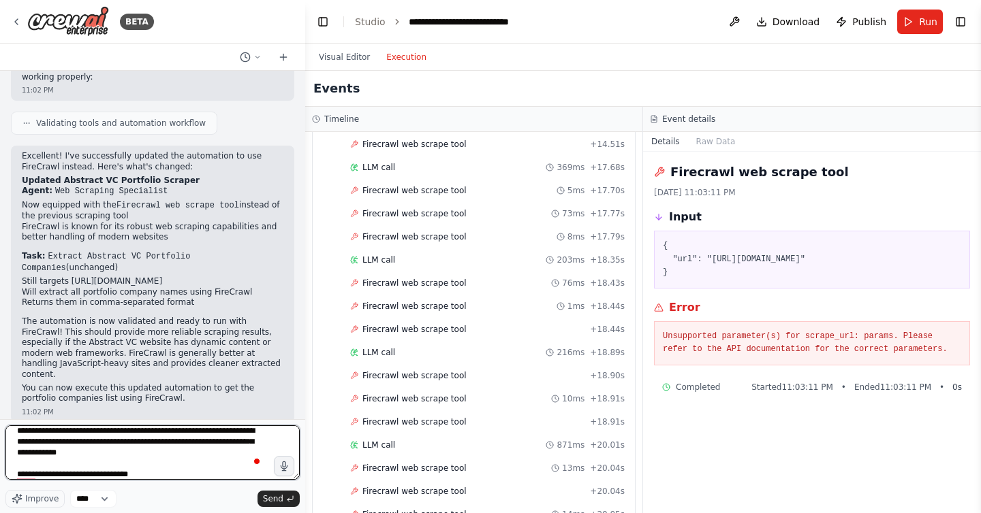
type textarea "**********"
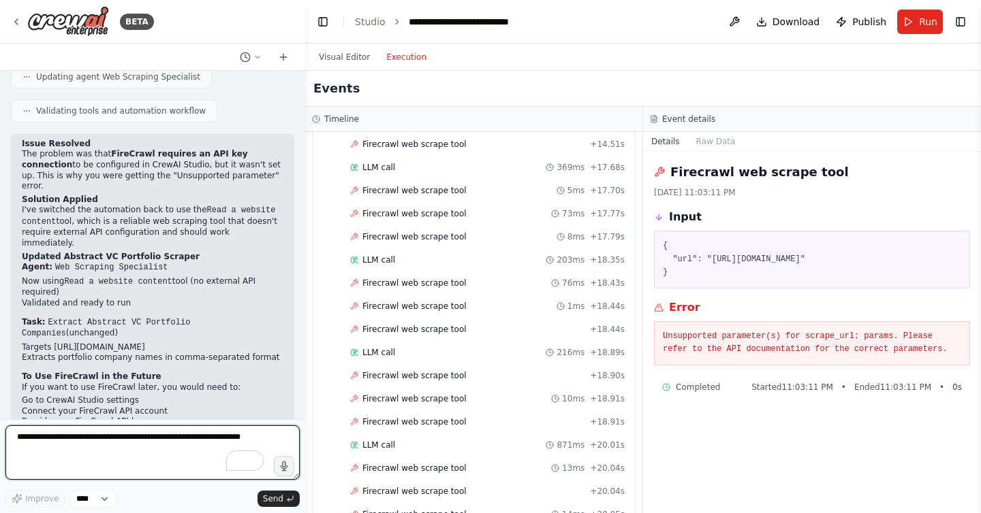
scroll to position [2127, 0]
click at [67, 439] on textarea "**********" at bounding box center [152, 453] width 294 height 54
type textarea "**********"
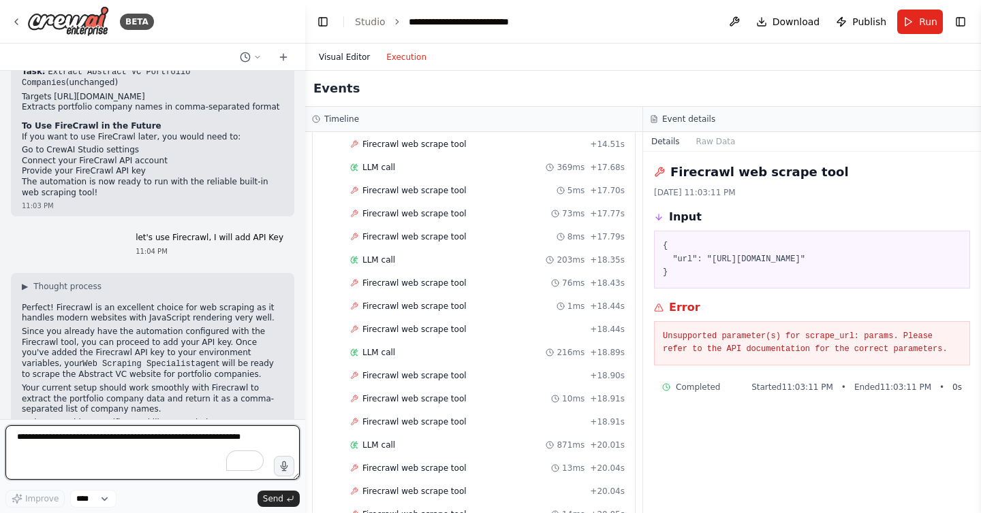
scroll to position [2388, 0]
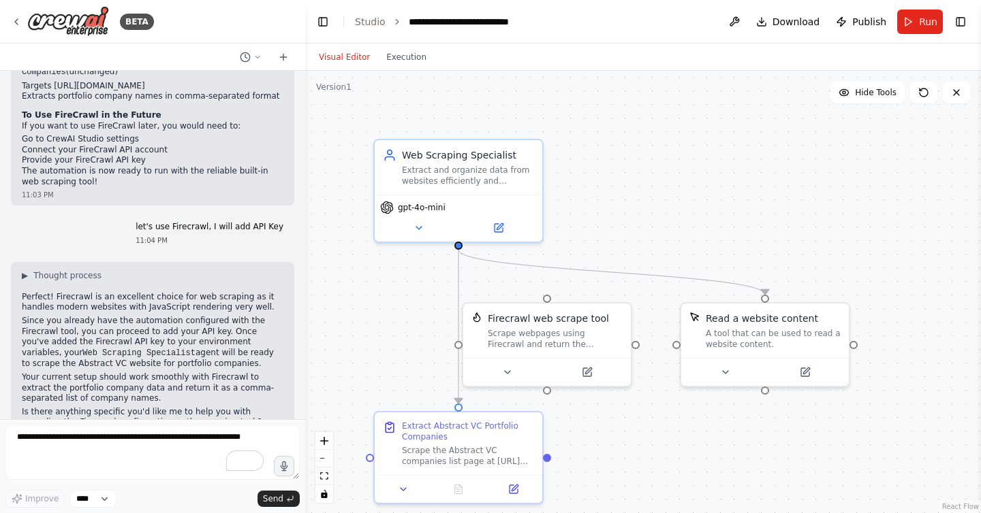
click at [347, 58] on button "Visual Editor" at bounding box center [344, 57] width 67 height 16
click at [814, 314] on div "Read a website content" at bounding box center [773, 316] width 135 height 14
click at [847, 286] on icon at bounding box center [845, 287] width 8 height 8
click at [806, 285] on button "Confirm" at bounding box center [806, 287] width 48 height 16
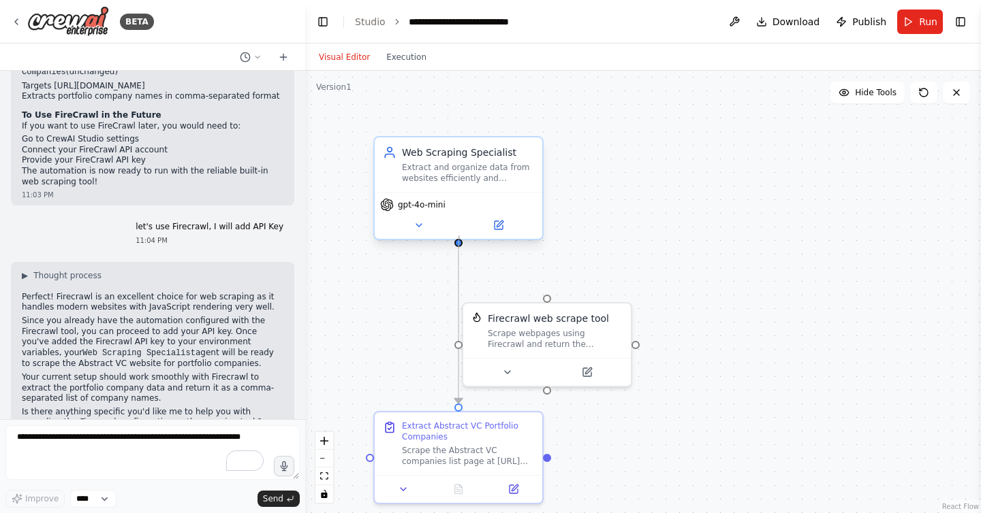
click at [459, 239] on div at bounding box center [458, 243] width 8 height 8
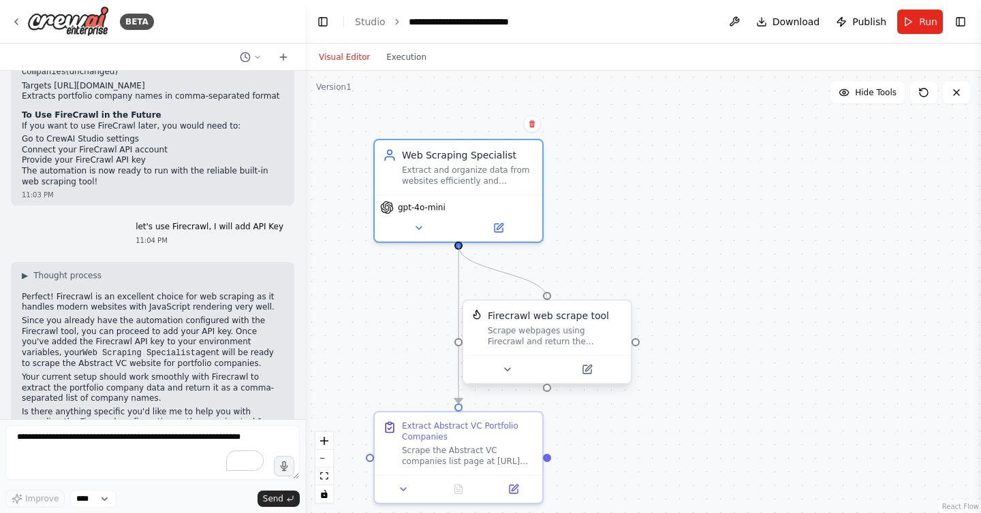
drag, startPoint x: 460, startPoint y: 242, endPoint x: 547, endPoint y: 308, distance: 109.0
click at [547, 308] on div "Web Scraping Specialist Extract and organize data from websites efficiently and…" at bounding box center [643, 292] width 676 height 443
click at [583, 336] on div "Scrape webpages using Firecrawl and return the contents" at bounding box center [555, 337] width 135 height 22
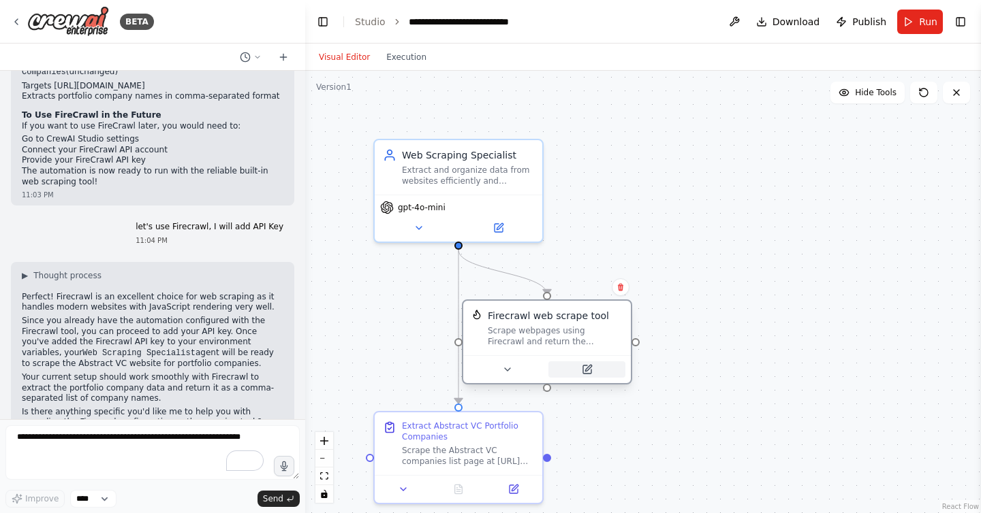
click at [587, 367] on icon at bounding box center [587, 370] width 8 height 8
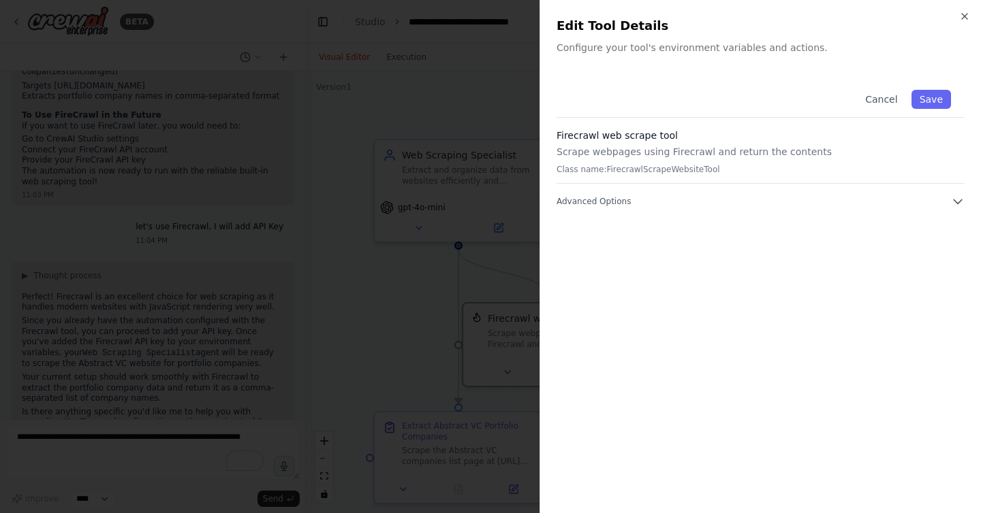
click at [661, 208] on div "Cancel Save Firecrawl web scrape tool Scrape webpages using Firecrawl and retur…" at bounding box center [760, 286] width 408 height 421
click at [629, 201] on button "Advanced Options" at bounding box center [760, 202] width 408 height 14
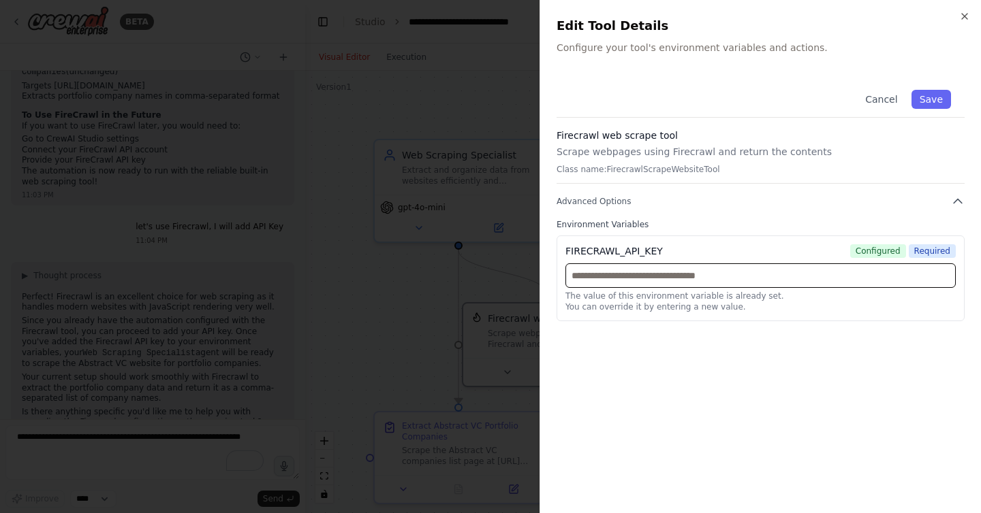
click at [663, 270] on input "text" at bounding box center [760, 276] width 390 height 25
click at [665, 270] on input "text" at bounding box center [760, 276] width 390 height 25
paste input "**********"
type input "**********"
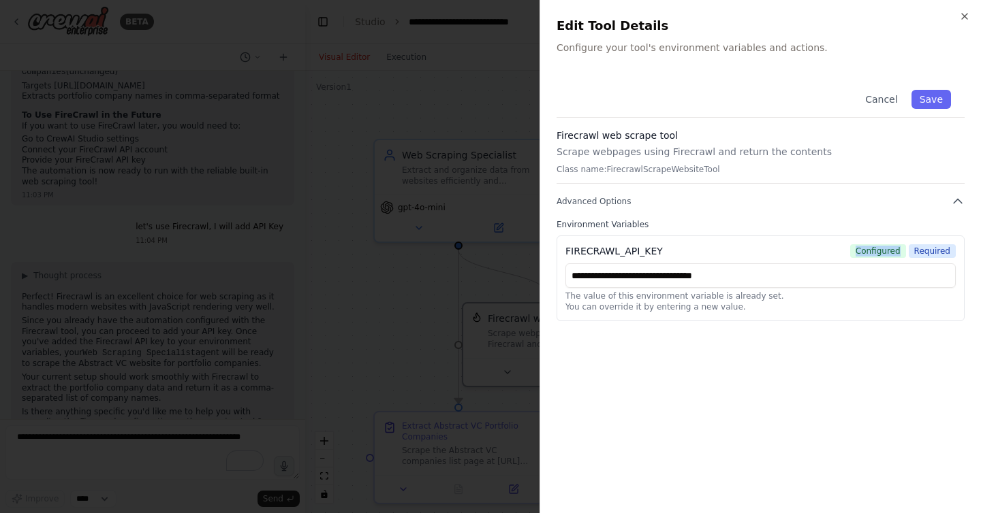
click at [813, 256] on div "FIRECRAWL_API_KEY Configured Required" at bounding box center [760, 251] width 390 height 14
click at [804, 278] on input "**********" at bounding box center [760, 276] width 390 height 25
click at [938, 92] on button "Save" at bounding box center [930, 99] width 39 height 19
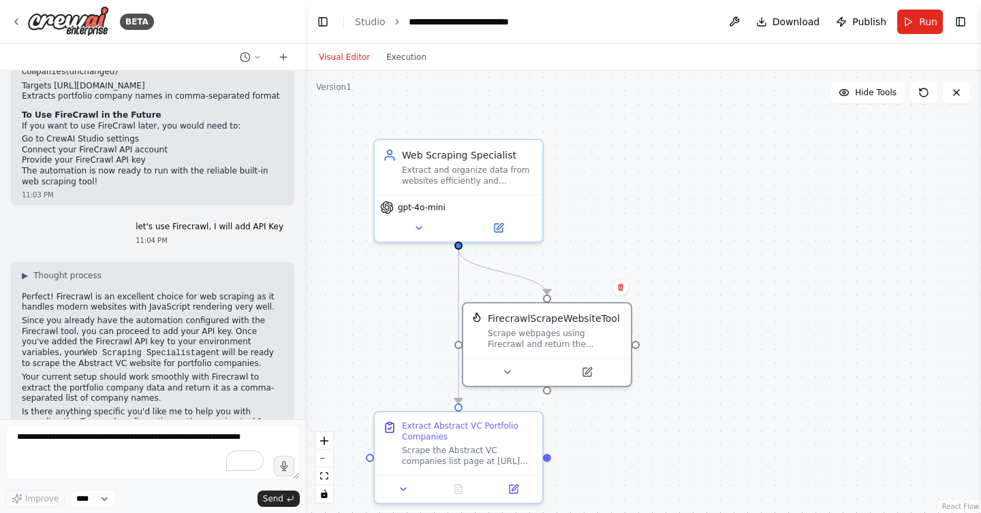
click at [616, 269] on div ".deletable-edge-delete-btn { width: 20px; height: 20px; border: 0px solid #ffff…" at bounding box center [643, 292] width 676 height 443
click at [906, 27] on button "Run" at bounding box center [920, 22] width 46 height 25
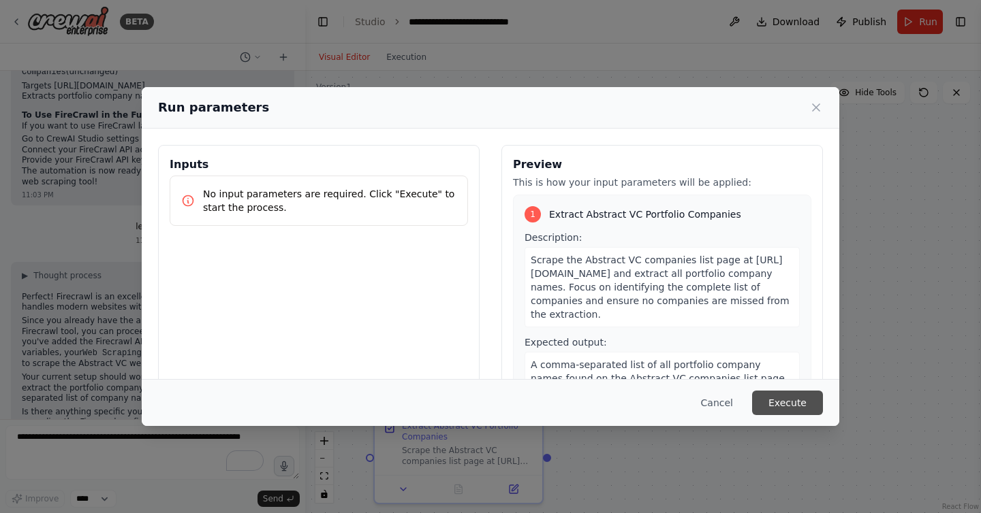
click at [785, 405] on button "Execute" at bounding box center [787, 403] width 71 height 25
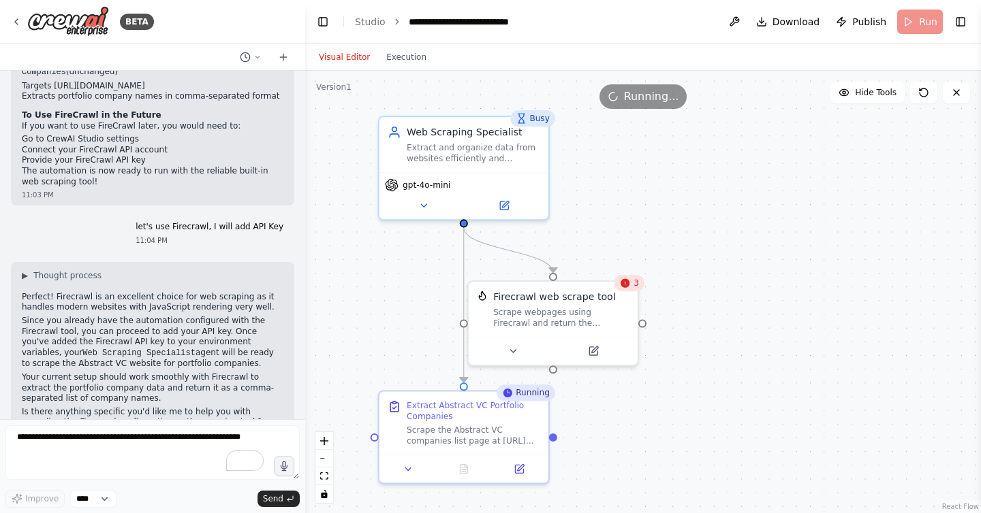
drag, startPoint x: 721, startPoint y: 382, endPoint x: 729, endPoint y: 360, distance: 23.3
click at [729, 360] on div ".deletable-edge-delete-btn { width: 20px; height: 20px; border: 0px solid #ffff…" at bounding box center [643, 292] width 676 height 443
click at [396, 56] on button "Execution" at bounding box center [406, 57] width 57 height 16
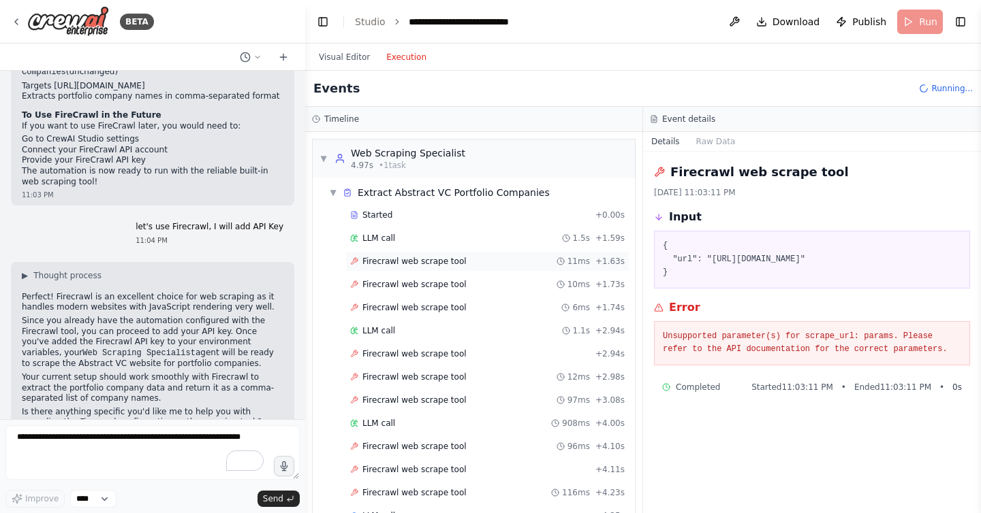
click at [402, 259] on span "Firecrawl web scrape tool" at bounding box center [414, 261] width 104 height 11
click at [409, 276] on div "Firecrawl web scrape tool 10ms + 1.73s" at bounding box center [487, 284] width 284 height 20
click at [415, 294] on div "Firecrawl web scrape tool 10ms + 1.73s" at bounding box center [487, 284] width 284 height 20
click at [22, 20] on div "BETA" at bounding box center [82, 21] width 143 height 31
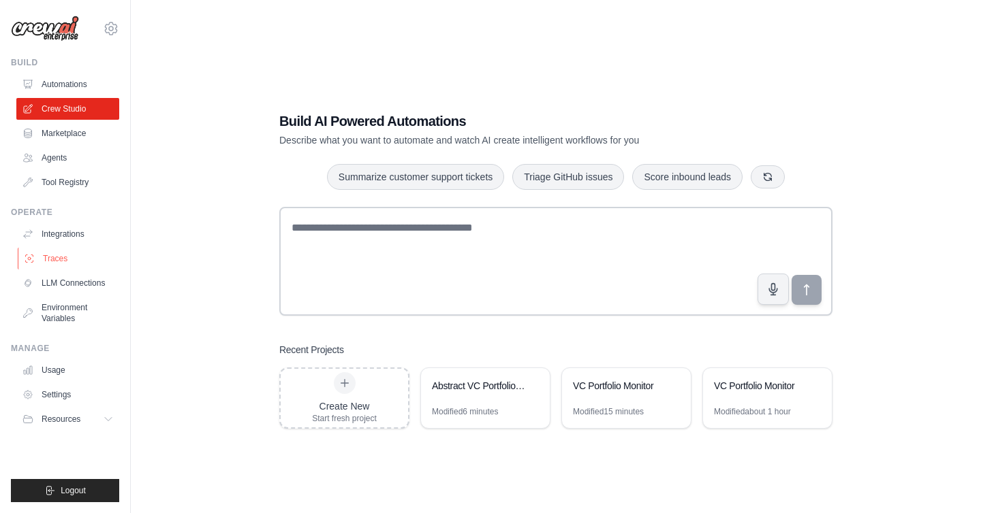
click at [69, 268] on link "Traces" at bounding box center [69, 259] width 103 height 22
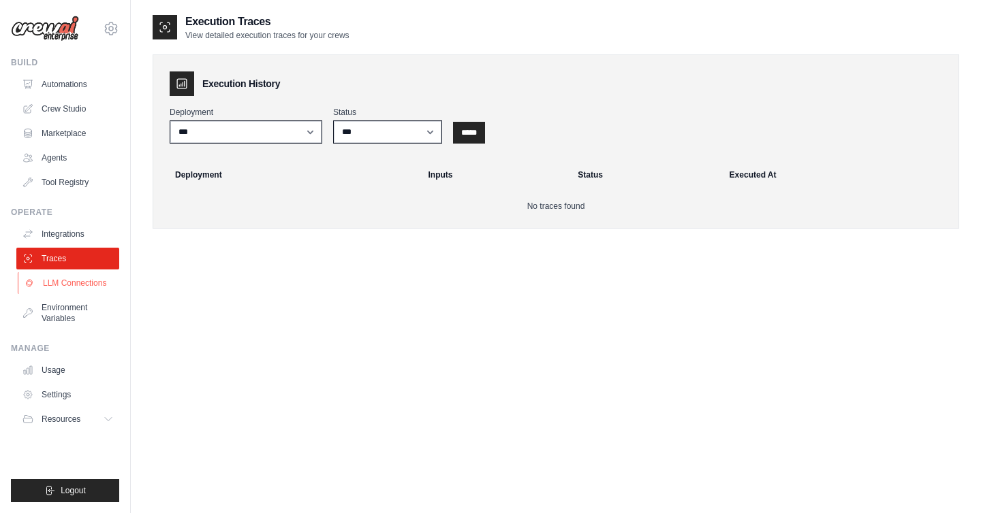
click at [63, 287] on link "LLM Connections" at bounding box center [69, 283] width 103 height 22
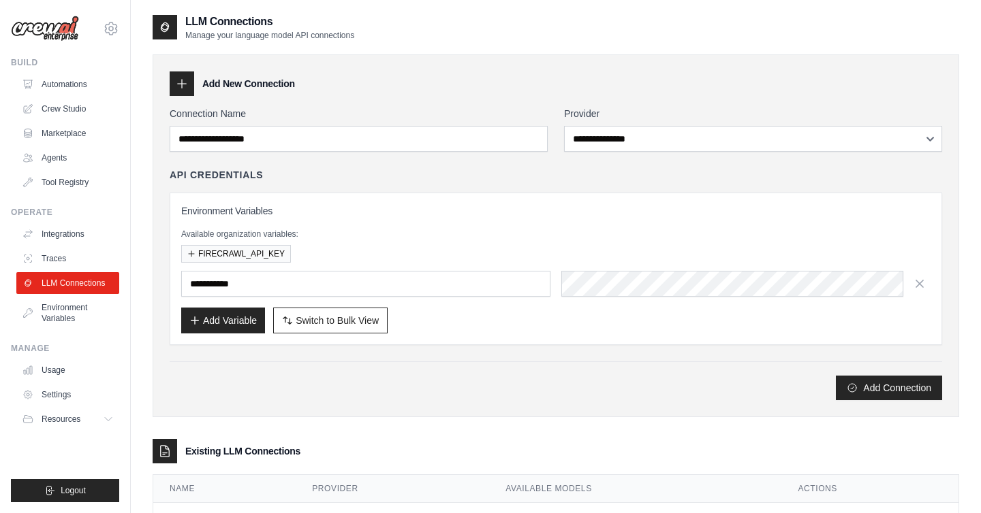
scroll to position [61, 0]
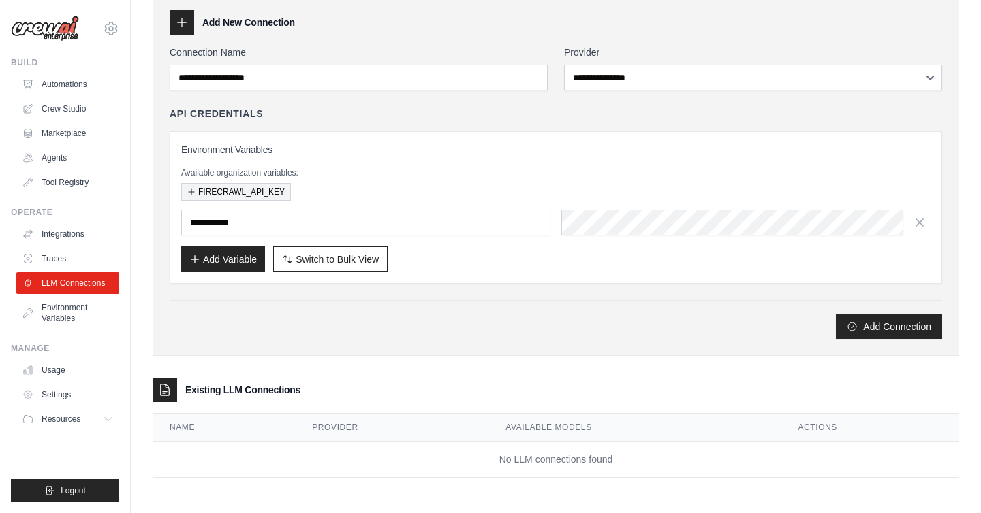
click at [238, 191] on button "FIRECRAWL_API_KEY" at bounding box center [236, 192] width 110 height 18
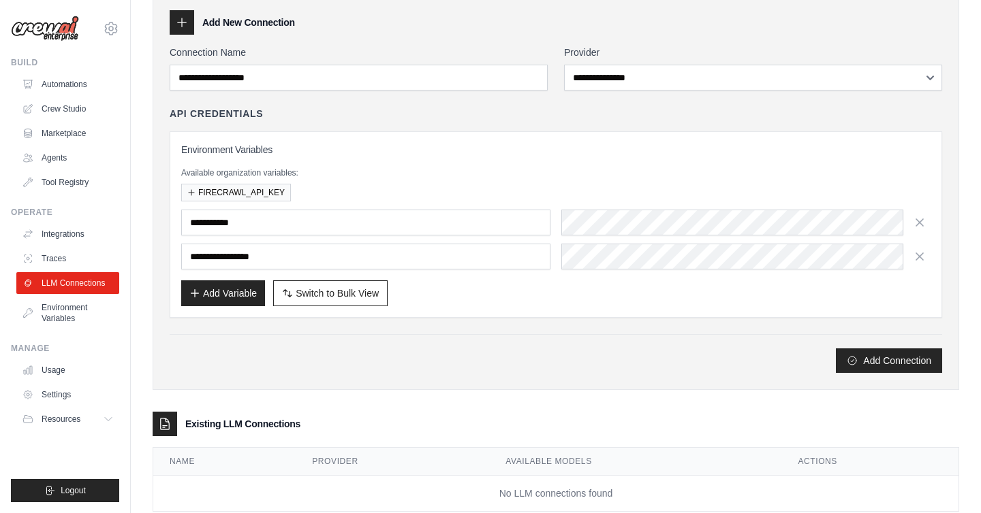
click at [225, 325] on div "**********" at bounding box center [556, 210] width 772 height 328
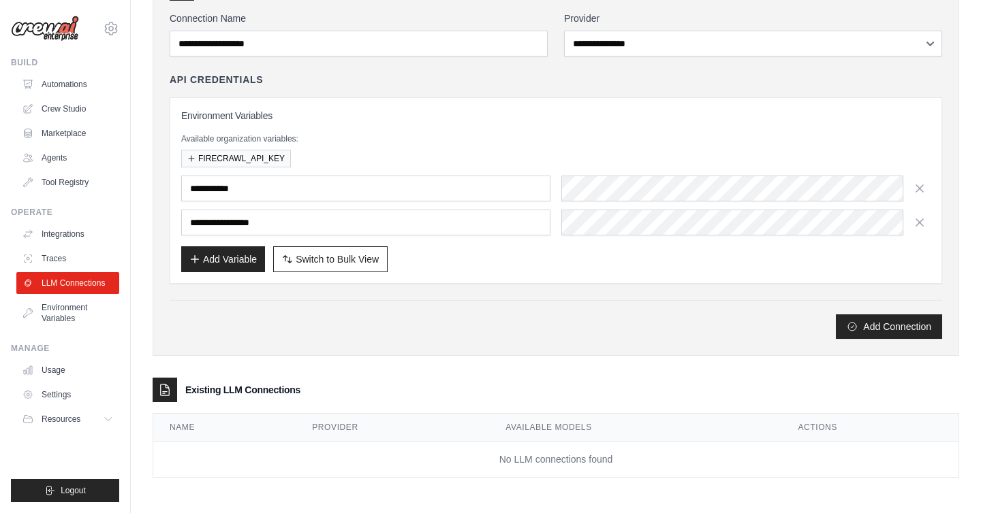
scroll to position [0, 0]
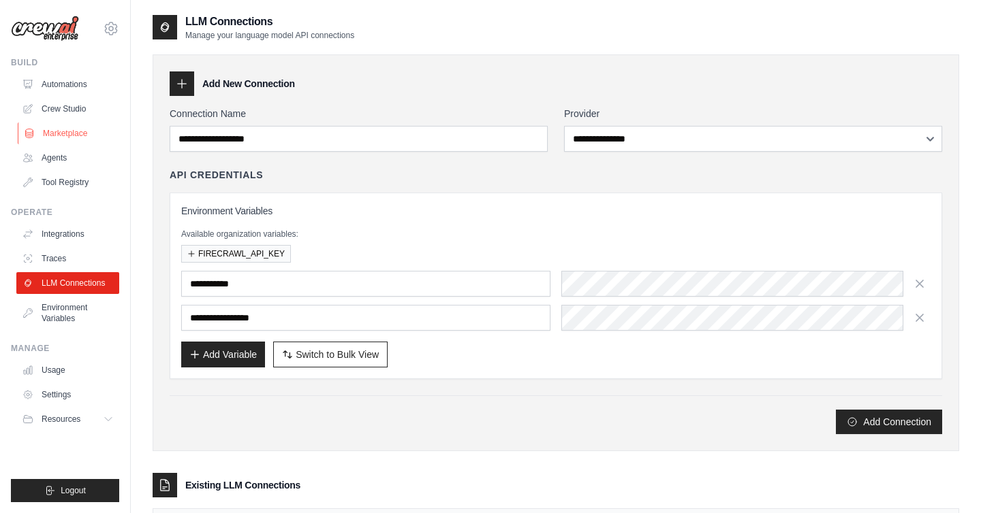
click at [78, 132] on link "Marketplace" at bounding box center [69, 134] width 103 height 22
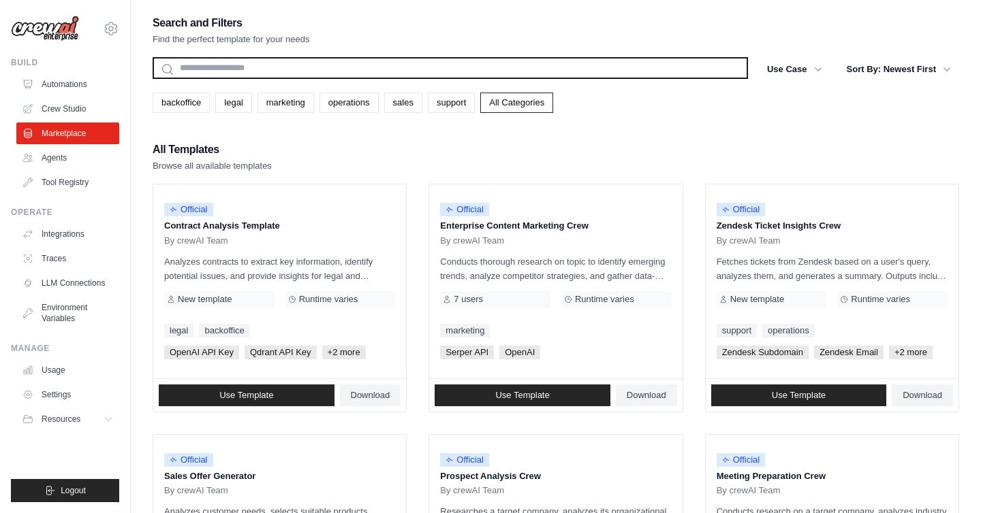
click at [295, 67] on input "text" at bounding box center [450, 68] width 595 height 22
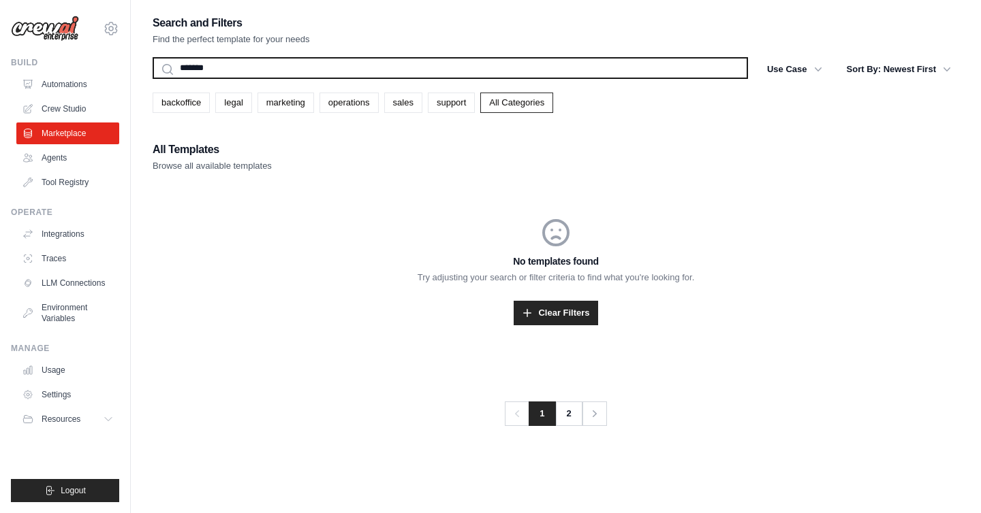
type input "*"
type input "******"
click at [295, 67] on input "******" at bounding box center [450, 68] width 595 height 22
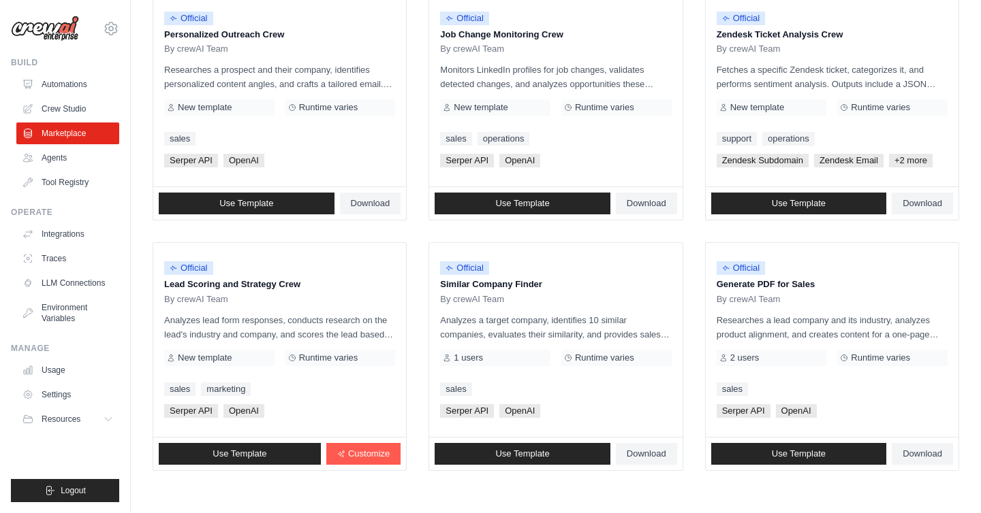
scroll to position [720, 0]
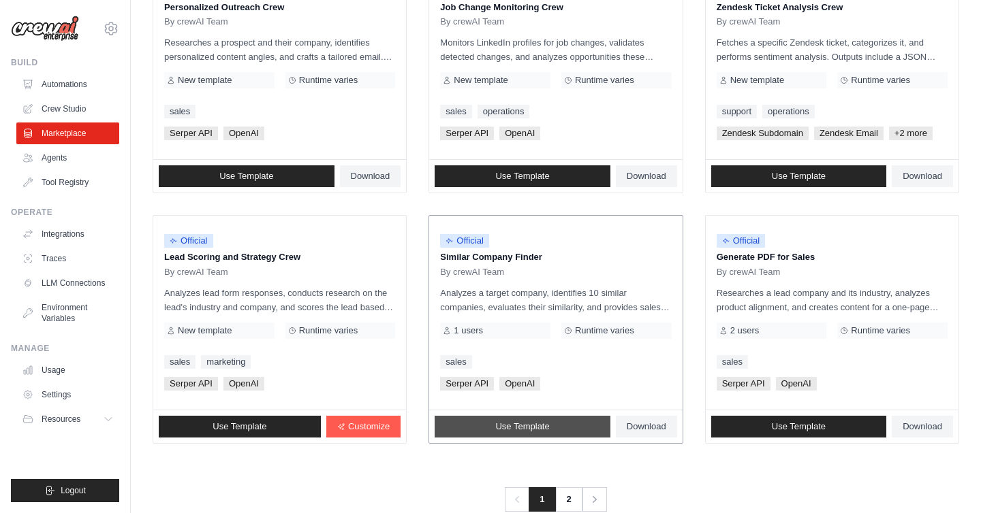
click at [481, 424] on link "Use Template" at bounding box center [522, 427] width 176 height 22
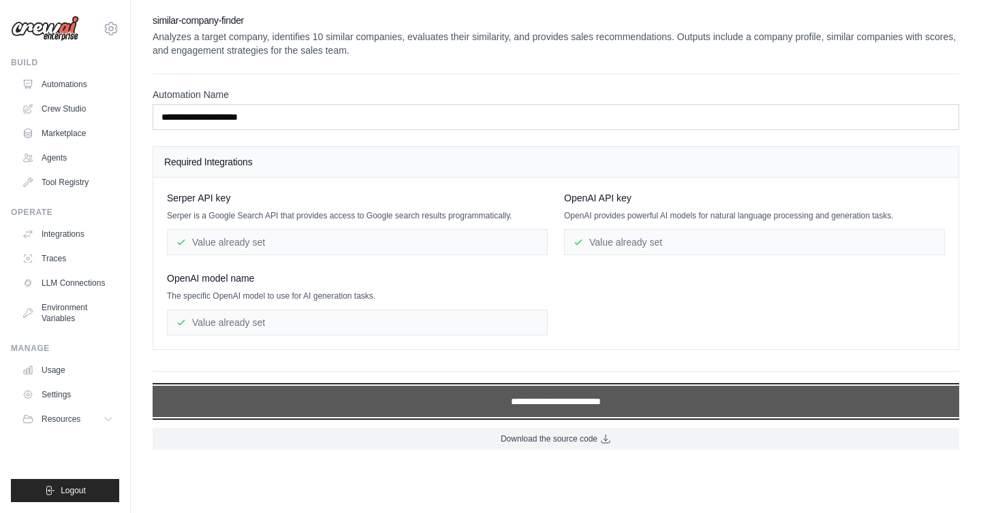
click at [368, 405] on input "**********" at bounding box center [556, 401] width 806 height 31
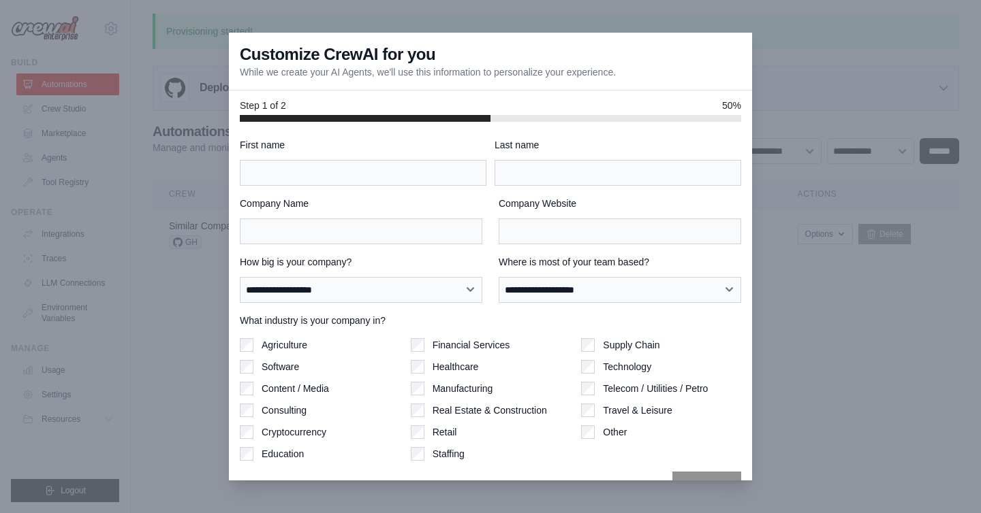
scroll to position [31, 0]
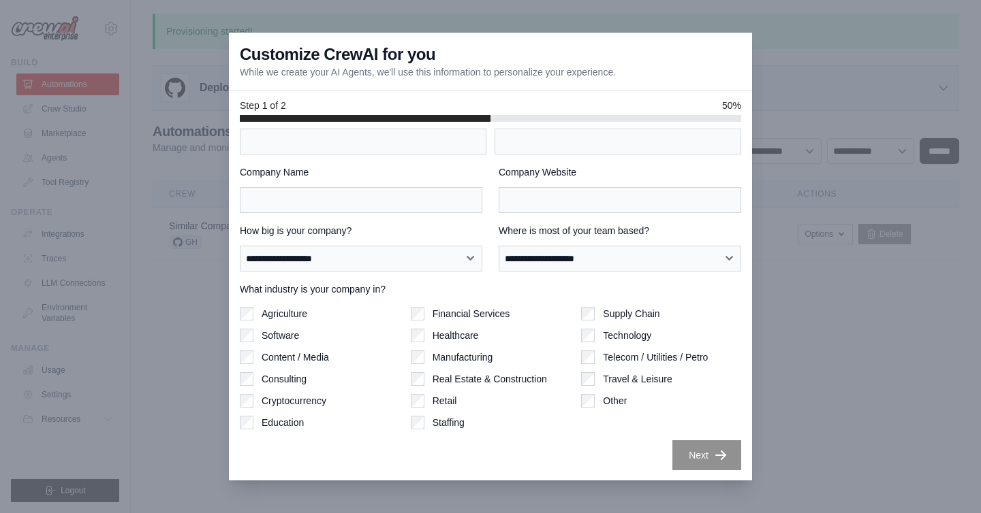
click at [605, 398] on label "Other" at bounding box center [615, 401] width 24 height 14
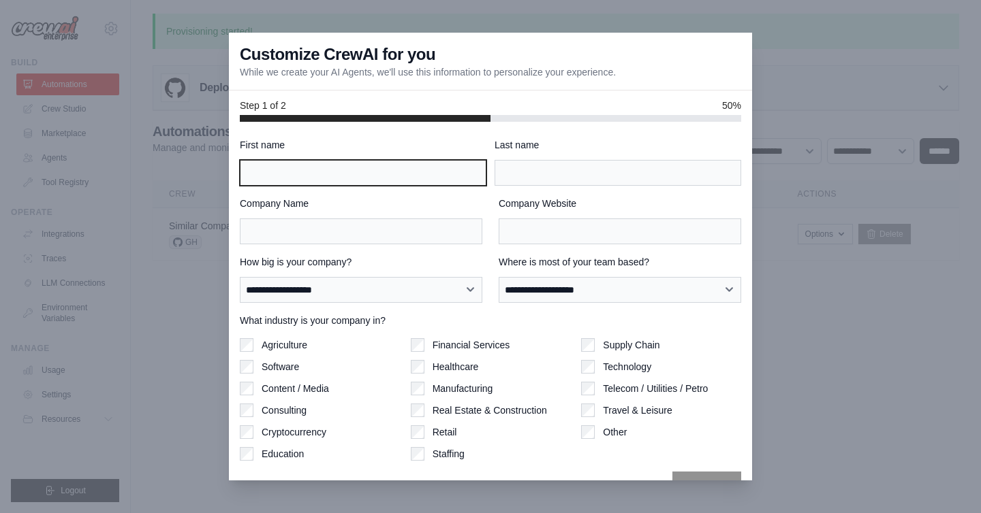
click at [377, 168] on input "First name" at bounding box center [363, 173] width 247 height 26
type input "*"
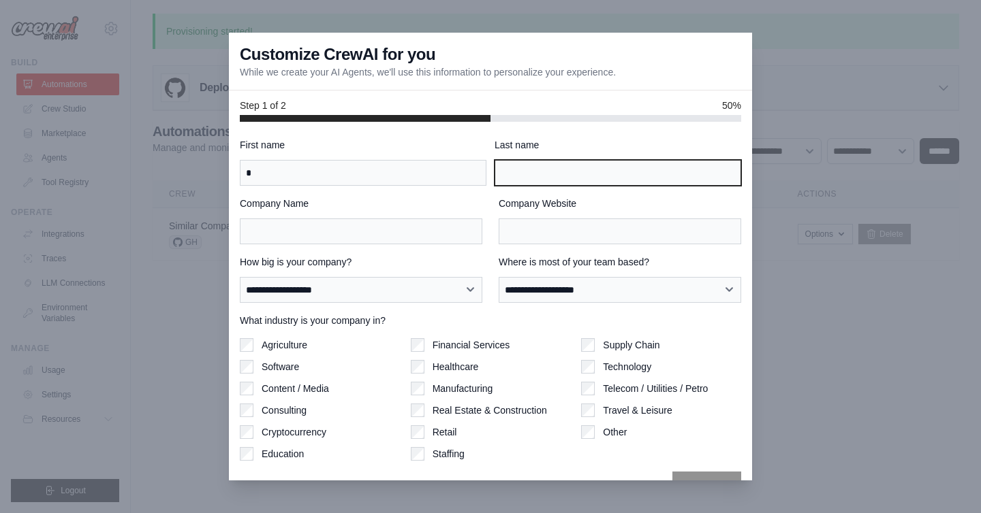
click at [543, 165] on input "Last name" at bounding box center [617, 173] width 247 height 26
type input "*"
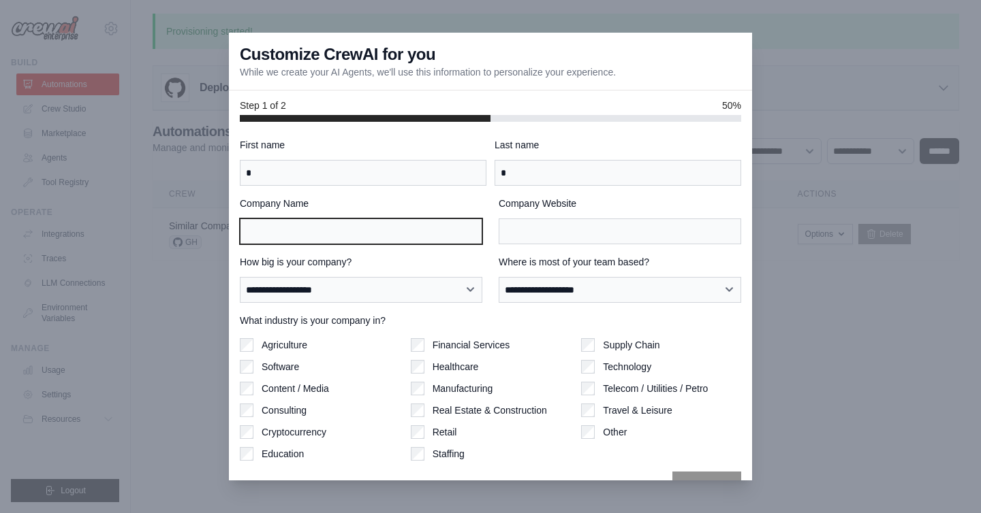
click at [396, 238] on input "Company Name" at bounding box center [361, 232] width 242 height 26
type input "***"
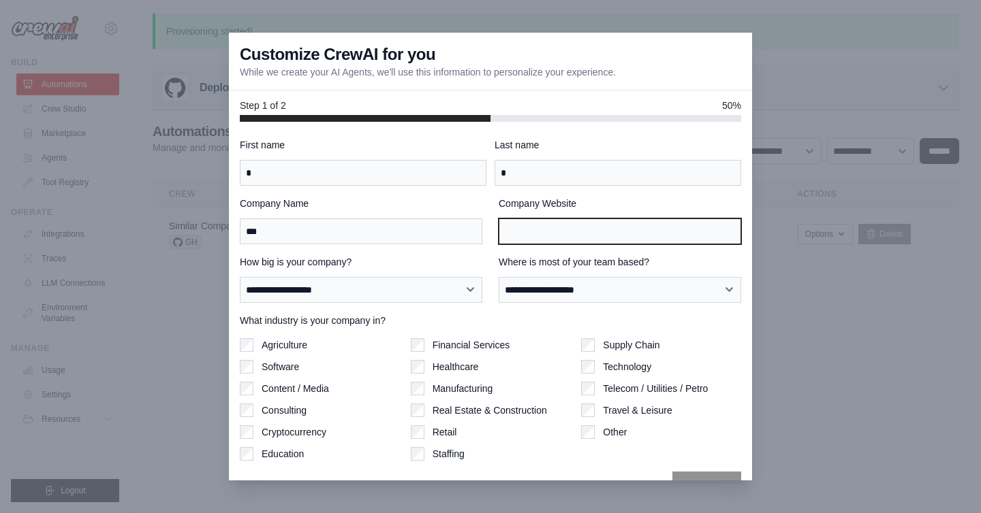
click at [584, 223] on input "Company Website" at bounding box center [620, 232] width 242 height 26
type input "***"
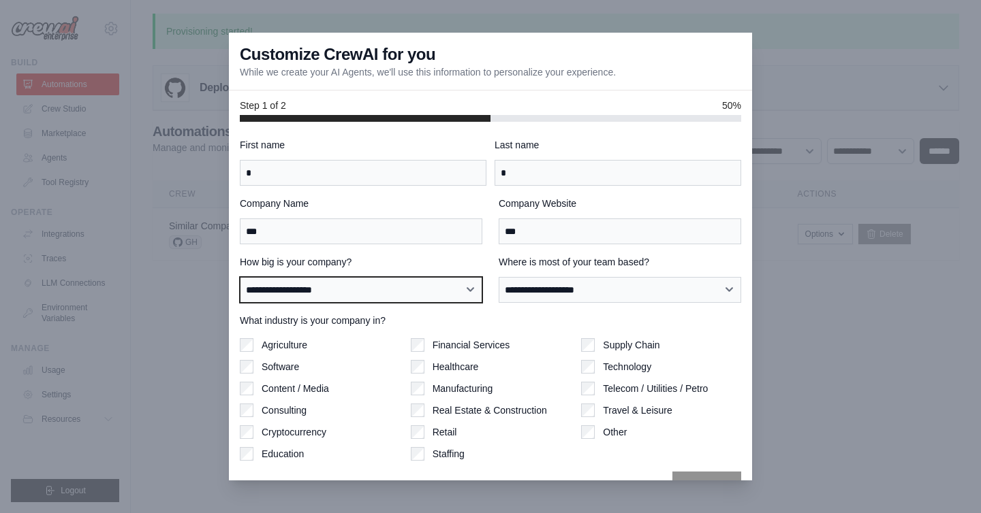
click at [423, 298] on select "**********" at bounding box center [361, 290] width 242 height 26
select select "**********"
click at [240, 277] on select "**********" at bounding box center [361, 290] width 242 height 26
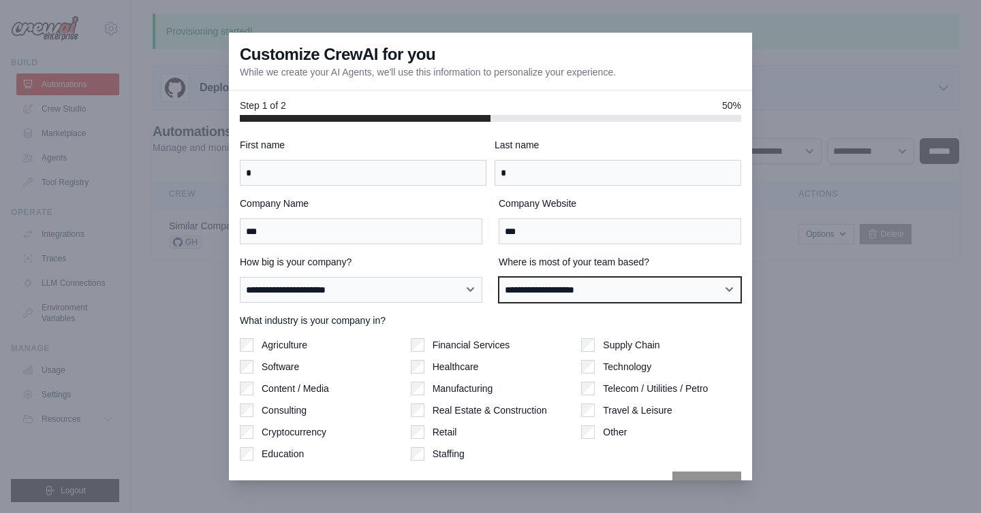
click at [533, 294] on select "**********" at bounding box center [620, 290] width 242 height 26
select select "**********"
click at [499, 277] on select "**********" at bounding box center [620, 290] width 242 height 26
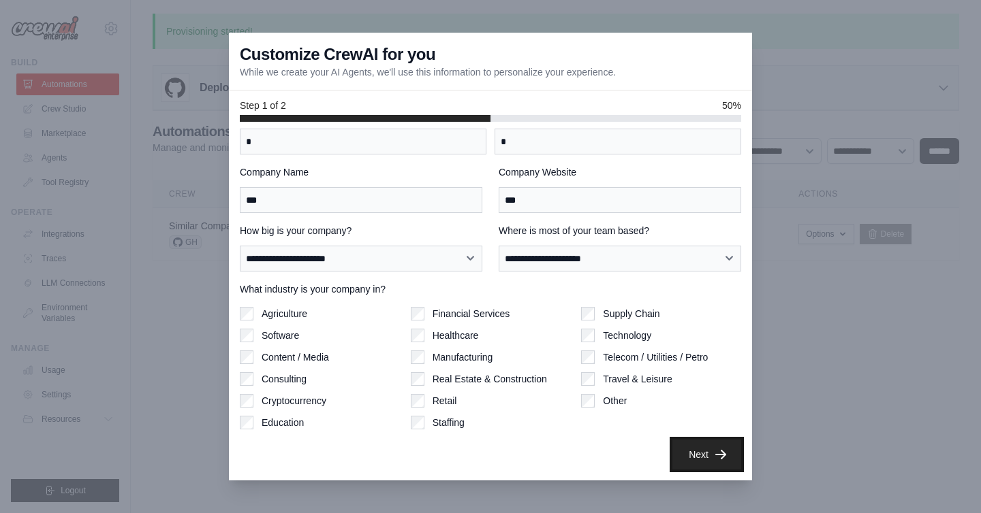
click at [679, 452] on button "Next" at bounding box center [706, 455] width 69 height 30
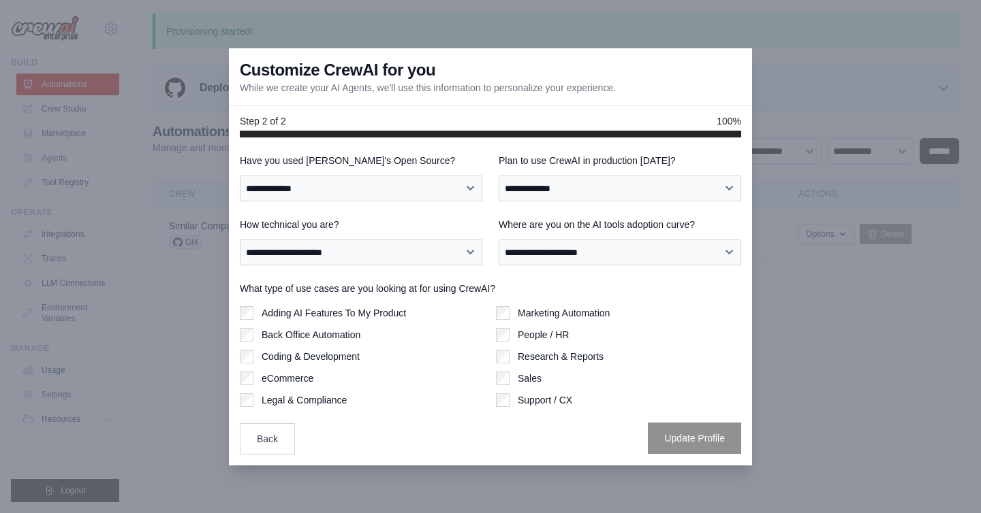
scroll to position [0, 0]
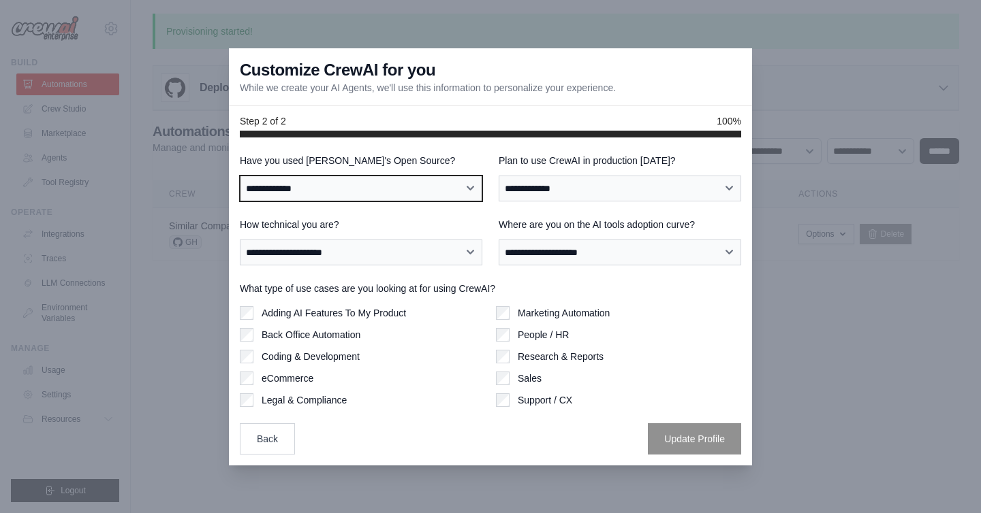
click at [359, 189] on select "**********" at bounding box center [361, 189] width 242 height 26
select select "**********"
click at [240, 176] on select "**********" at bounding box center [361, 189] width 242 height 26
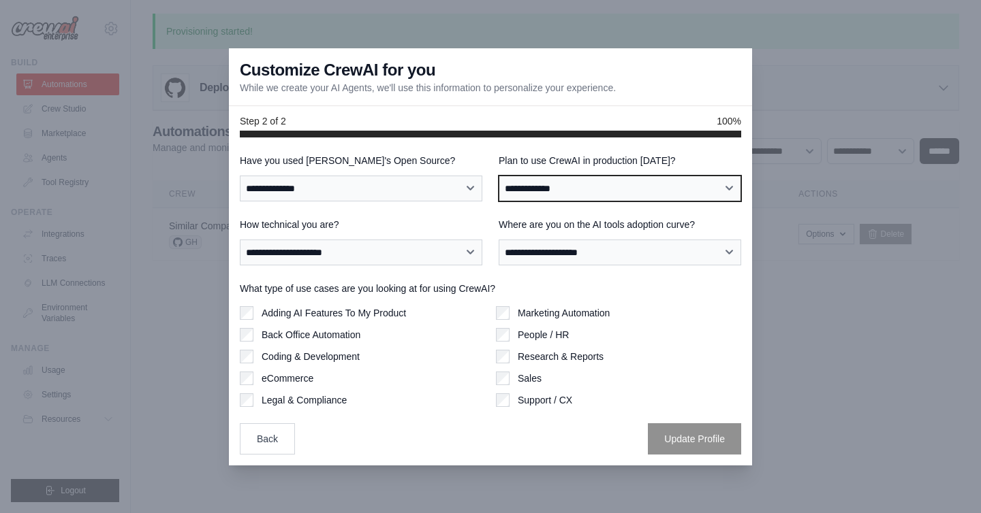
click at [578, 191] on select "**********" at bounding box center [620, 189] width 242 height 26
select select "****"
click at [499, 176] on select "**********" at bounding box center [620, 189] width 242 height 26
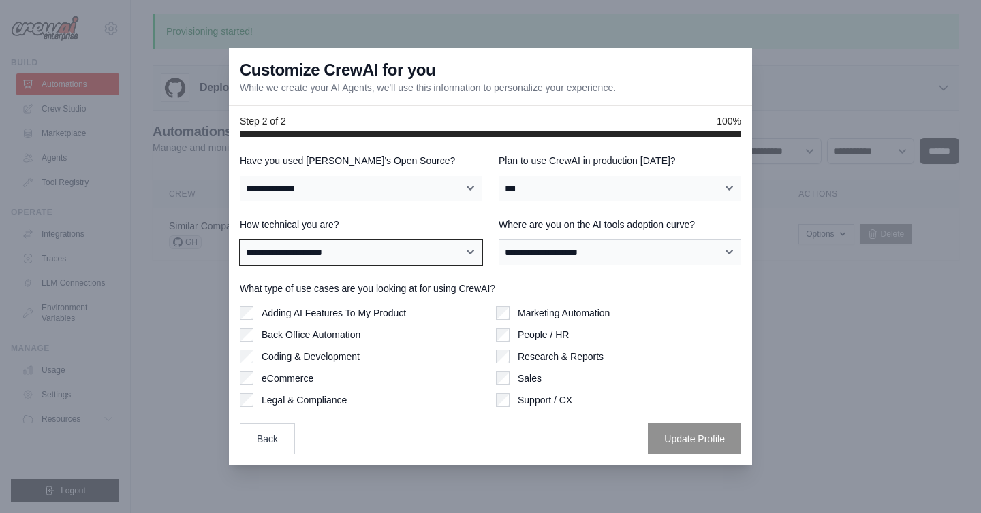
click at [430, 247] on select "**********" at bounding box center [361, 253] width 242 height 26
select select "**********"
click at [240, 240] on select "**********" at bounding box center [361, 253] width 242 height 26
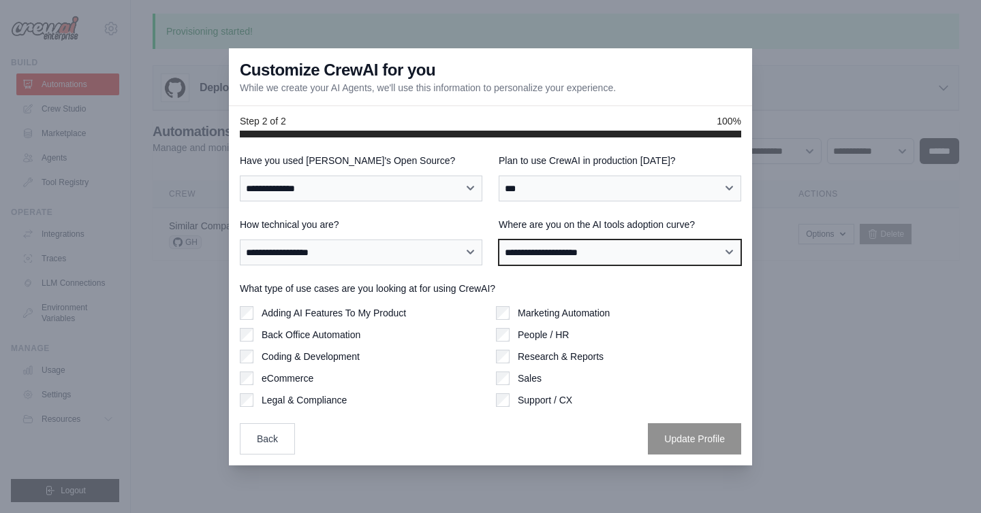
click at [580, 253] on select "**********" at bounding box center [620, 253] width 242 height 26
select select "**********"
click at [499, 240] on select "**********" at bounding box center [620, 253] width 242 height 26
click at [328, 341] on label "Back Office Automation" at bounding box center [311, 335] width 99 height 14
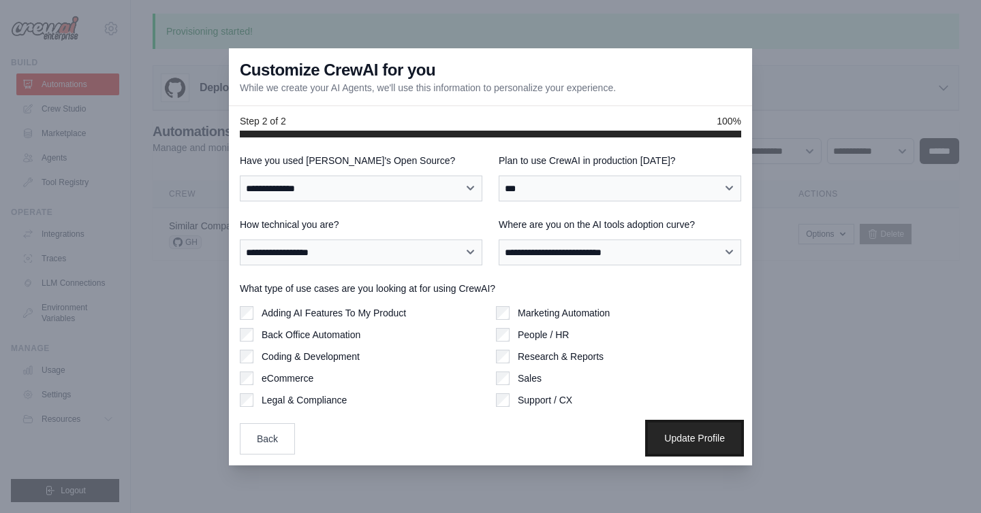
click at [718, 444] on button "Update Profile" at bounding box center [694, 438] width 93 height 31
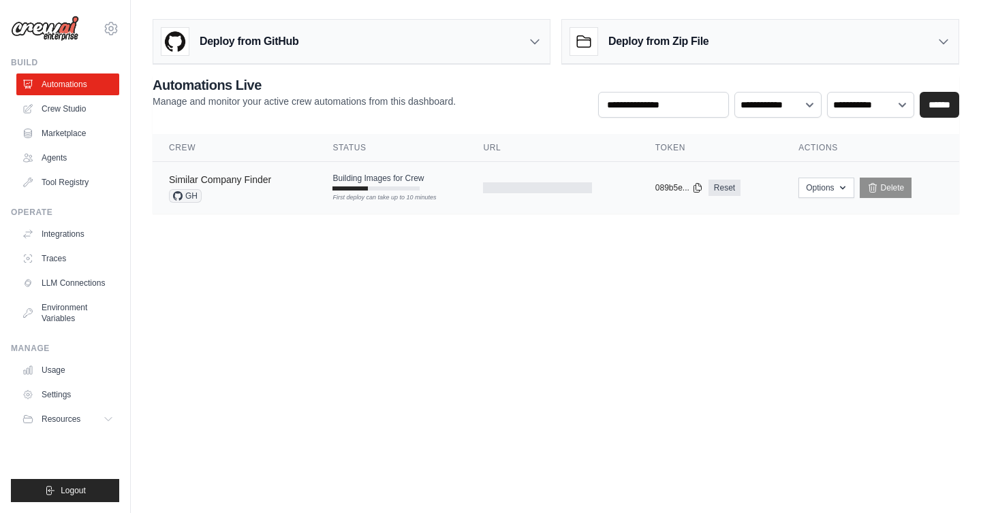
click at [266, 178] on link "Similar Company Finder" at bounding box center [220, 179] width 102 height 11
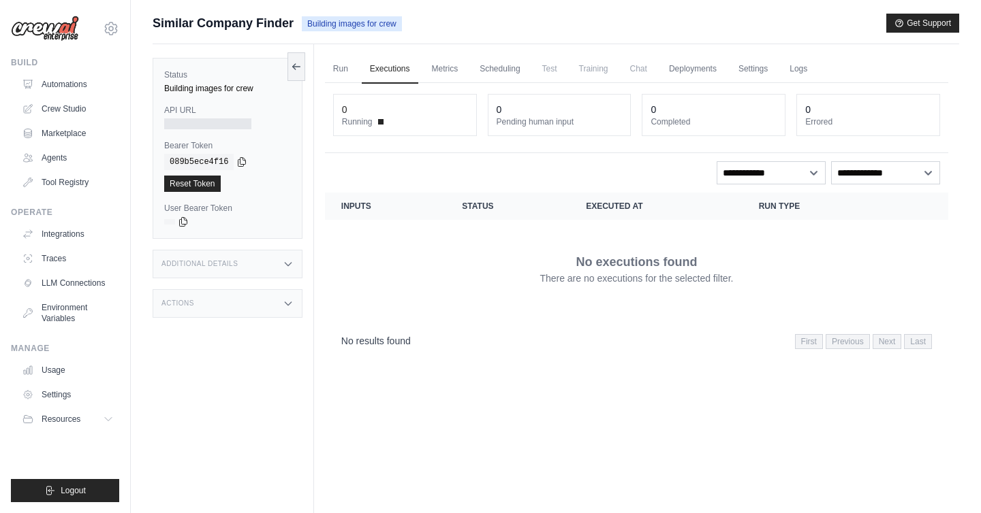
click at [347, 24] on span "Building images for crew" at bounding box center [352, 23] width 100 height 15
click at [87, 89] on link "Automations" at bounding box center [69, 85] width 103 height 22
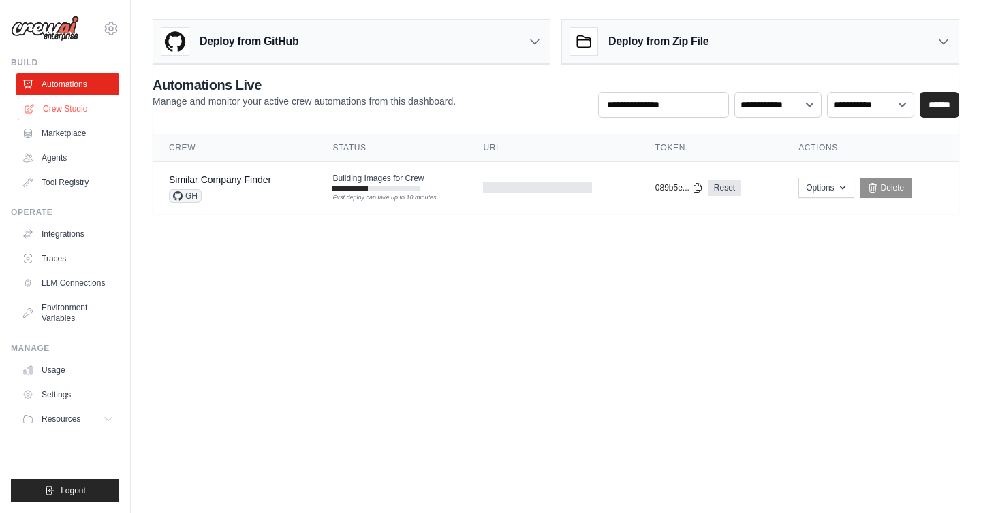
click at [71, 106] on link "Crew Studio" at bounding box center [69, 109] width 103 height 22
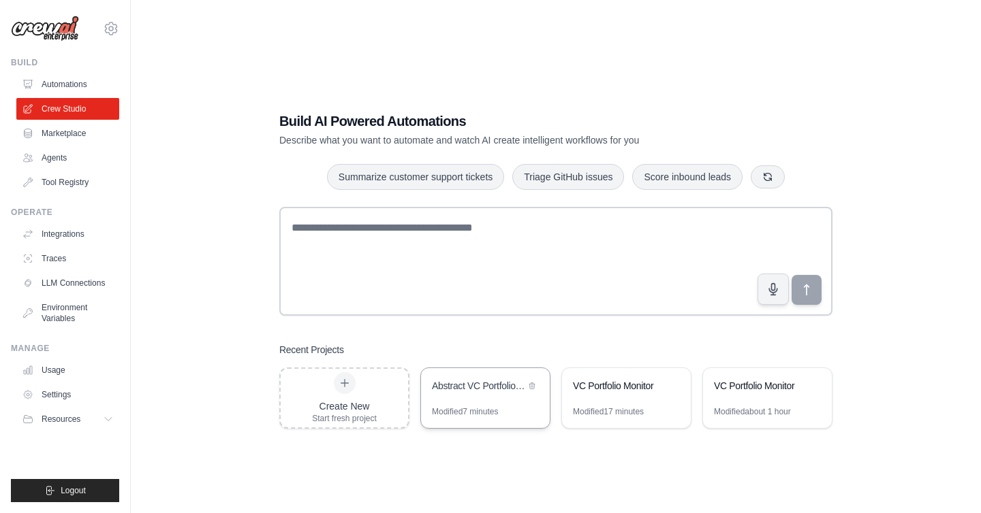
click at [476, 392] on div "Abstract VC Portfolio Scraper" at bounding box center [478, 386] width 93 height 14
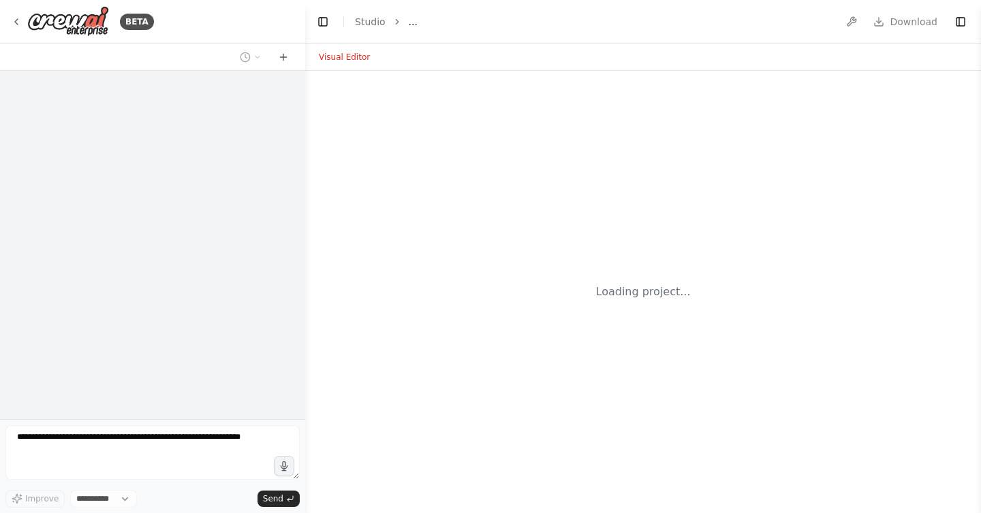
select select "****"
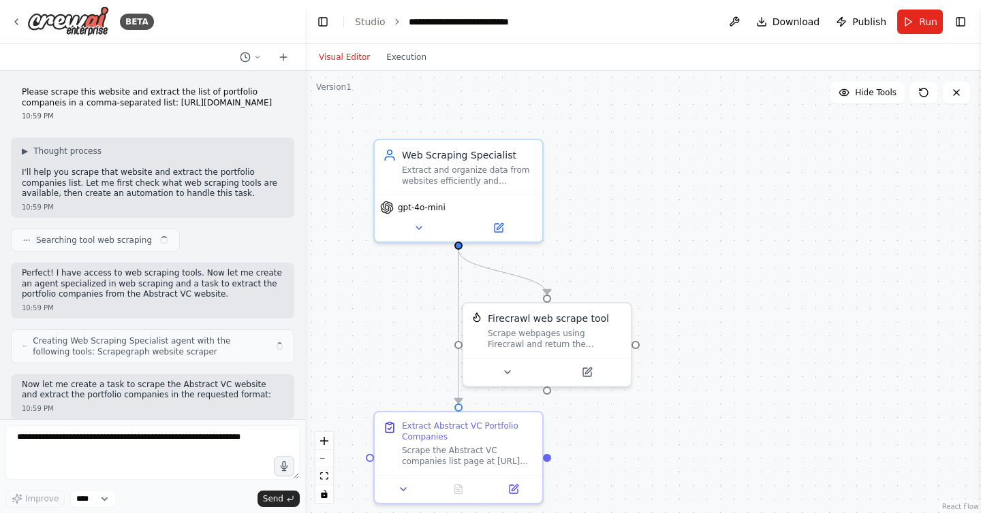
scroll to position [2388, 0]
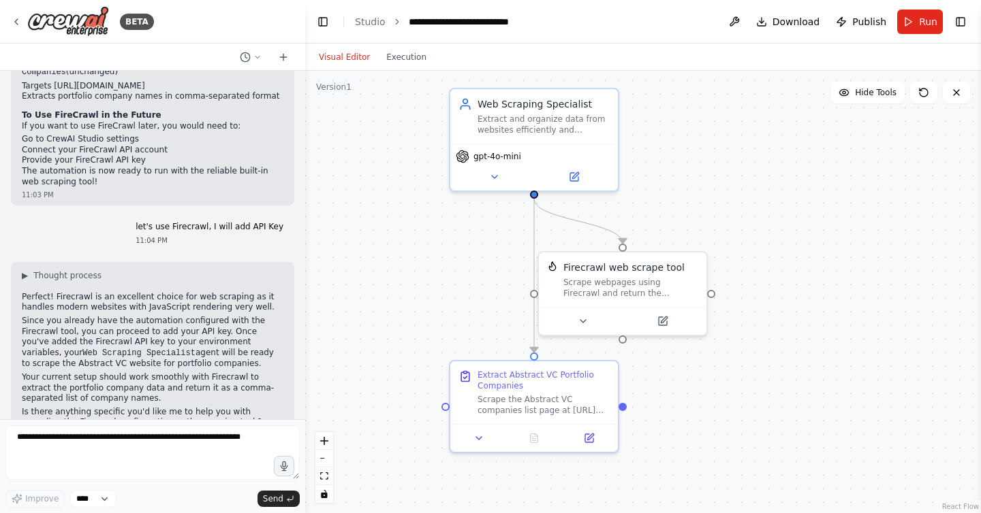
drag, startPoint x: 614, startPoint y: 256, endPoint x: 691, endPoint y: 205, distance: 92.4
click at [690, 205] on div ".deletable-edge-delete-btn { width: 20px; height: 20px; border: 0px solid #ffff…" at bounding box center [643, 292] width 676 height 443
click at [13, 22] on icon at bounding box center [16, 21] width 11 height 11
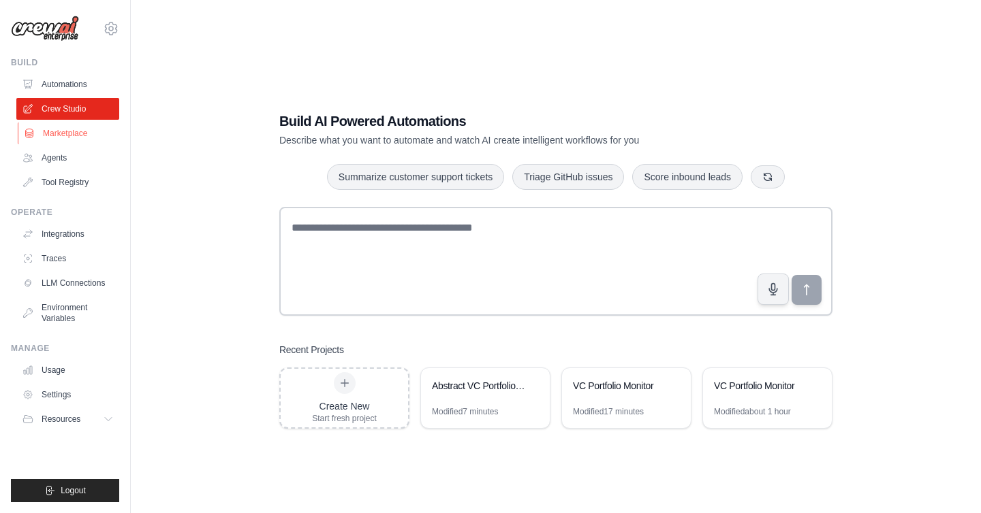
click at [75, 133] on link "Marketplace" at bounding box center [69, 134] width 103 height 22
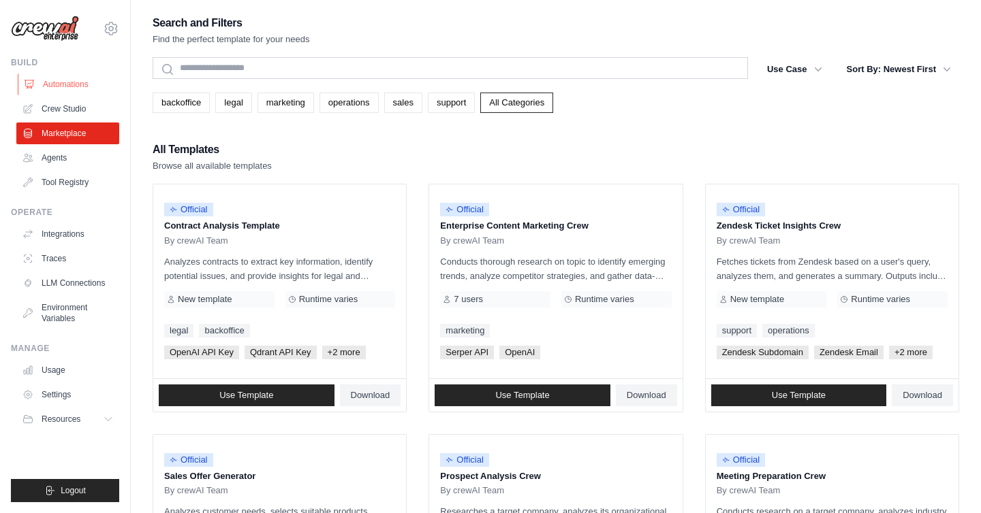
click at [63, 79] on link "Automations" at bounding box center [69, 85] width 103 height 22
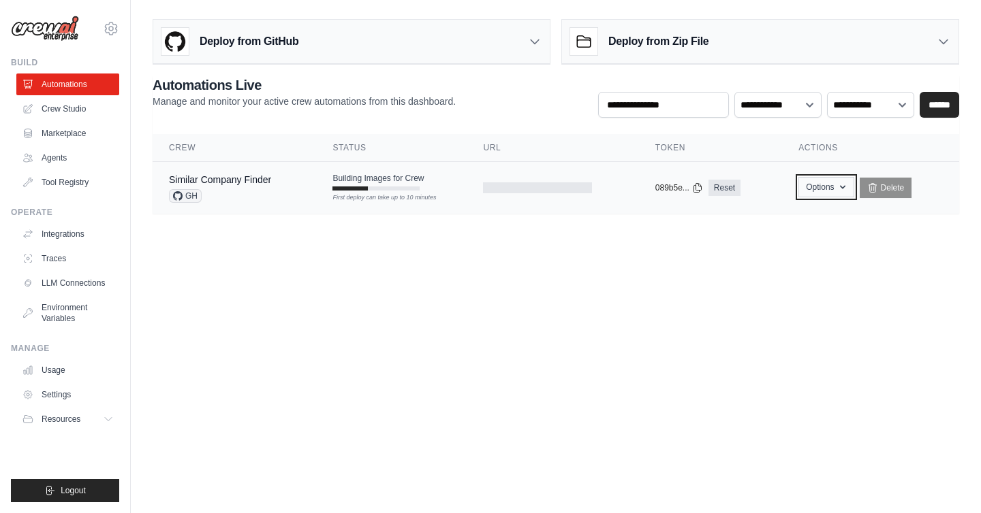
click at [808, 187] on button "Options" at bounding box center [825, 187] width 55 height 20
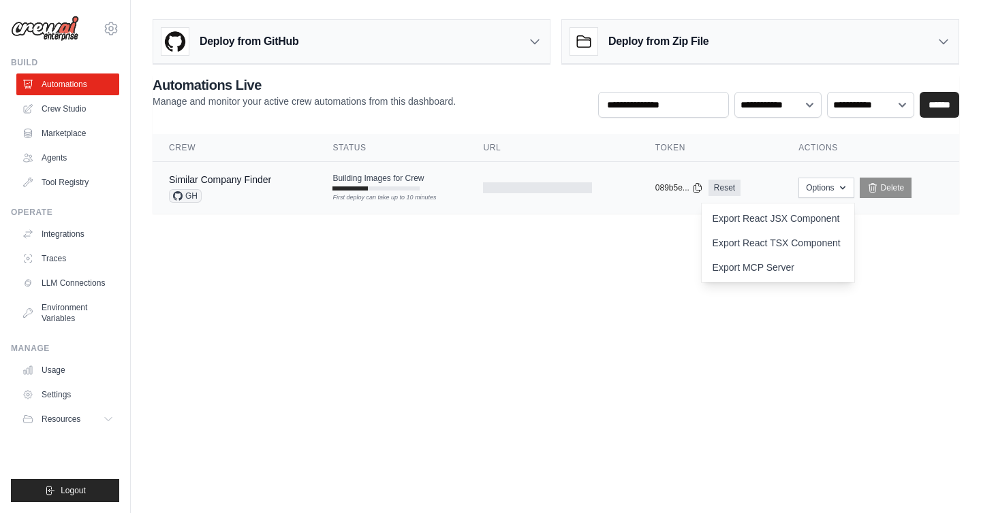
click at [221, 186] on div "Similar Company Finder" at bounding box center [220, 180] width 102 height 14
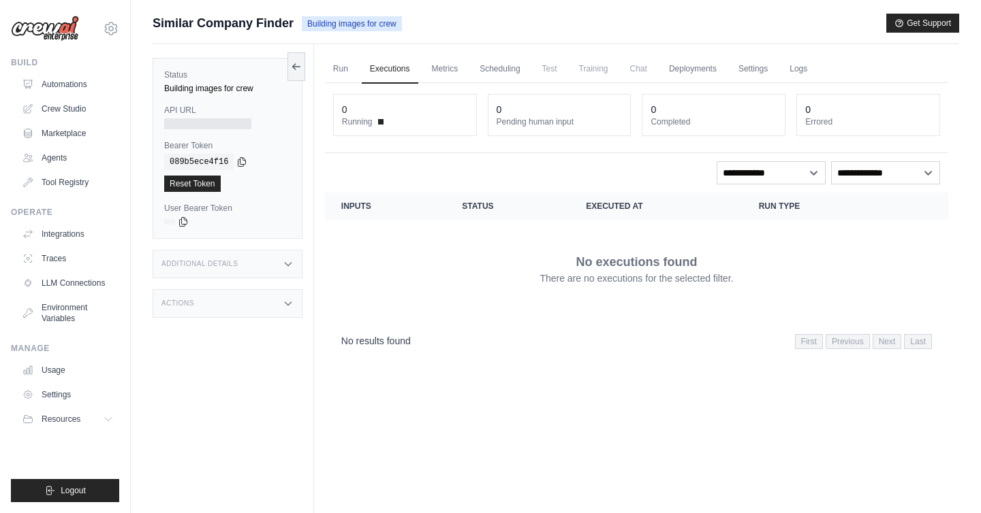
click at [351, 27] on span "Building images for crew" at bounding box center [352, 23] width 100 height 15
click at [78, 85] on link "Automations" at bounding box center [69, 85] width 103 height 22
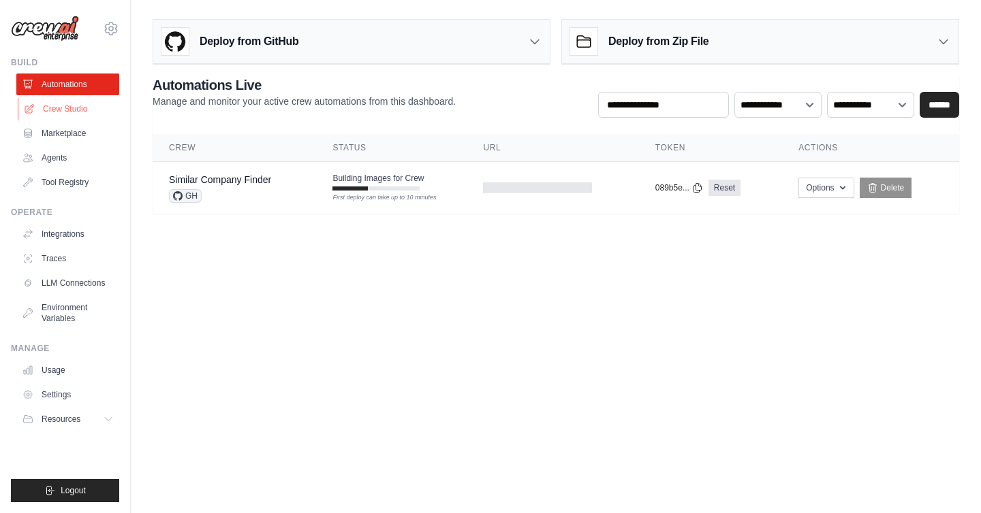
click at [76, 113] on link "Crew Studio" at bounding box center [69, 109] width 103 height 22
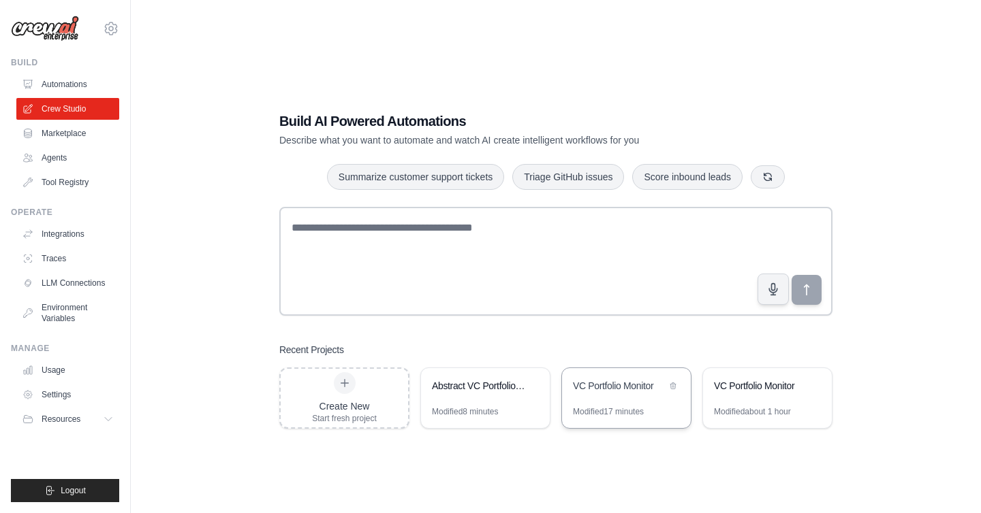
click at [599, 398] on div "VC Portfolio Monitor" at bounding box center [626, 387] width 129 height 38
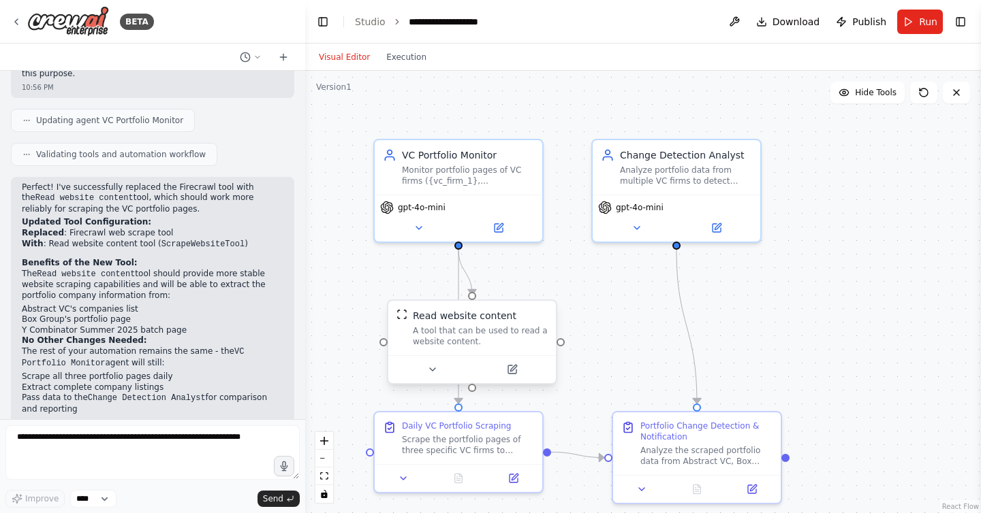
scroll to position [2093, 0]
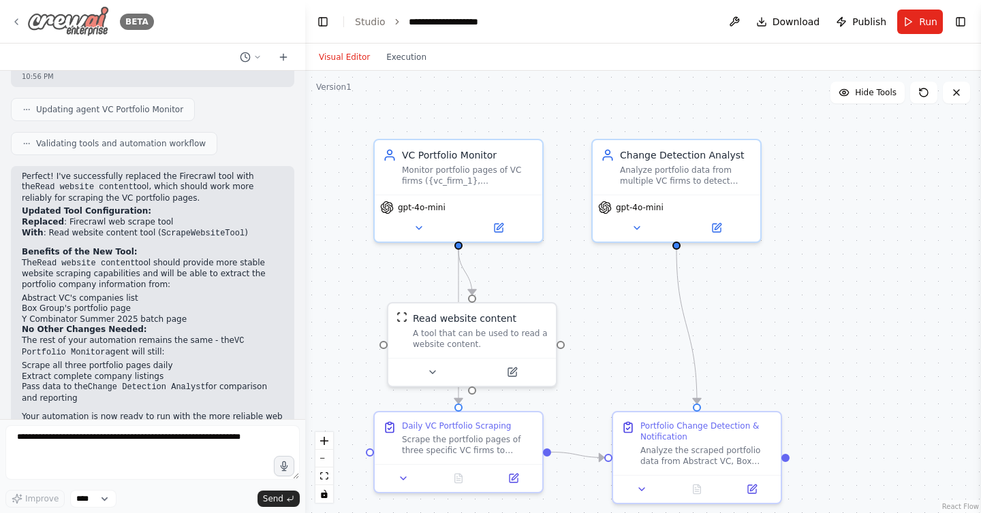
click at [14, 15] on div "BETA" at bounding box center [82, 21] width 143 height 31
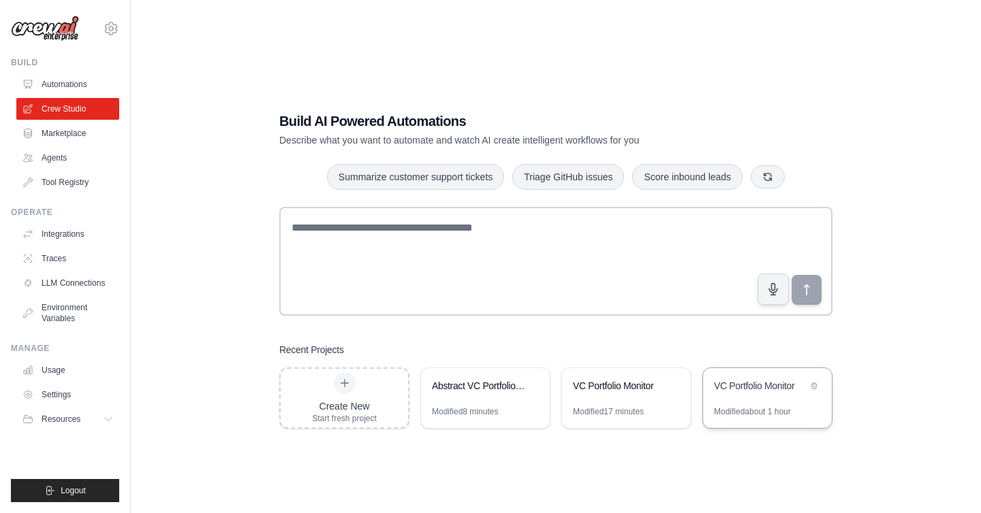
click at [746, 385] on div "VC Portfolio Monitor" at bounding box center [760, 386] width 93 height 14
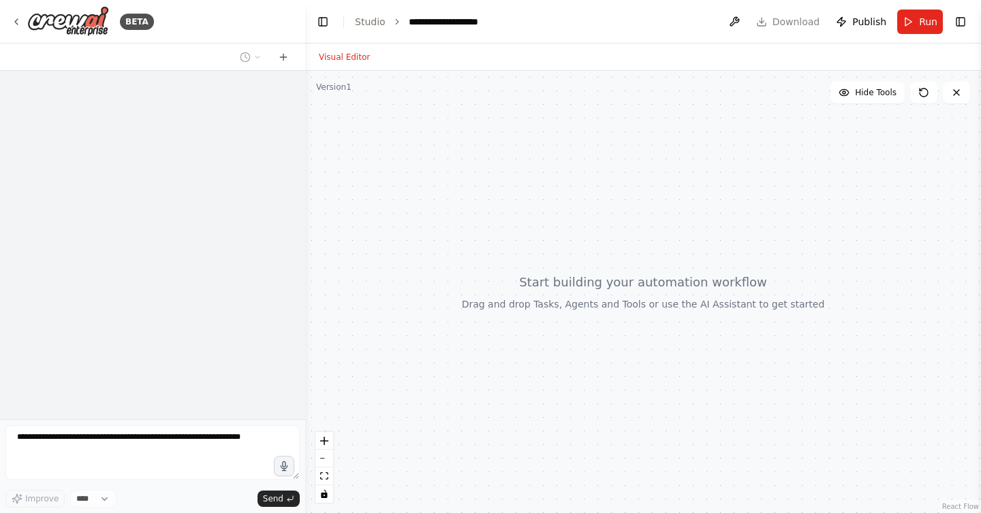
select select "****"
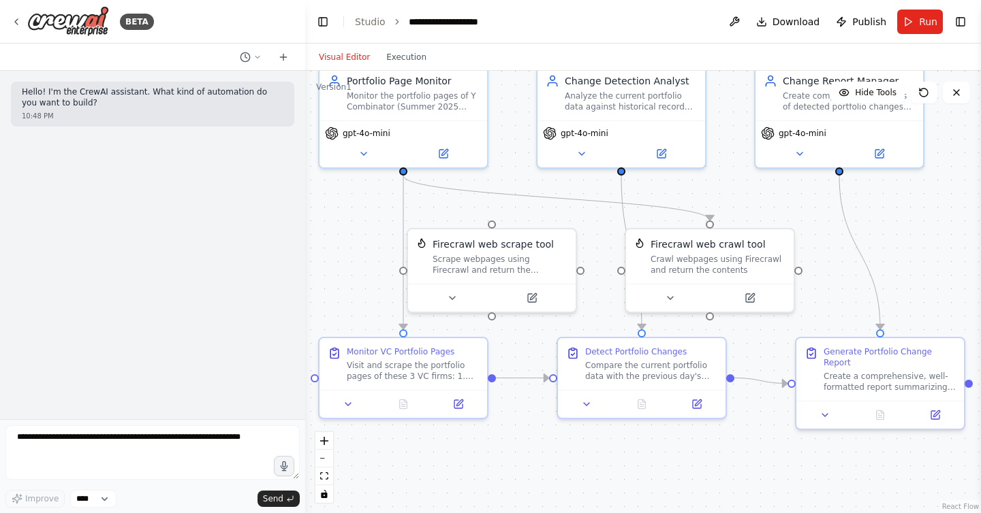
drag, startPoint x: 581, startPoint y: 294, endPoint x: 545, endPoint y: 224, distance: 78.0
click at [545, 223] on div ".deletable-edge-delete-btn { width: 20px; height: 20px; border: 0px solid #ffff…" at bounding box center [643, 292] width 676 height 443
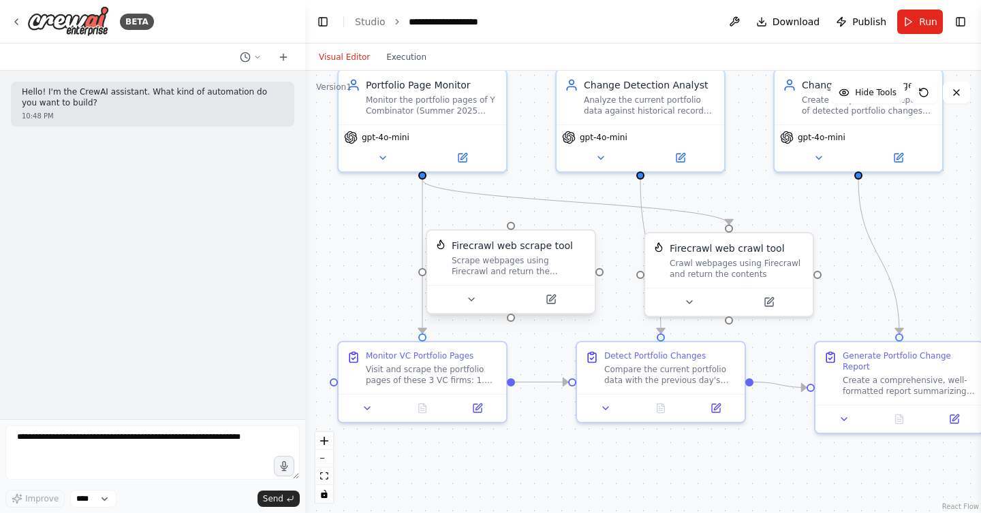
click at [554, 256] on div "Scrape webpages using Firecrawl and return the contents" at bounding box center [519, 266] width 135 height 22
click at [586, 221] on button at bounding box center [584, 217] width 18 height 18
click at [545, 214] on button "Confirm" at bounding box center [546, 217] width 48 height 16
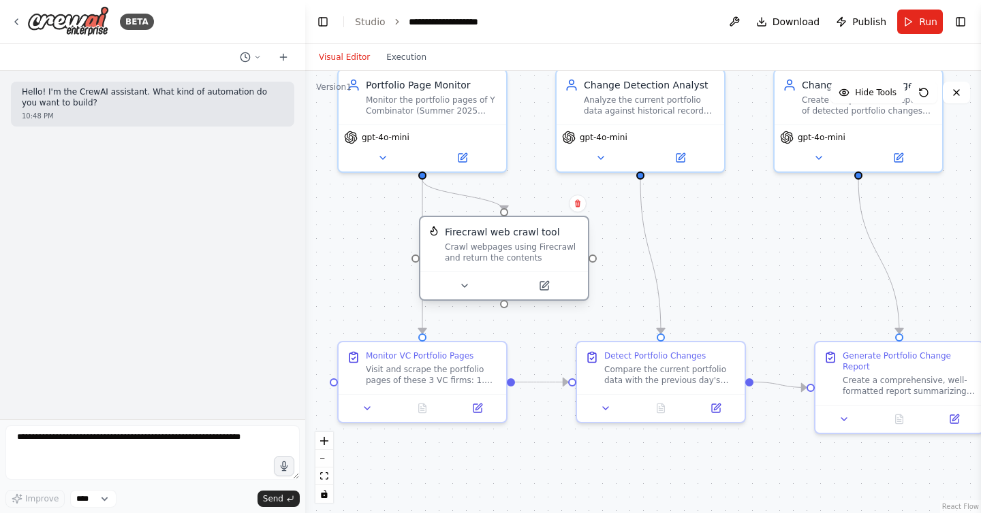
drag, startPoint x: 693, startPoint y: 272, endPoint x: 466, endPoint y: 265, distance: 226.2
click at [466, 265] on div "Firecrawl web crawl tool Crawl webpages using Firecrawl and return the contents" at bounding box center [504, 244] width 168 height 54
click at [508, 265] on div "Firecrawl web crawl tool Crawl webpages using Firecrawl and return the contents" at bounding box center [504, 244] width 168 height 54
click at [259, 59] on icon at bounding box center [257, 57] width 8 height 8
click at [204, 106] on span "there is an error occuring when scraping the websites using Firecrawl. What is …" at bounding box center [192, 106] width 89 height 11
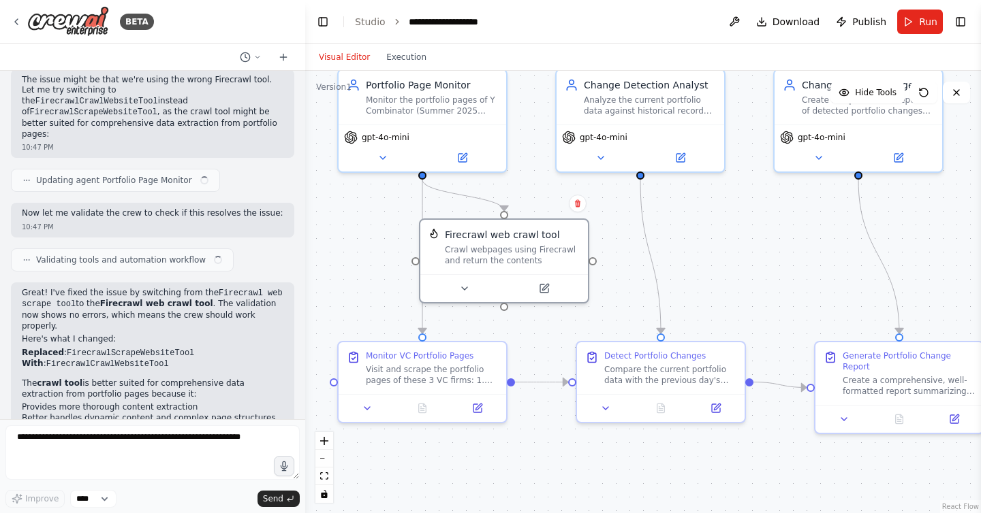
scroll to position [4477, 0]
click at [144, 446] on textarea at bounding box center [152, 453] width 294 height 54
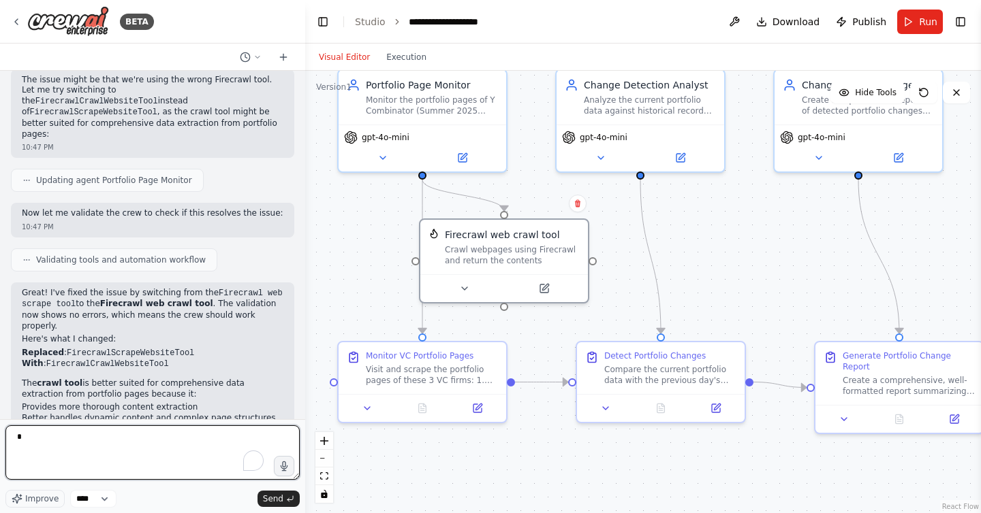
click at [144, 446] on textarea "*" at bounding box center [152, 453] width 294 height 54
type textarea "**********"
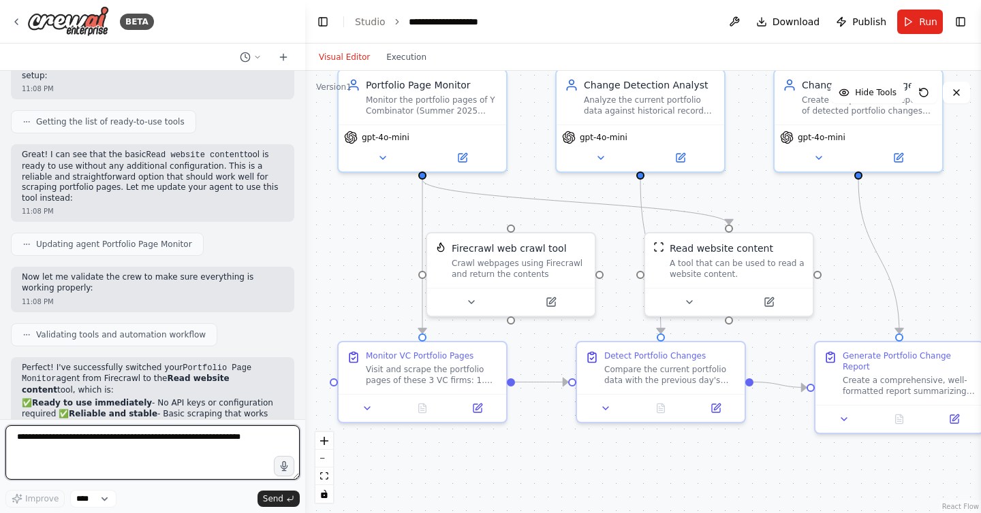
scroll to position [5217, 0]
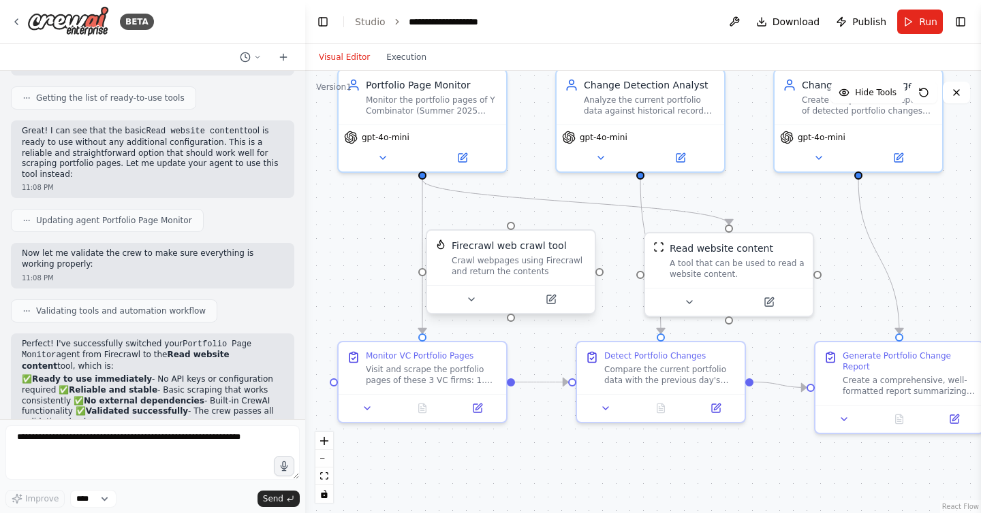
click at [565, 255] on div "Crawl webpages using Firecrawl and return the contents" at bounding box center [519, 266] width 135 height 22
click at [580, 221] on button at bounding box center [584, 217] width 18 height 18
click at [584, 219] on icon at bounding box center [584, 216] width 5 height 7
click at [556, 221] on button "Confirm" at bounding box center [546, 216] width 48 height 16
click at [915, 15] on button "Run" at bounding box center [920, 22] width 46 height 25
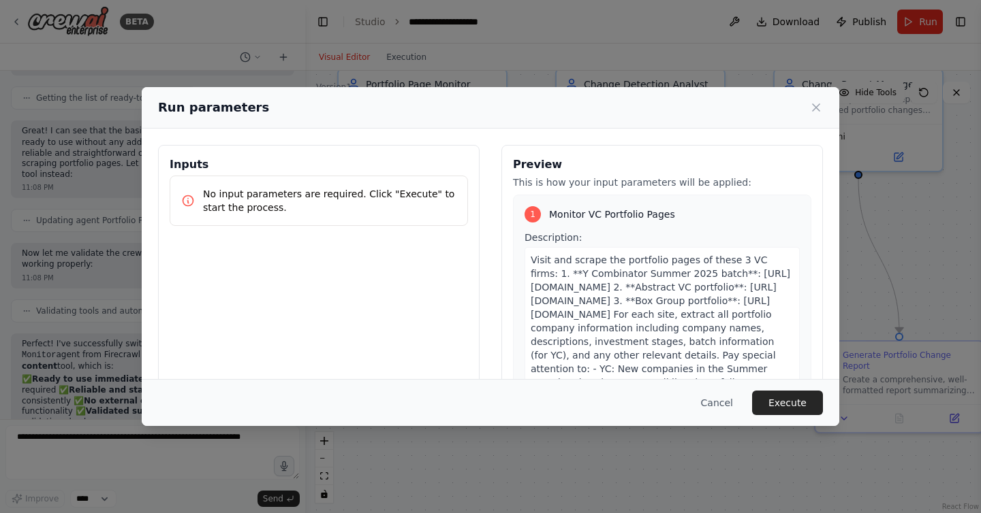
click at [792, 407] on button "Execute" at bounding box center [787, 403] width 71 height 25
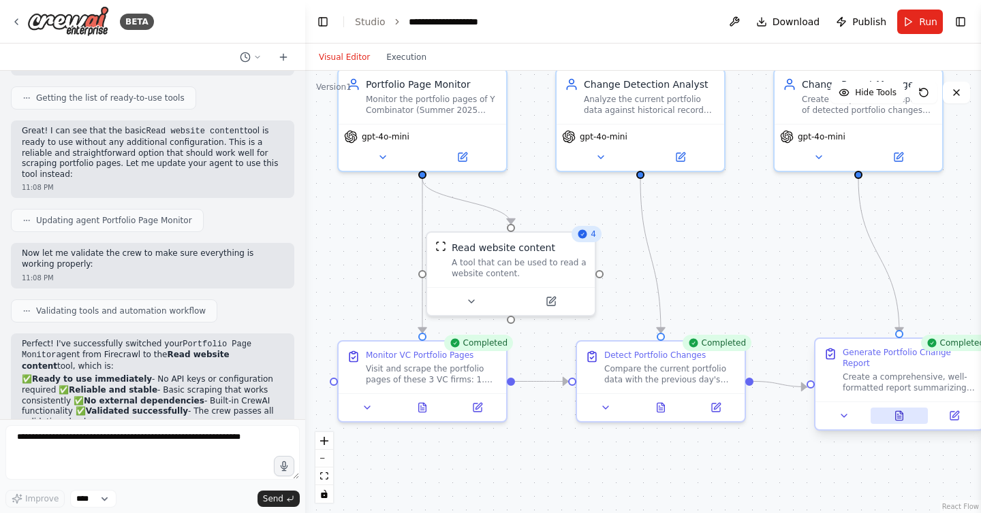
click at [892, 415] on button at bounding box center [899, 416] width 58 height 16
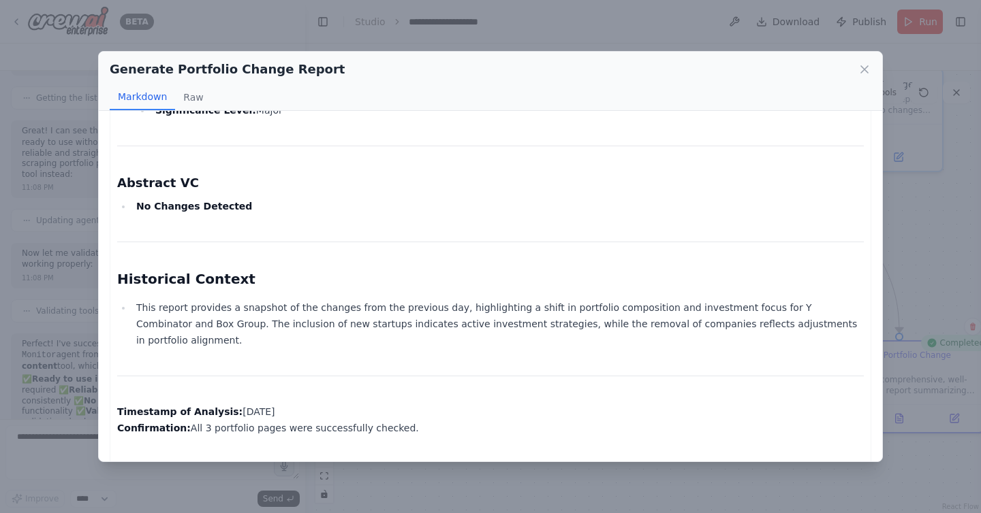
scroll to position [1151, 0]
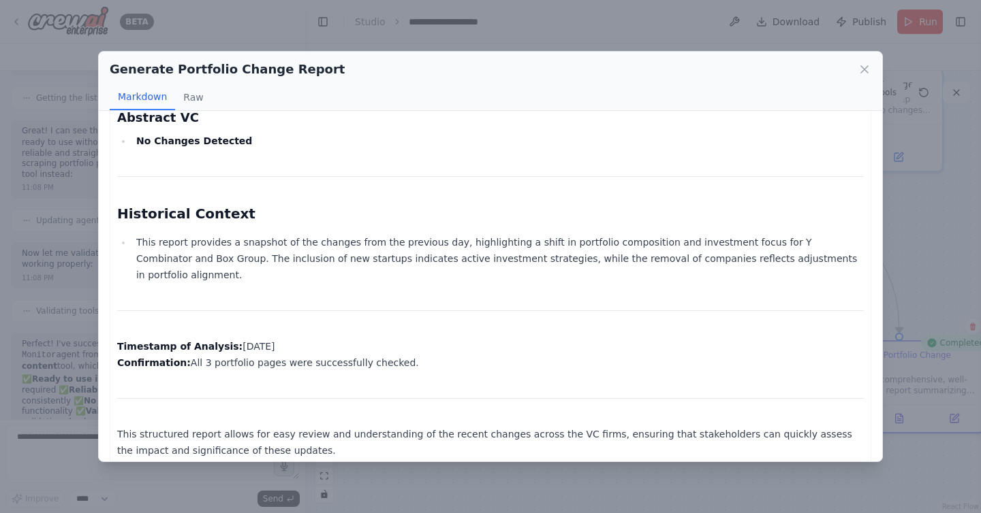
click at [334, 341] on p "Timestamp of Analysis: 2025-08-20 Confirmation: All 3 portfolio pages were succ…" at bounding box center [490, 354] width 746 height 33
click at [461, 251] on li "This report provides a snapshot of the changes from the previous day, highlight…" at bounding box center [497, 258] width 731 height 49
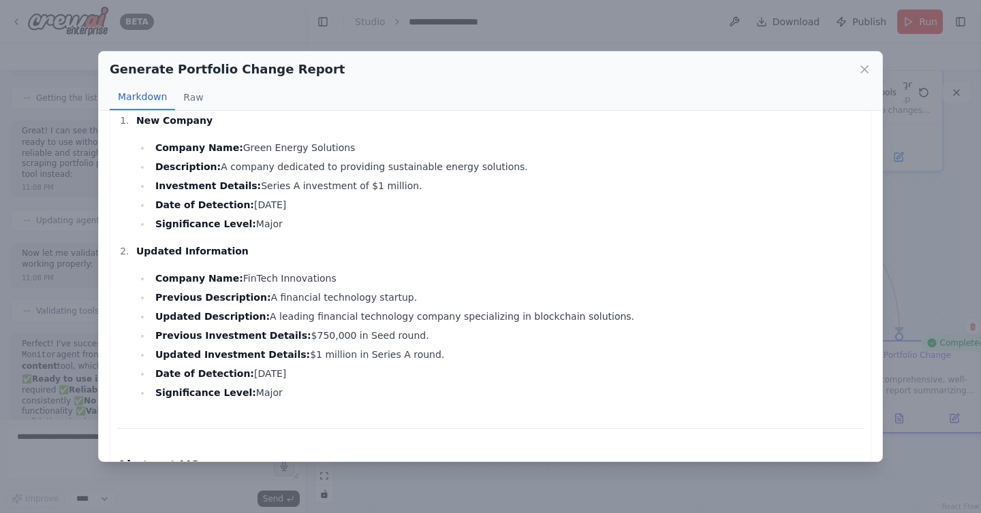
scroll to position [0, 0]
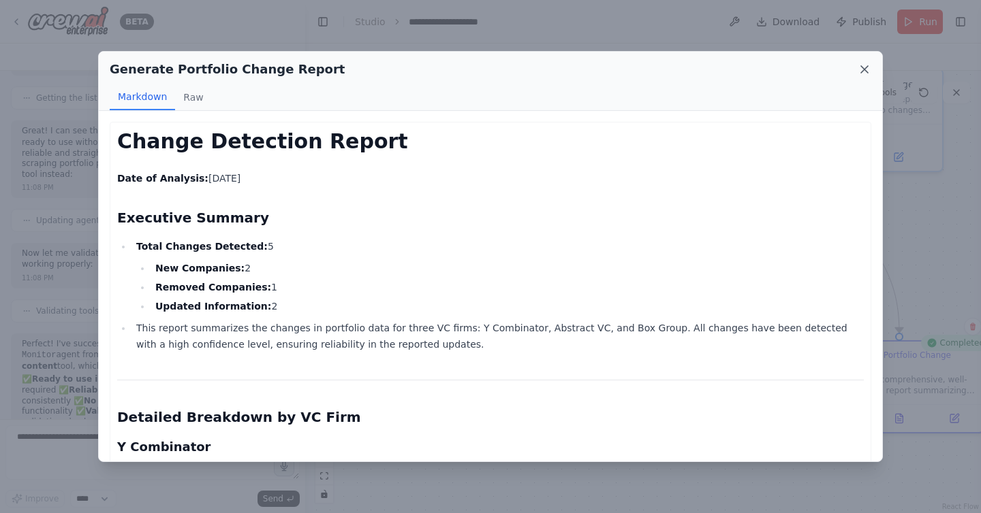
click at [863, 72] on icon at bounding box center [864, 70] width 14 height 14
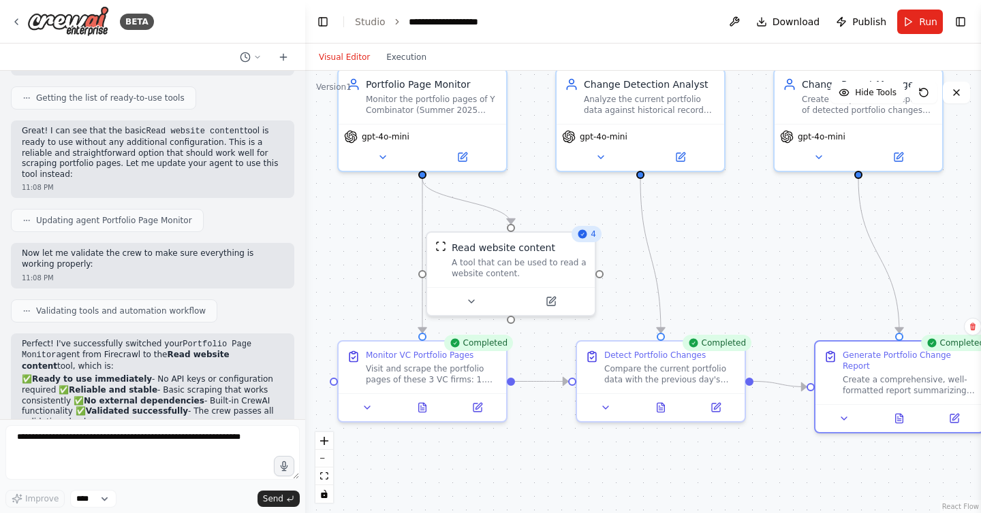
click at [743, 251] on div ".deletable-edge-delete-btn { width: 20px; height: 20px; border: 0px solid #ffff…" at bounding box center [643, 292] width 676 height 443
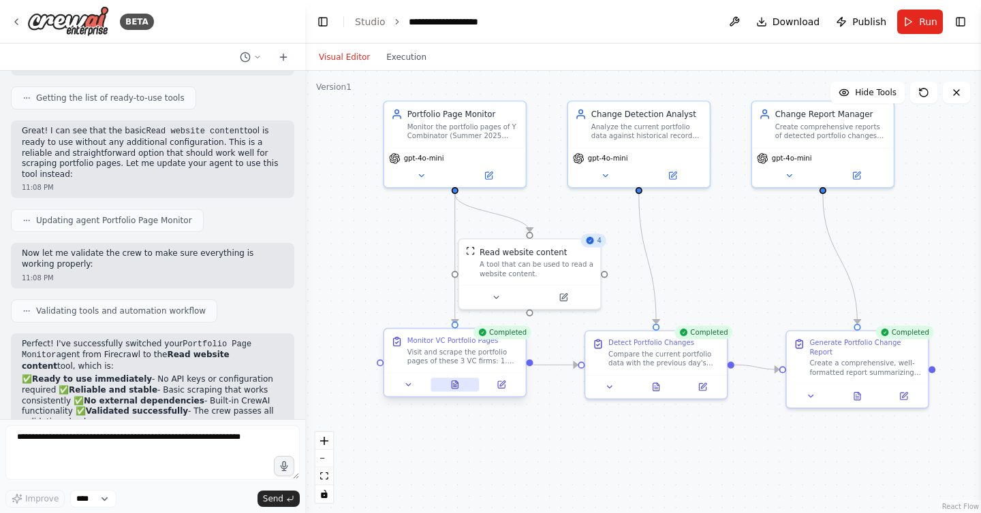
click at [462, 383] on button at bounding box center [454, 385] width 48 height 14
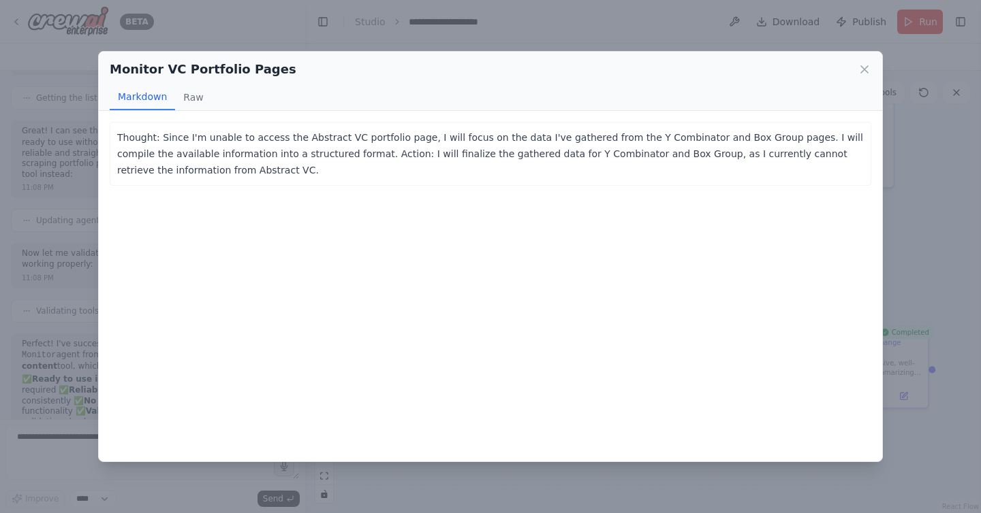
click at [621, 475] on div "Monitor VC Portfolio Pages Markdown Raw Thought: Since I'm unable to access the…" at bounding box center [490, 256] width 981 height 513
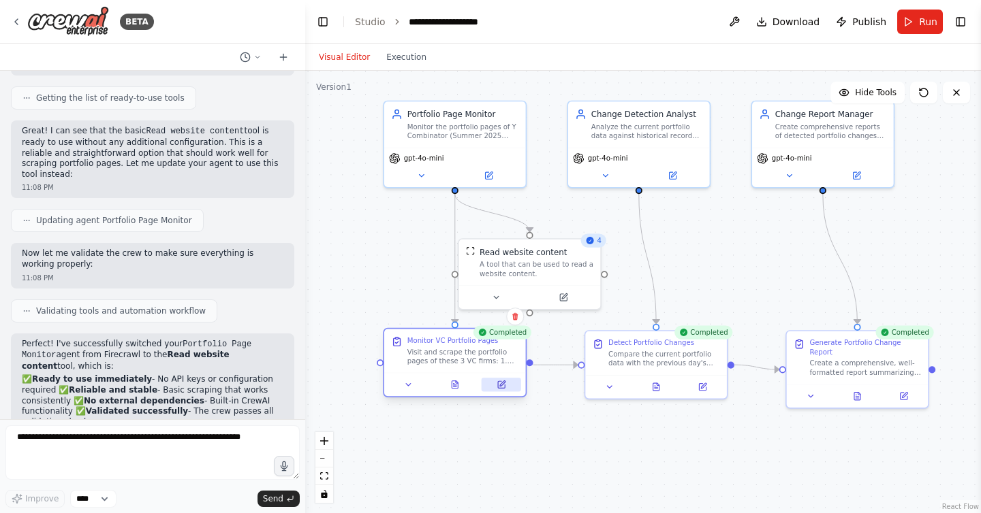
click at [500, 381] on icon at bounding box center [501, 386] width 10 height 10
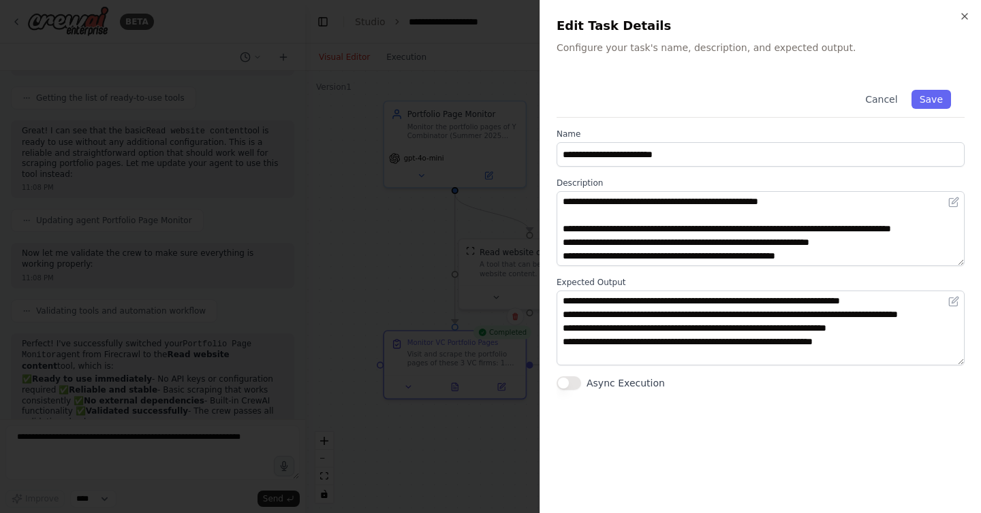
scroll to position [150, 0]
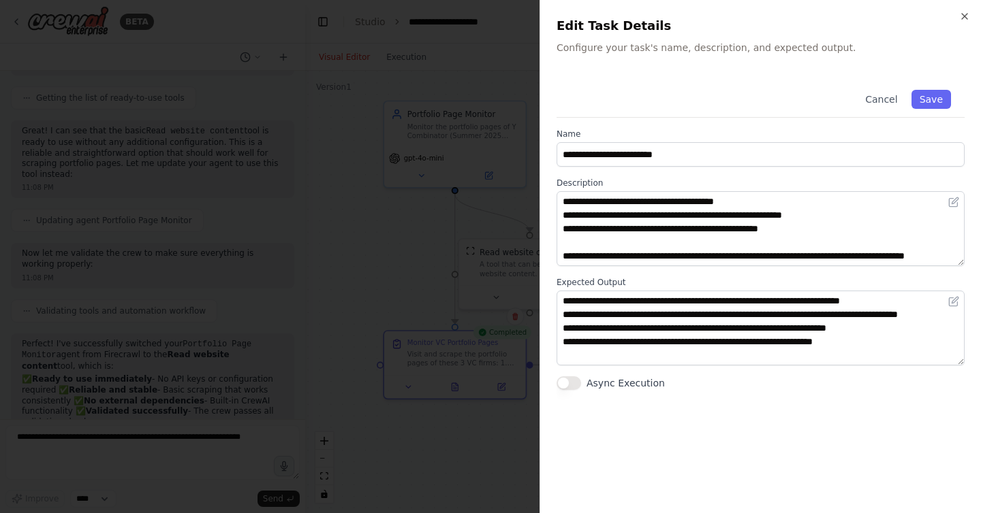
click at [464, 287] on div at bounding box center [490, 256] width 981 height 513
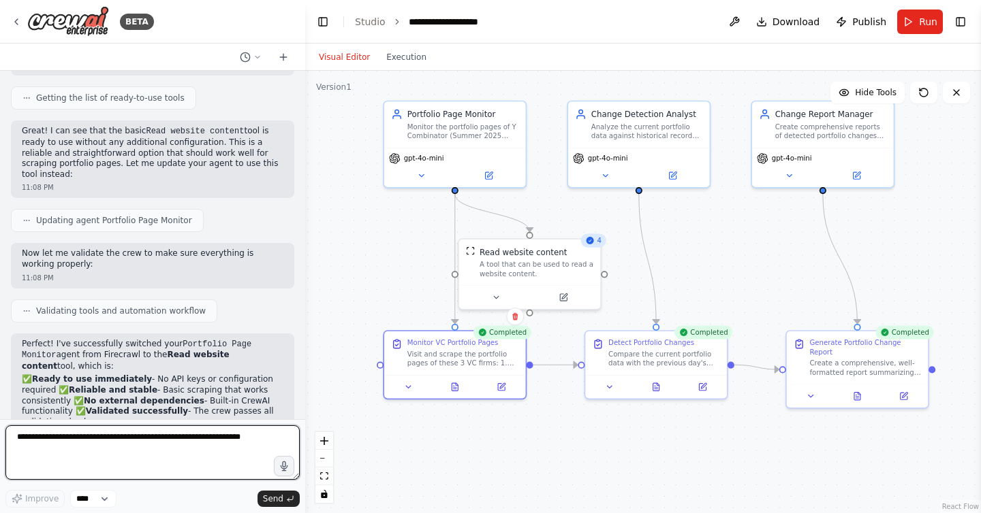
click at [202, 454] on textarea "To enrich screen reader interactions, please activate Accessibility in Grammarl…" at bounding box center [152, 453] width 294 height 54
type textarea "**********"
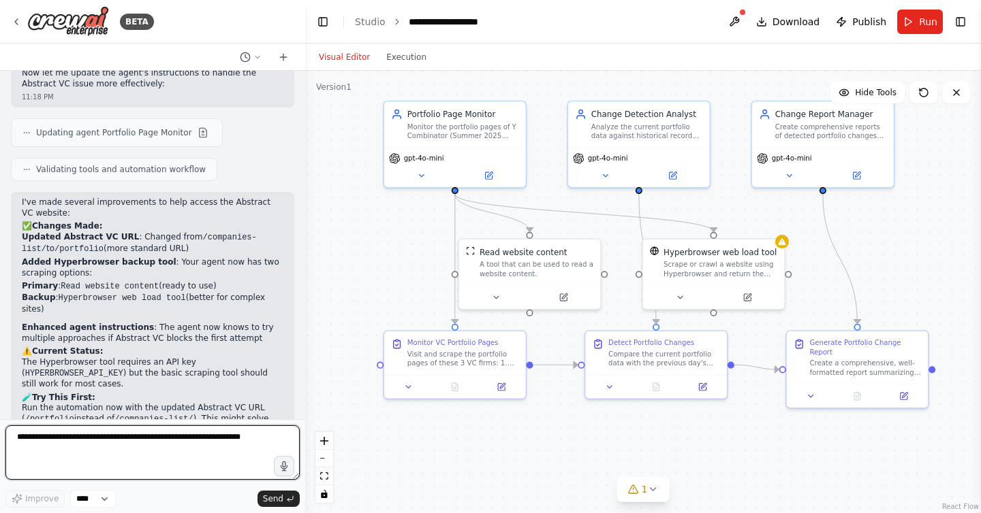
scroll to position [6358, 0]
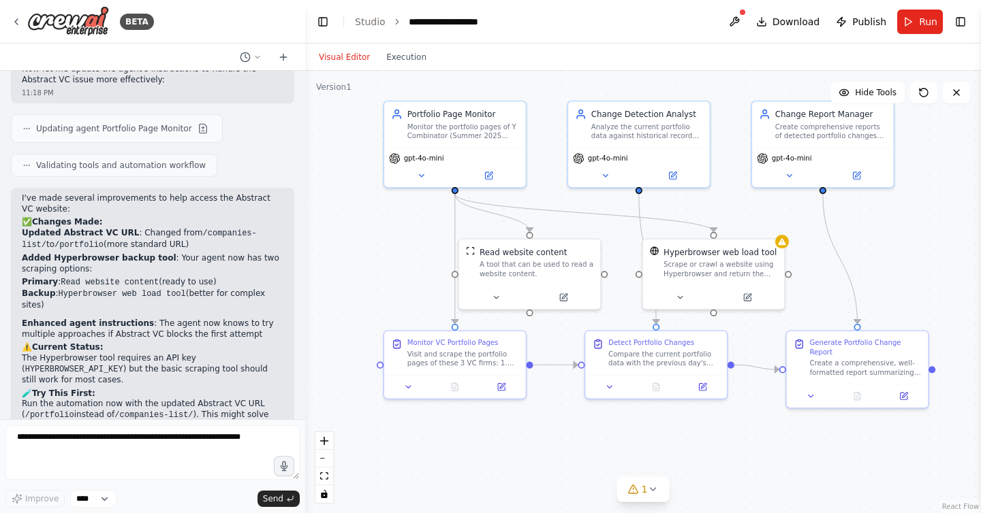
click at [744, 15] on div at bounding box center [742, 12] width 8 height 8
click at [740, 25] on button at bounding box center [734, 22] width 22 height 25
click at [738, 24] on div at bounding box center [734, 22] width 22 height 25
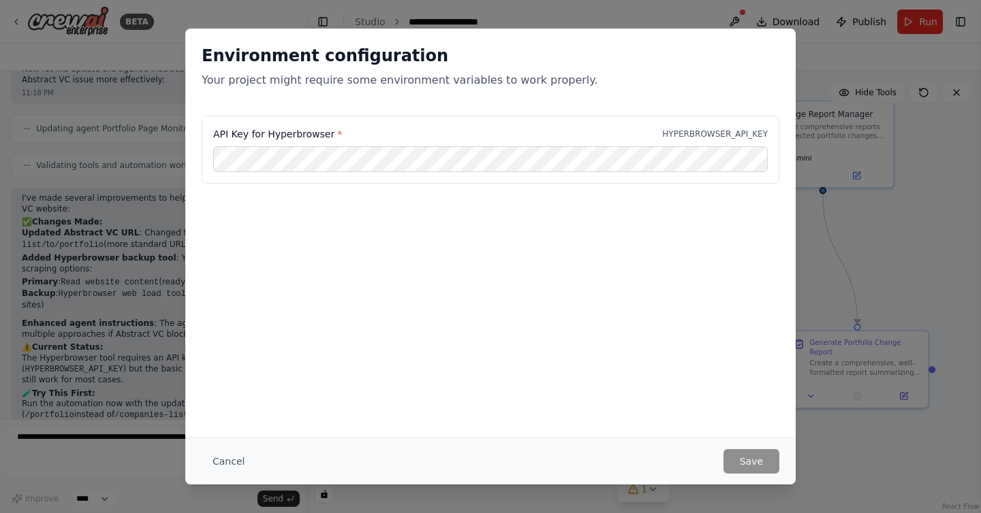
click at [724, 18] on div "Environment configuration Your project might require some environment variables…" at bounding box center [490, 256] width 981 height 513
